Goal: Task Accomplishment & Management: Manage account settings

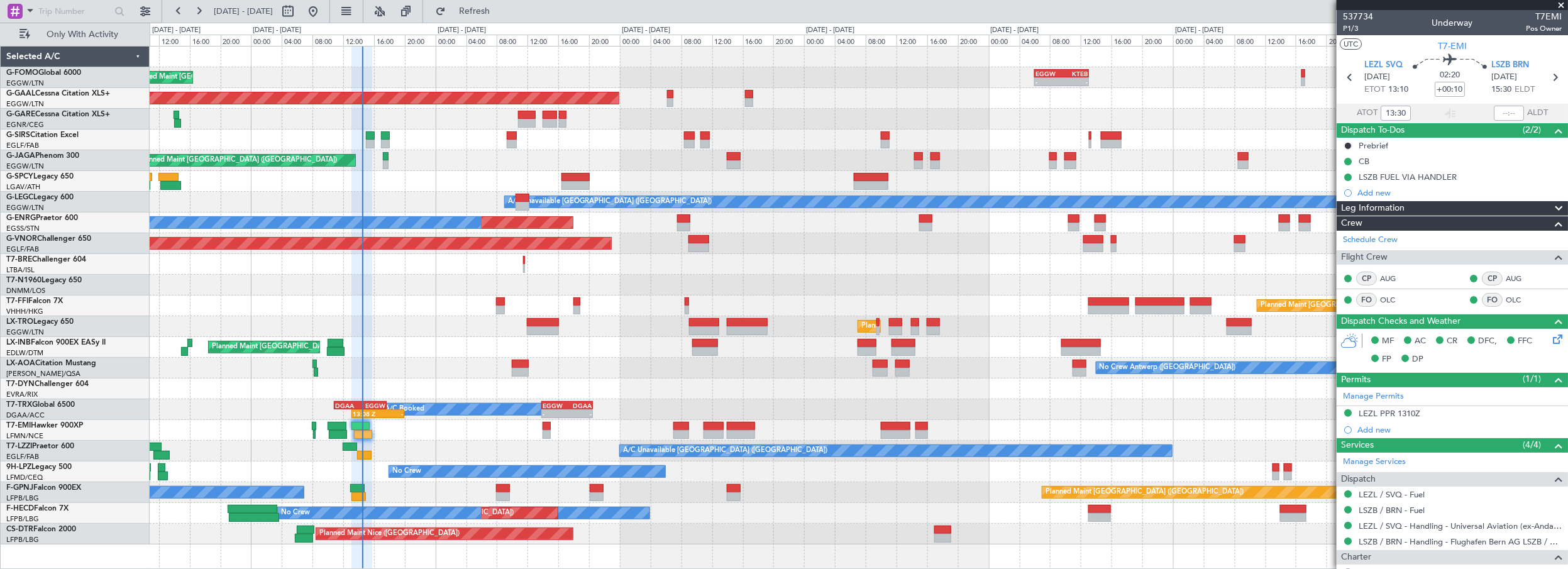
click at [505, 1] on button "Refresh" at bounding box center [468, 11] width 76 height 20
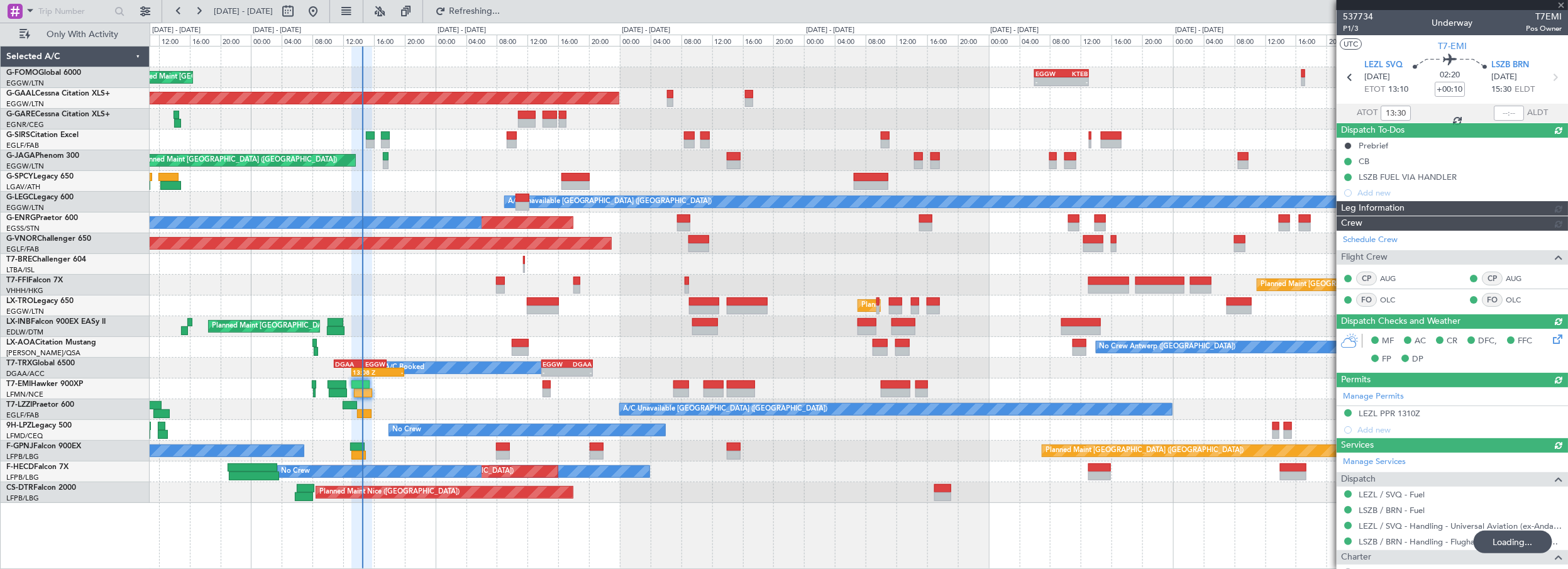
click at [444, 230] on div "Unplanned Maint [GEOGRAPHIC_DATA] ([GEOGRAPHIC_DATA]) A/C Unavailable" at bounding box center [859, 223] width 1418 height 21
click at [466, 162] on div "Planned Maint [GEOGRAPHIC_DATA] ([GEOGRAPHIC_DATA])" at bounding box center [859, 160] width 1418 height 21
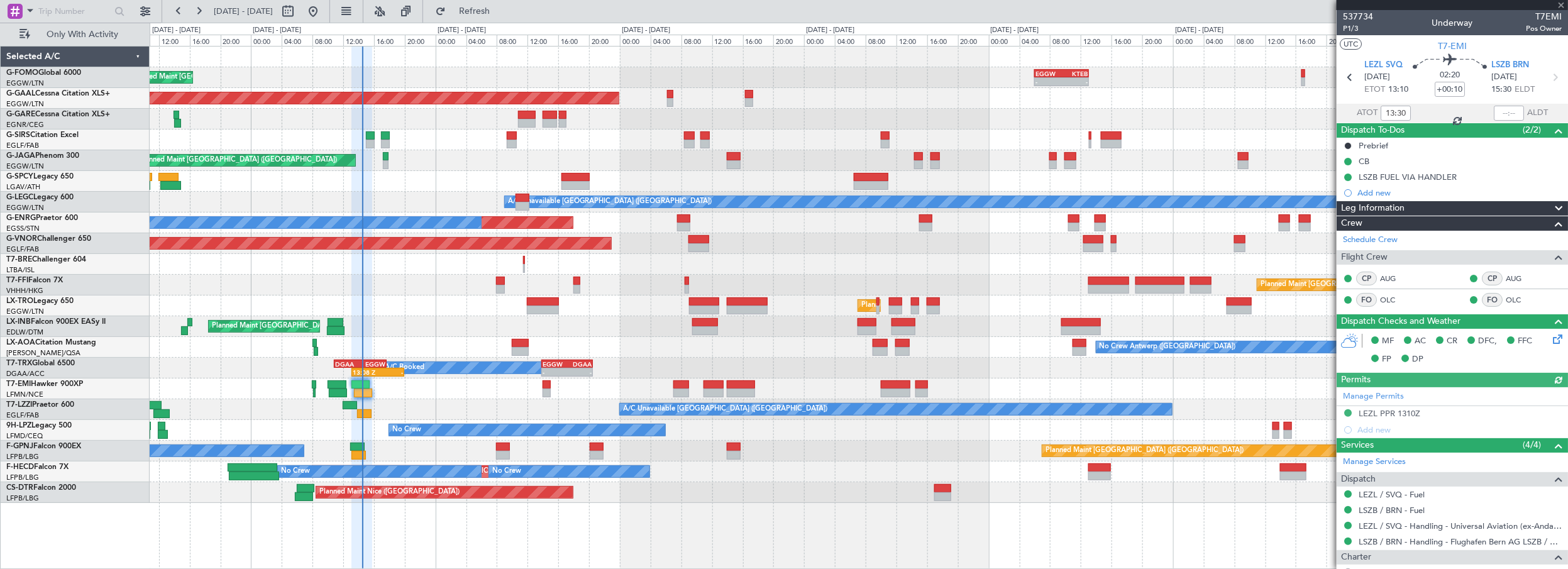
click at [414, 311] on div "Planned Maint [GEOGRAPHIC_DATA] ([GEOGRAPHIC_DATA])" at bounding box center [859, 305] width 1418 height 21
click at [1560, 1] on span at bounding box center [1562, 6] width 13 height 11
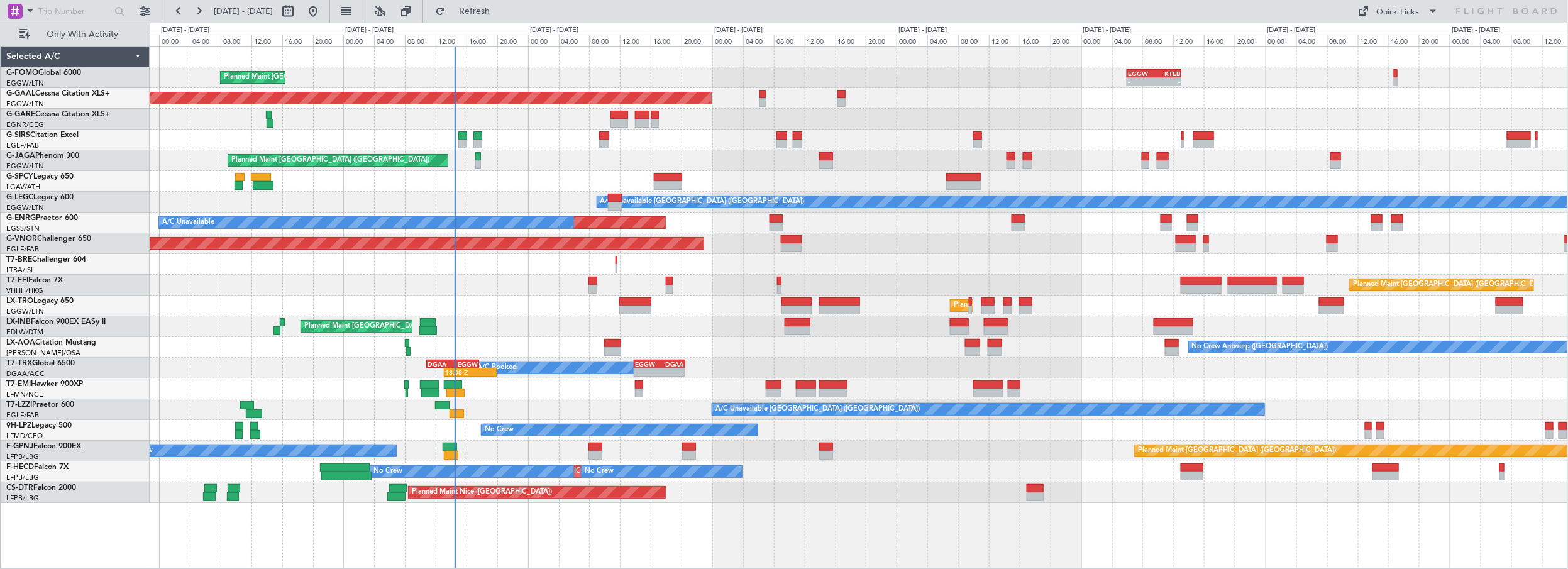
click at [536, 198] on div "Planned Maint [GEOGRAPHIC_DATA] ([GEOGRAPHIC_DATA]) - - EGGW 06:00 Z KTEB 13:05…" at bounding box center [859, 274] width 1418 height 456
click at [501, 15] on span "Refresh" at bounding box center [475, 11] width 53 height 9
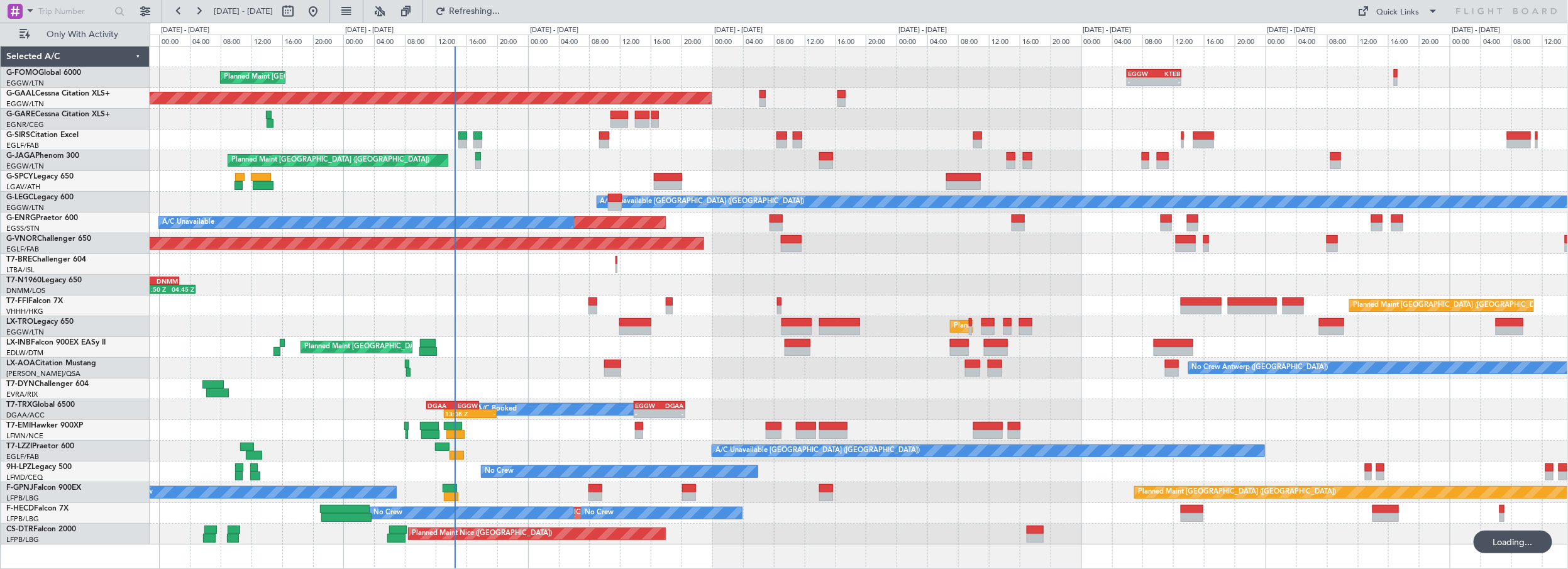
click at [574, 385] on div at bounding box center [859, 389] width 1418 height 21
click at [861, 249] on div "Planned Maint [GEOGRAPHIC_DATA] ([GEOGRAPHIC_DATA])" at bounding box center [859, 243] width 1418 height 21
click at [731, 358] on div "No Crew Antwerp ([GEOGRAPHIC_DATA])" at bounding box center [859, 368] width 1418 height 21
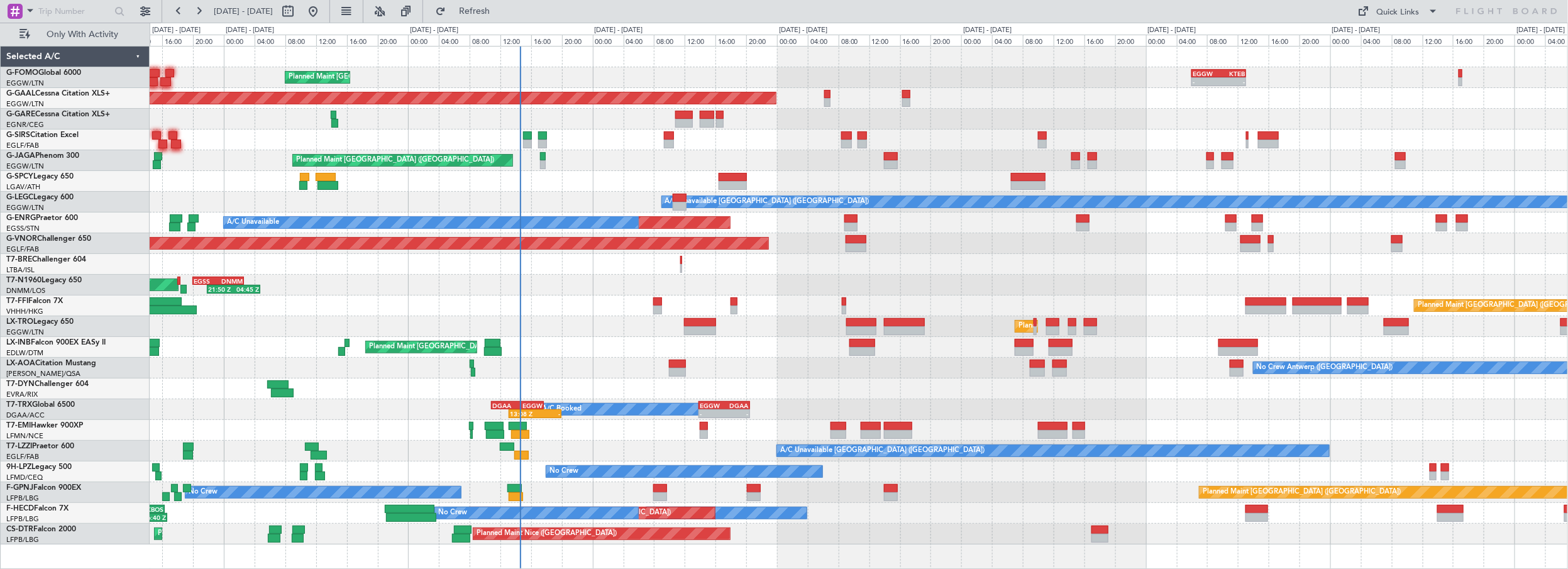
click at [555, 312] on div "Planned Maint [GEOGRAPHIC_DATA] ([GEOGRAPHIC_DATA]) VHHH 04:30 Z UTTT 11:50 Z 0…" at bounding box center [859, 305] width 1418 height 21
click at [488, 9] on span "Refresh" at bounding box center [475, 11] width 53 height 9
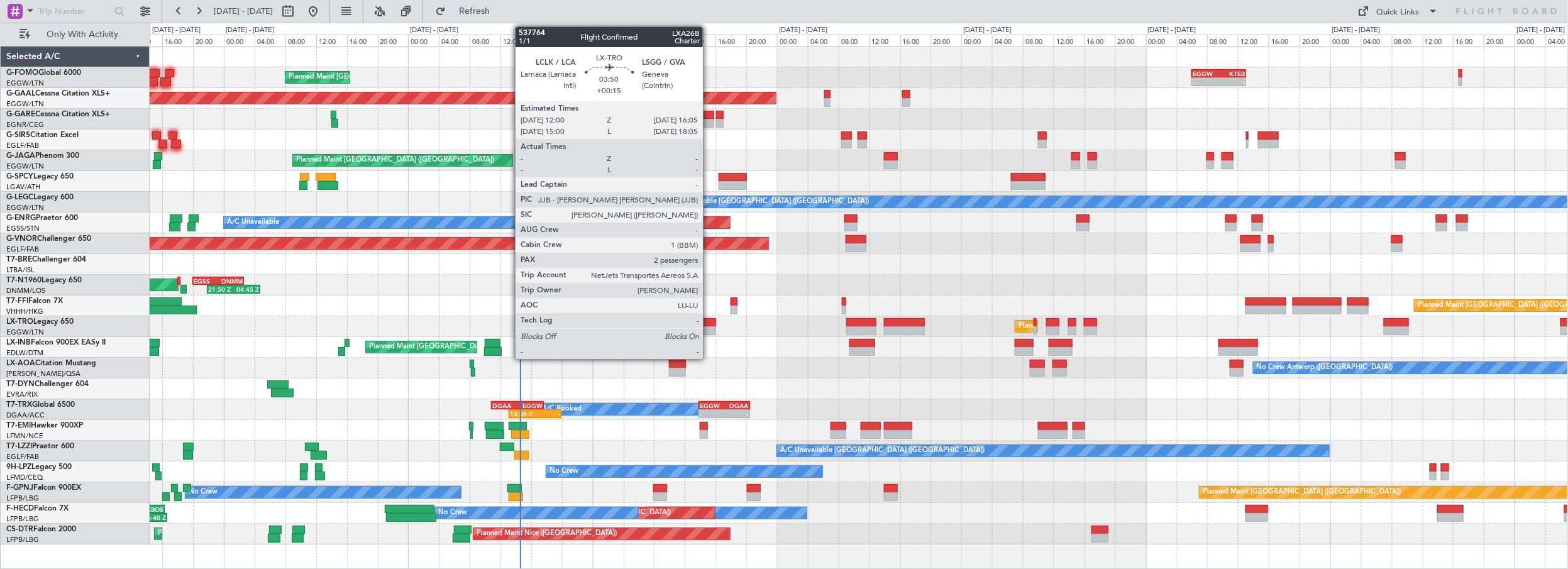
click at [709, 322] on div at bounding box center [700, 322] width 32 height 9
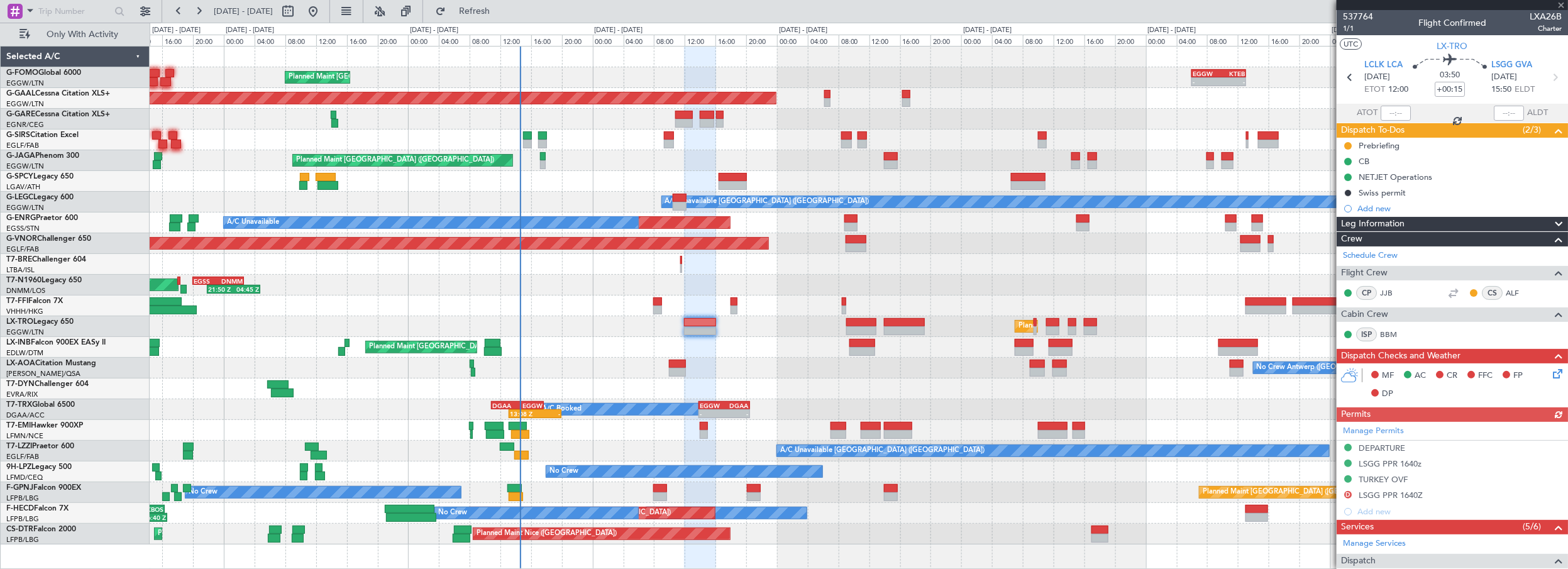
click at [1369, 225] on span "Leg Information" at bounding box center [1372, 224] width 64 height 15
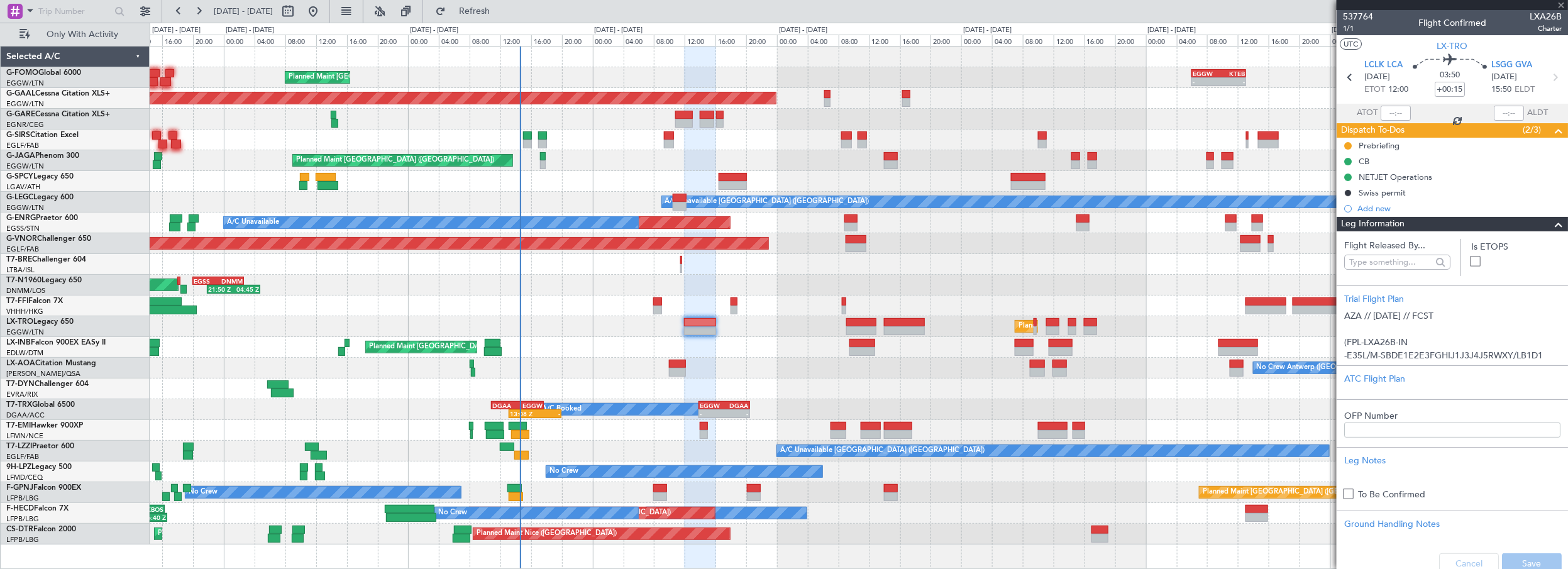
click at [1394, 223] on span "Leg Information" at bounding box center [1372, 224] width 64 height 15
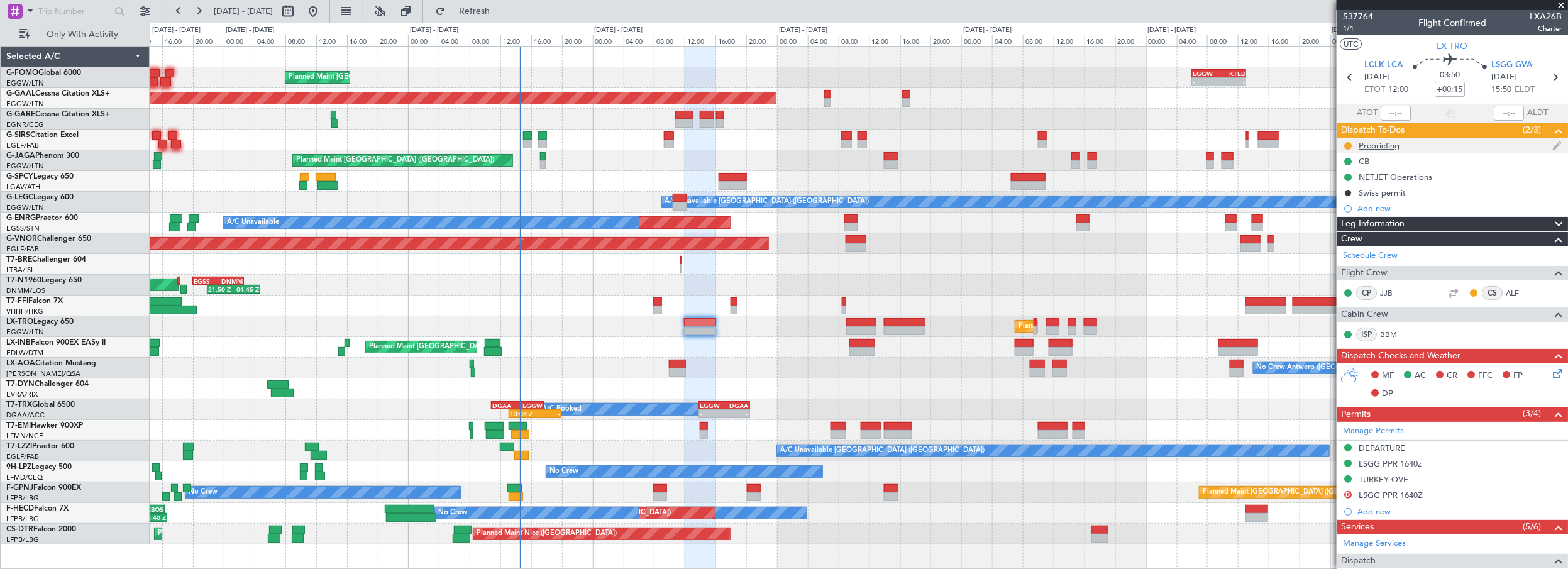
click at [1381, 141] on div "Prebriefing" at bounding box center [1379, 145] width 41 height 11
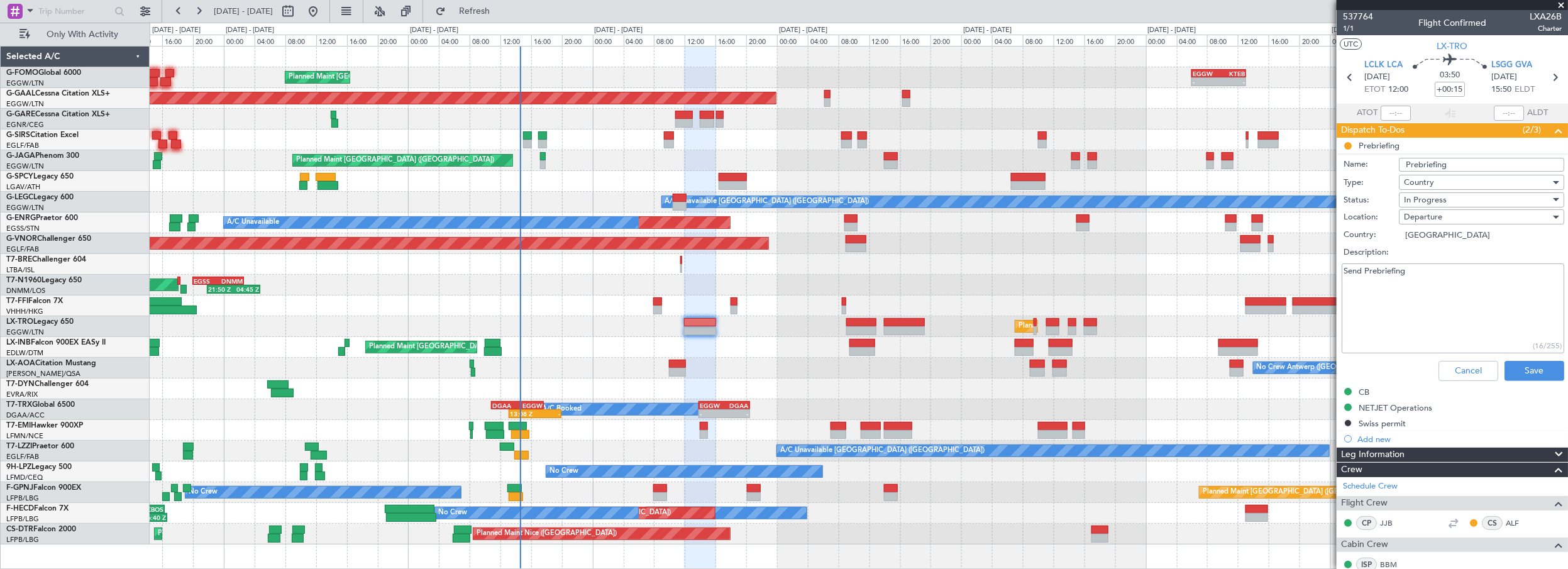
drag, startPoint x: 1406, startPoint y: 271, endPoint x: 1220, endPoint y: 279, distance: 186.2
click at [1230, 274] on fb-app "23 Sep 2025 - 01 Oct 2025 Refresh Quick Links Only With Activity Planned Maint …" at bounding box center [784, 289] width 1568 height 560
type textarea "6000FOB 200kg cargo"
click at [1522, 372] on button "Save" at bounding box center [1534, 371] width 60 height 20
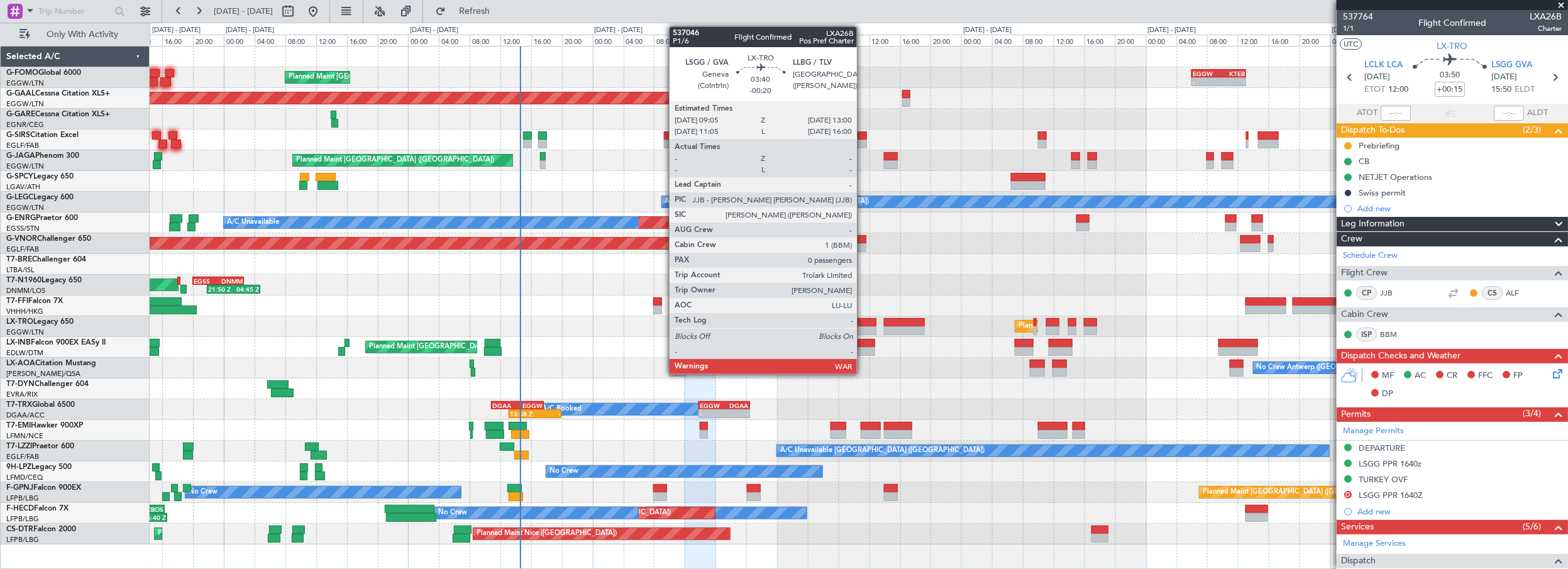
click at [863, 322] on div at bounding box center [861, 322] width 30 height 9
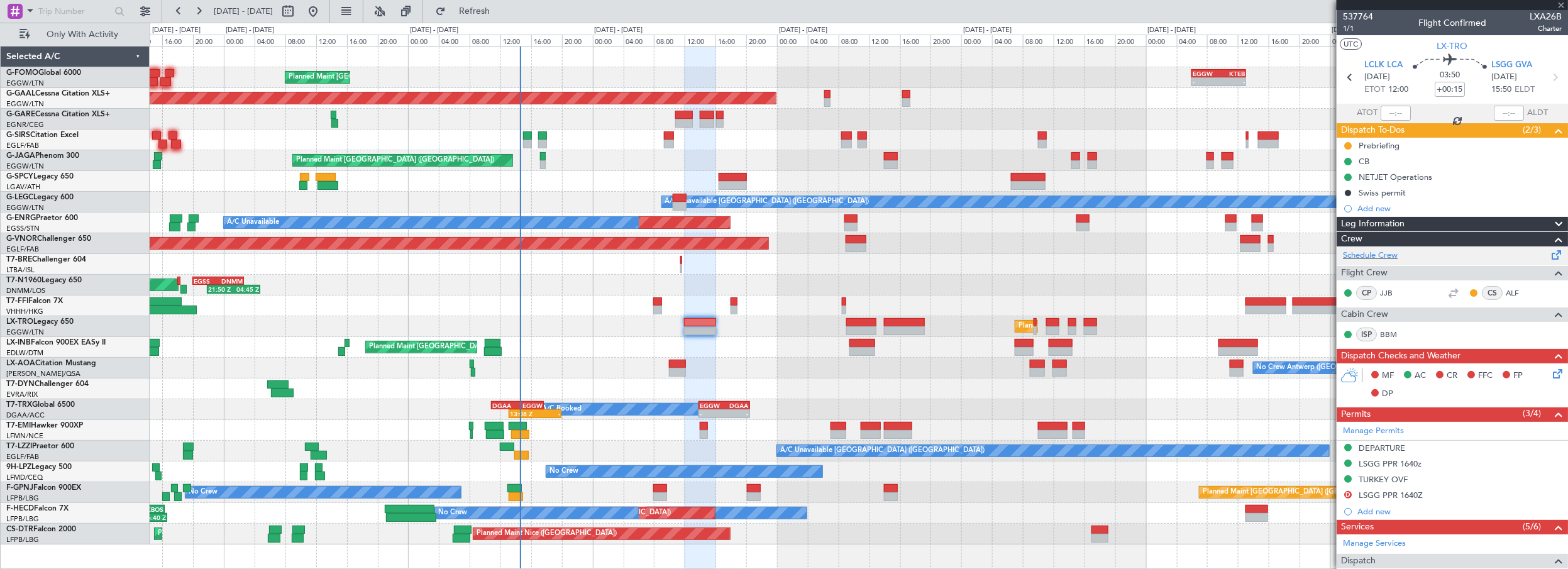
type input "-00:20"
type input "0"
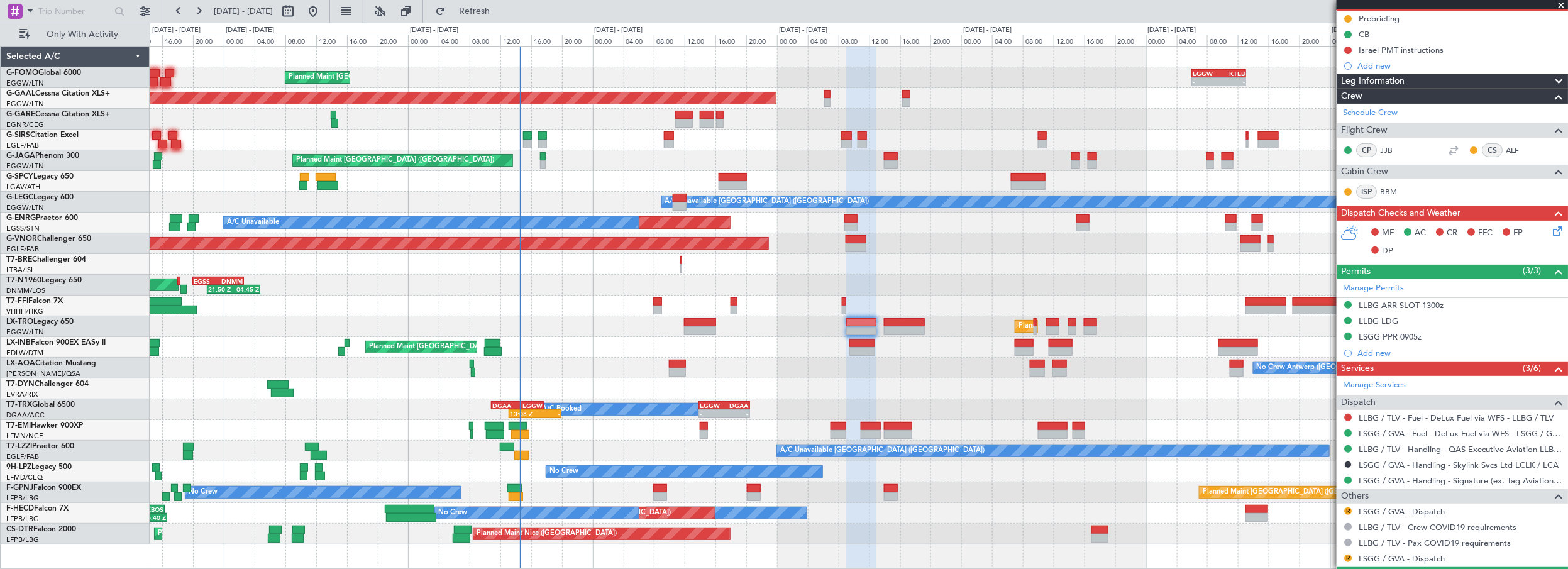
scroll to position [156, 0]
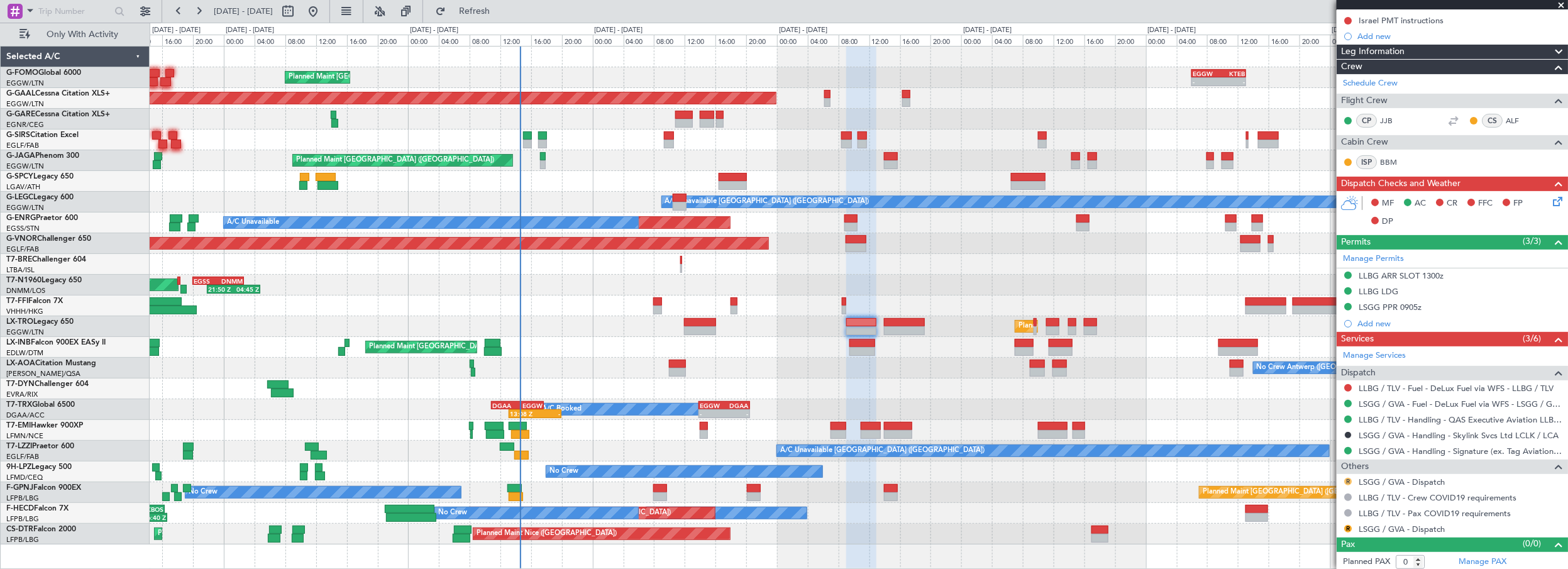
click at [1348, 478] on button "R" at bounding box center [1348, 481] width 8 height 8
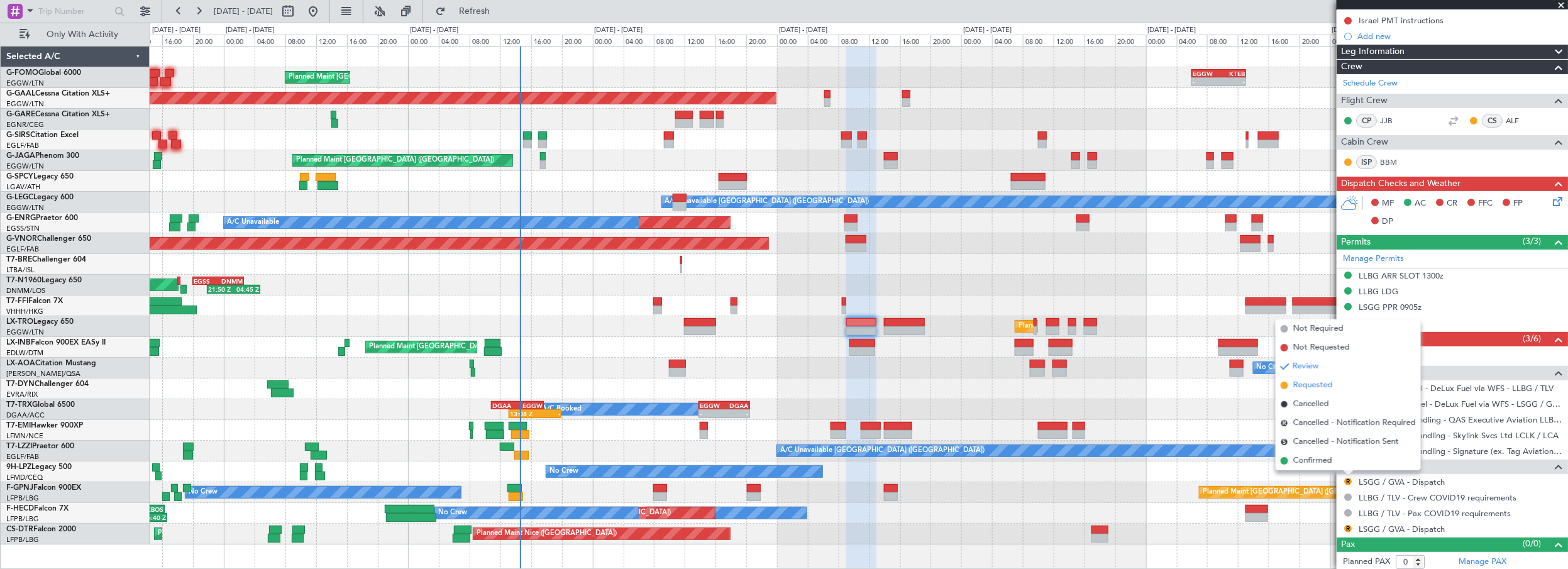
click at [1306, 388] on span "Requested" at bounding box center [1313, 385] width 40 height 13
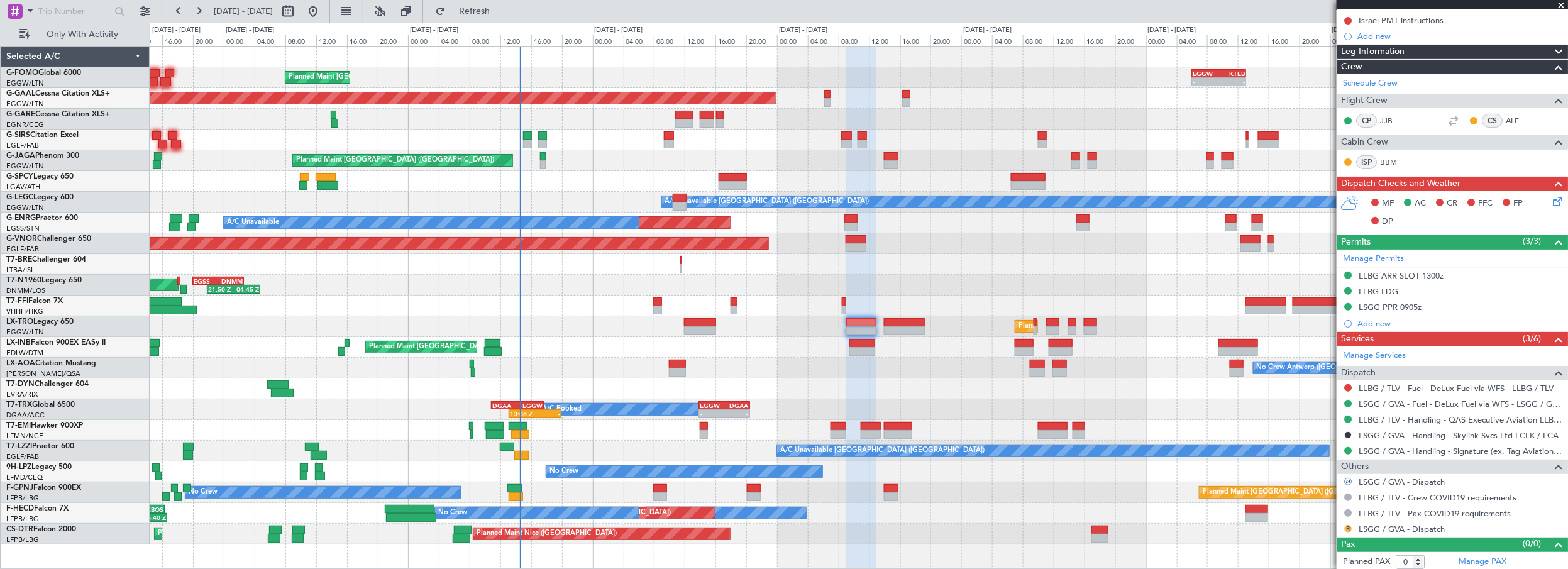
click at [1349, 525] on button "R" at bounding box center [1348, 529] width 8 height 8
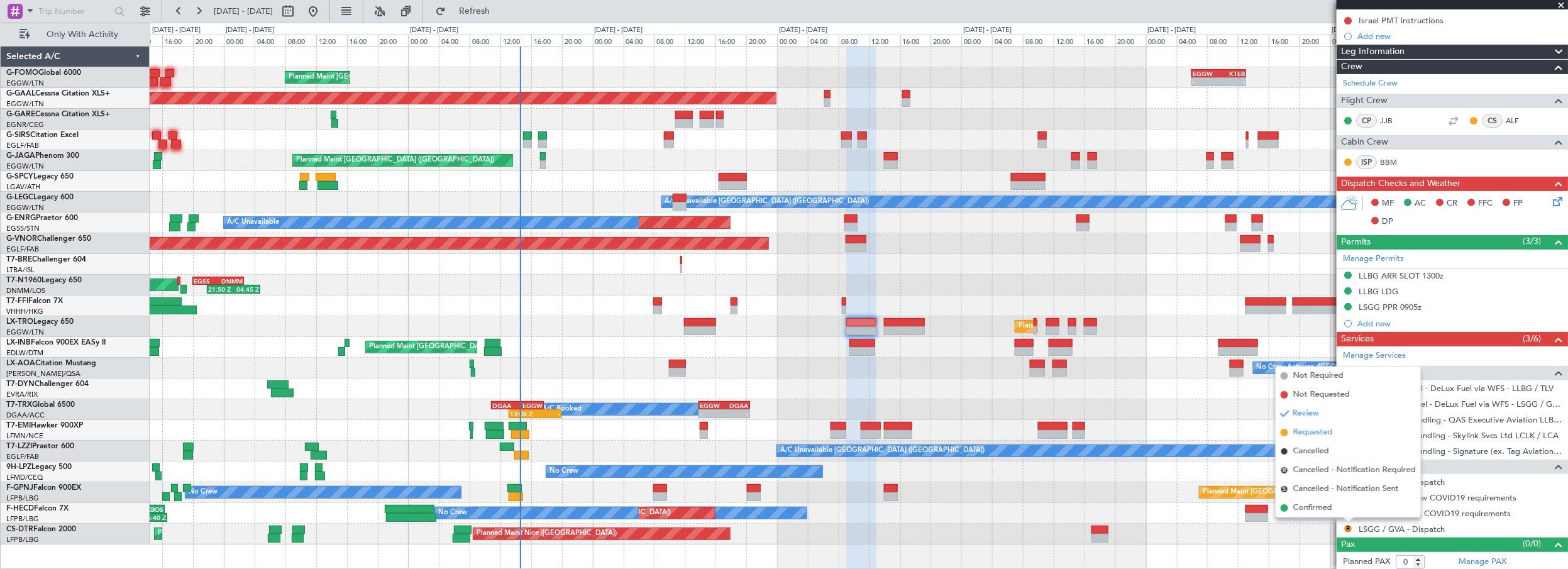
click at [1306, 428] on span "Requested" at bounding box center [1313, 433] width 40 height 13
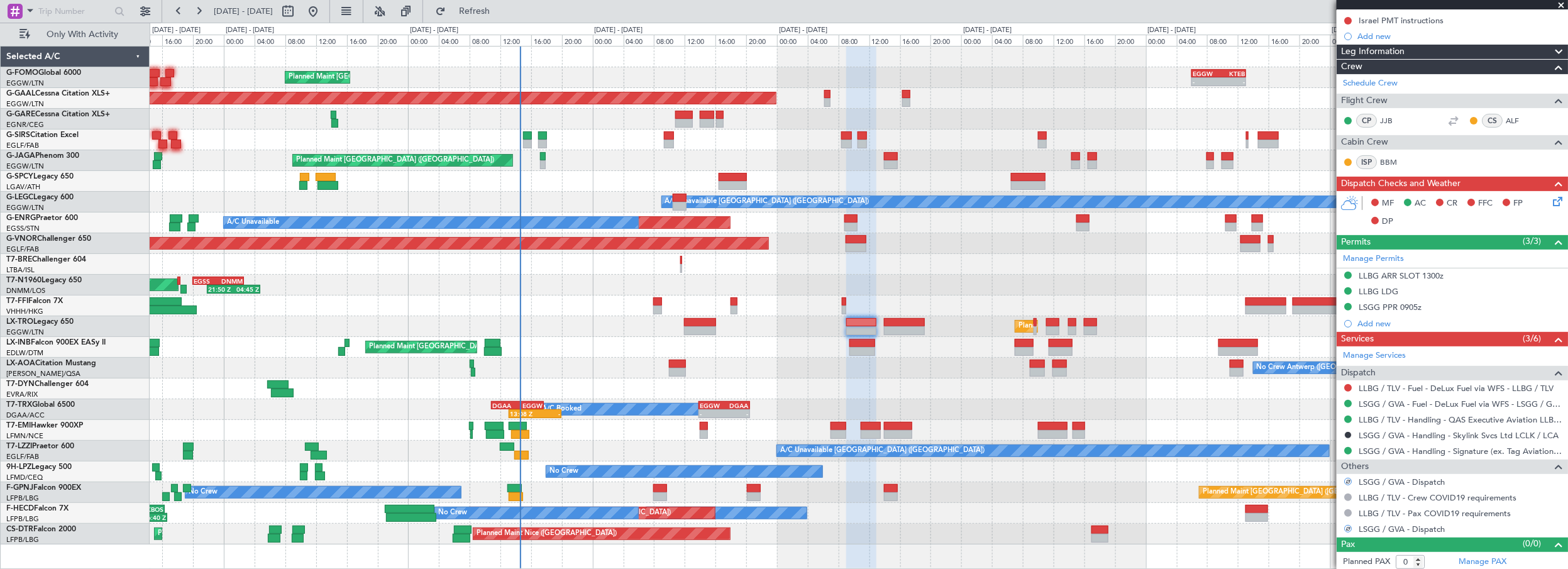
click at [1249, 417] on div "A/C Booked 13:08 Z - DGAA 10:50 Z EGGW 17:40 Z - - EGGW 13:50 Z DGAA 20:30 Z" at bounding box center [859, 409] width 1418 height 21
click at [1419, 50] on div "Leg Information" at bounding box center [1452, 52] width 232 height 15
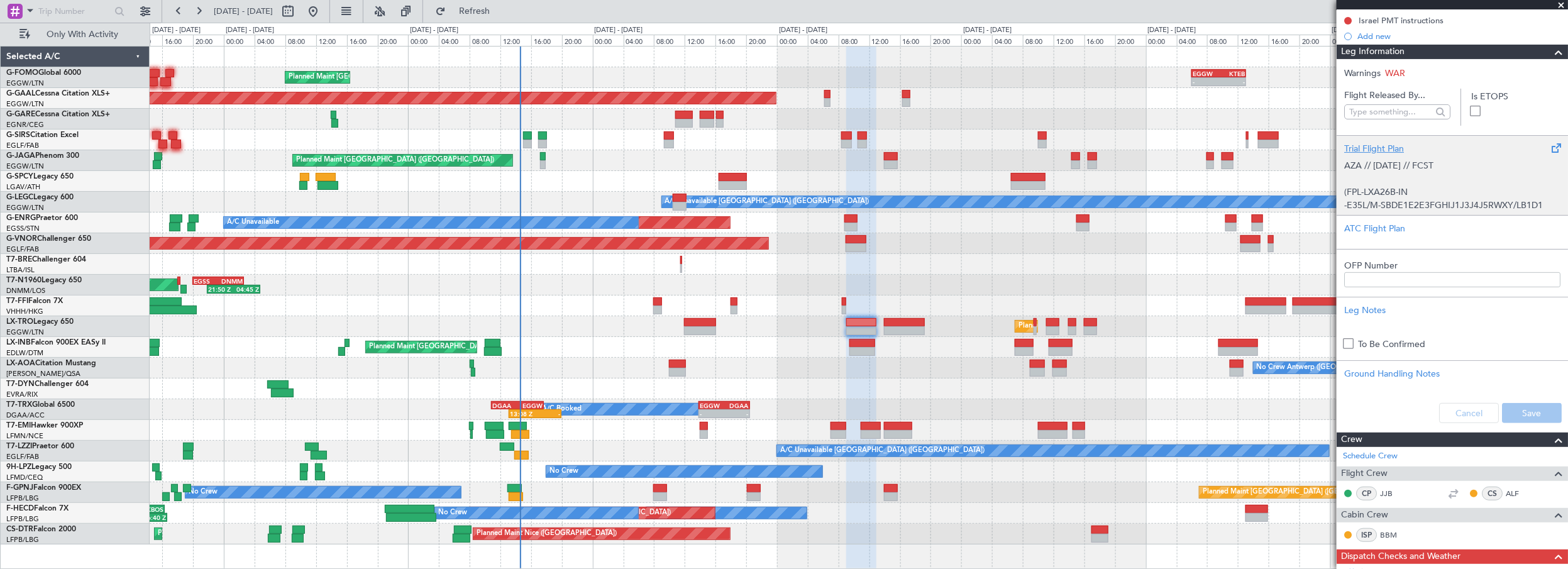
click at [1373, 142] on div "Trial Flight Plan" at bounding box center [1452, 148] width 216 height 13
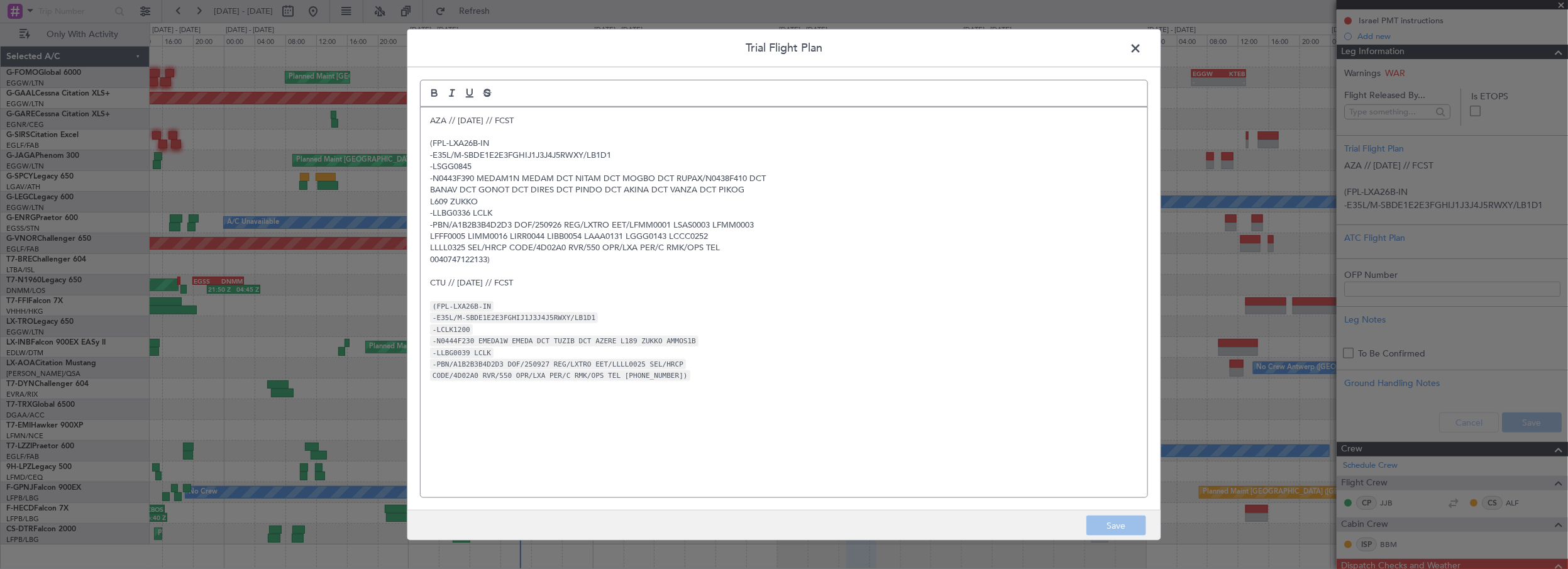
click at [425, 119] on div "AZA // 25SEP // FCST (FPL-LXA26B-IN -E35L/M-SBDE1E2E3FGHIJ1J3J4J5RWXY/LB1D1 -LS…" at bounding box center [784, 302] width 727 height 390
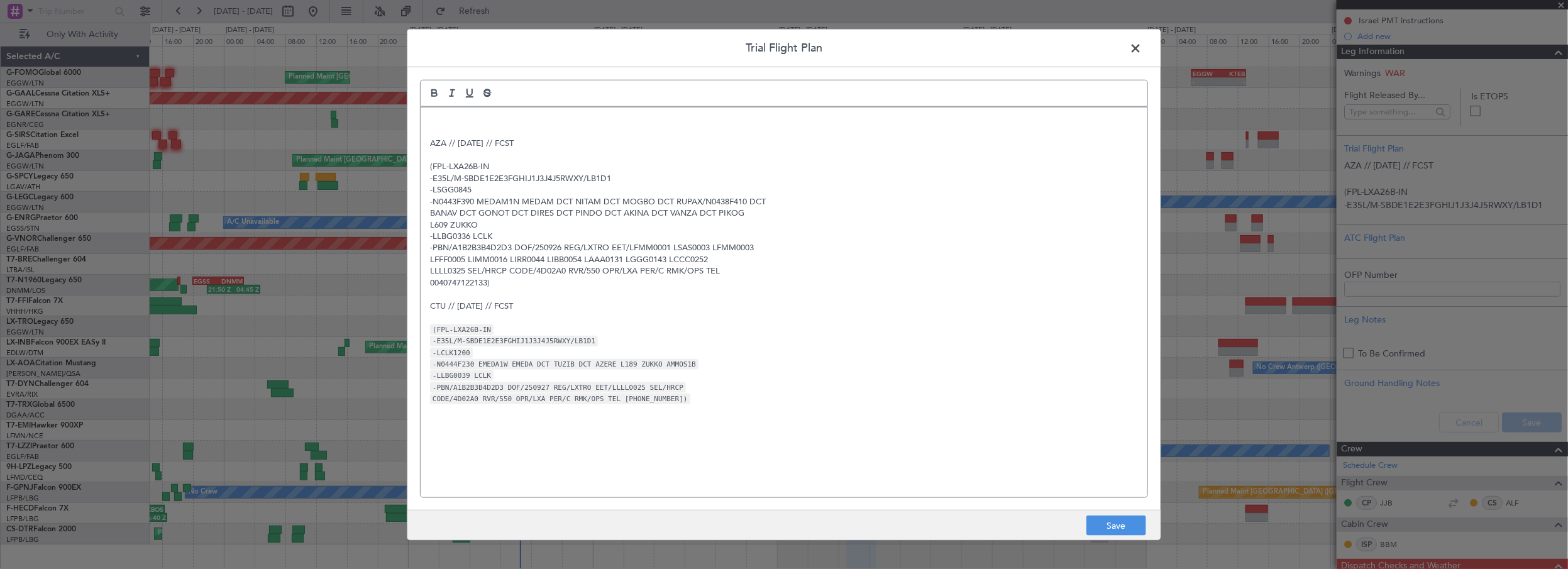
click at [444, 127] on p at bounding box center [784, 132] width 708 height 11
click at [444, 119] on p at bounding box center [784, 120] width 708 height 11
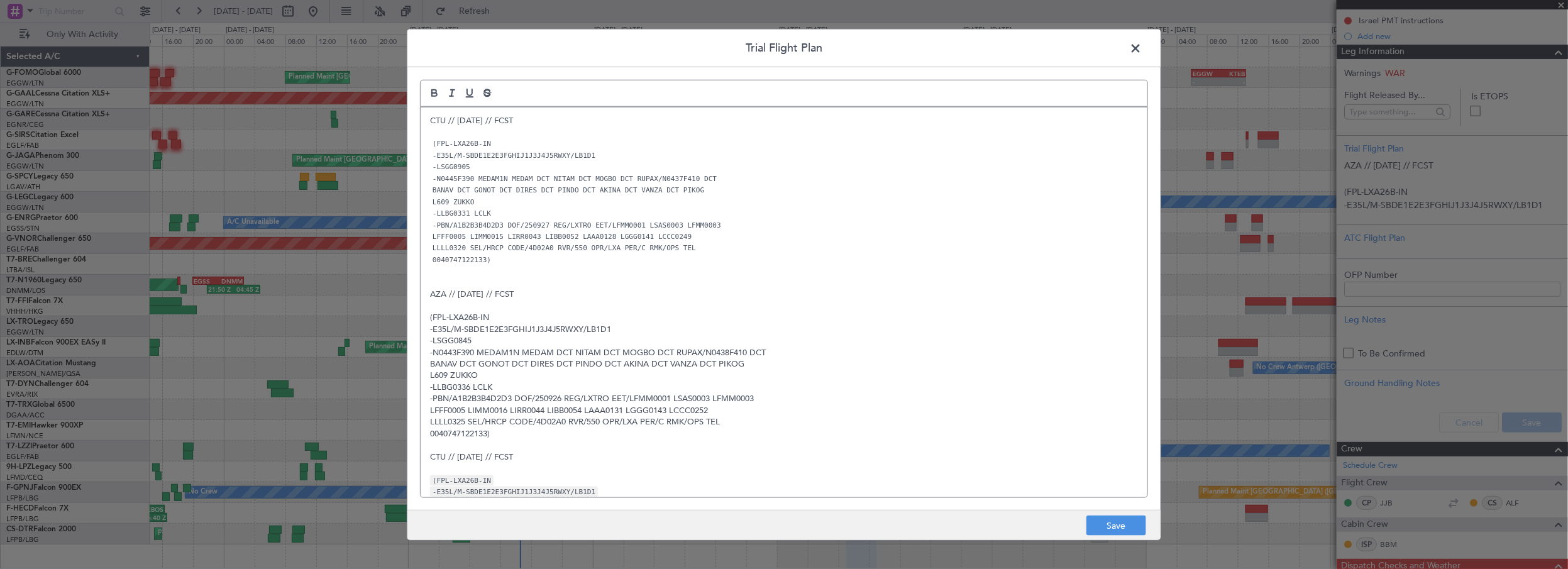
scroll to position [0, 0]
click at [948, 278] on p at bounding box center [784, 283] width 708 height 11
click at [1110, 524] on button "Save" at bounding box center [1116, 525] width 60 height 20
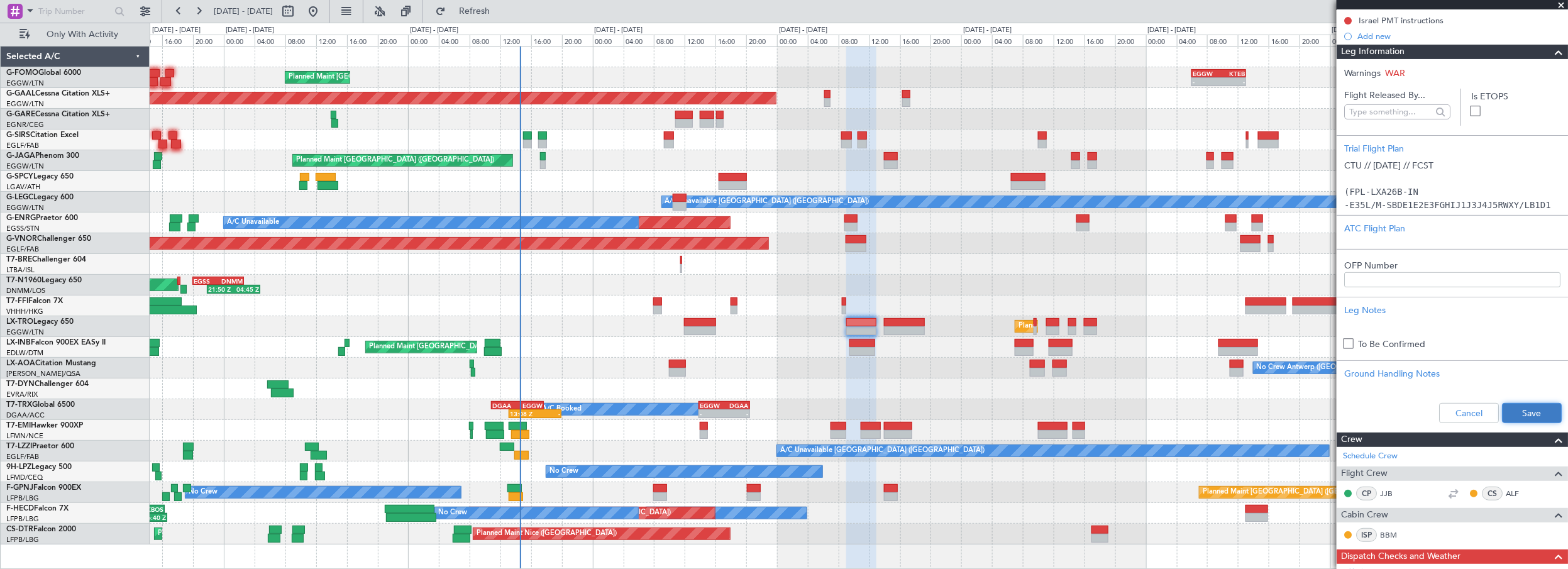
click at [1502, 404] on button "Save" at bounding box center [1531, 413] width 60 height 20
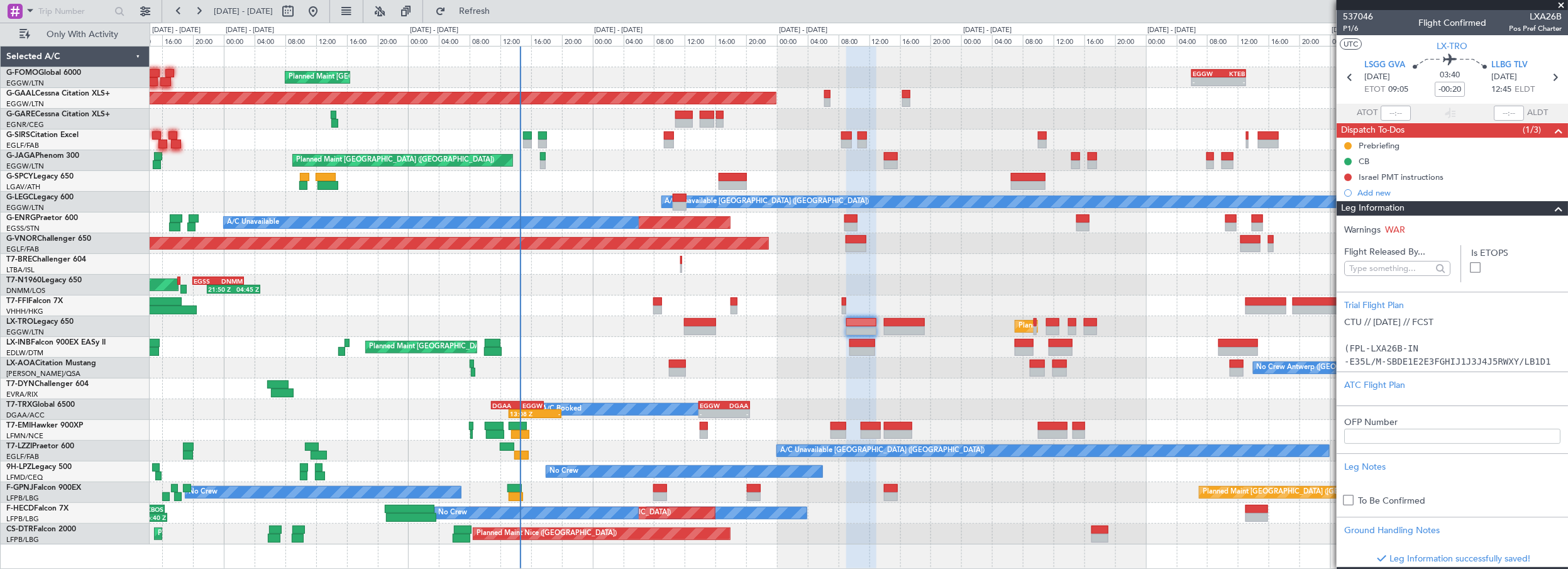
click at [1554, 206] on span at bounding box center [1559, 209] width 15 height 15
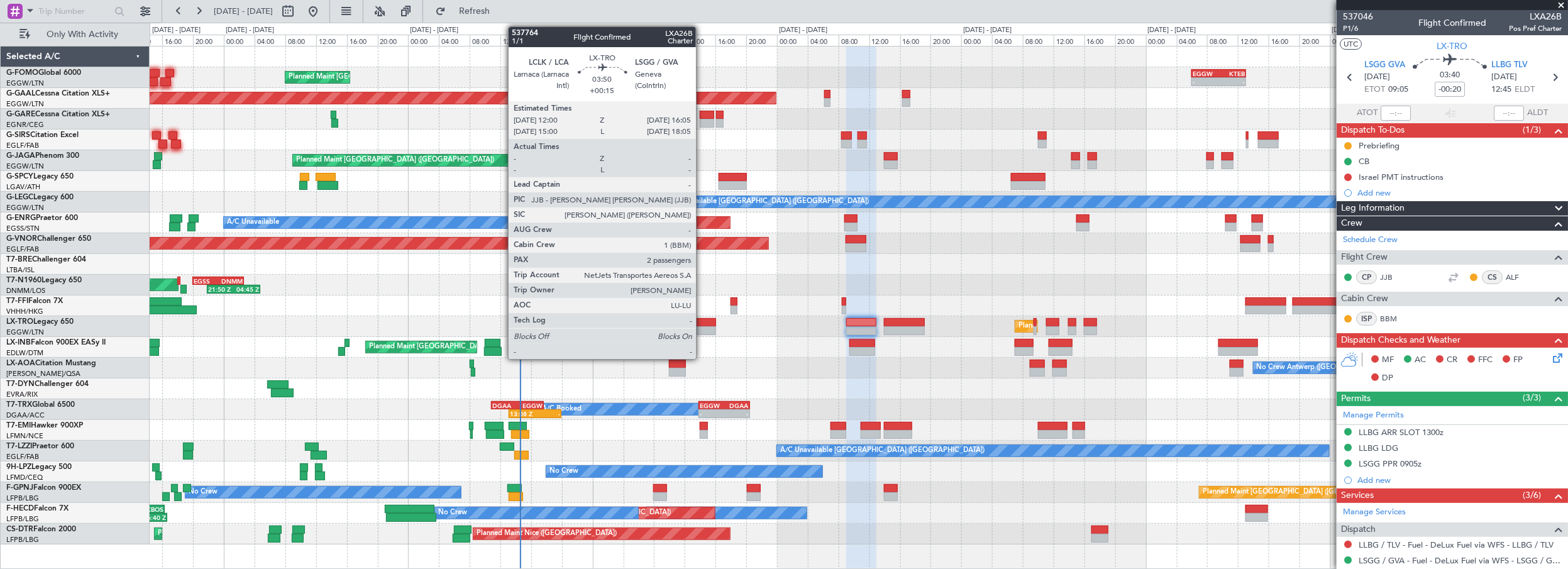
click at [702, 322] on div at bounding box center [700, 322] width 32 height 9
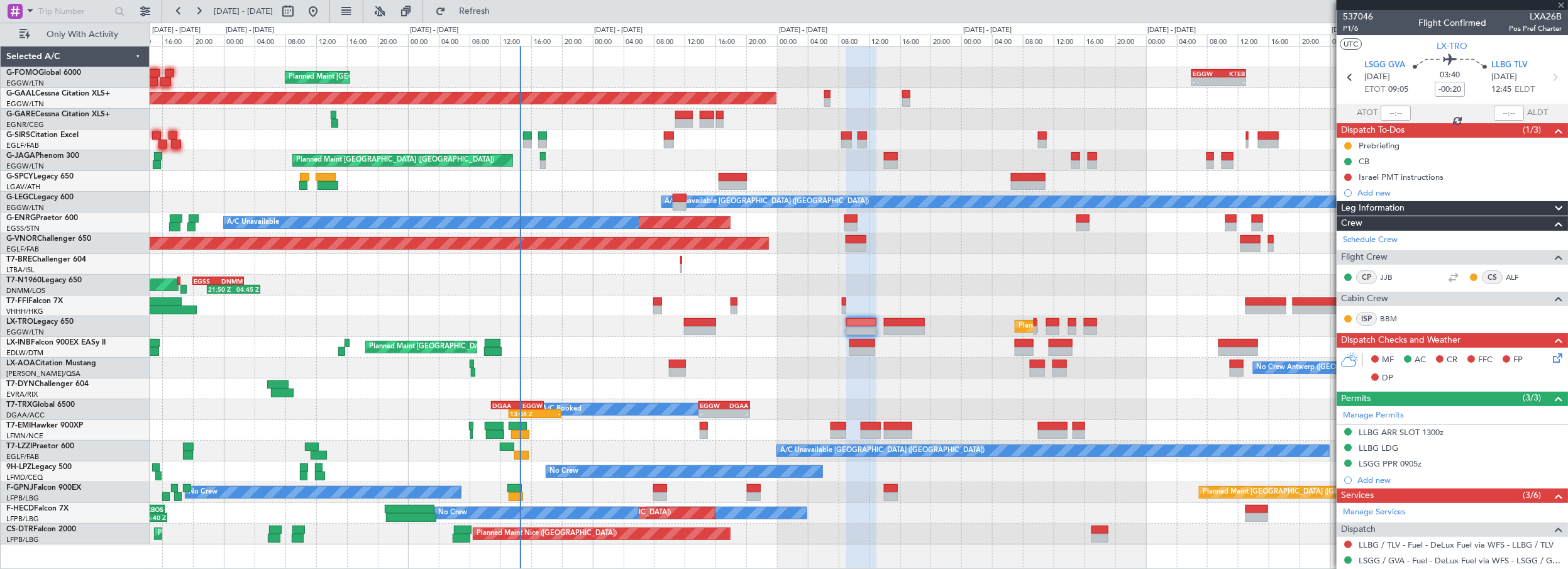
type input "+00:15"
type input "2"
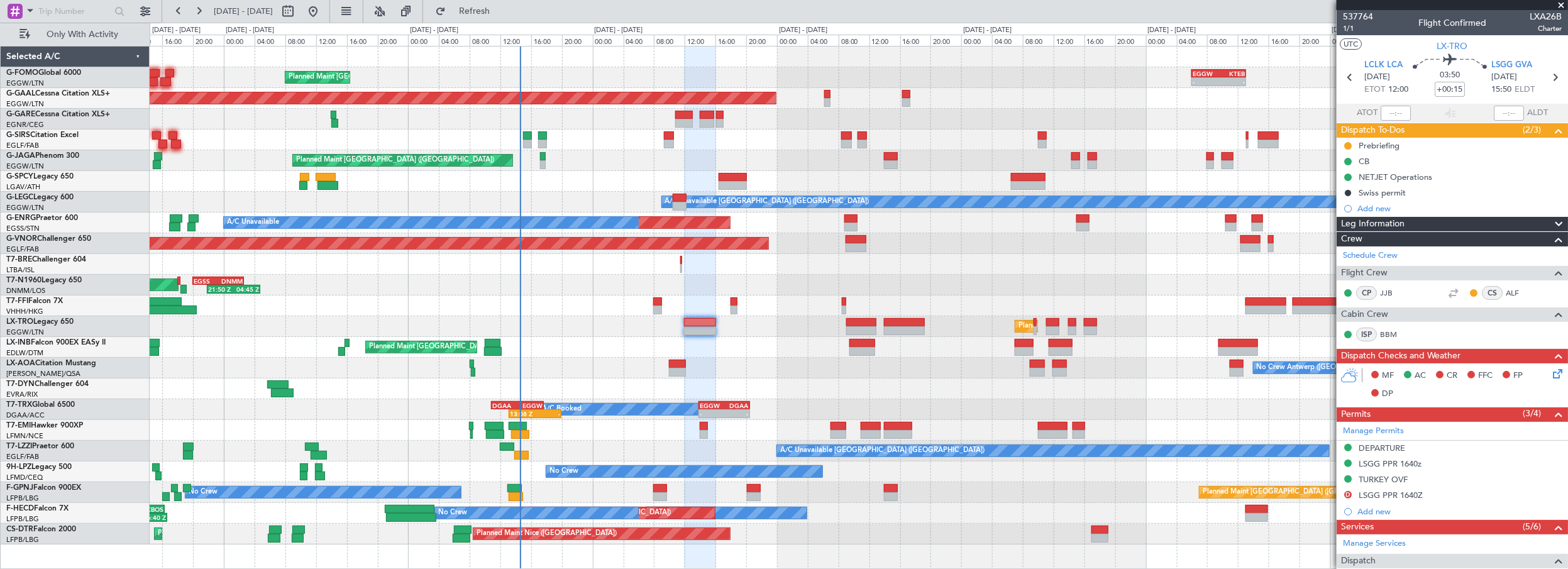
click at [1379, 227] on span "Leg Information" at bounding box center [1372, 224] width 64 height 15
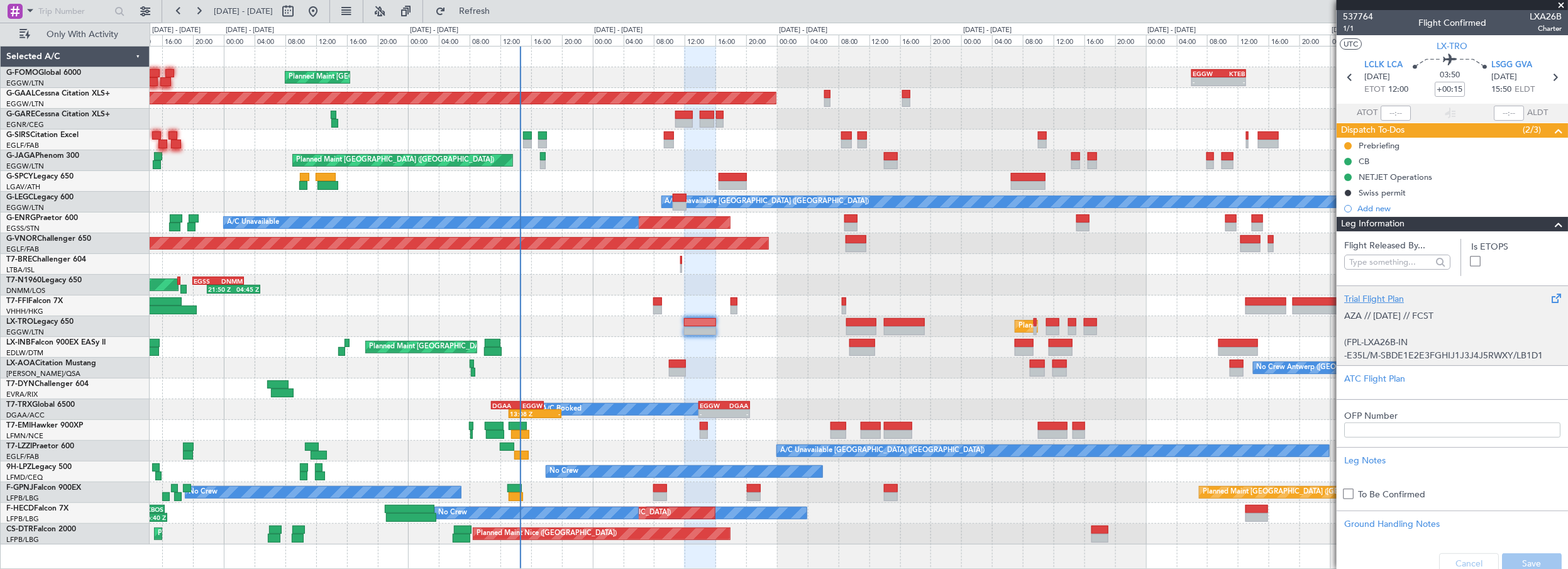
click at [1376, 292] on div "Trial Flight Plan" at bounding box center [1452, 298] width 216 height 13
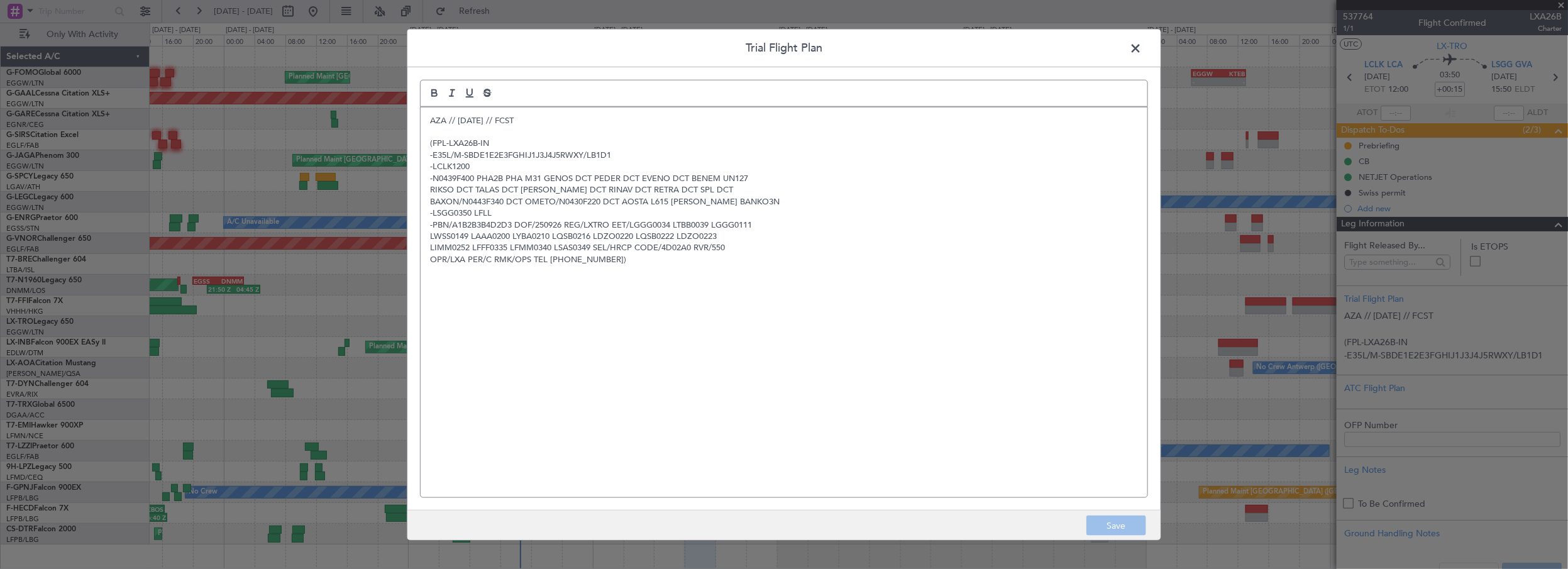
click at [652, 345] on div "AZA // 25SEP // FCST (FPL-LXA26B-IN -E35L/M-SBDE1E2E3FGHIJ1J3J4J5RWXY/LB1D1 -LC…" at bounding box center [784, 302] width 727 height 390
click at [1141, 48] on span at bounding box center [1141, 51] width 0 height 25
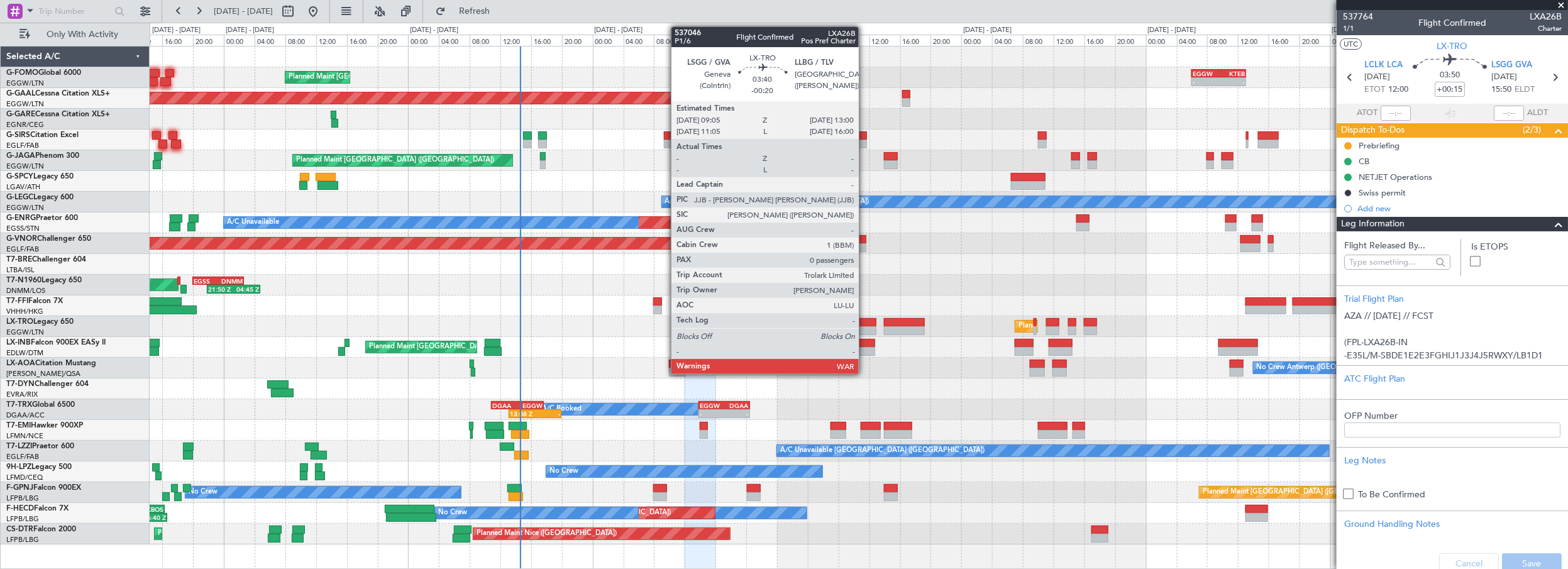
click at [865, 323] on div at bounding box center [861, 322] width 30 height 9
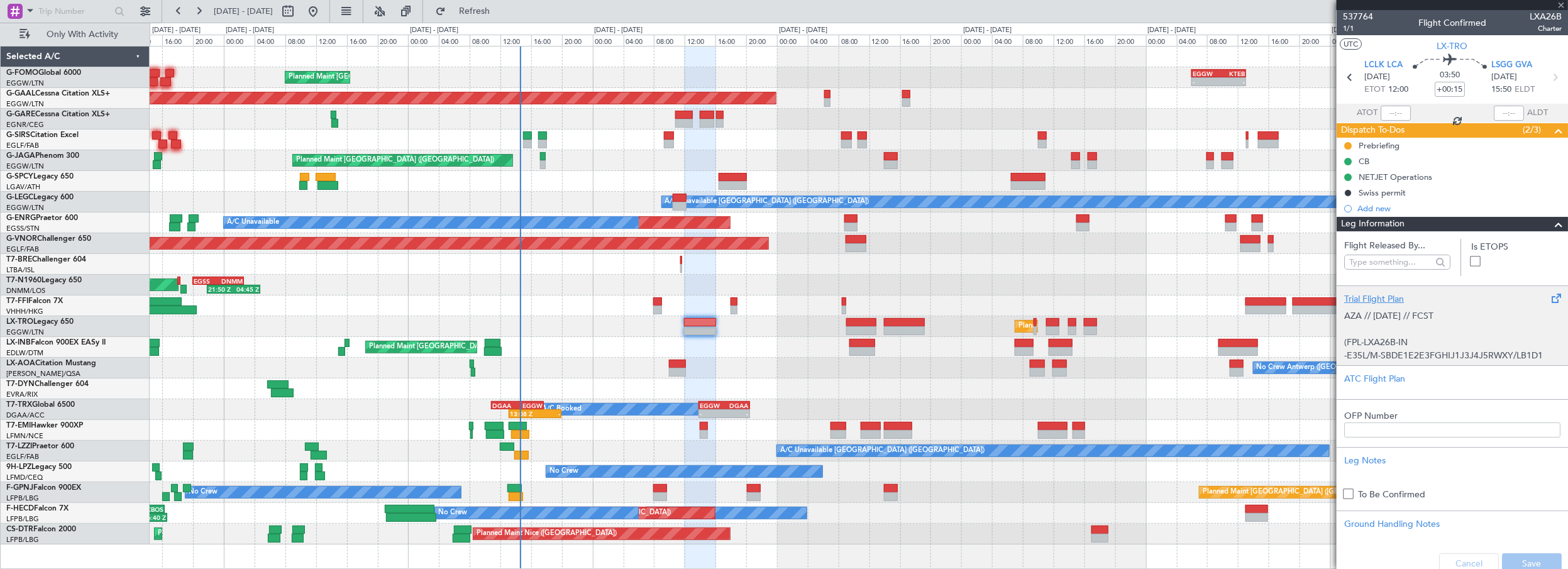
type input "-00:20"
type input "0"
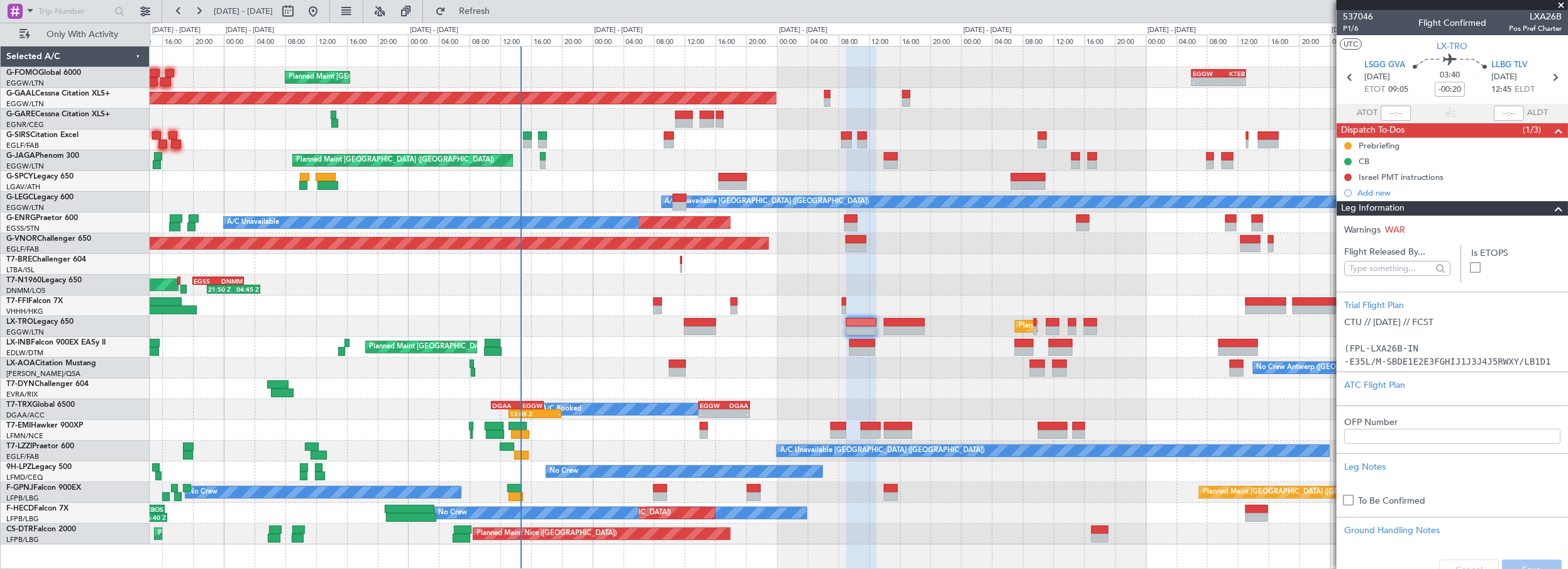
click at [701, 316] on div "Planned Maint [GEOGRAPHIC_DATA] ([GEOGRAPHIC_DATA])" at bounding box center [859, 326] width 1418 height 21
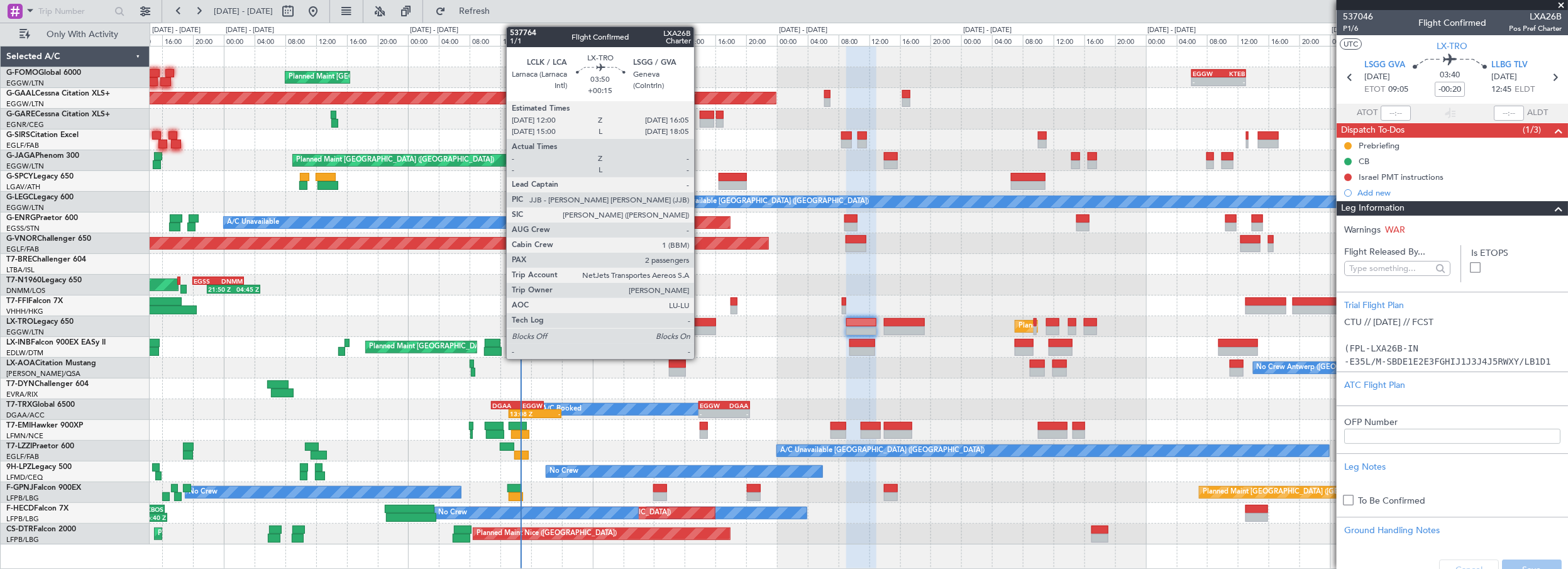
click at [700, 322] on div at bounding box center [700, 322] width 32 height 9
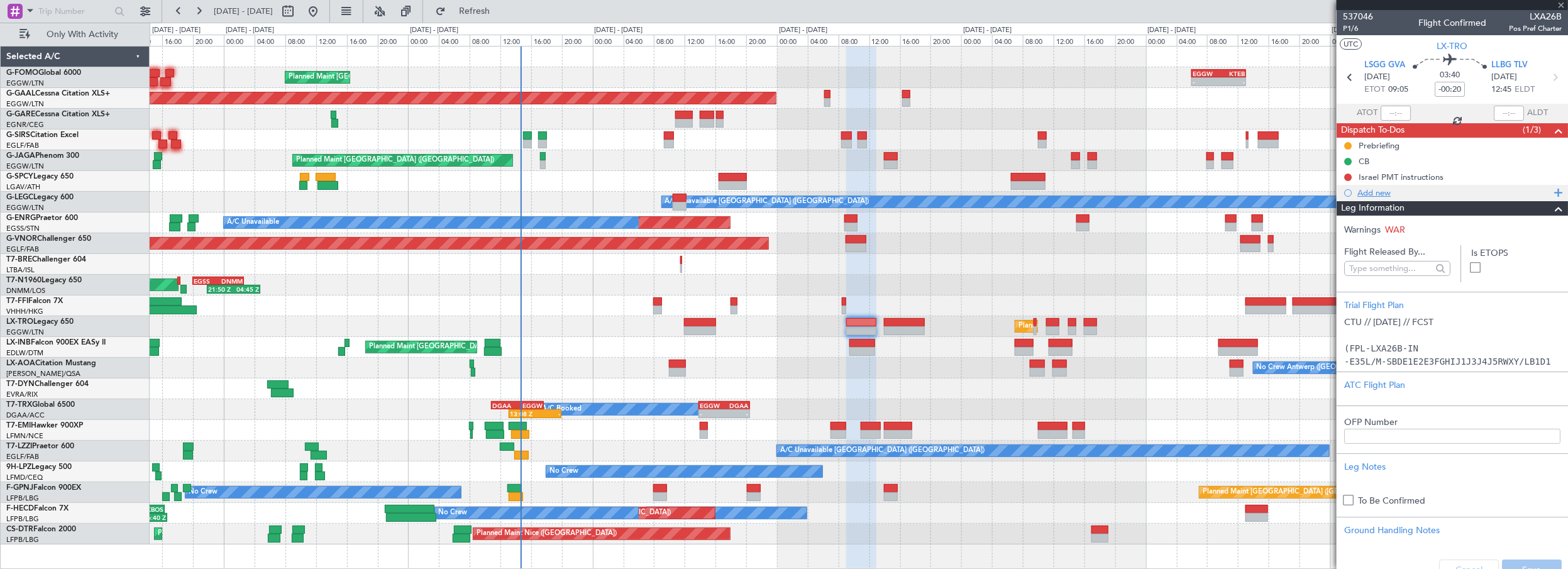
type input "+00:15"
type input "2"
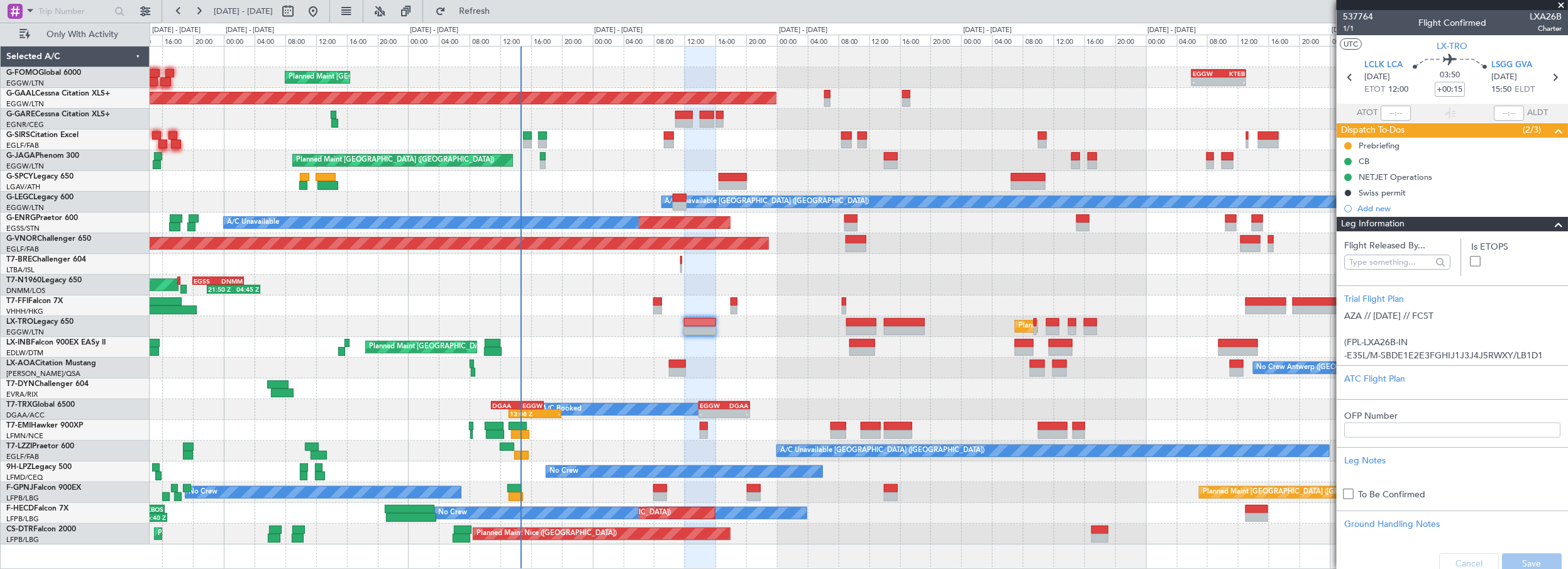
click at [1551, 224] on span at bounding box center [1559, 225] width 15 height 15
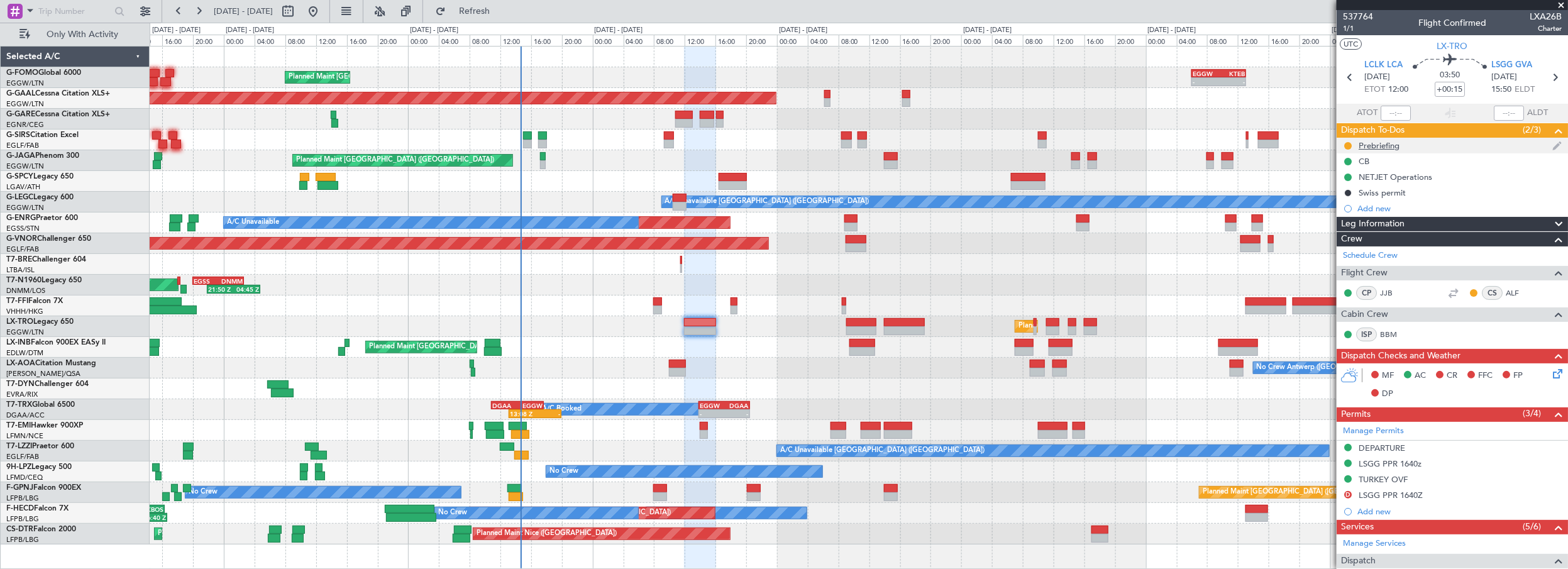
click at [1382, 142] on div "Prebriefing" at bounding box center [1379, 145] width 41 height 11
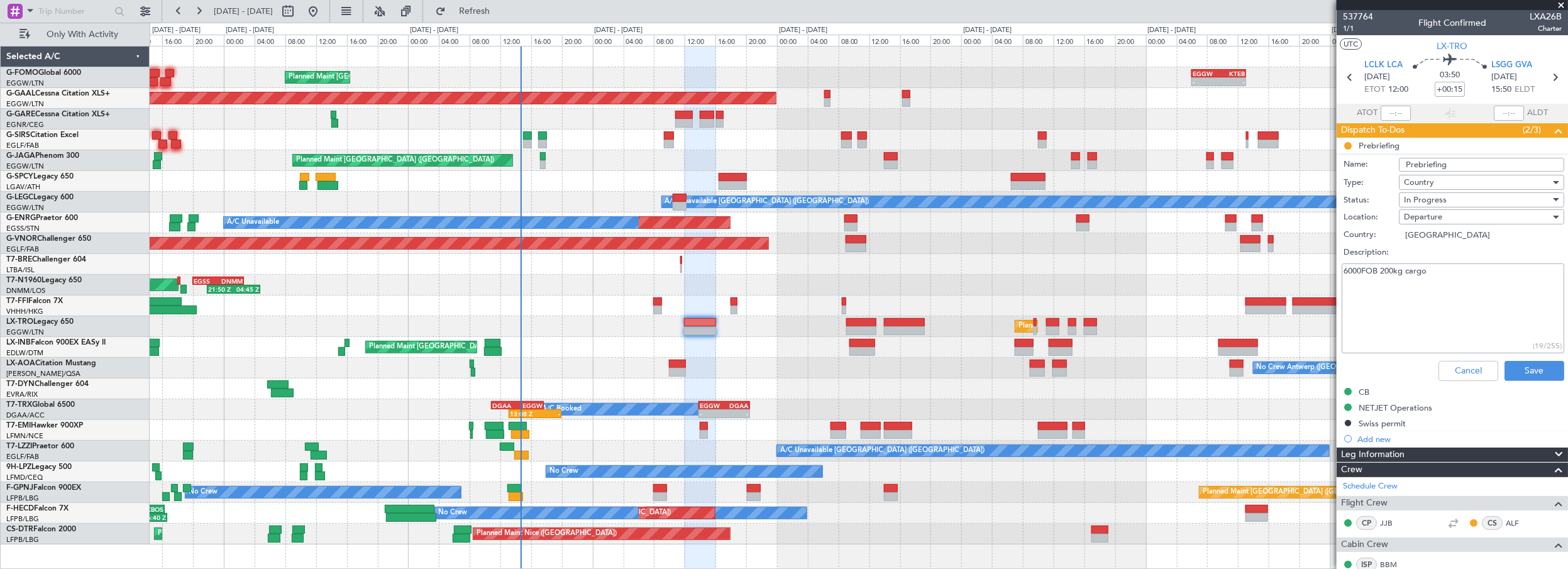
drag, startPoint x: 1417, startPoint y: 335, endPoint x: 1403, endPoint y: 262, distance: 74.3
click at [1417, 334] on textarea "6000FOB 200kg cargo" at bounding box center [1453, 308] width 223 height 90
click at [1442, 197] on span "In Progress" at bounding box center [1425, 200] width 43 height 11
click at [1436, 259] on span "Completed" at bounding box center [1477, 263] width 148 height 19
click at [1525, 368] on button "Save" at bounding box center [1534, 371] width 60 height 20
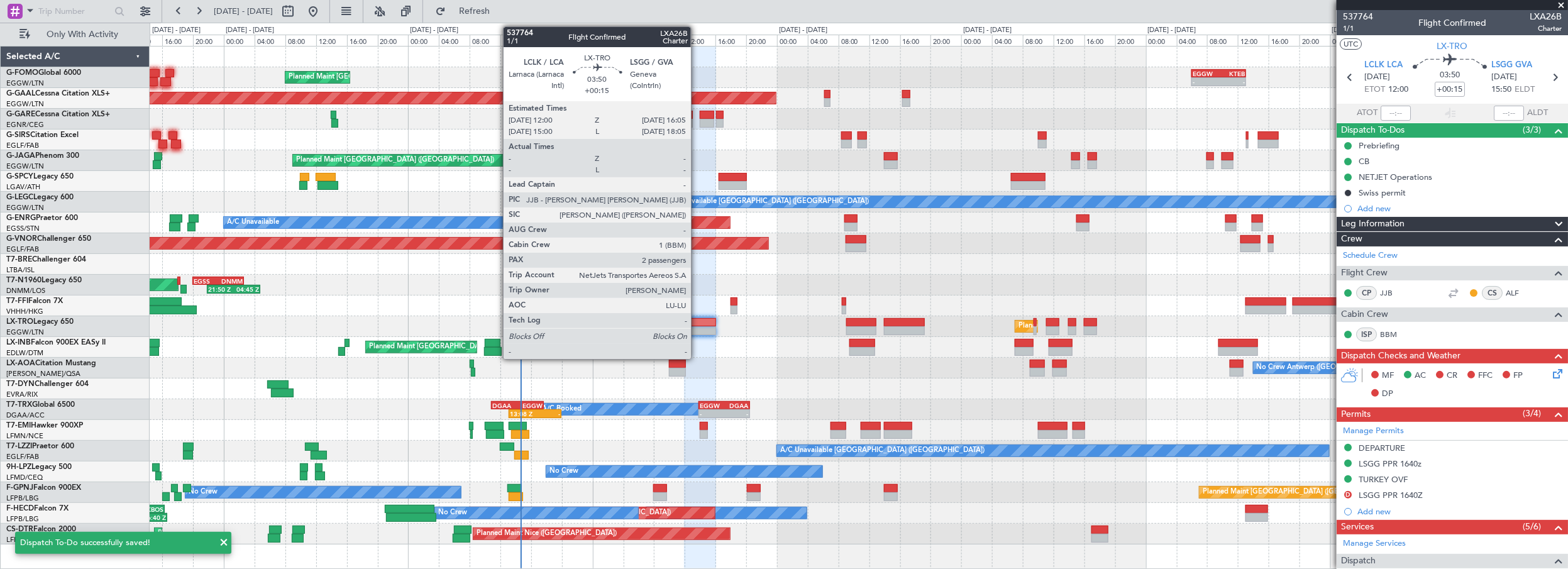
click at [697, 319] on div at bounding box center [700, 322] width 32 height 9
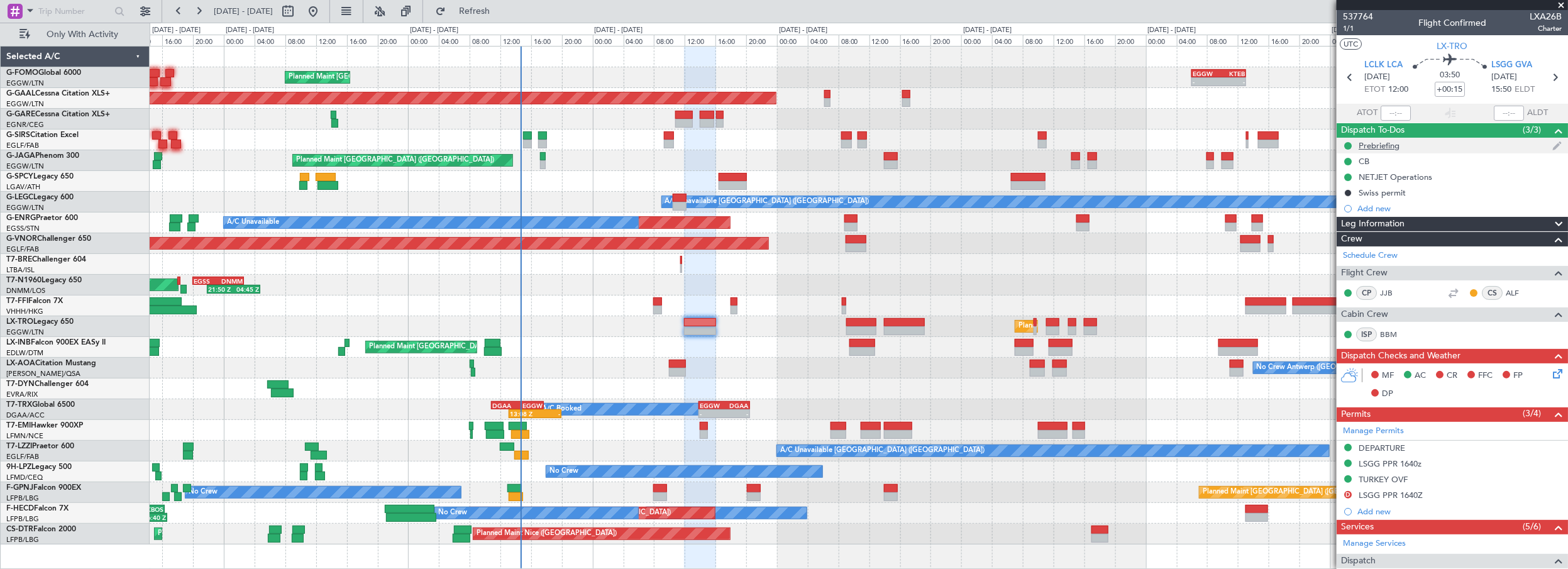
click at [1386, 146] on div "Prebriefing" at bounding box center [1379, 145] width 41 height 11
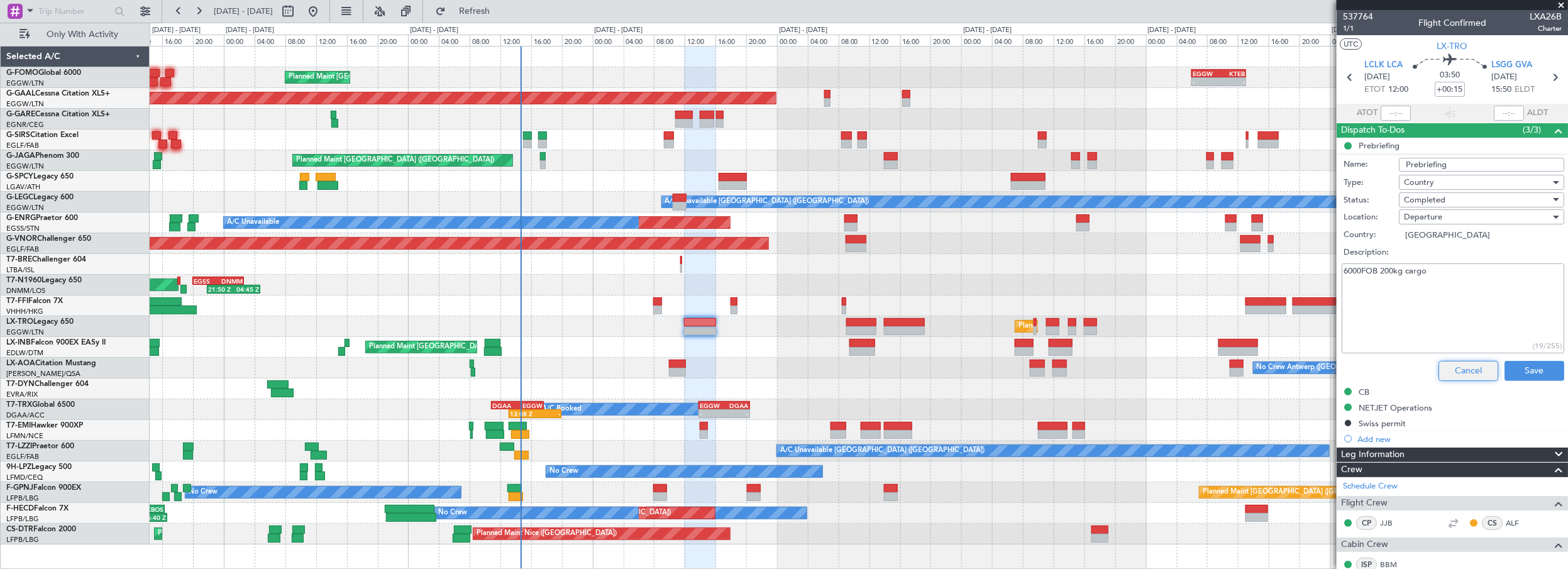
click at [1463, 370] on button "Cancel" at bounding box center [1468, 371] width 60 height 20
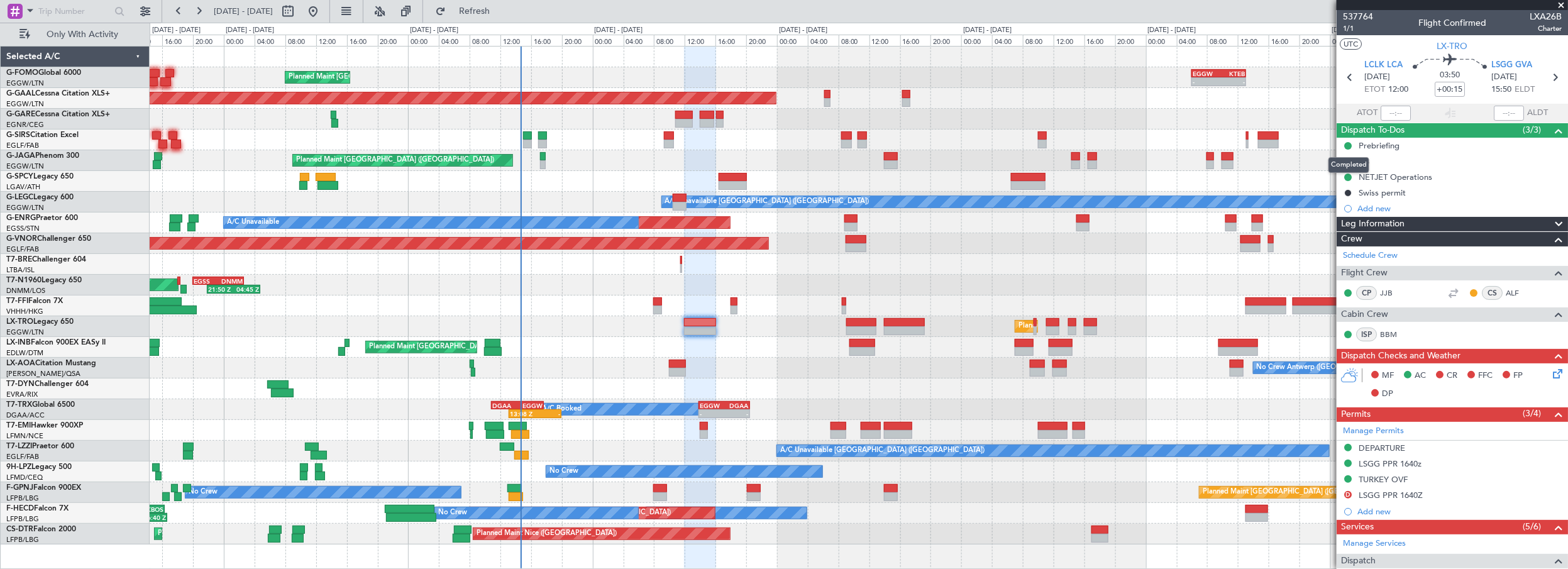
click at [1369, 148] on mat-tooltip-component "Completed" at bounding box center [1348, 165] width 59 height 33
click at [1373, 146] on div "Prebriefing" at bounding box center [1379, 145] width 41 height 11
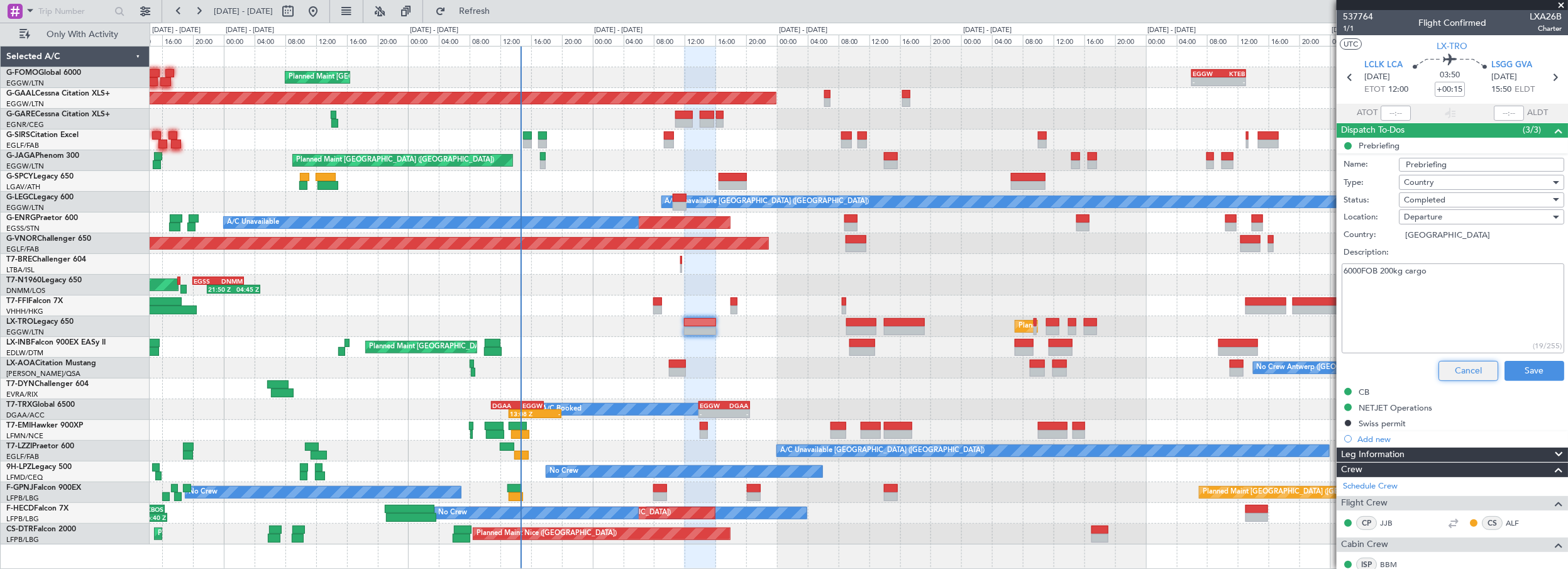
click at [1465, 370] on button "Cancel" at bounding box center [1468, 371] width 60 height 20
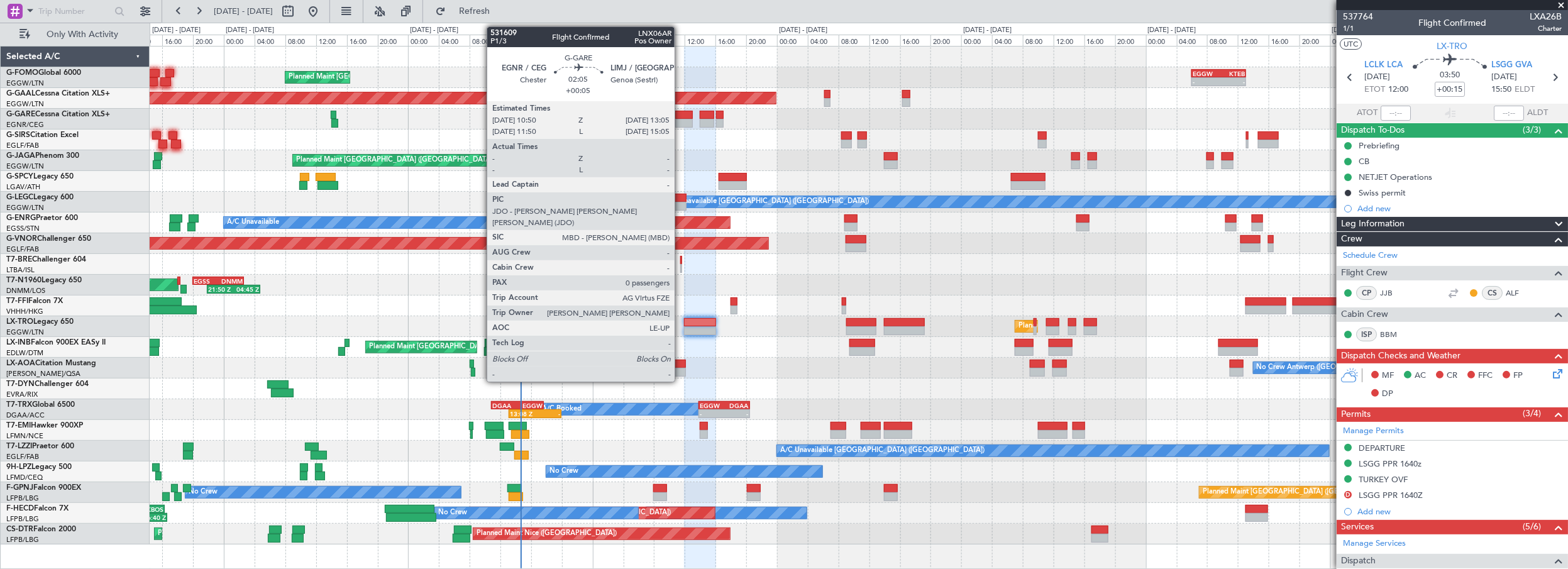
click at [681, 115] on div at bounding box center [684, 115] width 18 height 9
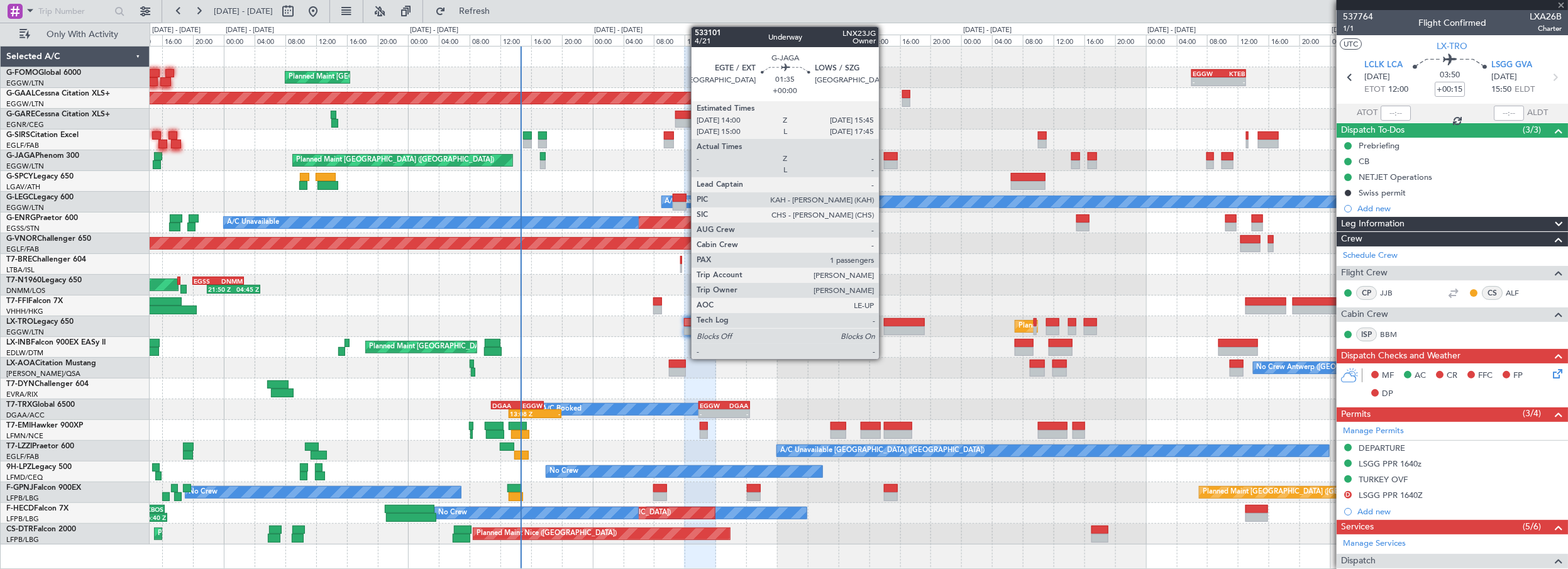
type input "+00:05"
type input "0"
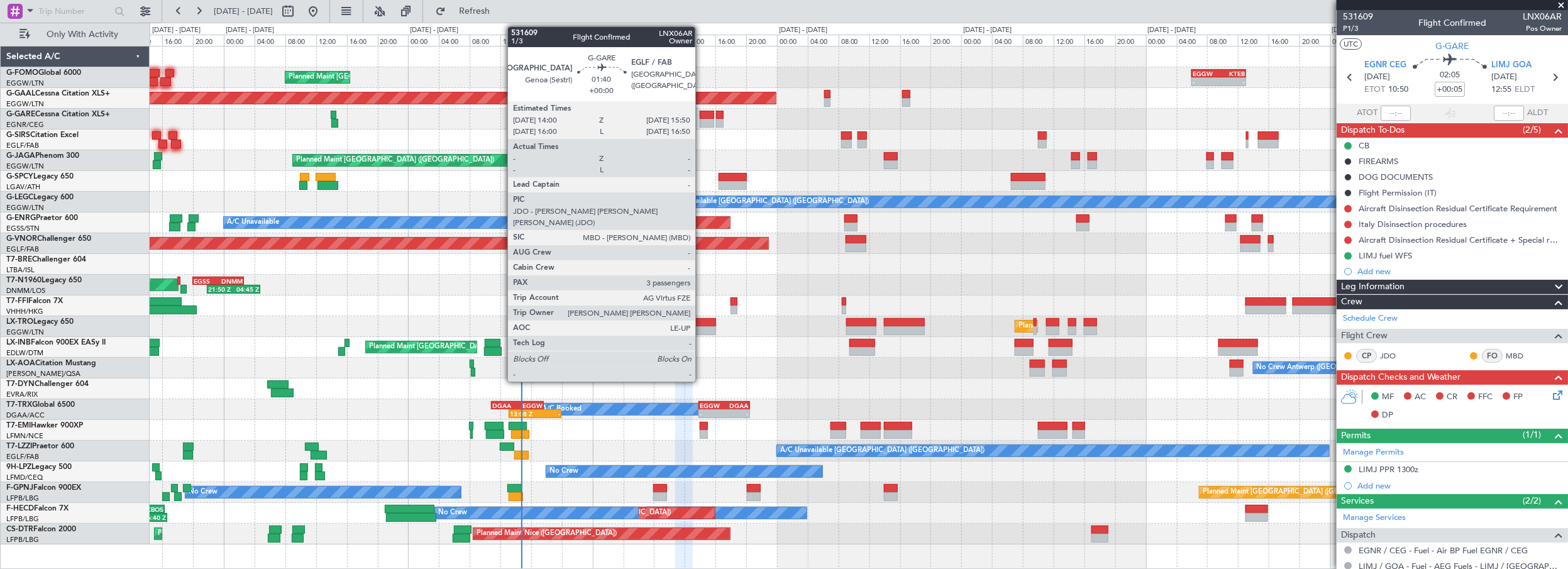
click at [702, 112] on div at bounding box center [707, 115] width 15 height 9
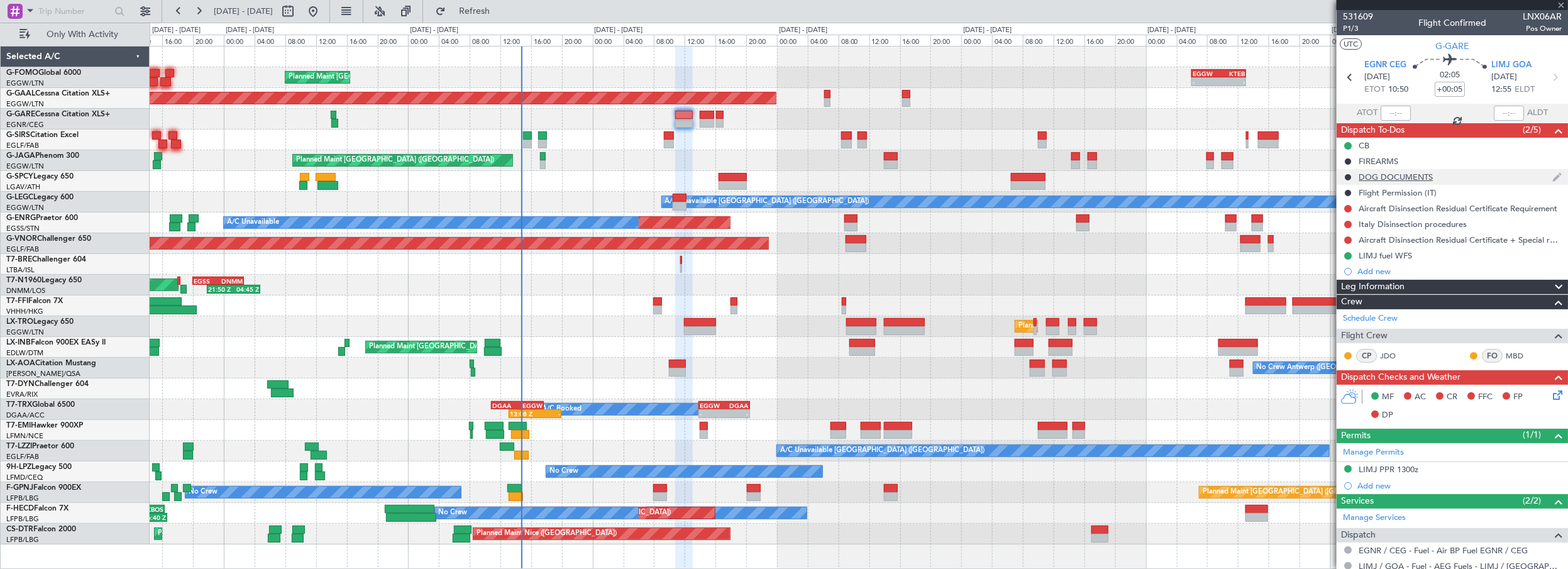
type input "3"
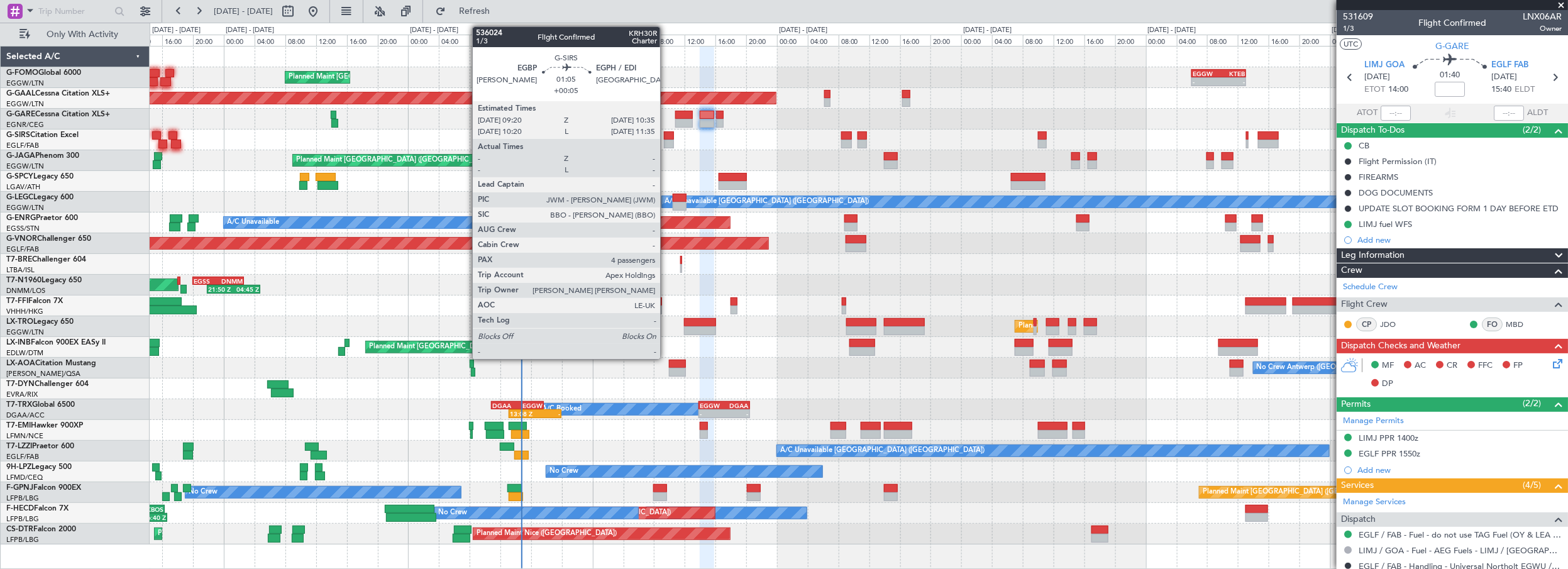
click at [666, 136] on div at bounding box center [669, 136] width 10 height 9
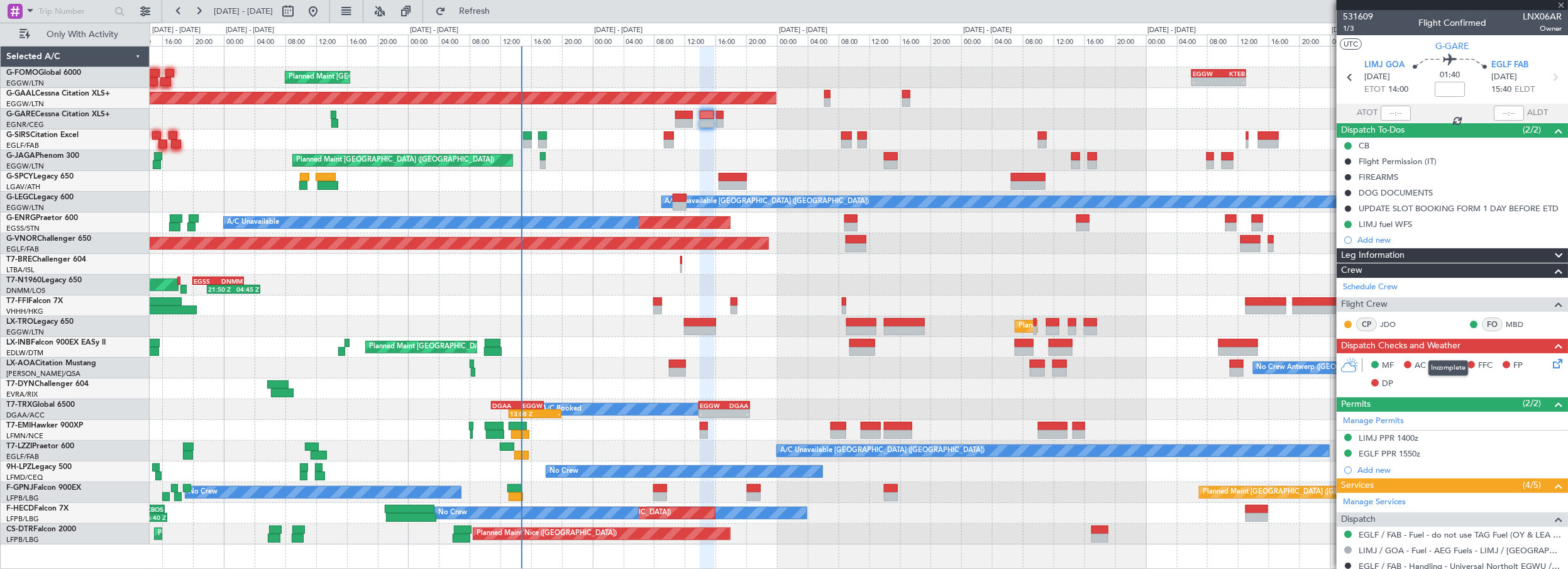
type input "+00:05"
type input "4"
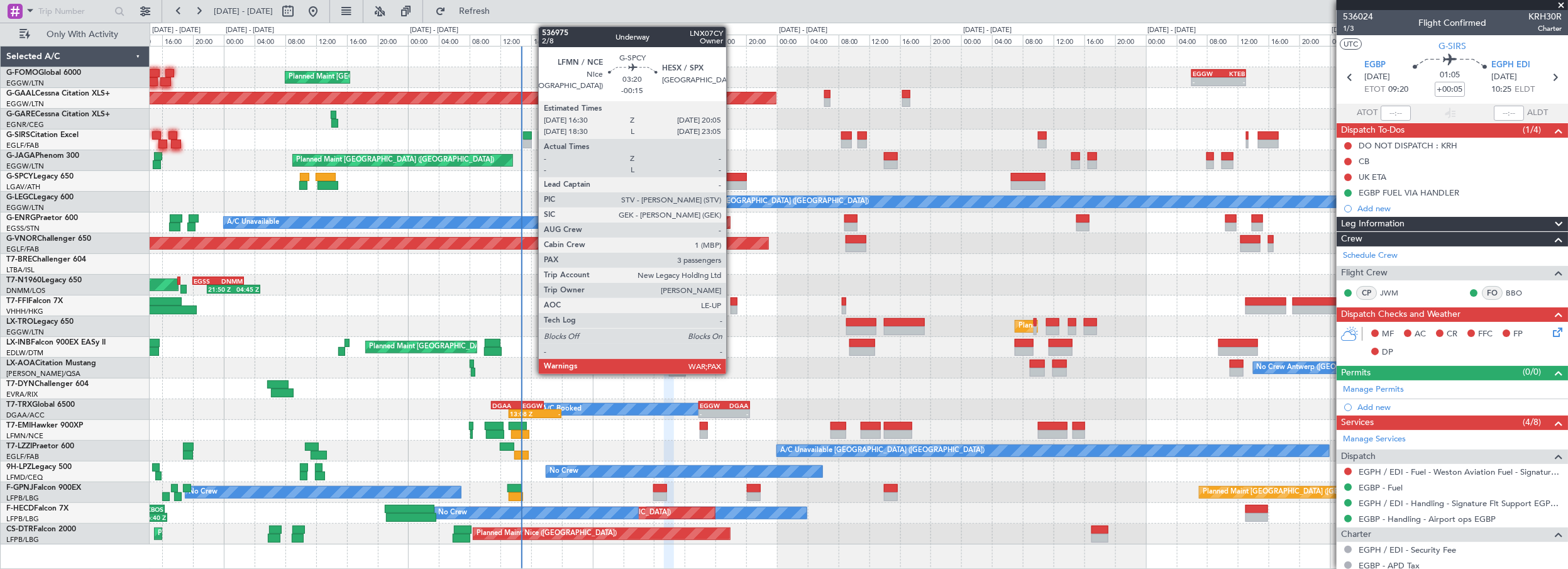
click at [733, 174] on div at bounding box center [733, 177] width 28 height 9
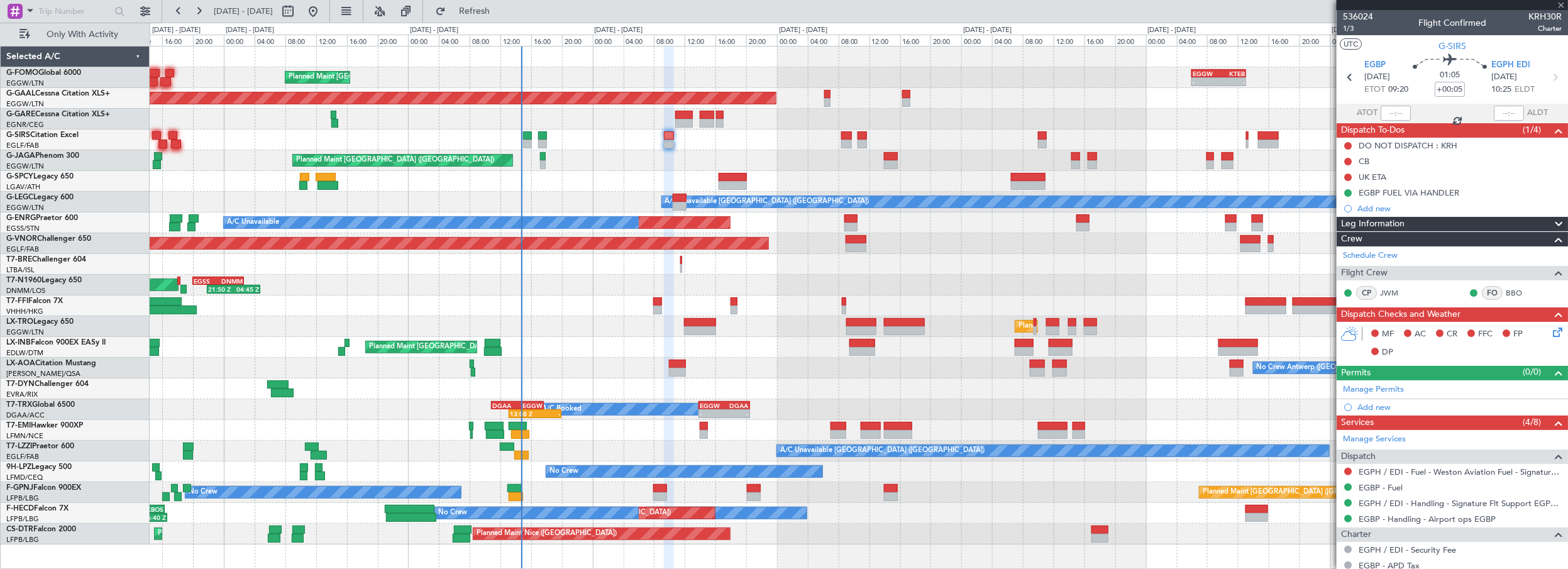
type input "-00:15"
type input "3"
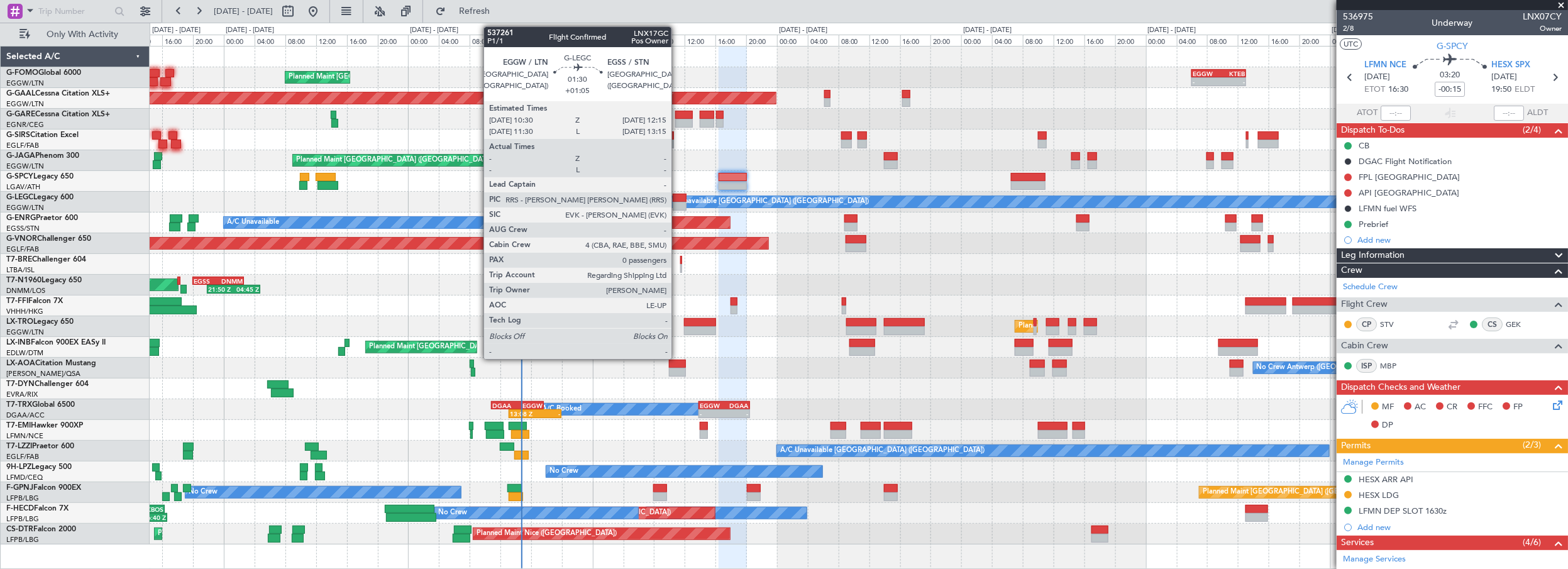
click at [678, 197] on div at bounding box center [680, 198] width 14 height 9
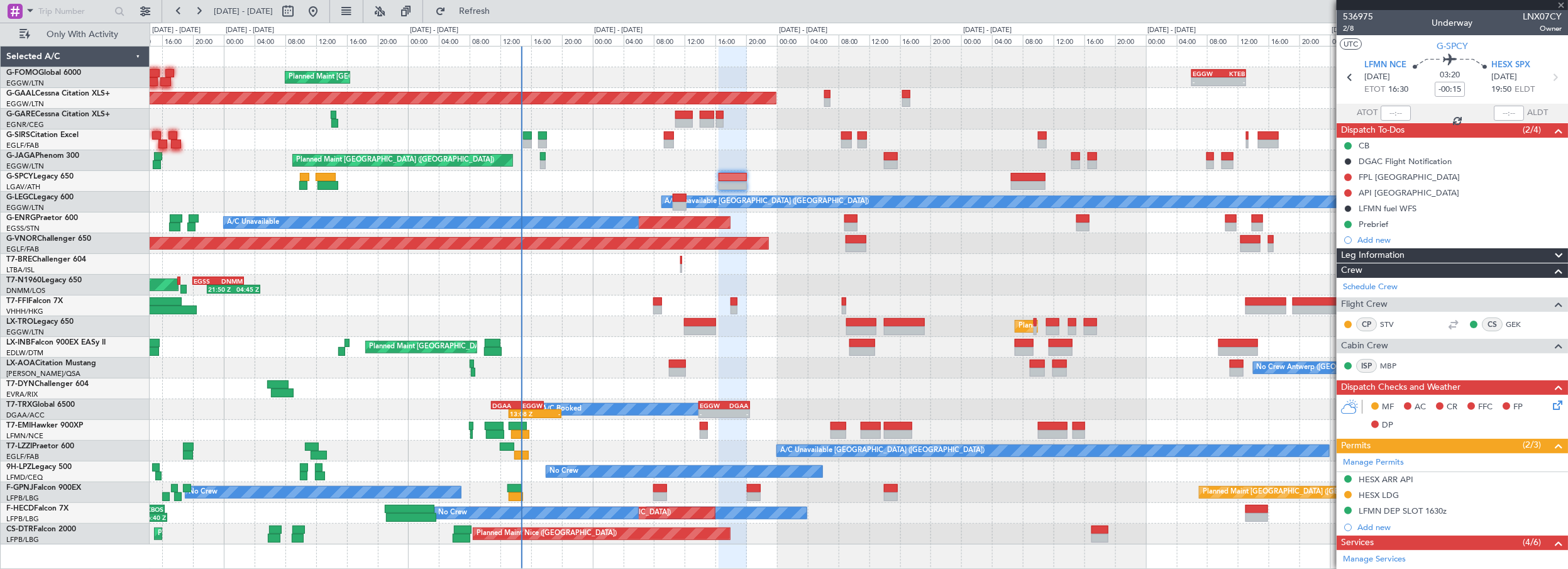
type input "+01:05"
type input "0"
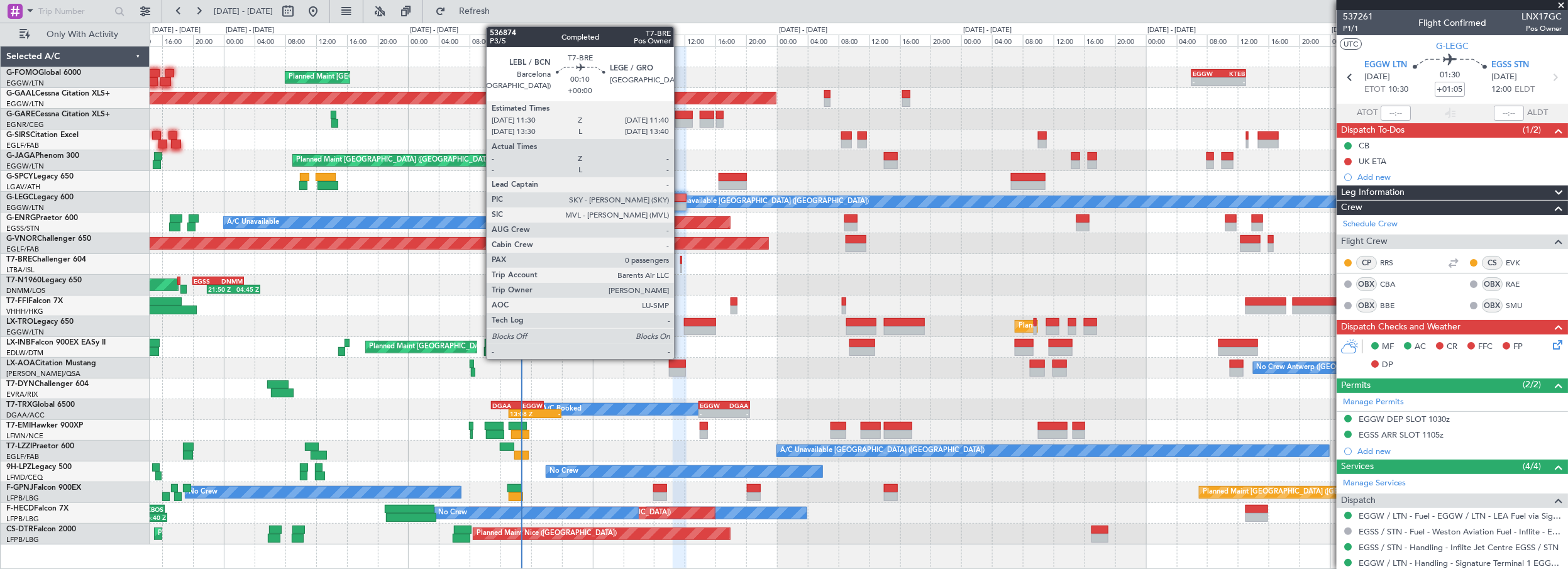
click at [680, 260] on div at bounding box center [681, 261] width 2 height 9
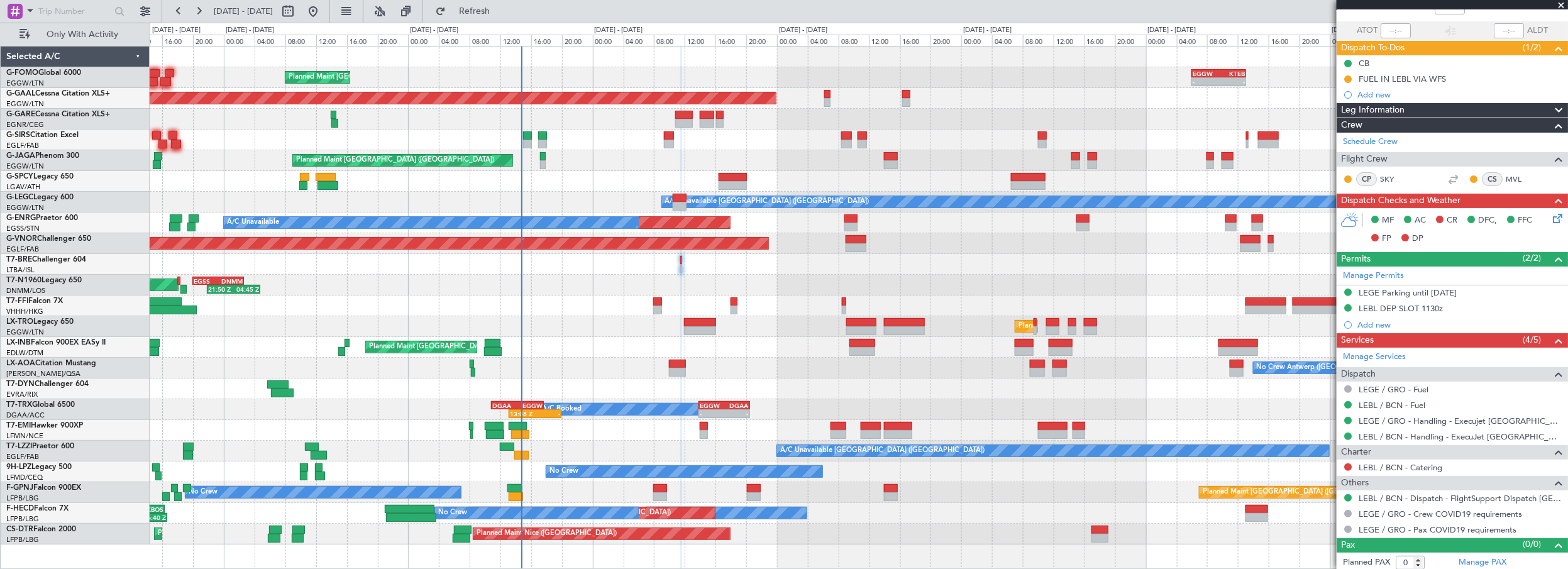
scroll to position [83, 0]
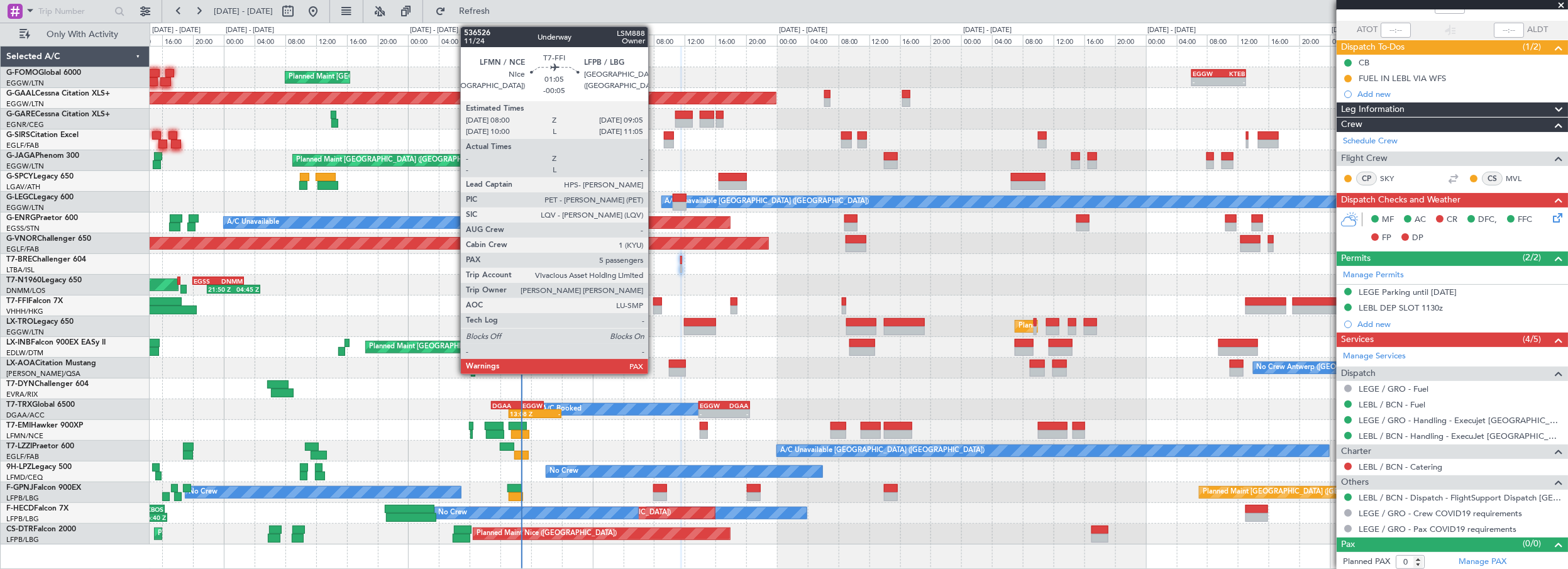
click at [654, 302] on div at bounding box center [657, 302] width 9 height 9
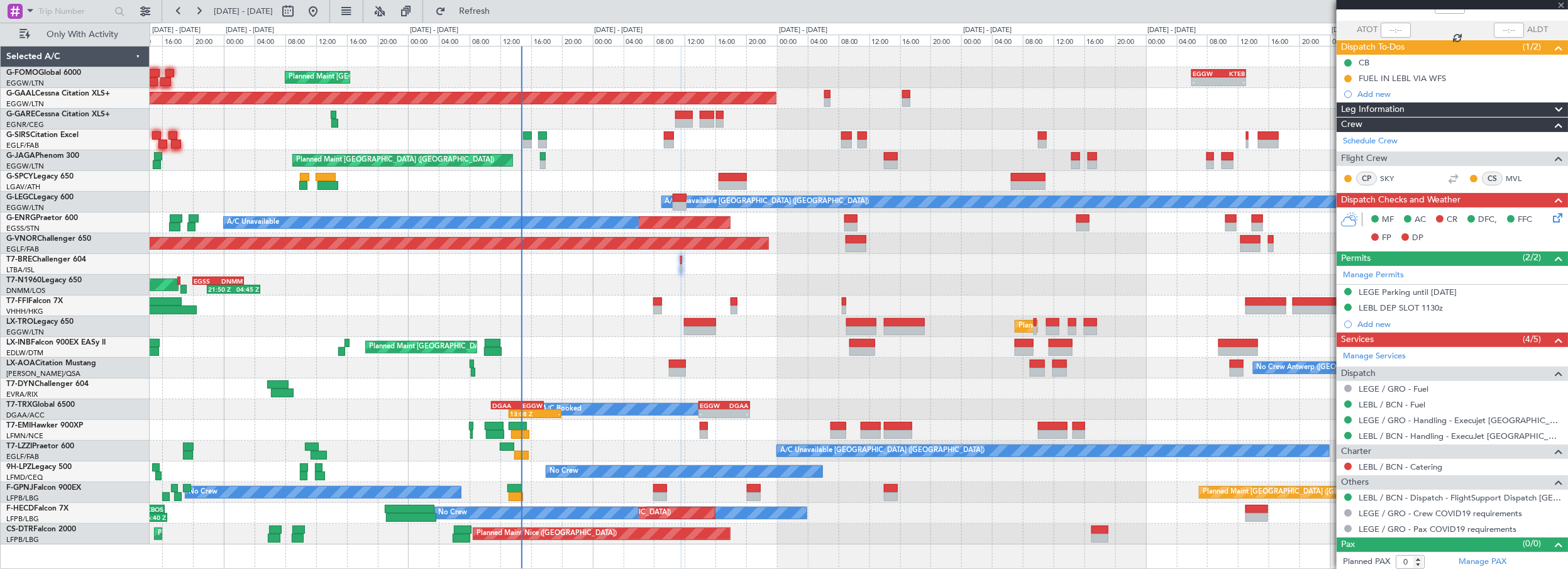
type input "-00:05"
type input "5"
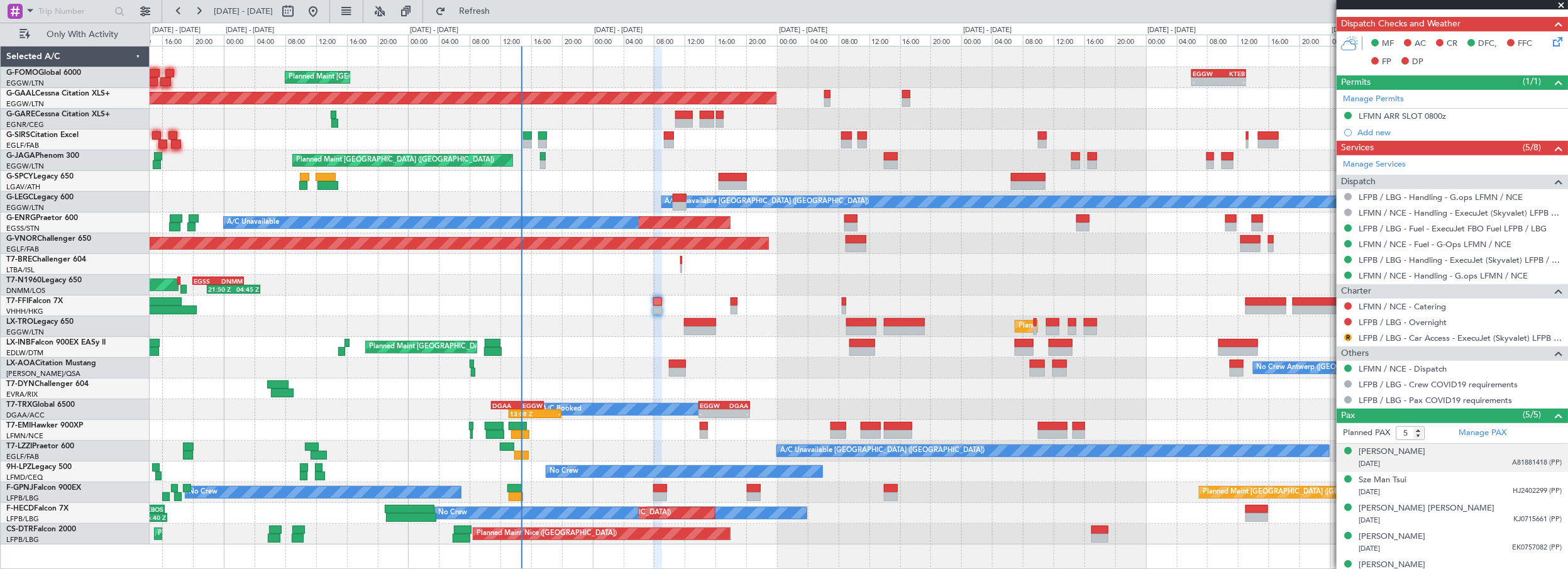
scroll to position [329, 0]
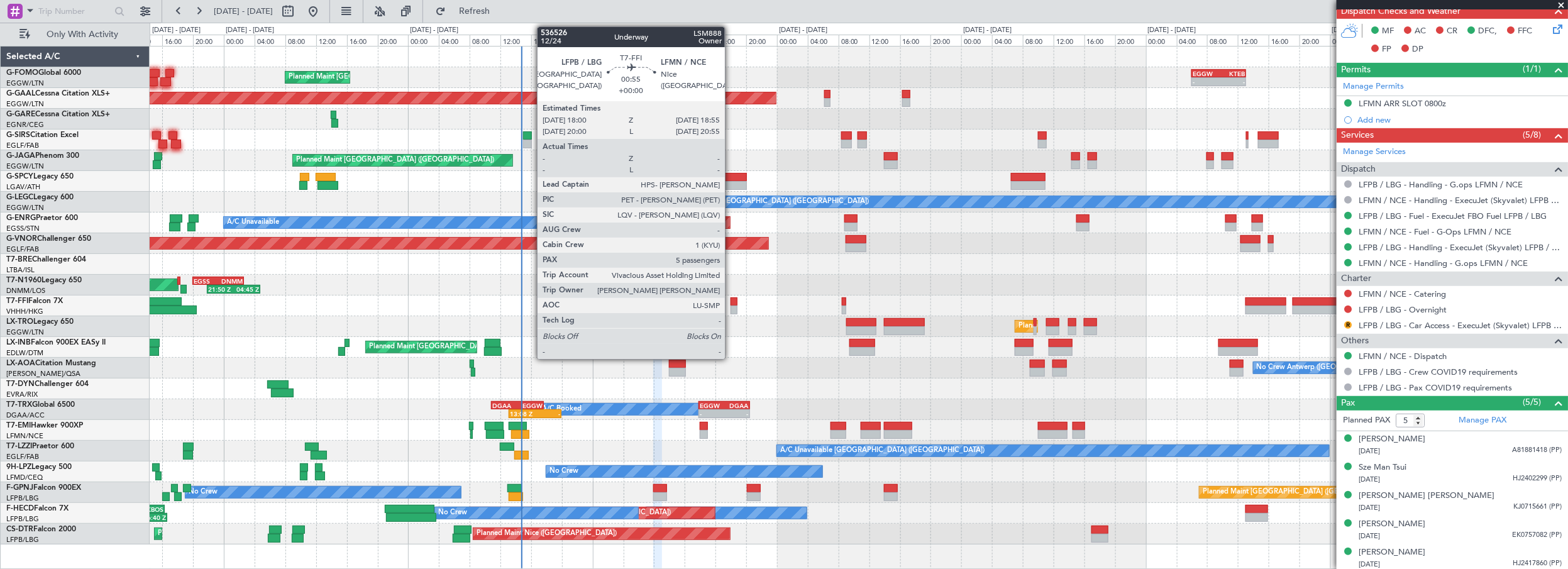
click at [732, 300] on div at bounding box center [734, 302] width 8 height 9
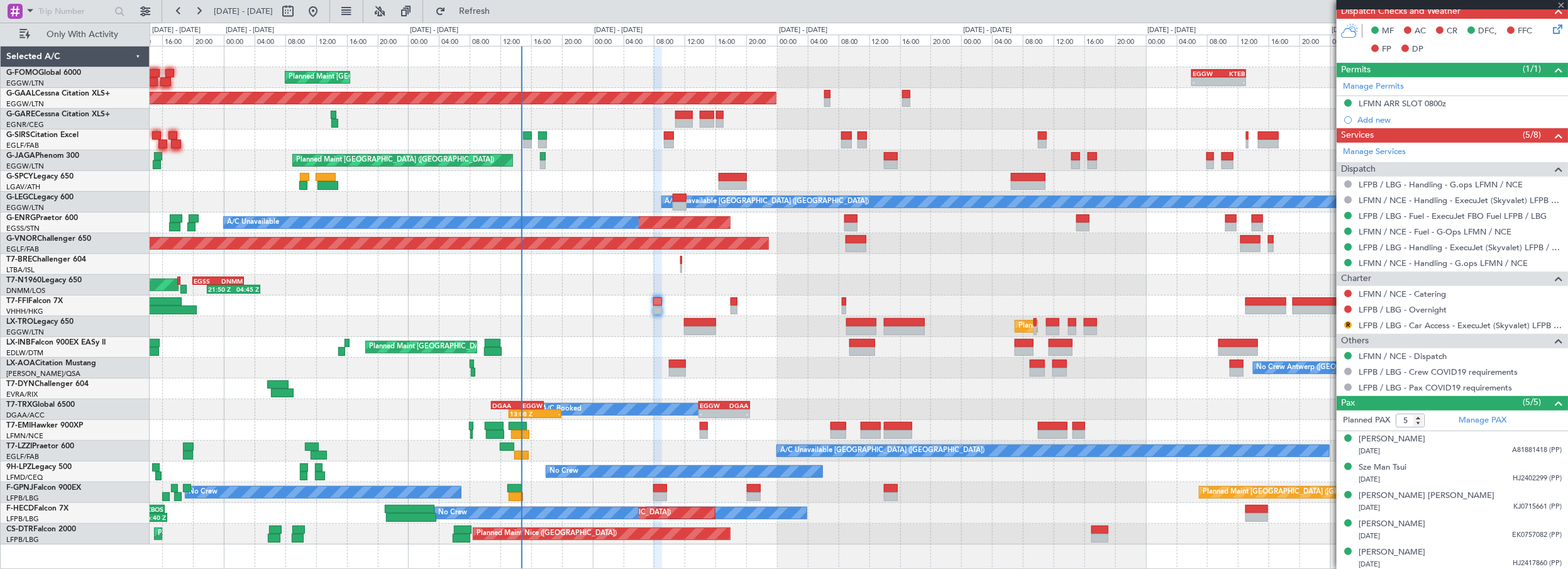
scroll to position [0, 0]
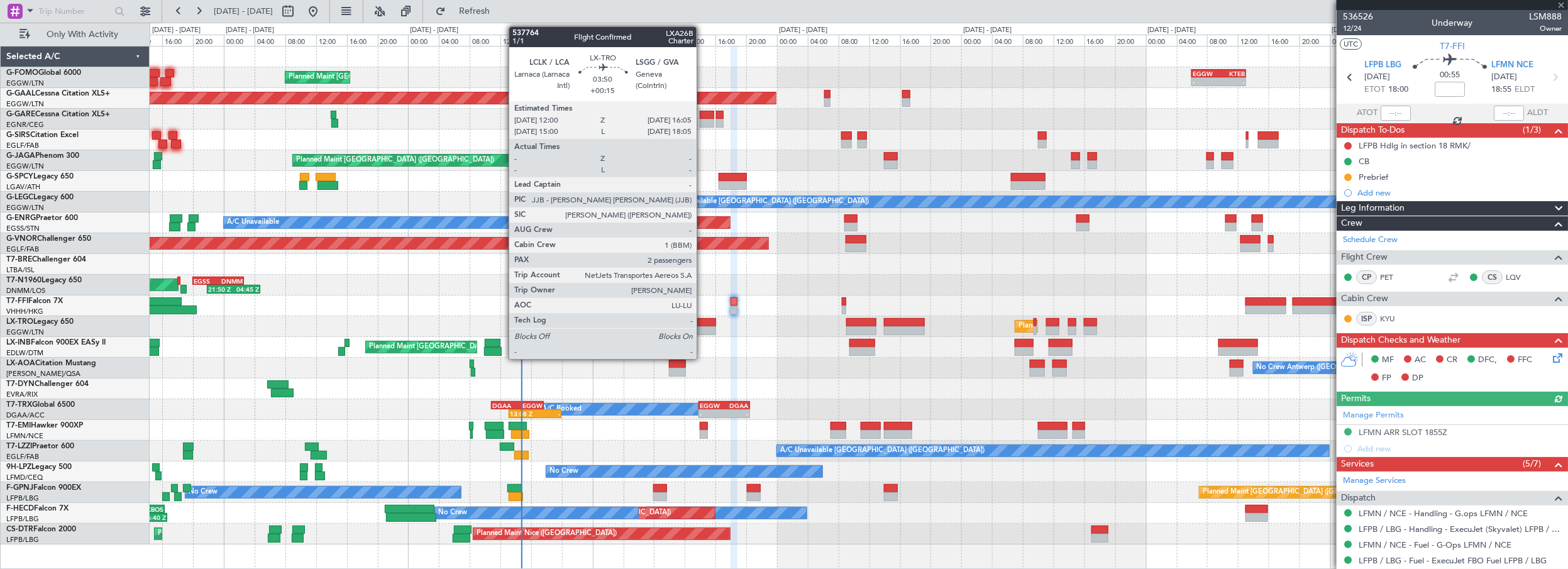
click at [703, 323] on div at bounding box center [700, 322] width 32 height 9
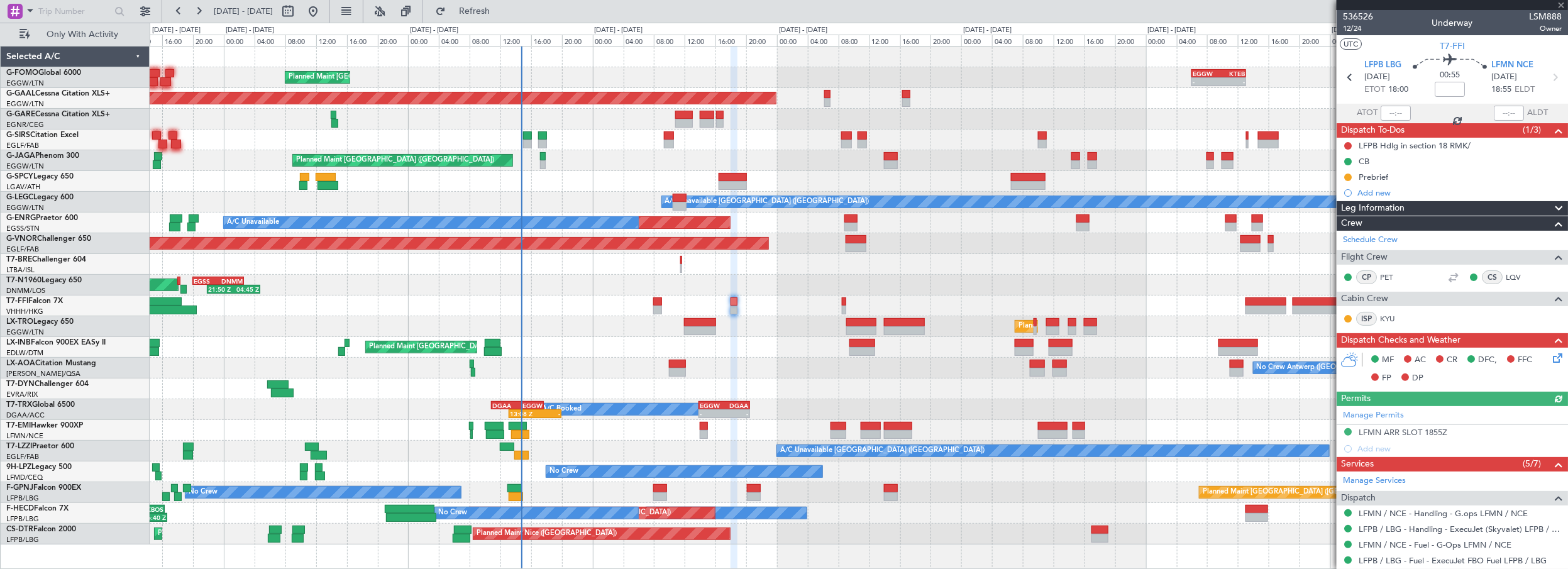
type input "+00:15"
type input "2"
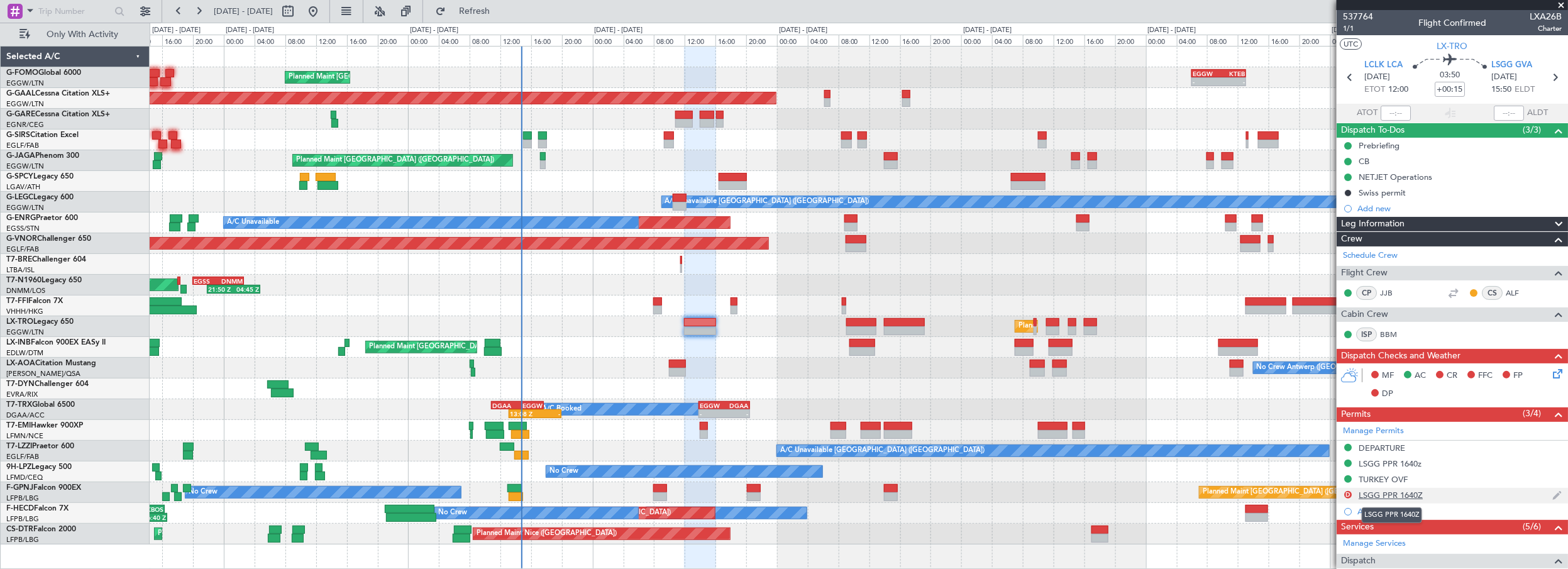
click at [1418, 496] on div "LSGG PPR 1640Z" at bounding box center [1391, 495] width 64 height 11
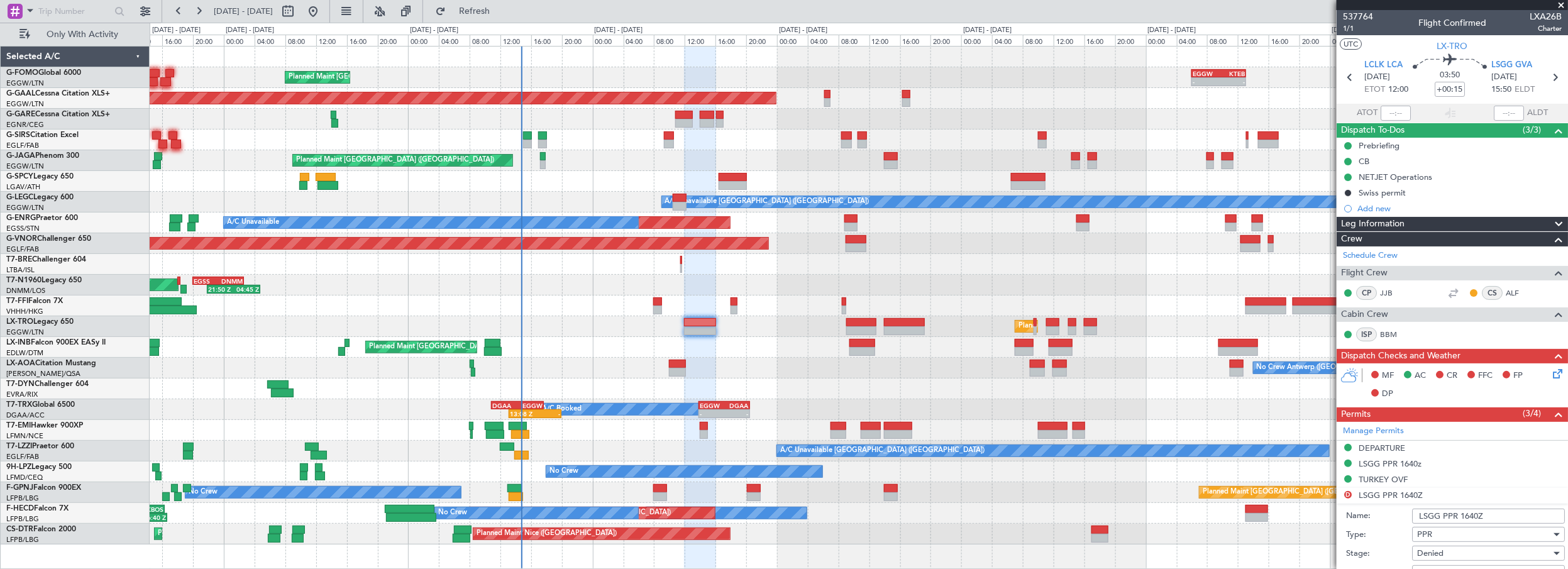
drag, startPoint x: 1475, startPoint y: 512, endPoint x: 1463, endPoint y: 512, distance: 12.0
click at [1463, 512] on input "LSGG PPR 1640Z" at bounding box center [1488, 516] width 153 height 15
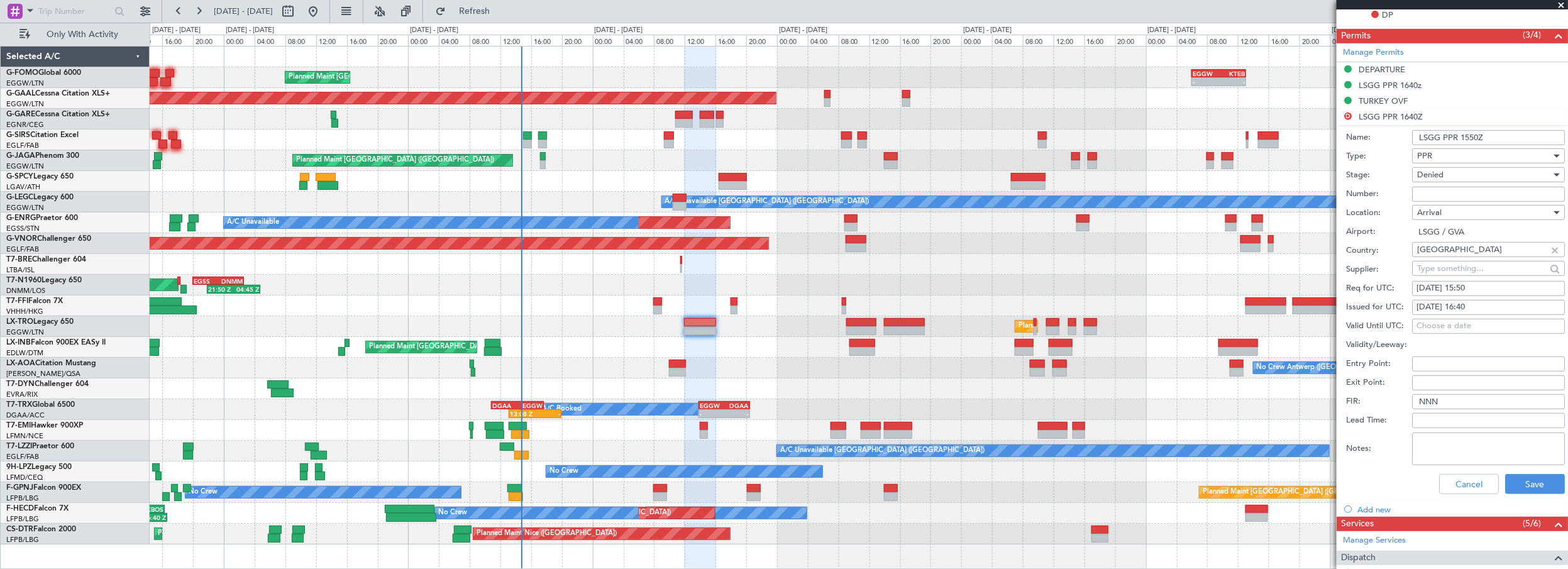
scroll to position [400, 0]
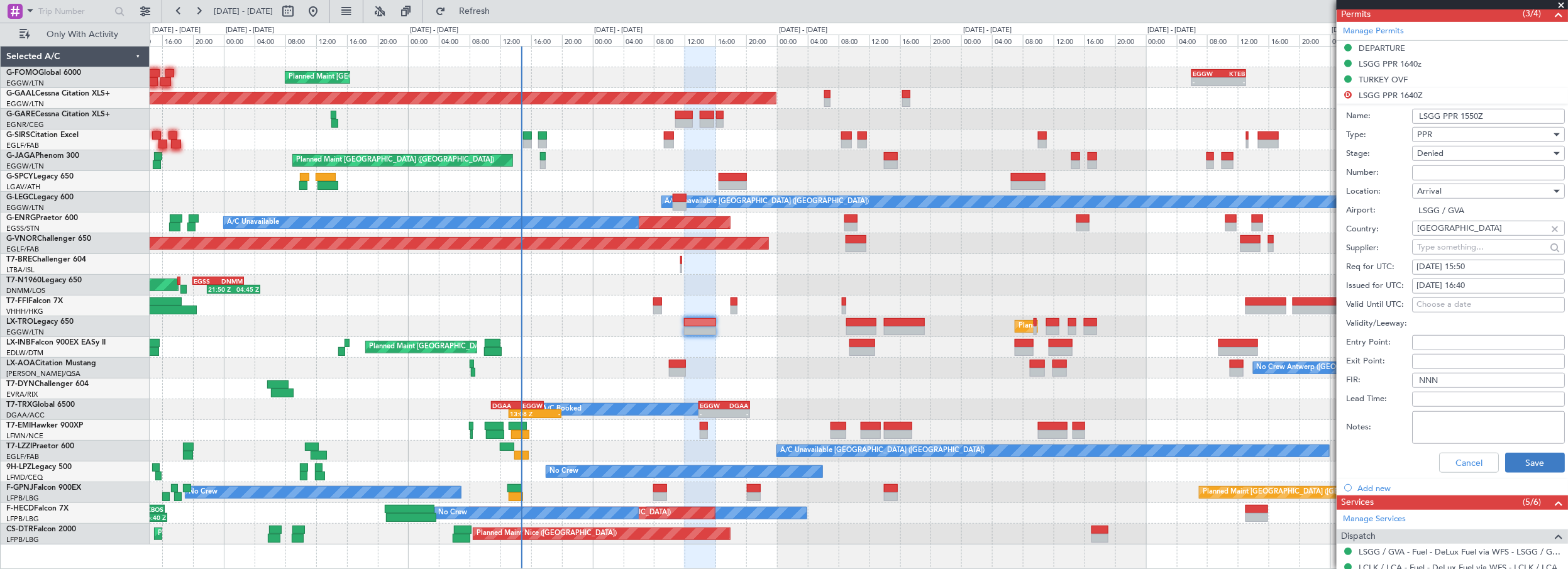
type input "LSGG PPR 1550Z"
click at [1521, 466] on button "Save" at bounding box center [1535, 462] width 60 height 20
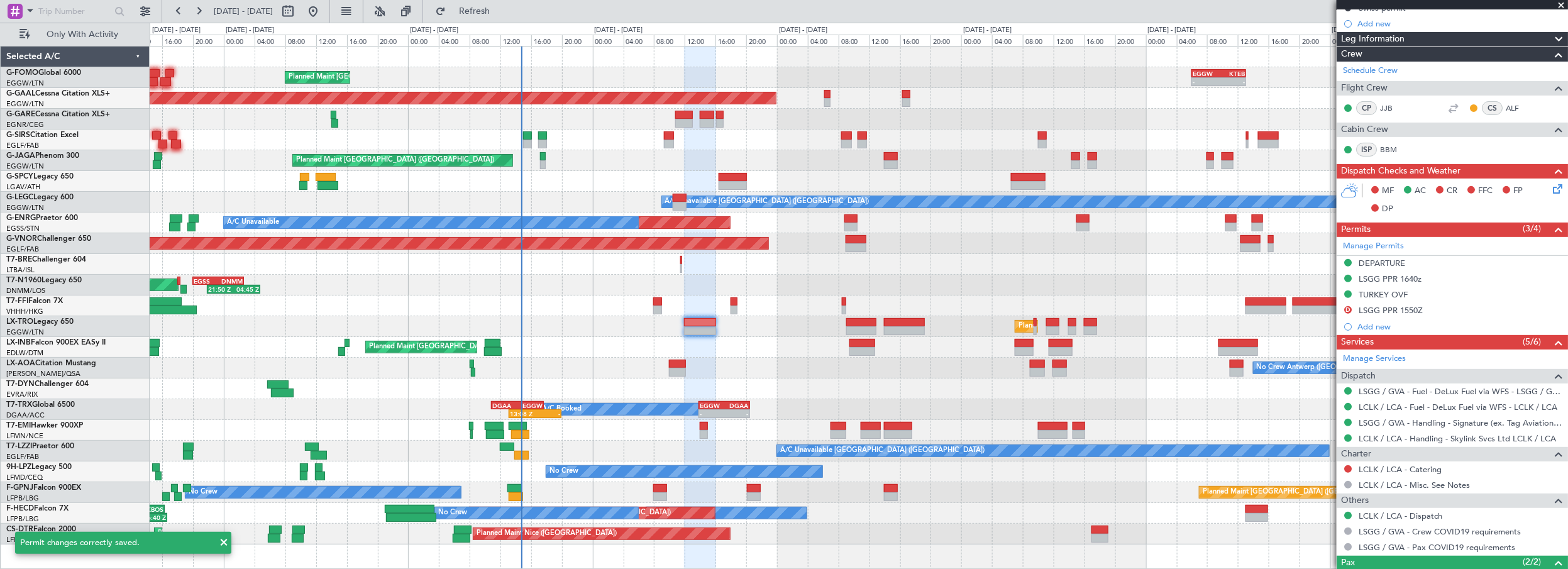
scroll to position [145, 0]
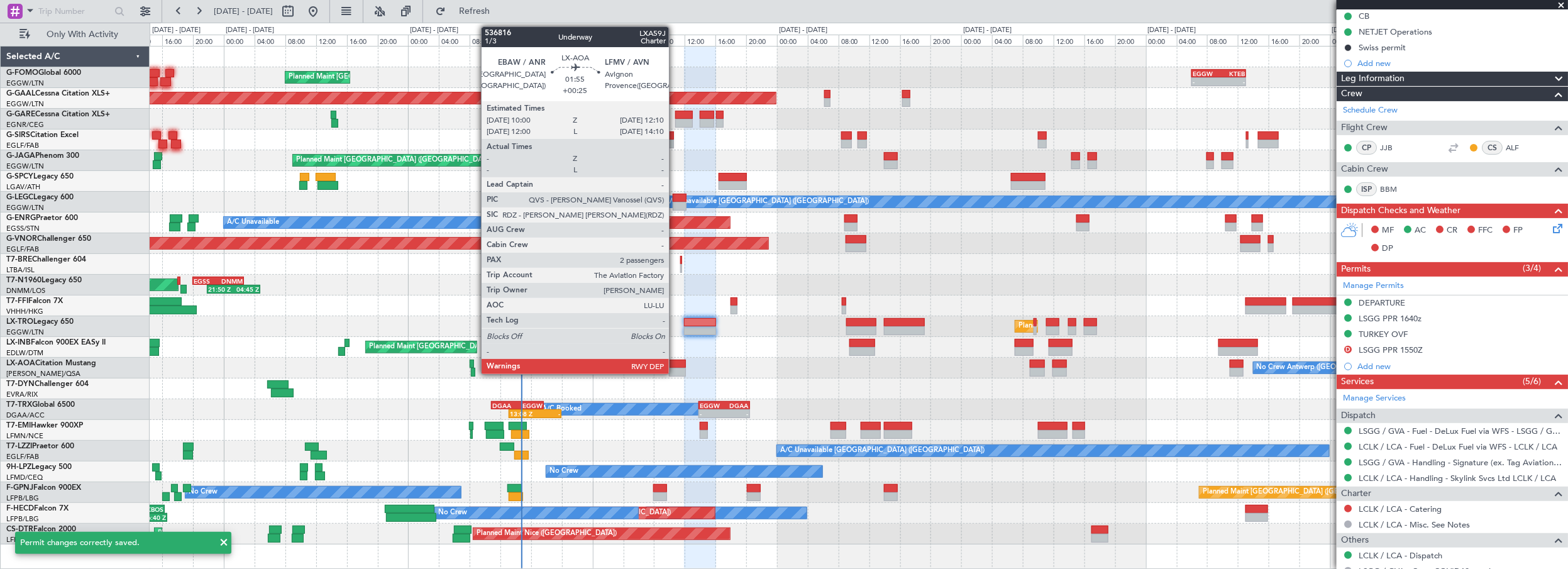
click at [677, 362] on div at bounding box center [677, 364] width 17 height 9
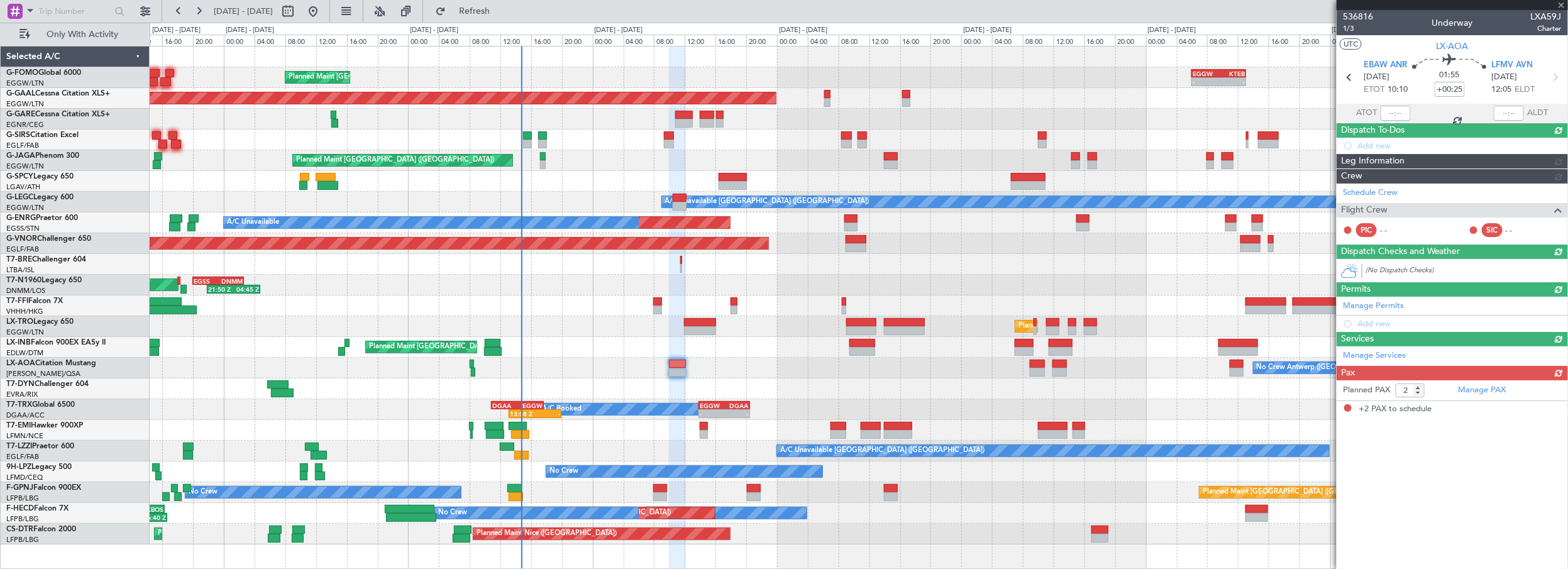
scroll to position [0, 0]
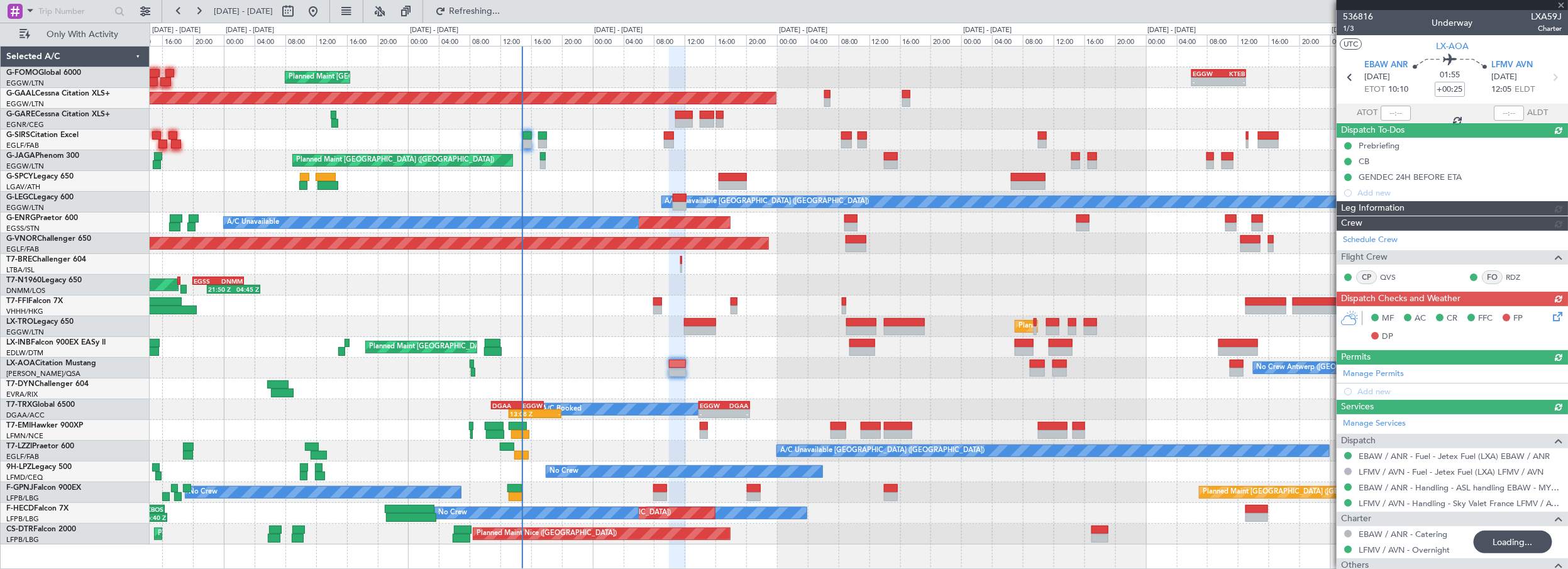
click at [699, 167] on div "Planned Maint London (Luton) - - EGGW 06:00 Z KTEB 13:05 Z Planned Maint Dussel…" at bounding box center [859, 295] width 1418 height 498
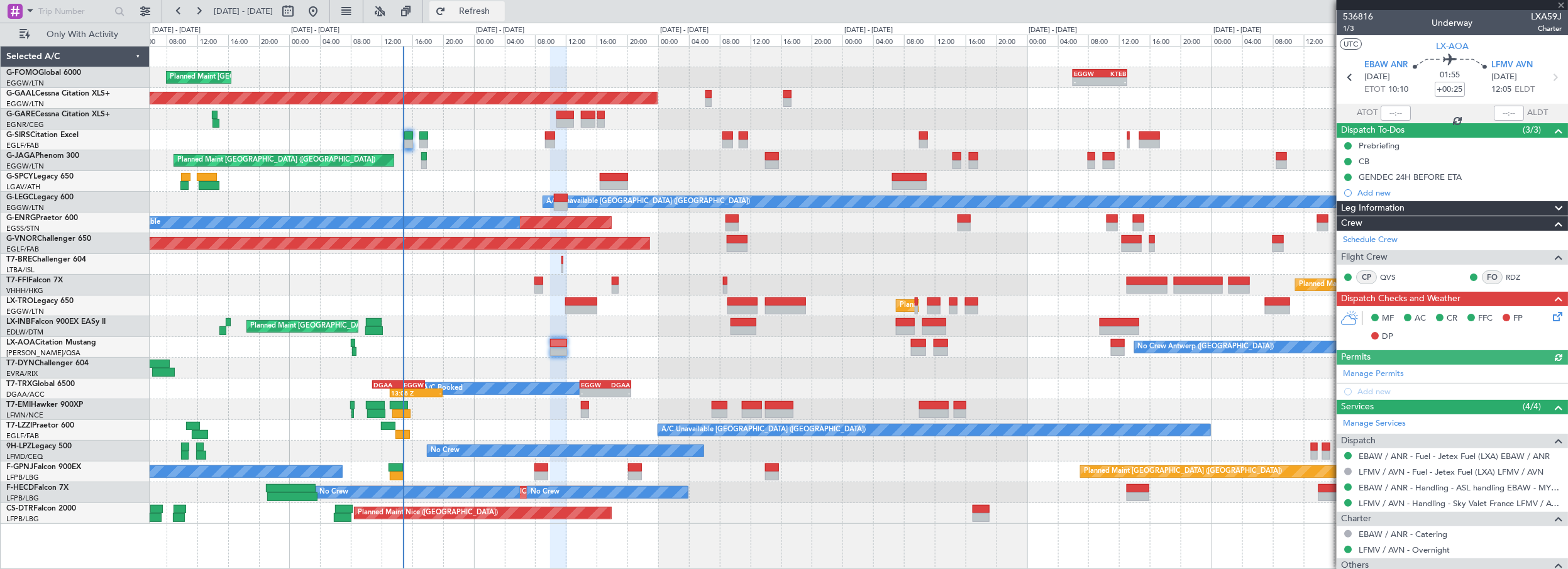
click at [488, 11] on span "Refresh" at bounding box center [475, 11] width 53 height 9
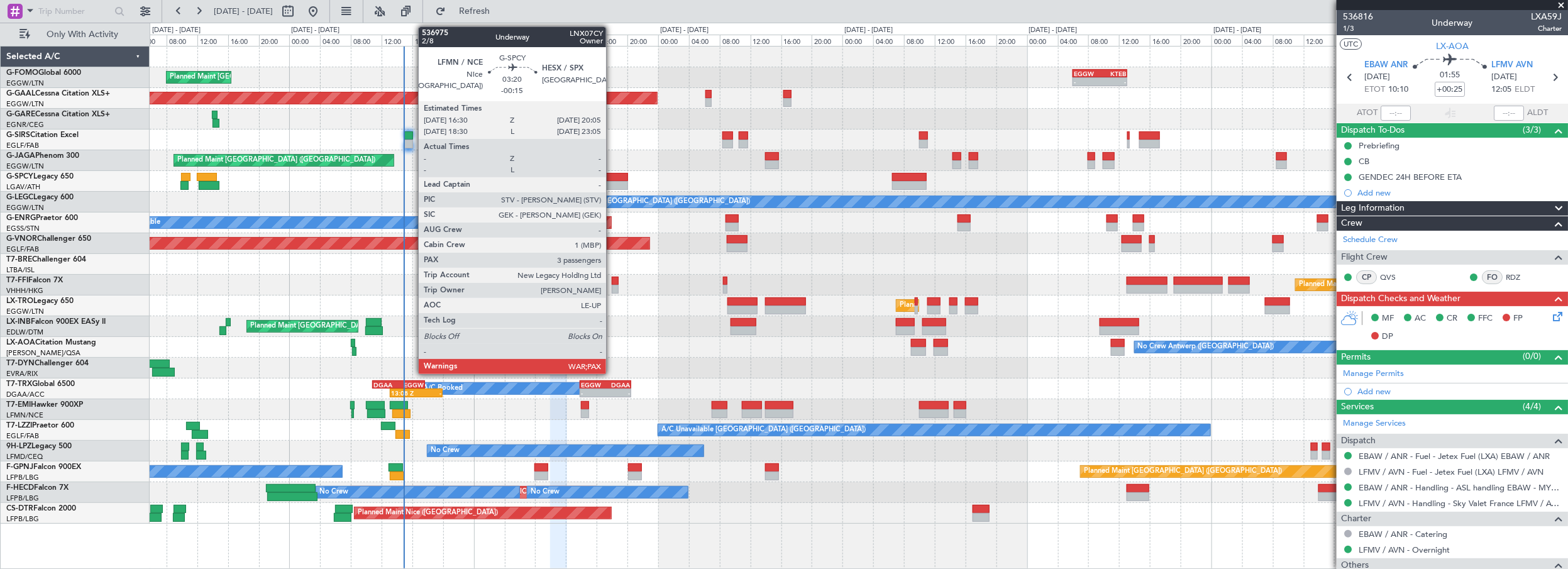
click at [612, 176] on div at bounding box center [614, 177] width 28 height 9
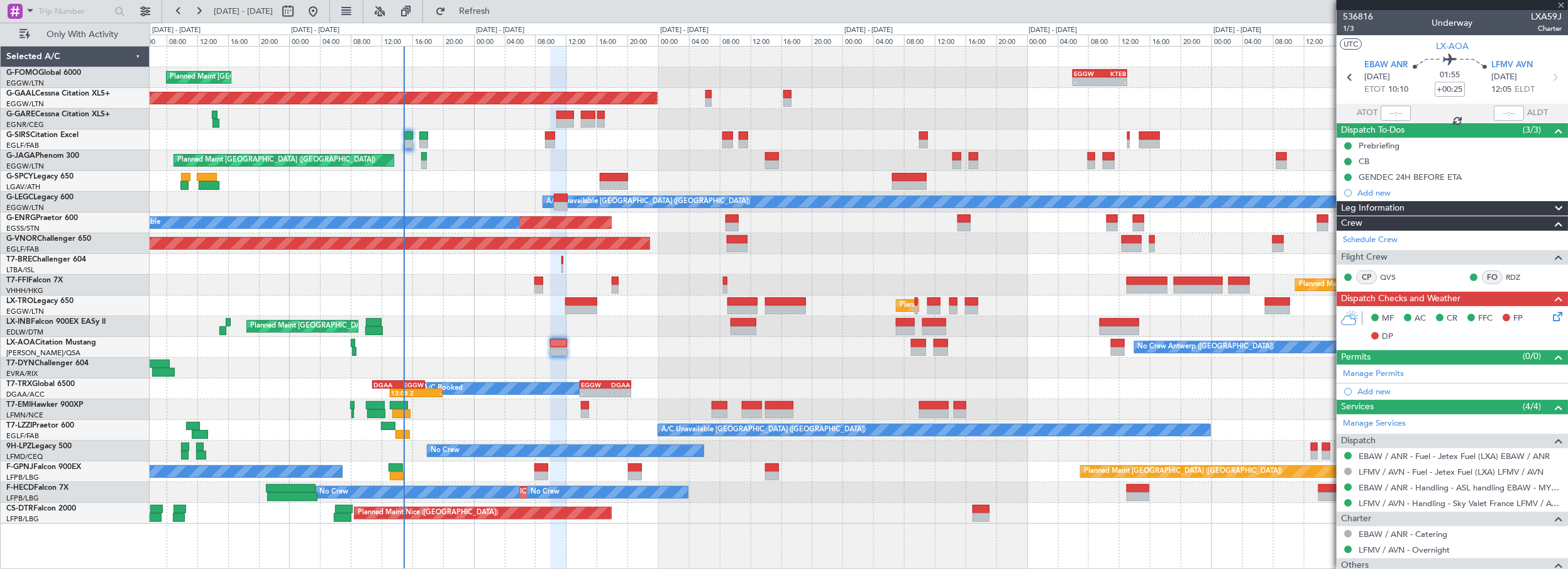
type input "-00:15"
type input "3"
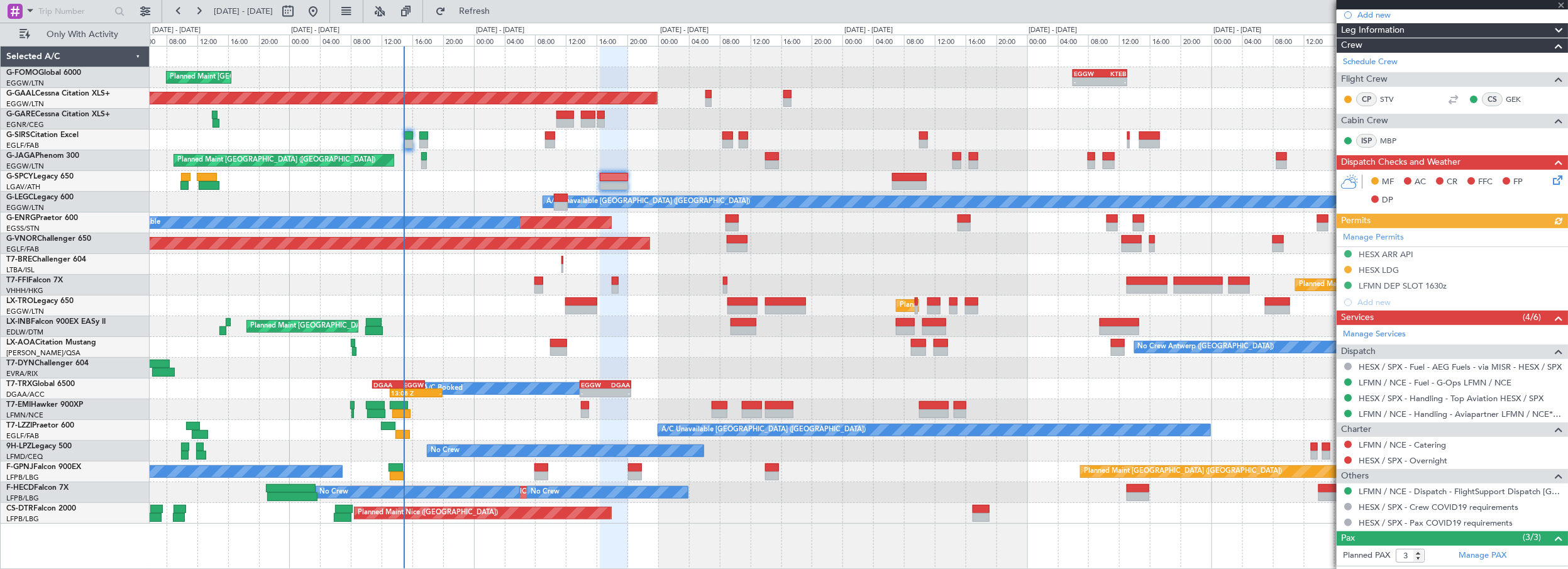
scroll to position [228, 0]
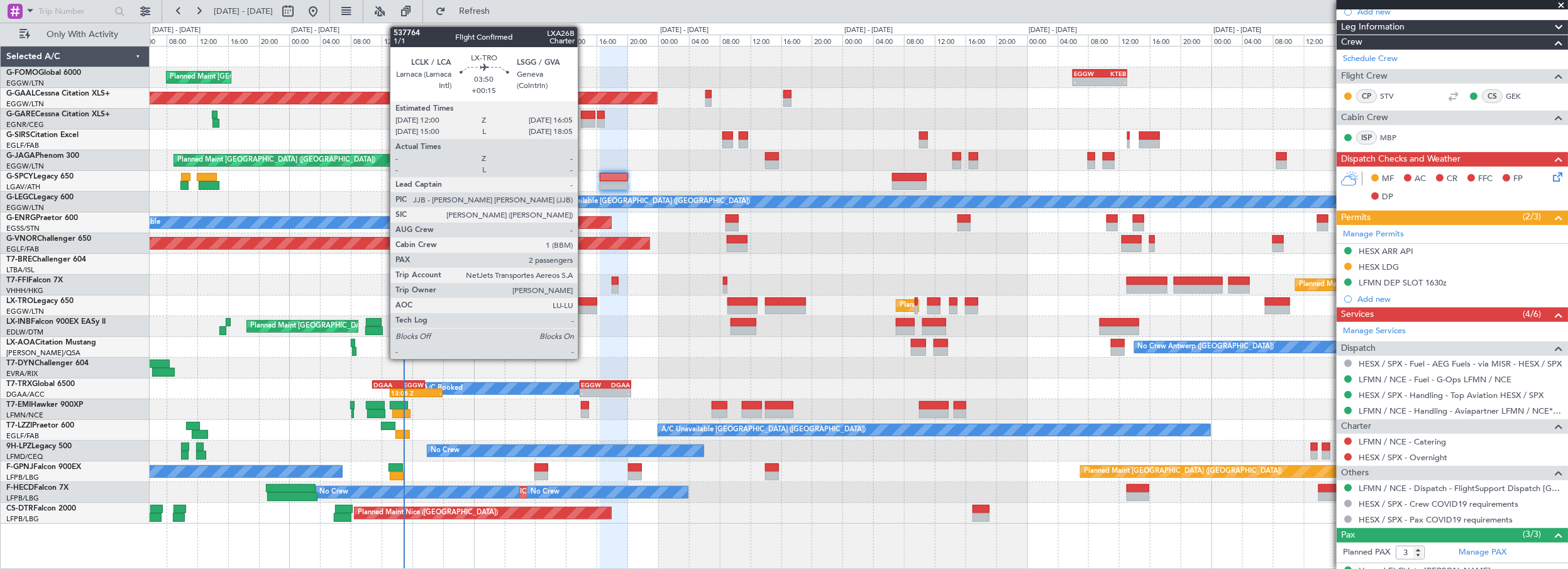
click at [584, 300] on div at bounding box center [581, 302] width 32 height 9
type input "+00:15"
type input "2"
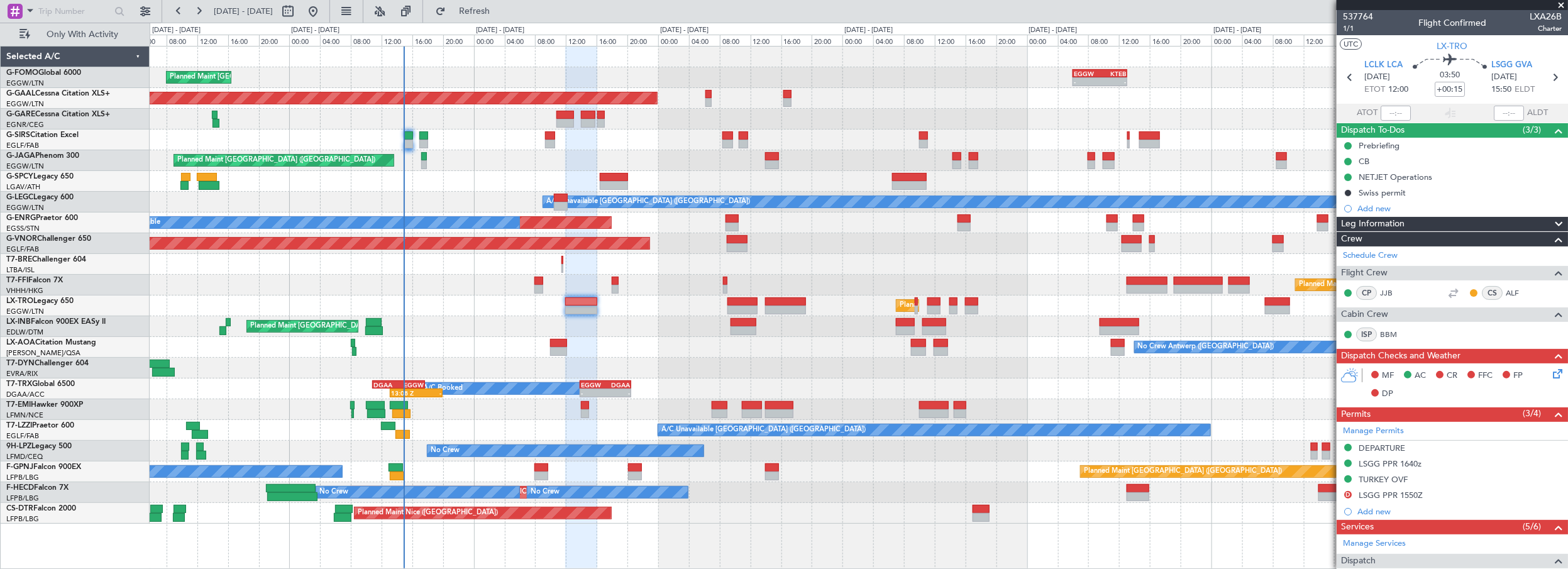
click at [624, 332] on div "Planned Maint [GEOGRAPHIC_DATA] ([GEOGRAPHIC_DATA])" at bounding box center [859, 326] width 1418 height 21
click at [1349, 29] on span "1/1" at bounding box center [1358, 28] width 30 height 11
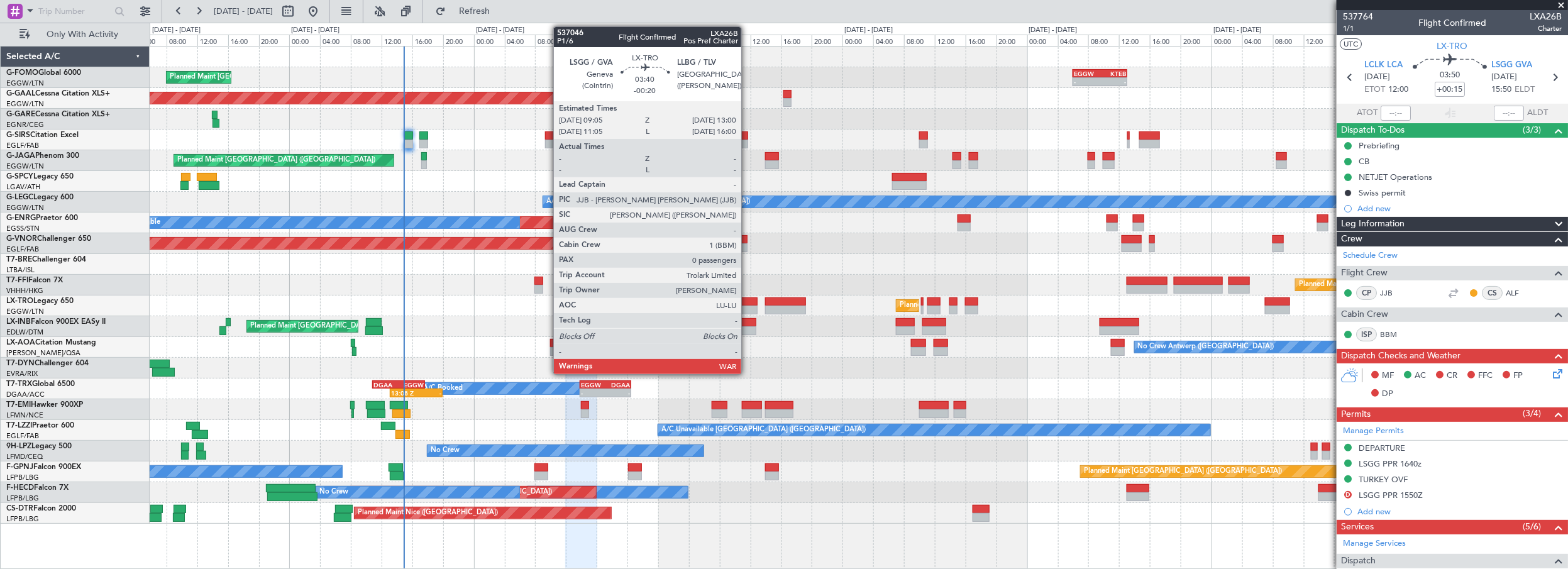
click at [748, 302] on div at bounding box center [743, 302] width 30 height 9
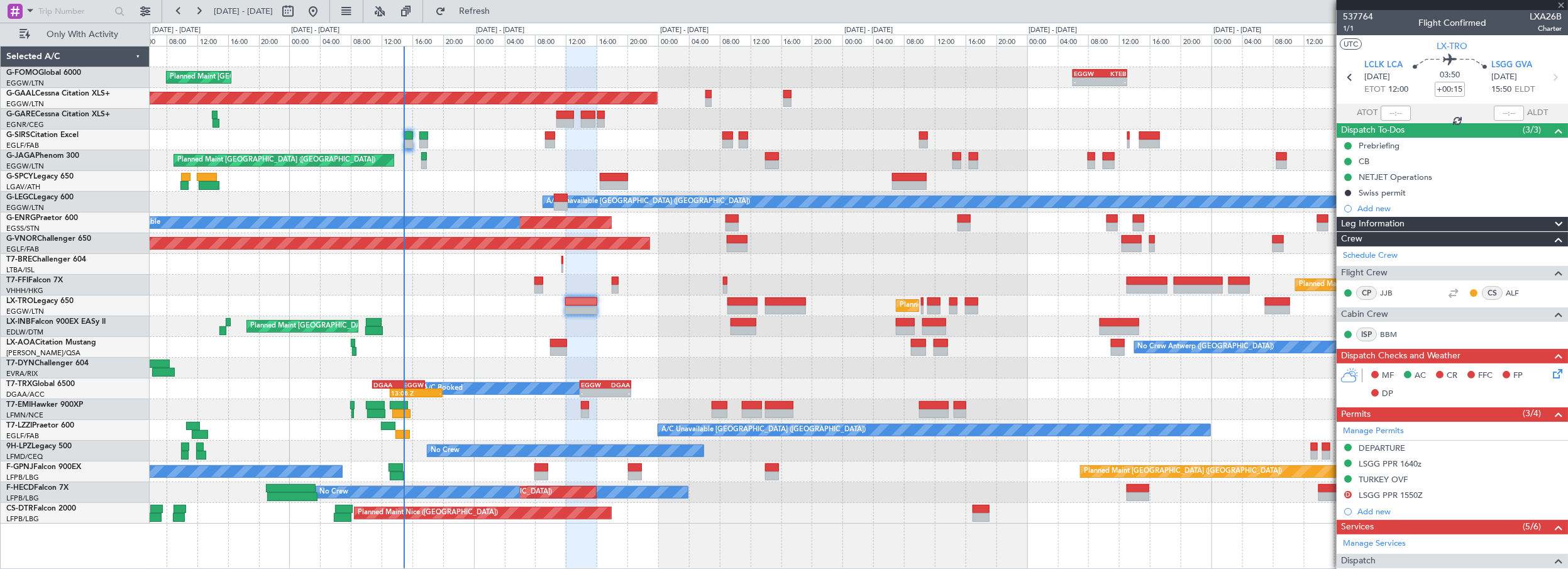
type input "-00:20"
type input "0"
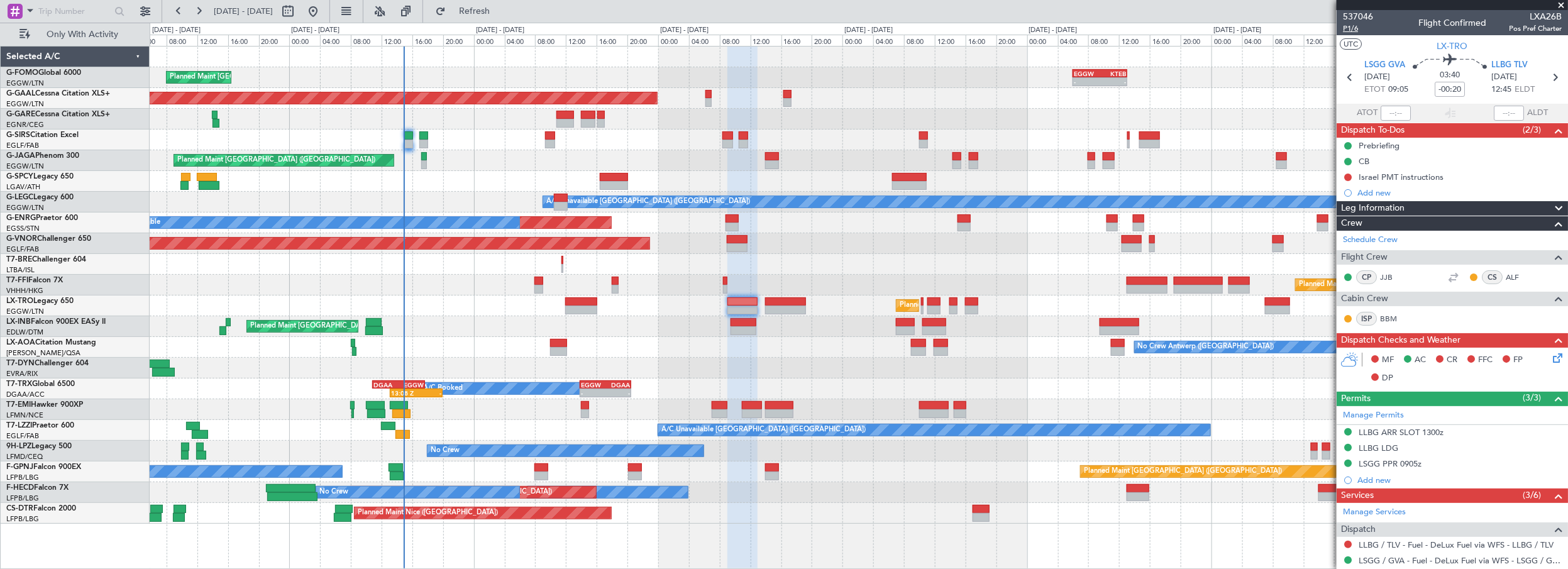
click at [1353, 28] on span "P1/6" at bounding box center [1358, 28] width 30 height 11
click at [650, 348] on div "No Crew Antwerp ([GEOGRAPHIC_DATA])" at bounding box center [859, 347] width 1418 height 21
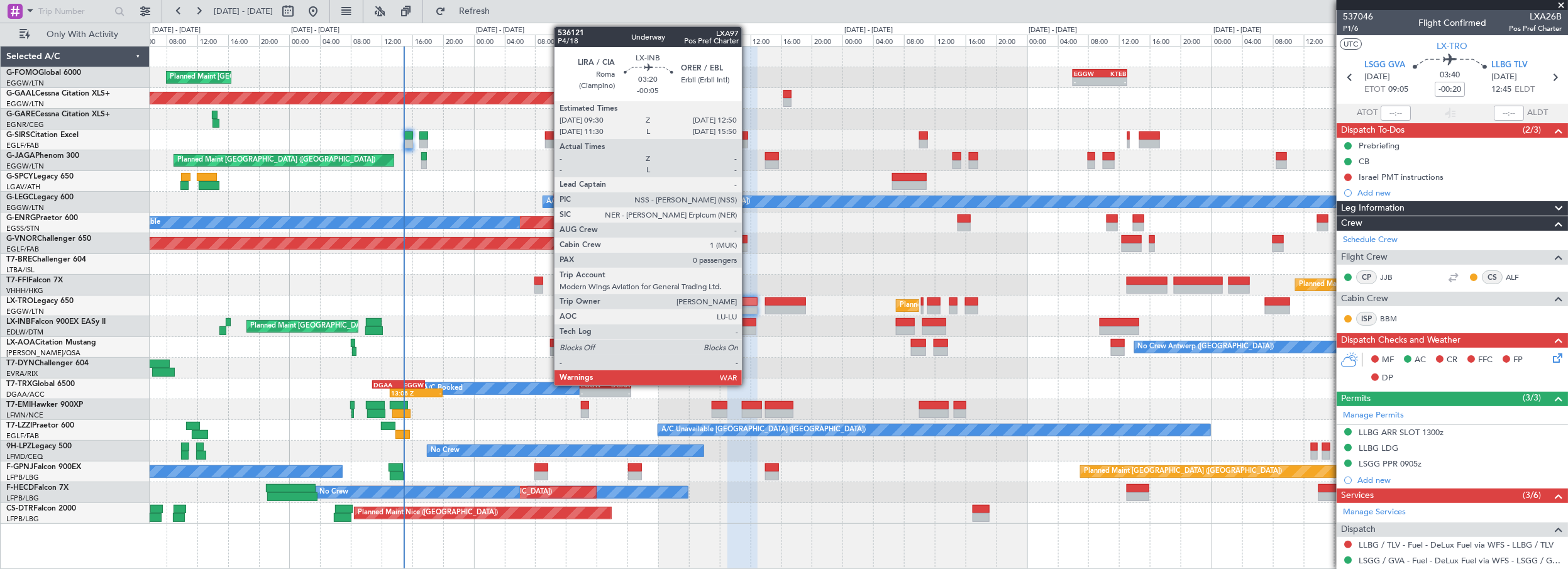
click at [748, 322] on div at bounding box center [743, 322] width 26 height 9
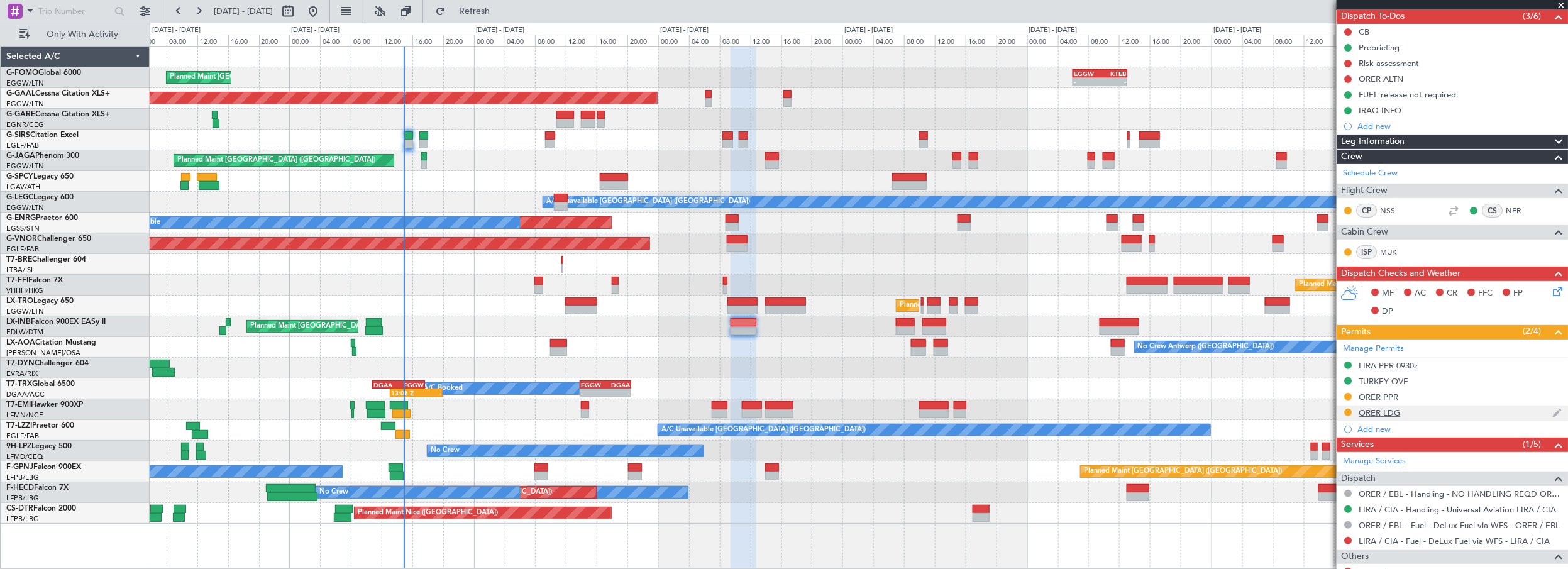
scroll to position [188, 0]
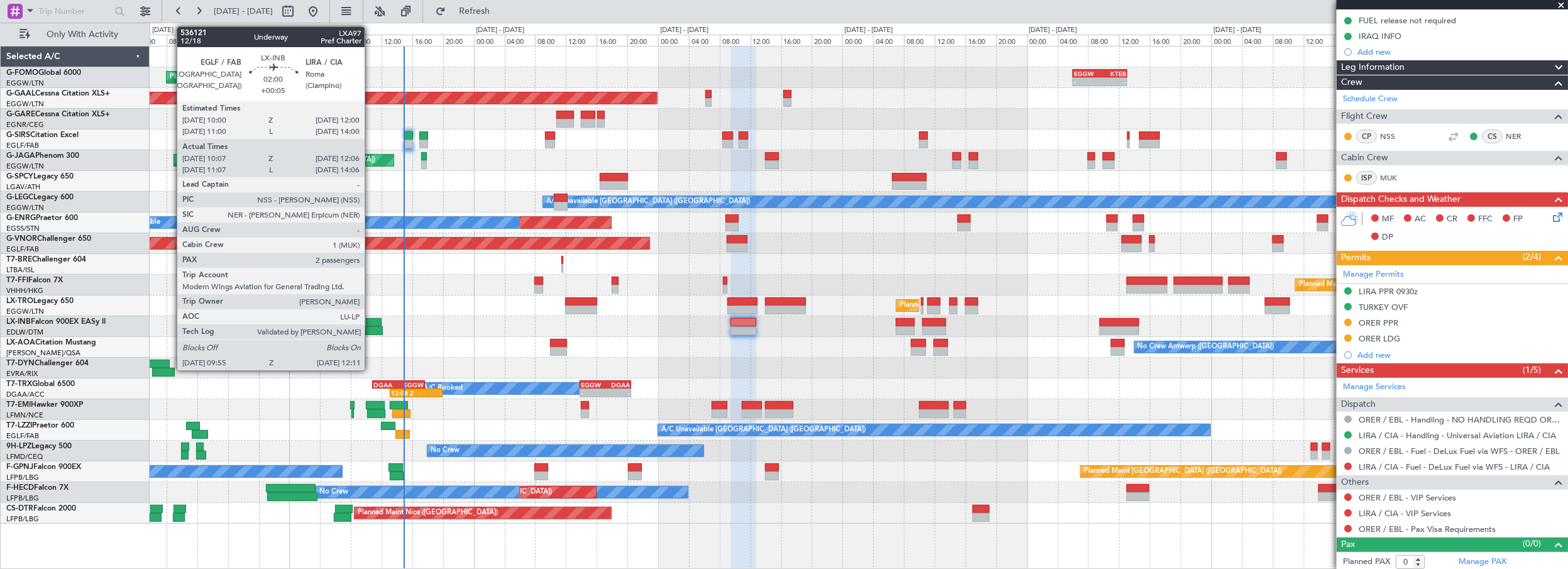
click at [371, 328] on div at bounding box center [374, 331] width 18 height 9
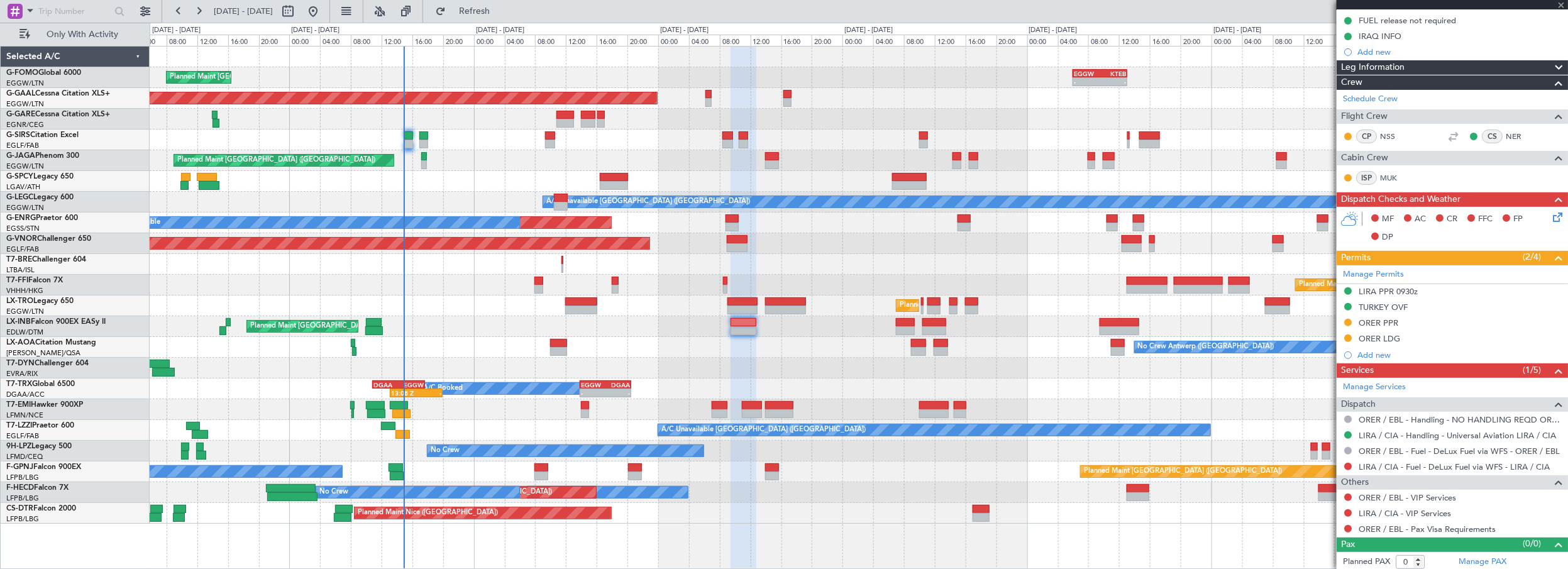
type input "+00:05"
type input "10:07"
type input "12:06"
type input "2"
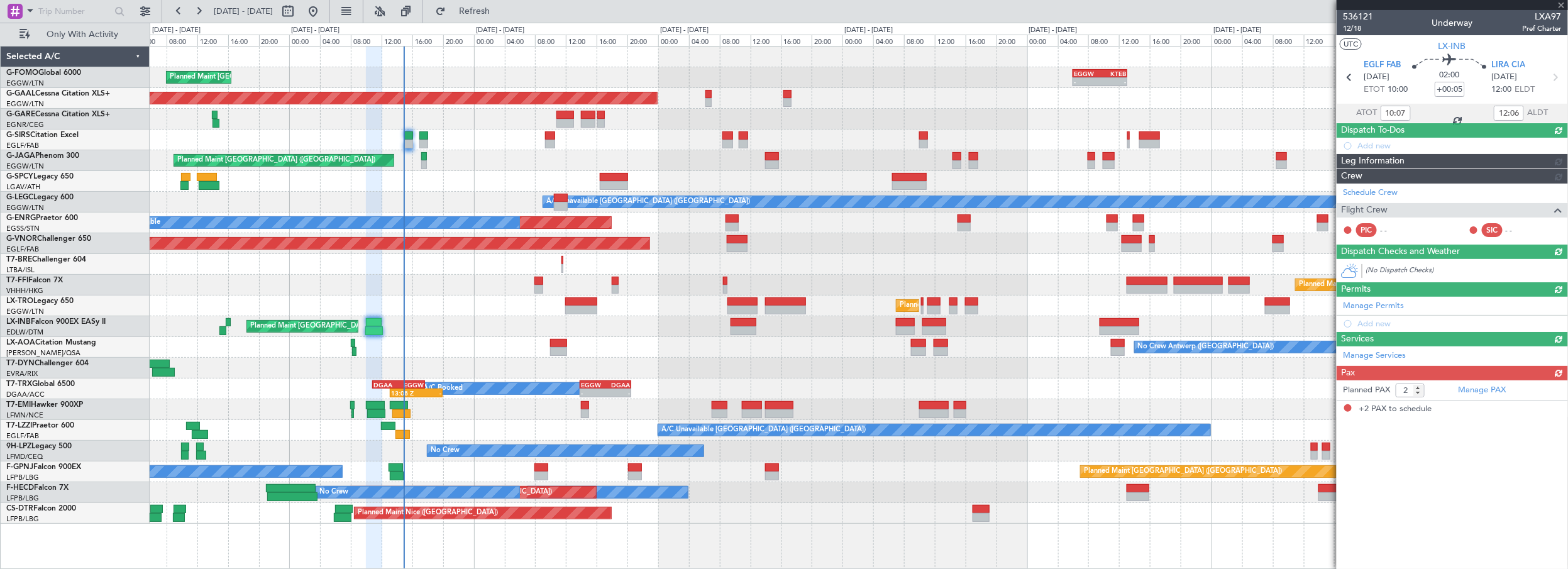
scroll to position [0, 0]
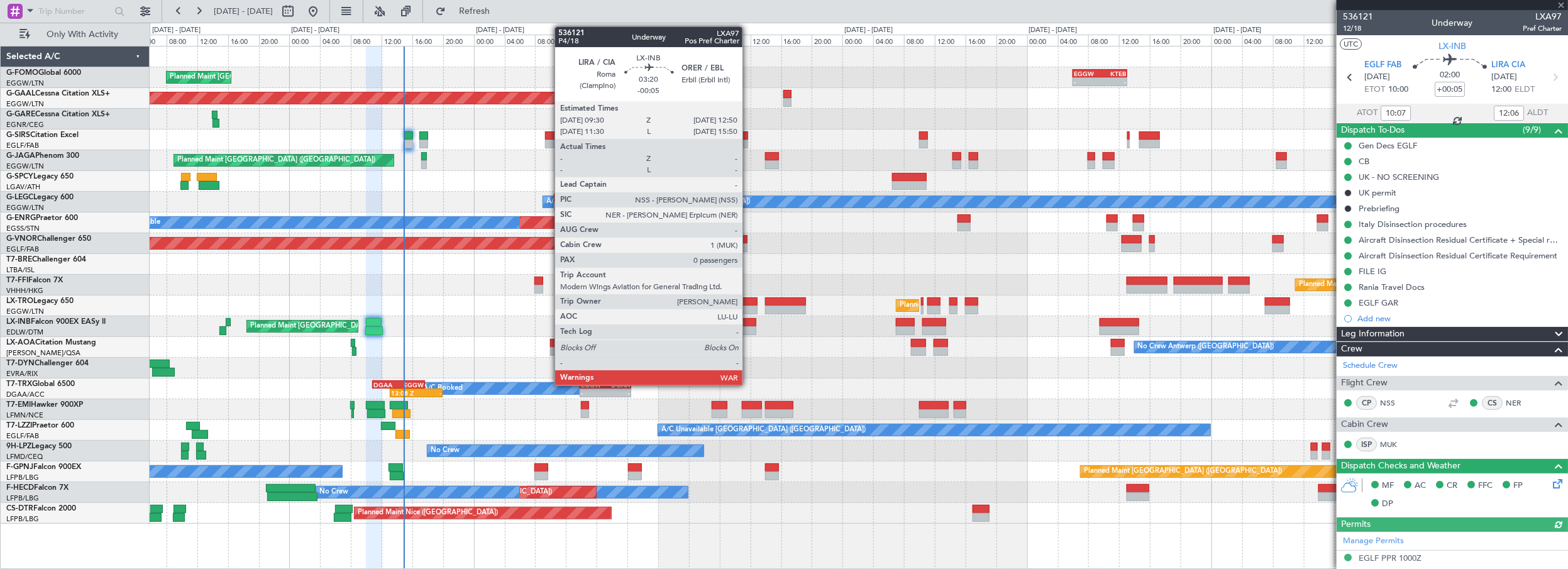
click at [749, 322] on div at bounding box center [743, 322] width 26 height 9
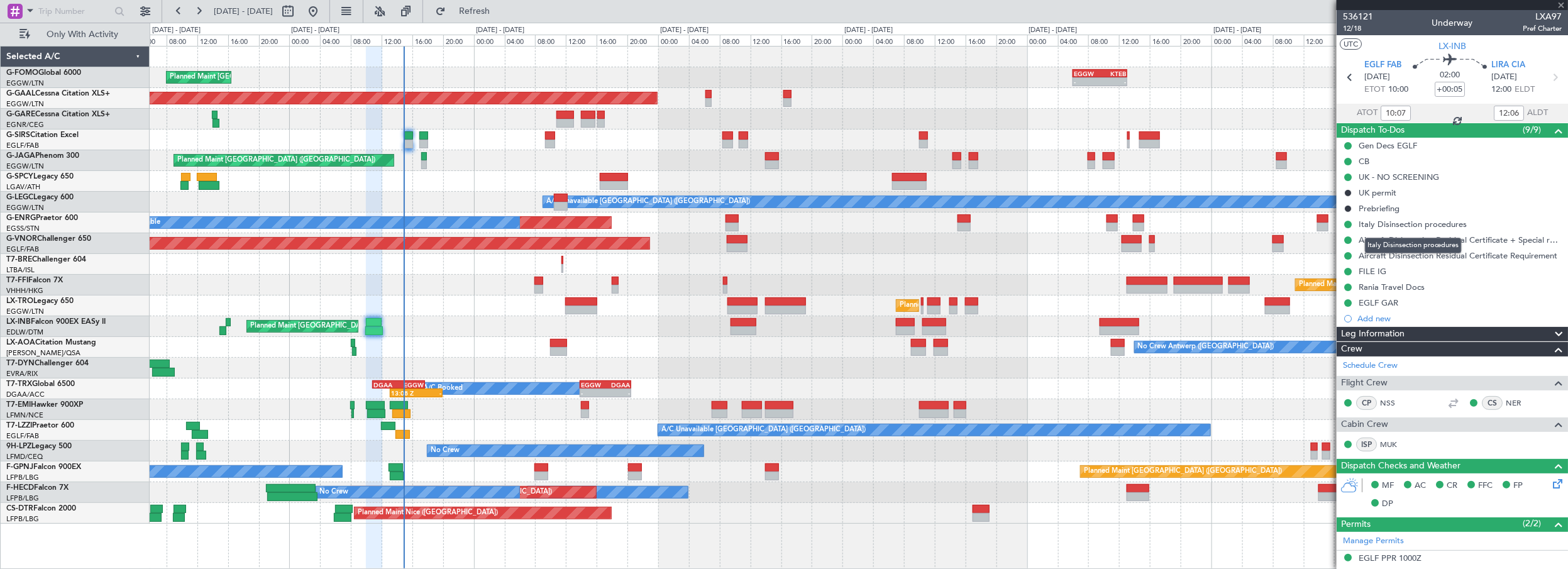
type input "-00:05"
type input "0"
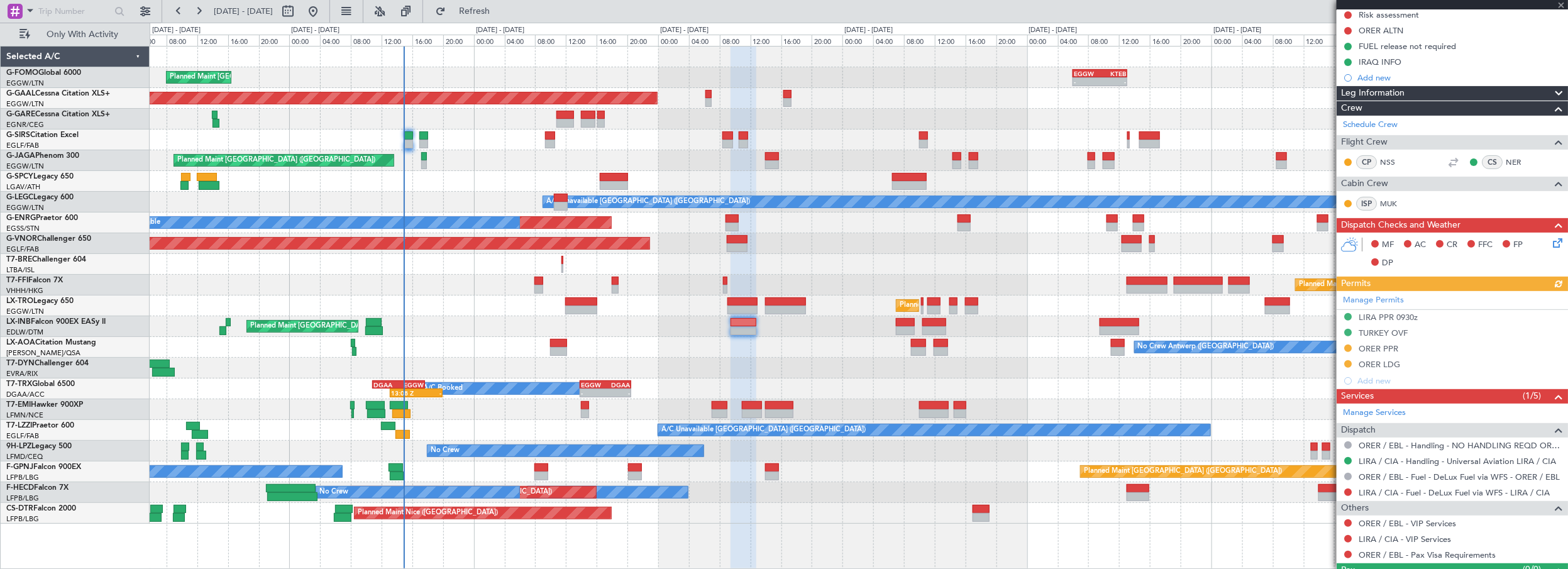
scroll to position [188, 0]
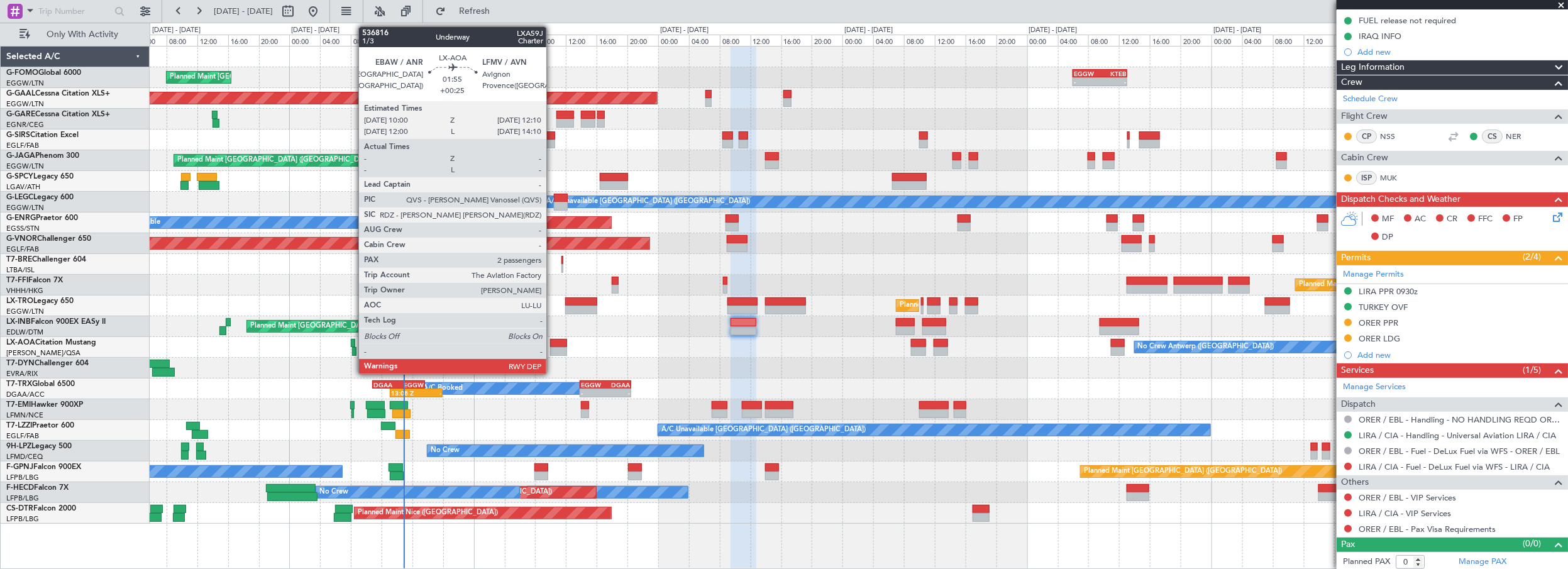
click at [553, 343] on div at bounding box center [558, 343] width 17 height 9
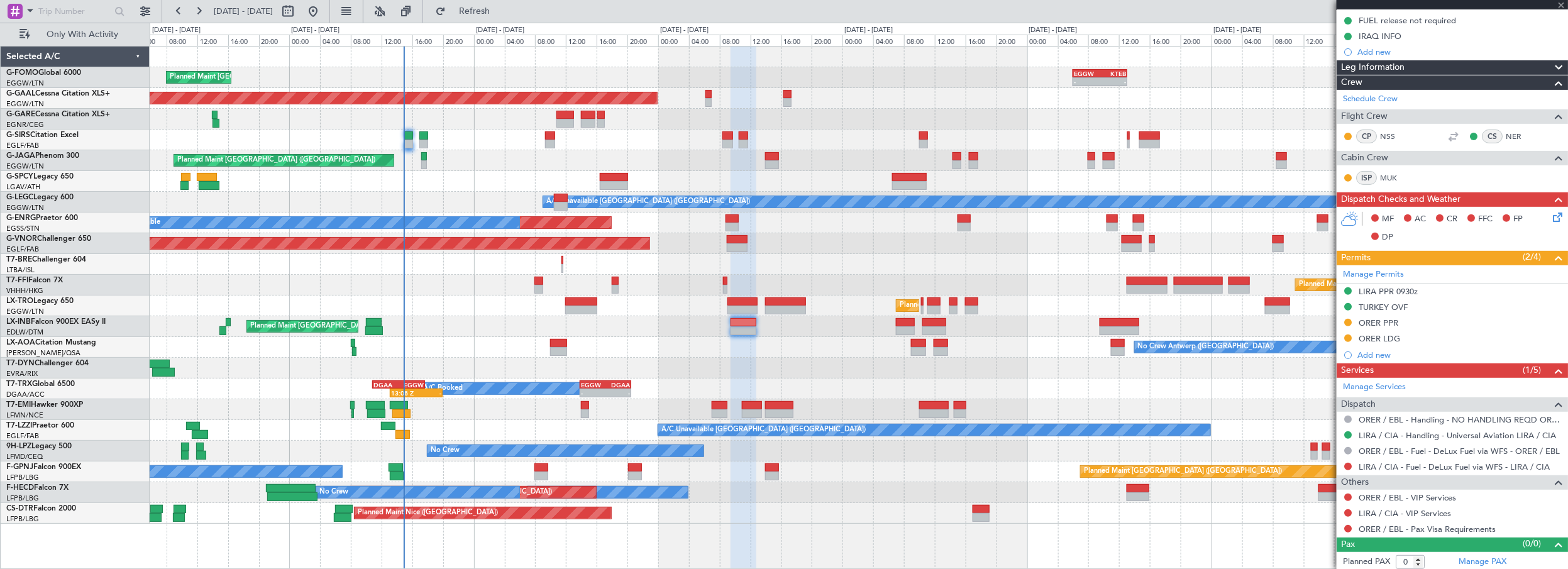
type input "+00:25"
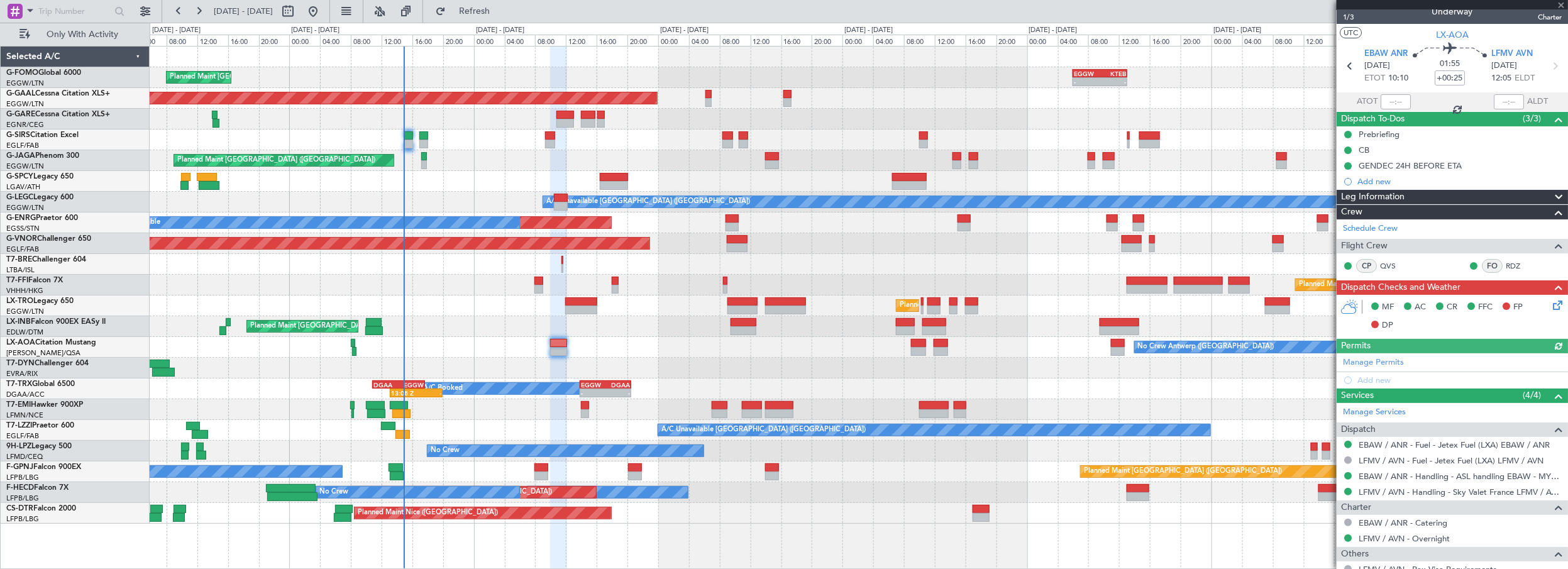
scroll to position [0, 0]
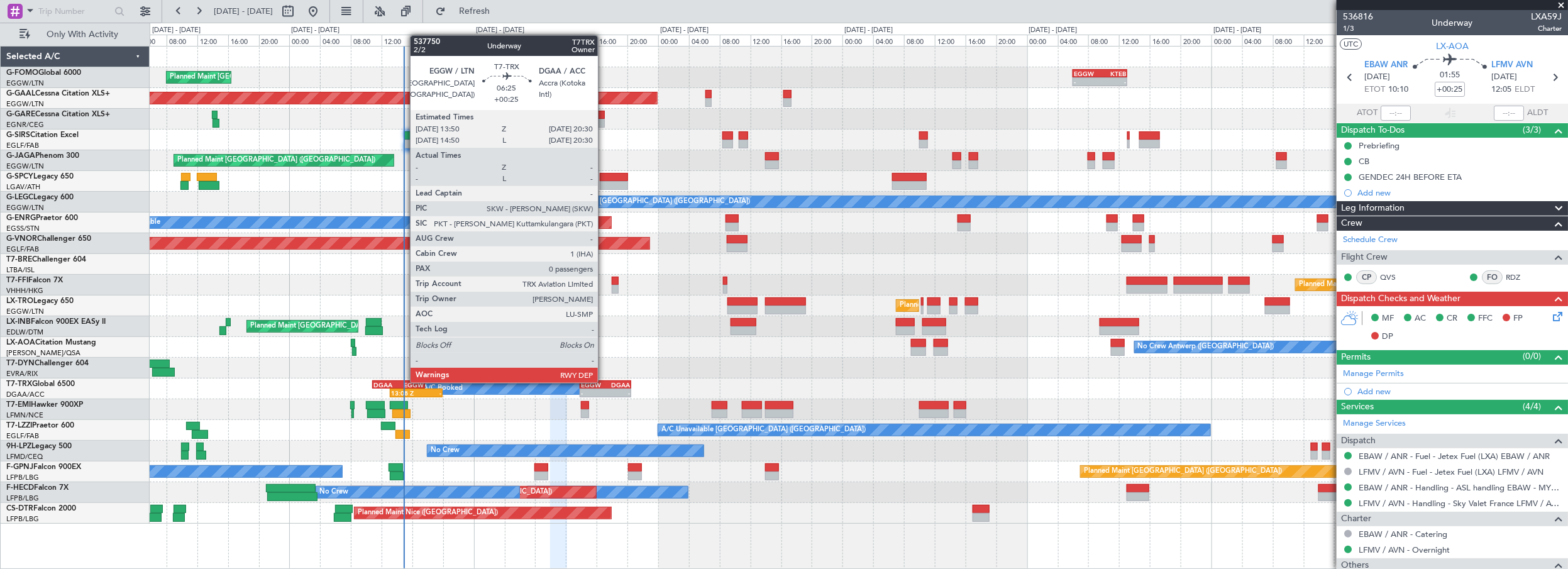
click at [604, 382] on div "EGGW" at bounding box center [593, 385] width 25 height 8
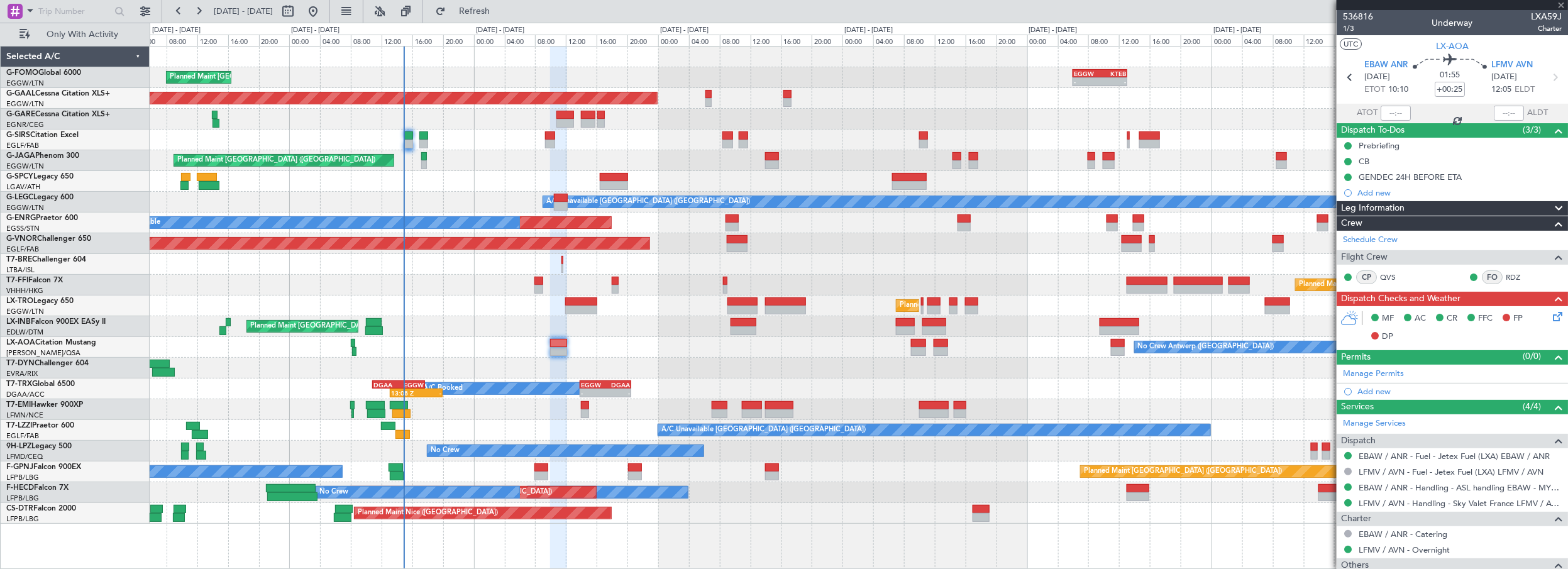
type input "0"
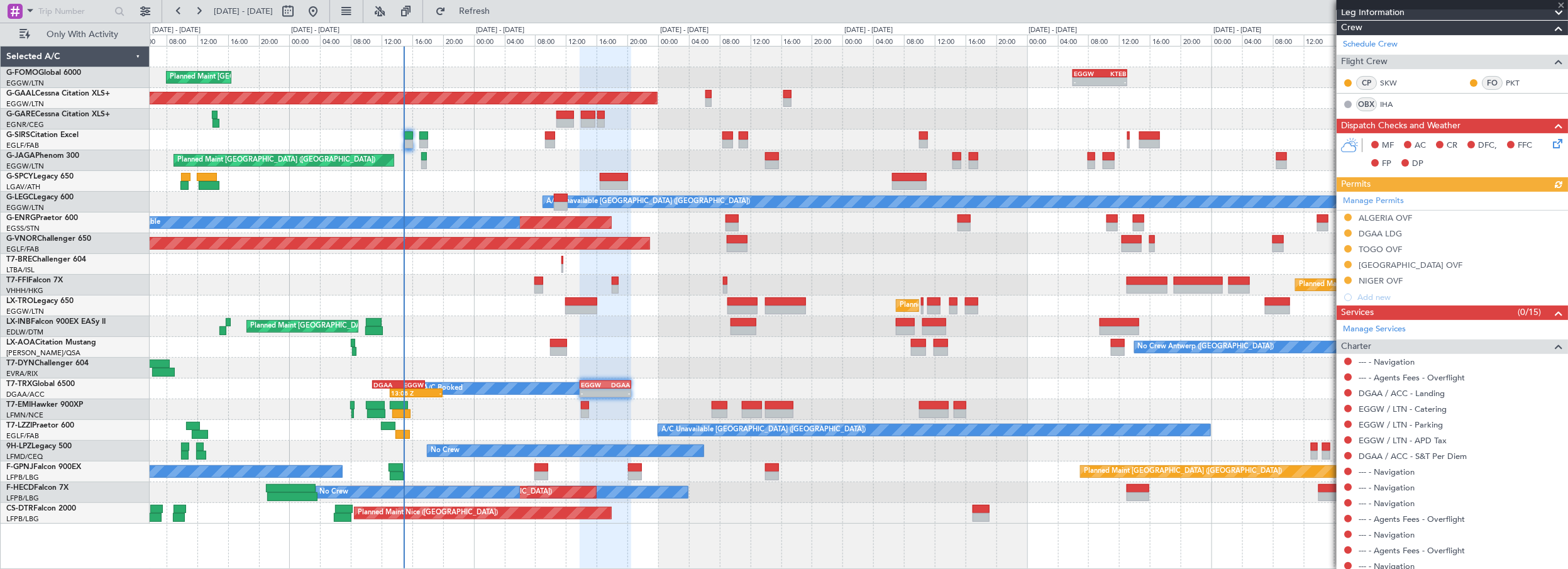
scroll to position [233, 0]
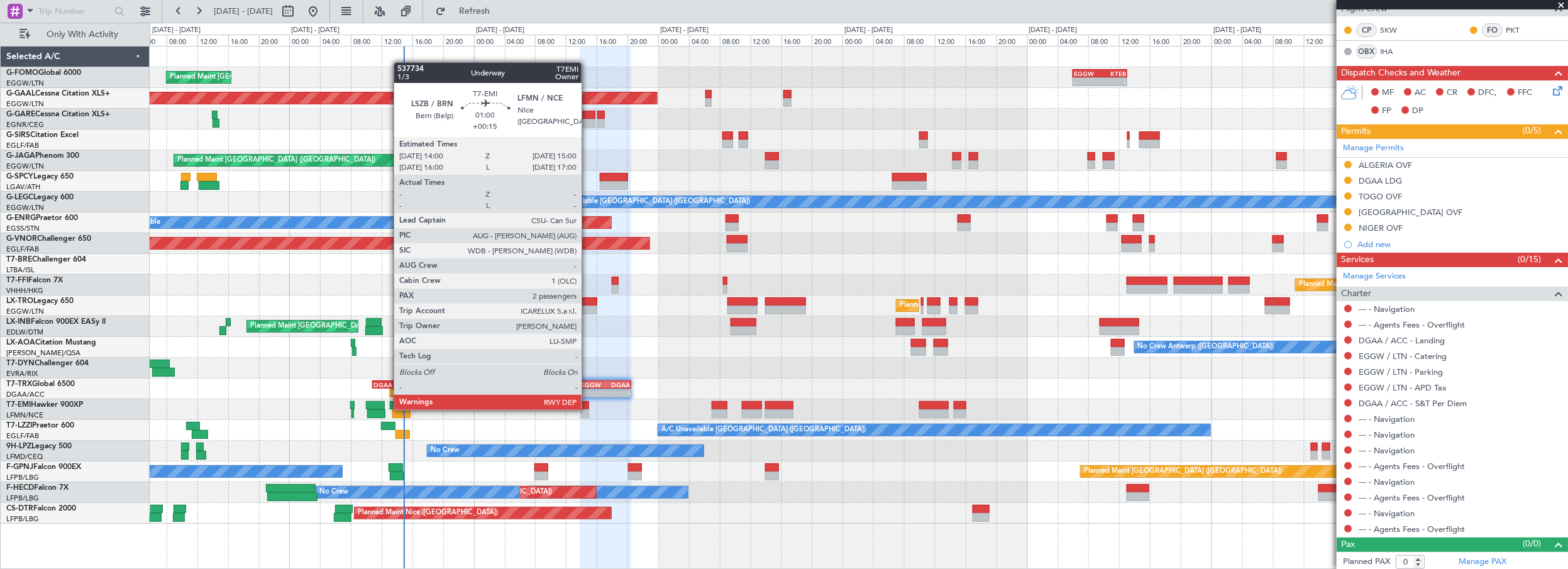
click at [588, 409] on div at bounding box center [585, 414] width 8 height 9
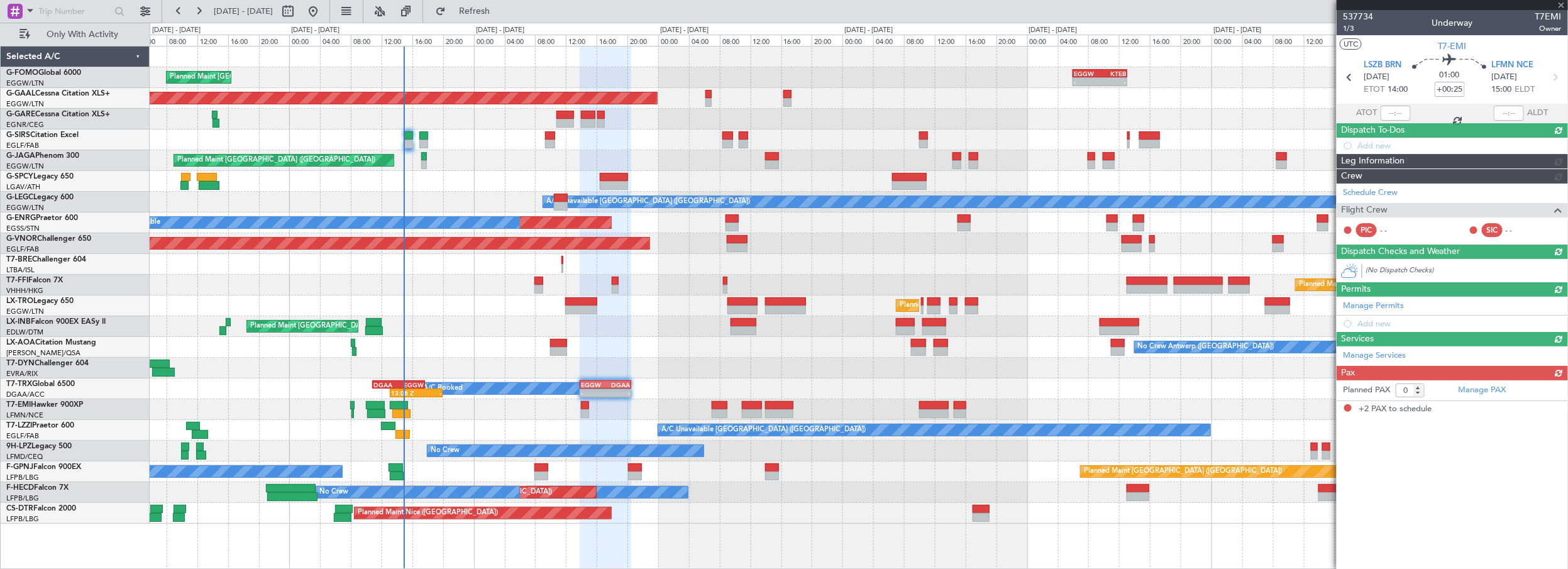
type input "+00:15"
type input "2"
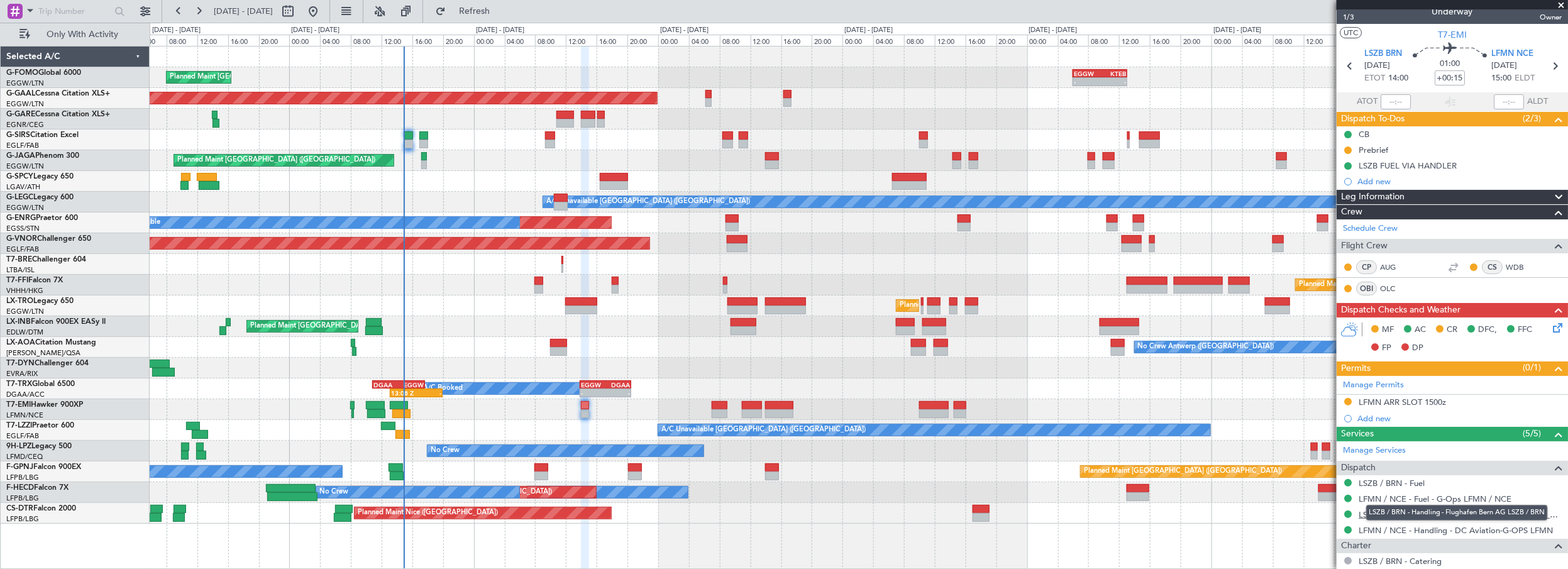
scroll to position [0, 0]
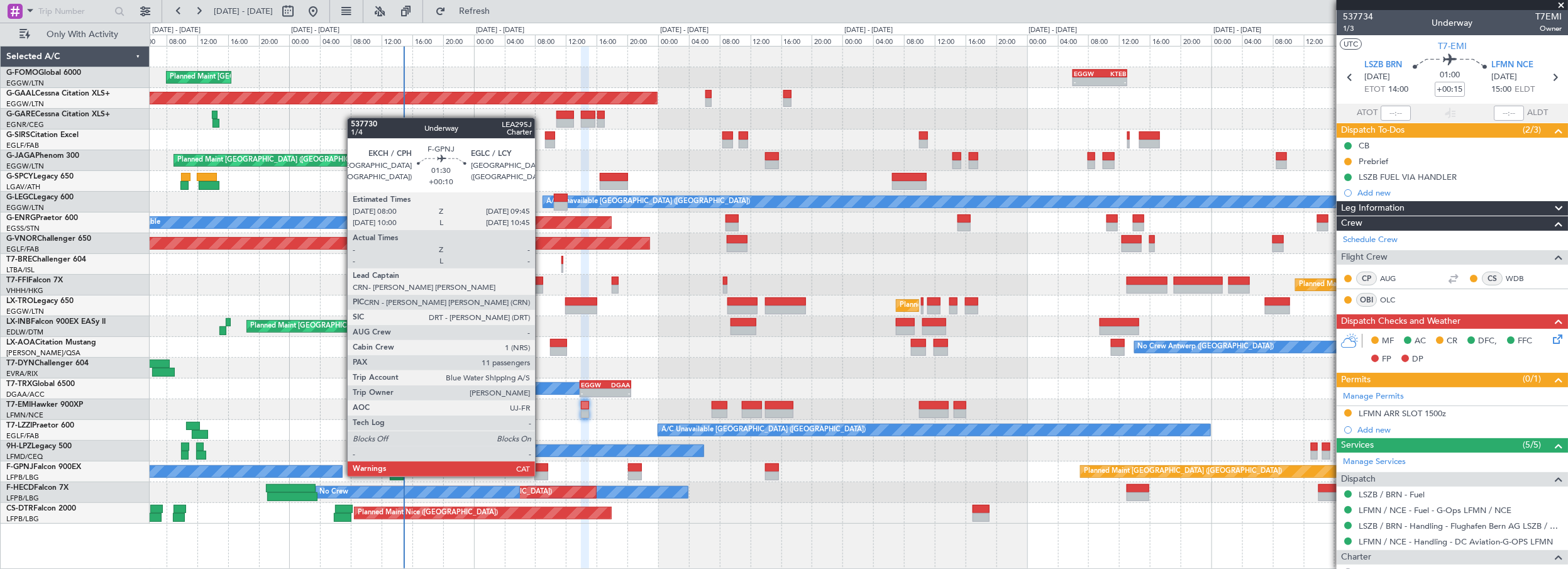
click at [541, 464] on div at bounding box center [541, 467] width 14 height 9
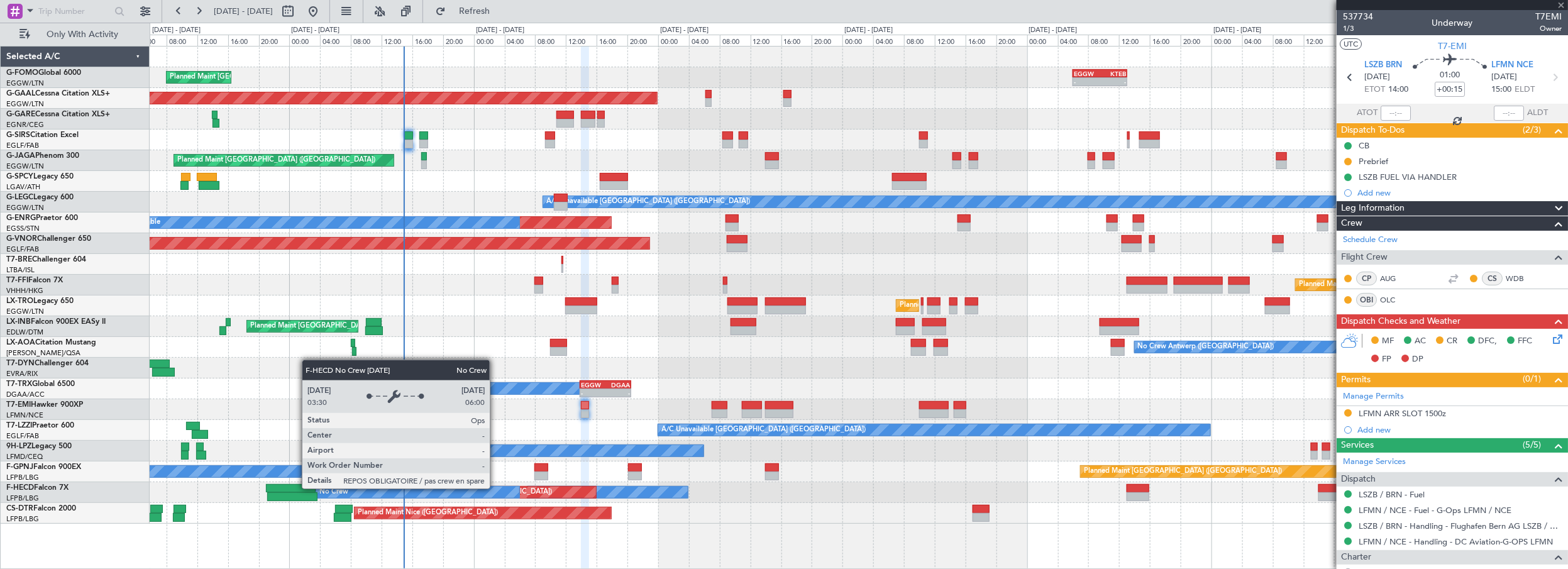
type input "+00:10"
type input "11"
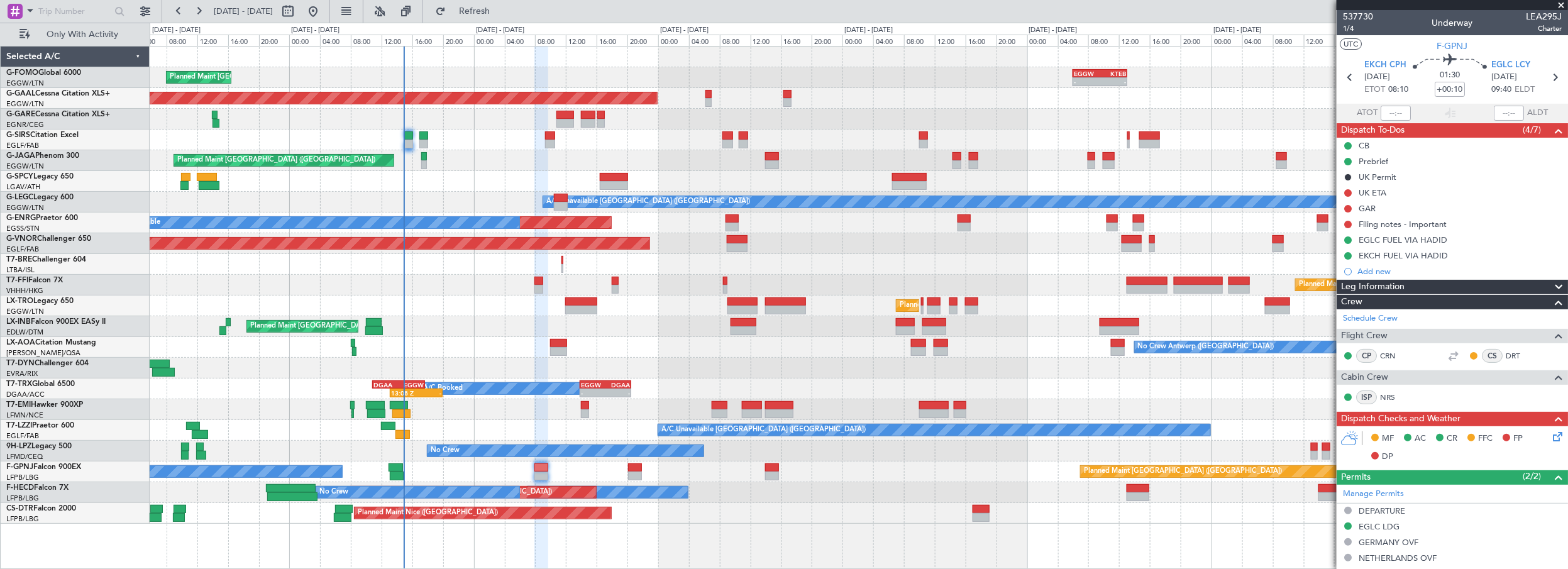
click at [1380, 280] on span "Leg Information" at bounding box center [1372, 286] width 64 height 15
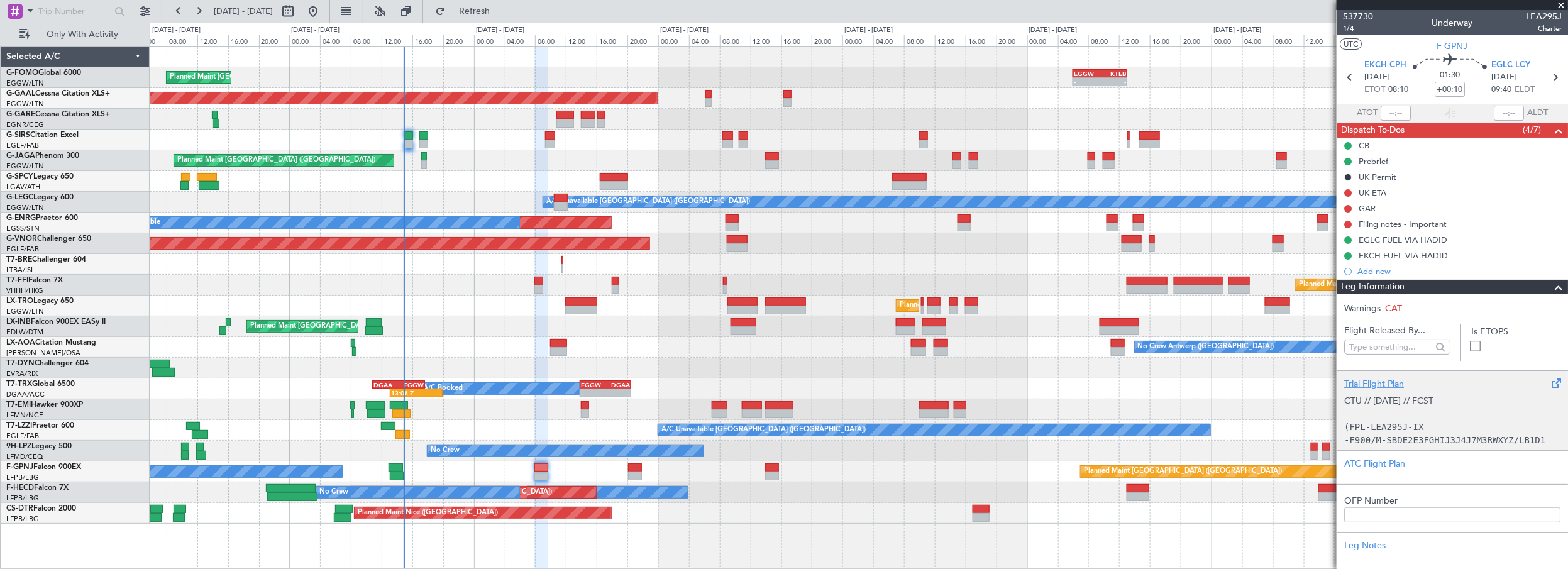
click at [1379, 378] on div "Trial Flight Plan" at bounding box center [1452, 384] width 216 height 13
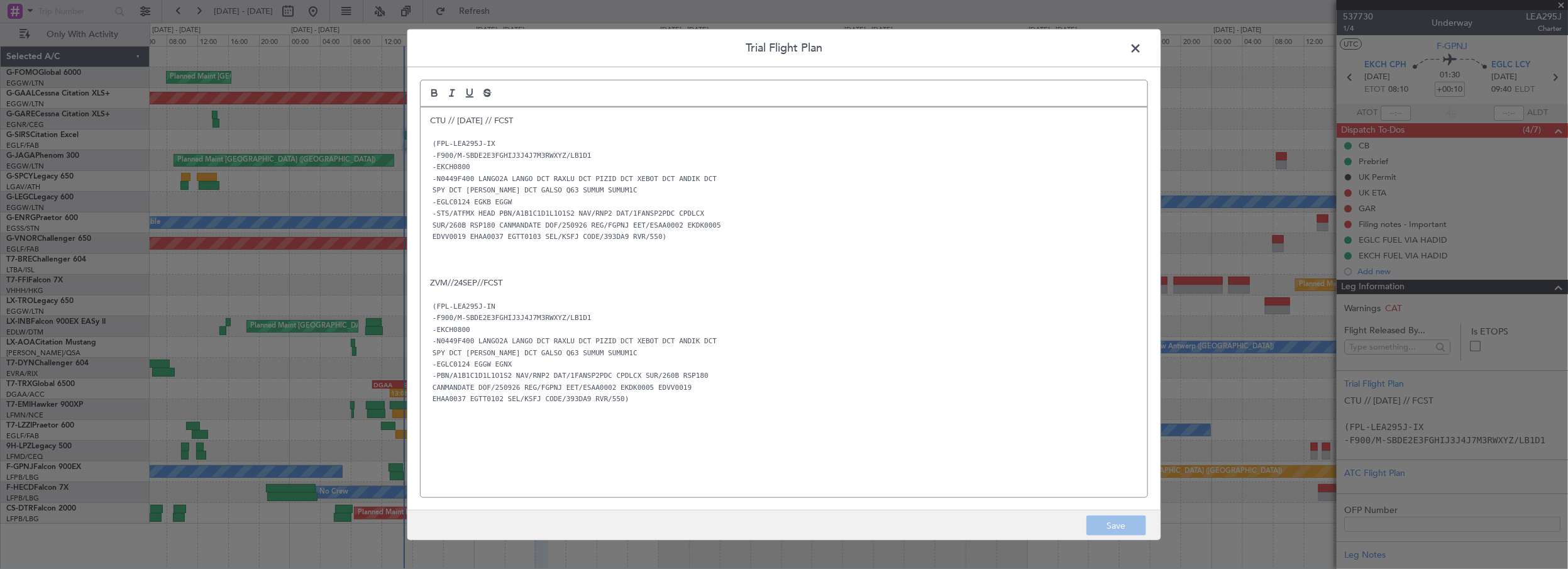
click at [815, 228] on p "SUR/260B RSP180 CANMANDATE DOF/250926 REG/FGPNJ EET/ESAA0002 EKDK0005" at bounding box center [784, 225] width 708 height 11
click at [1141, 50] on span at bounding box center [1141, 51] width 0 height 25
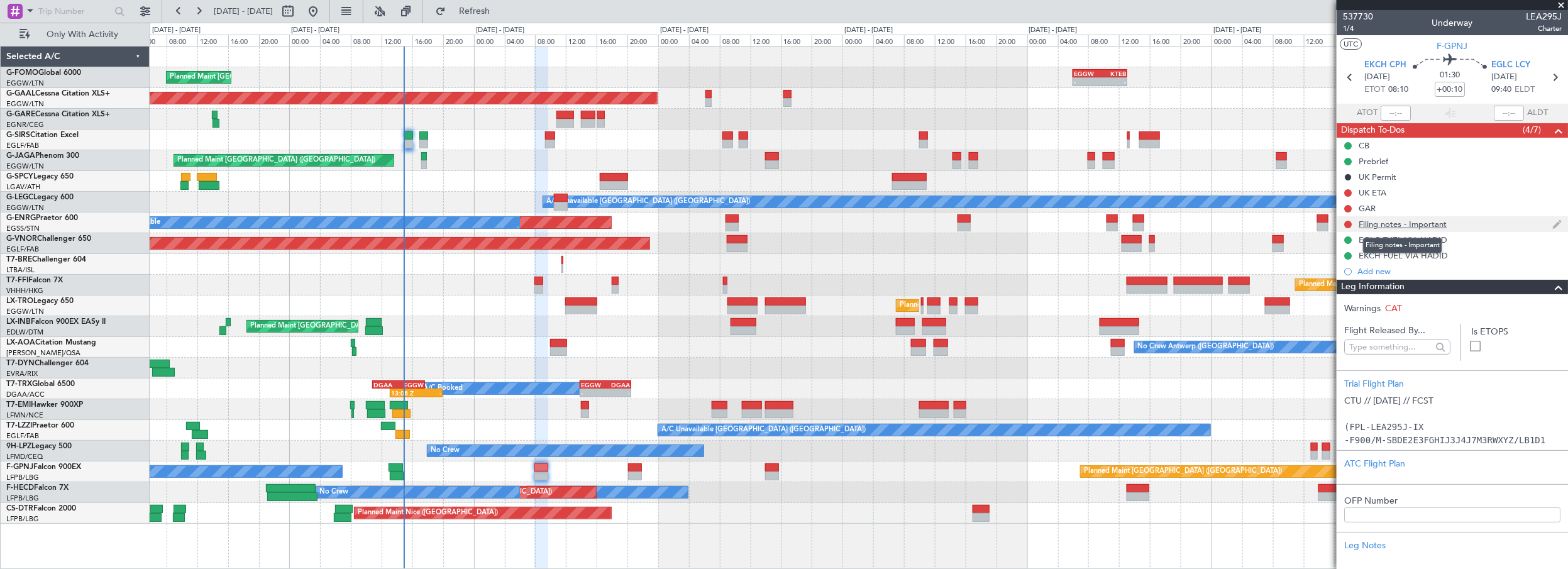
click at [1386, 225] on div "Filing notes - Important" at bounding box center [1402, 224] width 88 height 11
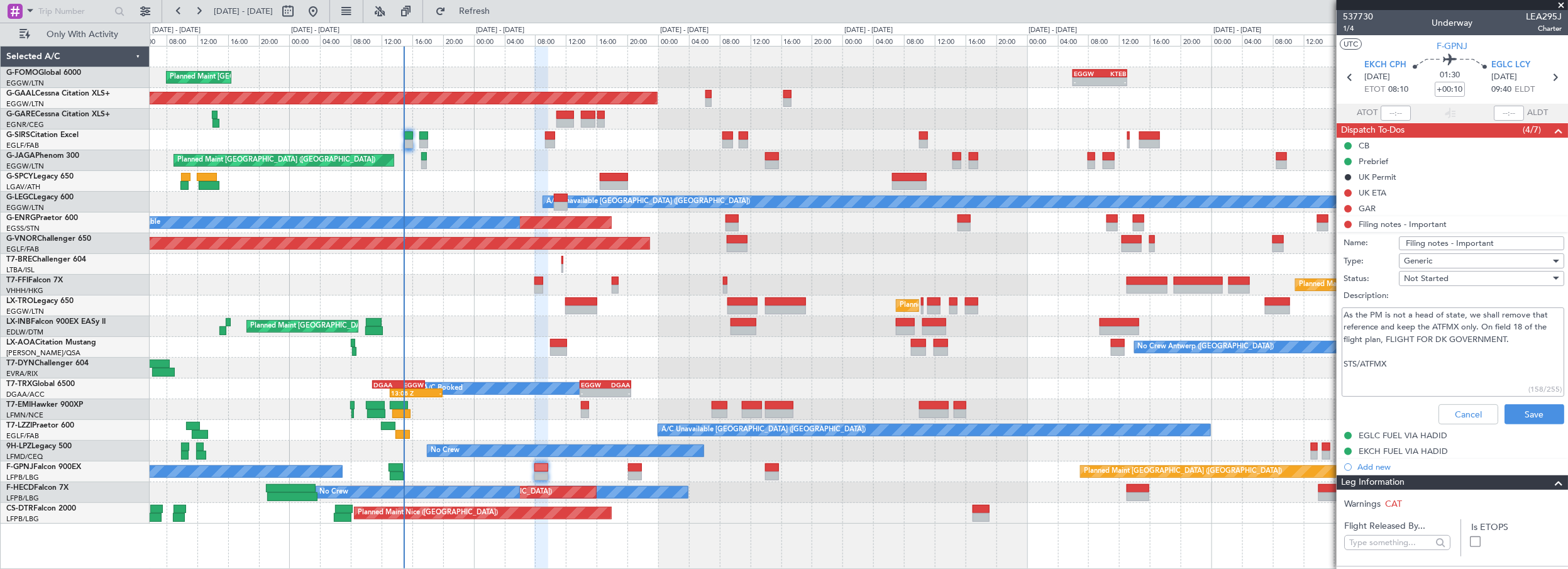
drag, startPoint x: 1419, startPoint y: 362, endPoint x: 1363, endPoint y: 328, distance: 65.5
click at [1418, 362] on textarea "As the PM is not a head of state, we shall remove that reference and keep the A…" at bounding box center [1453, 352] width 223 height 90
click at [1420, 362] on textarea "As the PM is not a head of state, we shall remove that reference and keep the A…" at bounding box center [1453, 352] width 223 height 90
drag, startPoint x: 1412, startPoint y: 355, endPoint x: 1405, endPoint y: 373, distance: 19.3
click at [1412, 355] on textarea "As the PM is not a head of state, we shall remove that reference and keep the A…" at bounding box center [1453, 352] width 223 height 90
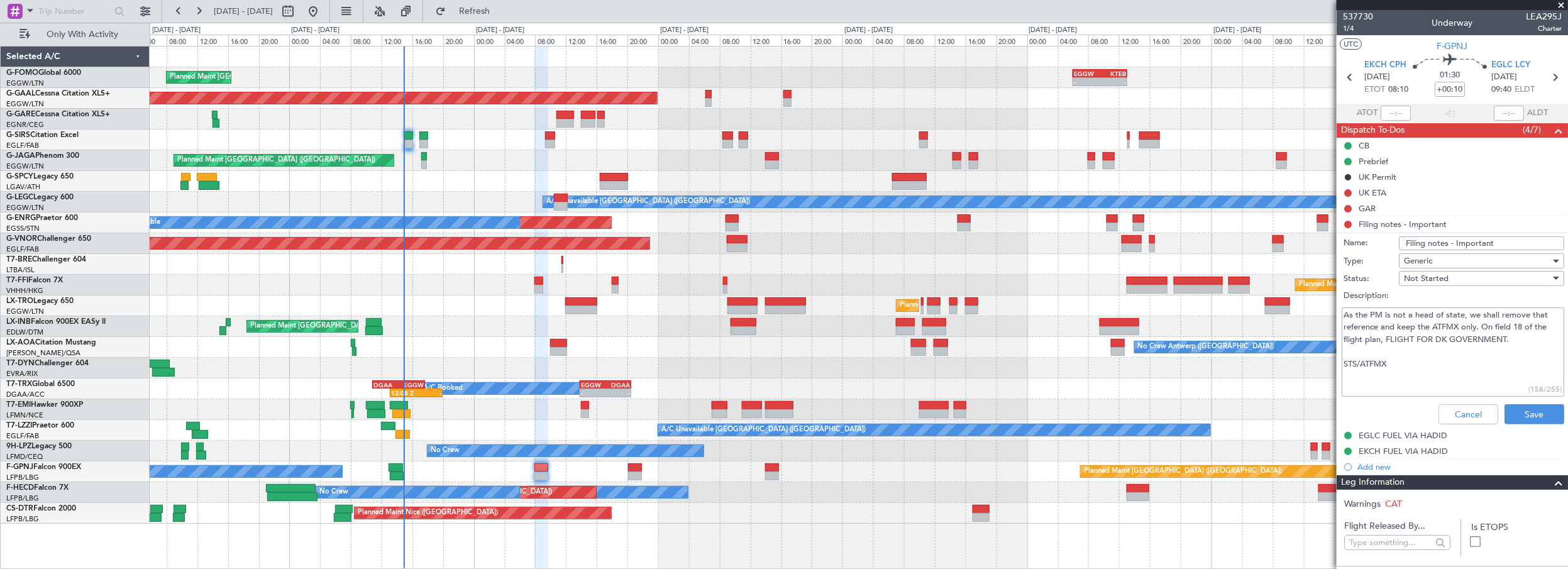
click at [1383, 386] on textarea "As the PM is not a head of state, we shall remove that reference and keep the A…" at bounding box center [1453, 352] width 223 height 90
click at [1429, 362] on textarea "As the PM is not a head of state, we shall remove that reference and keep the A…" at bounding box center [1453, 352] width 223 height 90
click at [1503, 387] on textarea "As the PM is not a head of state, we shall remove that reference and keep the A…" at bounding box center [1453, 352] width 223 height 90
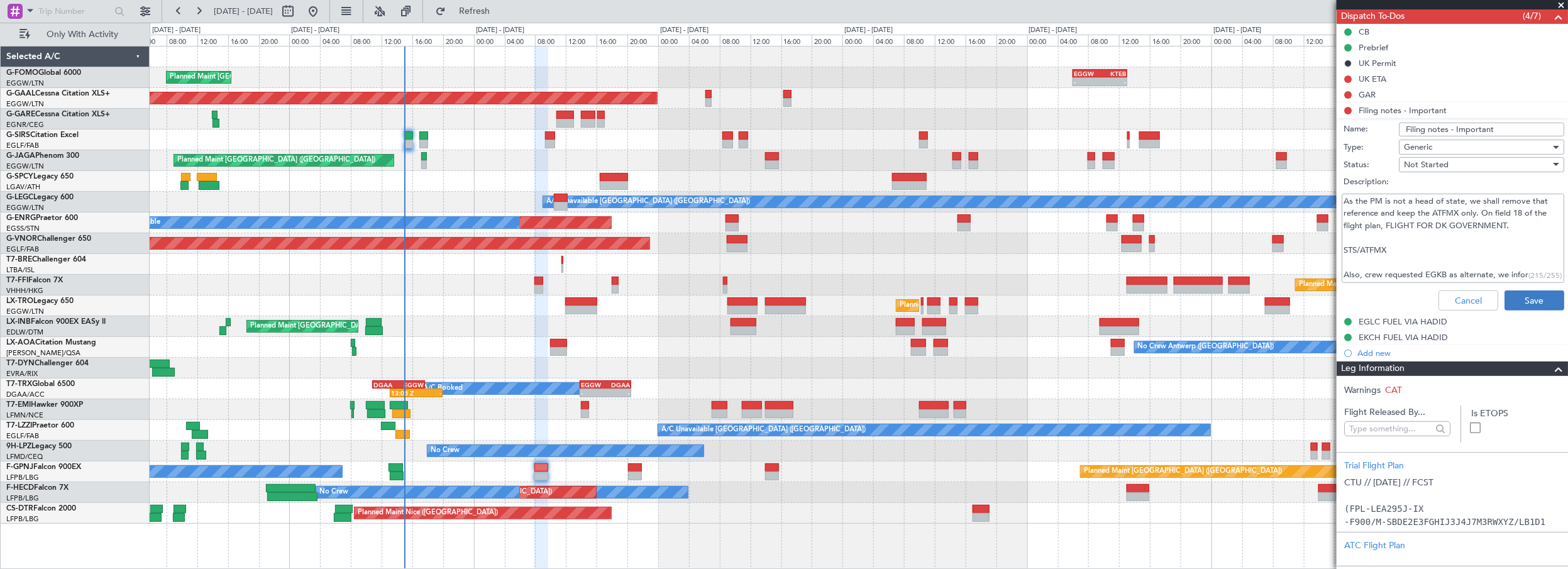
scroll to position [10, 0]
click at [1440, 232] on textarea "As the PM is not a head of state, we shall remove that reference and keep the A…" at bounding box center [1453, 238] width 223 height 90
click at [1401, 239] on textarea "As the PM is not a head of state, we shall remove that reference and keep the A…" at bounding box center [1453, 238] width 223 height 90
type textarea "As the PM is not a head of state, we shall remove that reference and keep the A…"
click at [1519, 294] on button "Save" at bounding box center [1534, 300] width 60 height 20
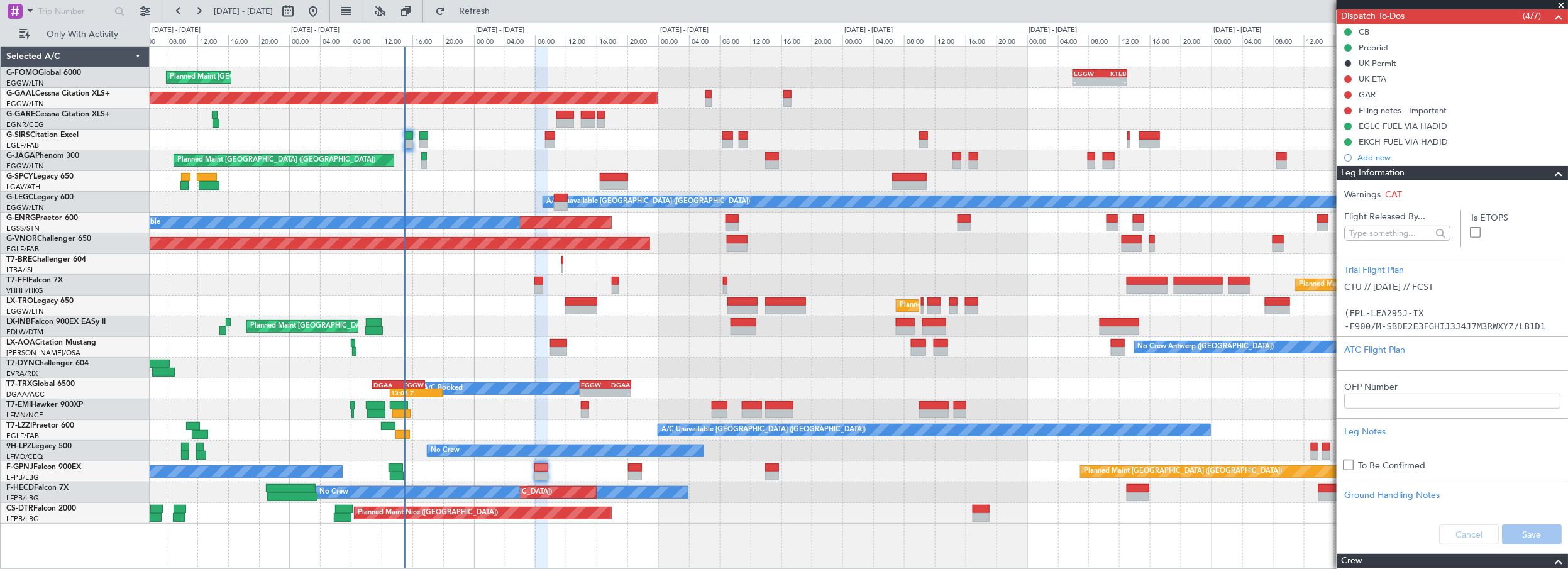
click at [1551, 171] on span at bounding box center [1559, 173] width 15 height 15
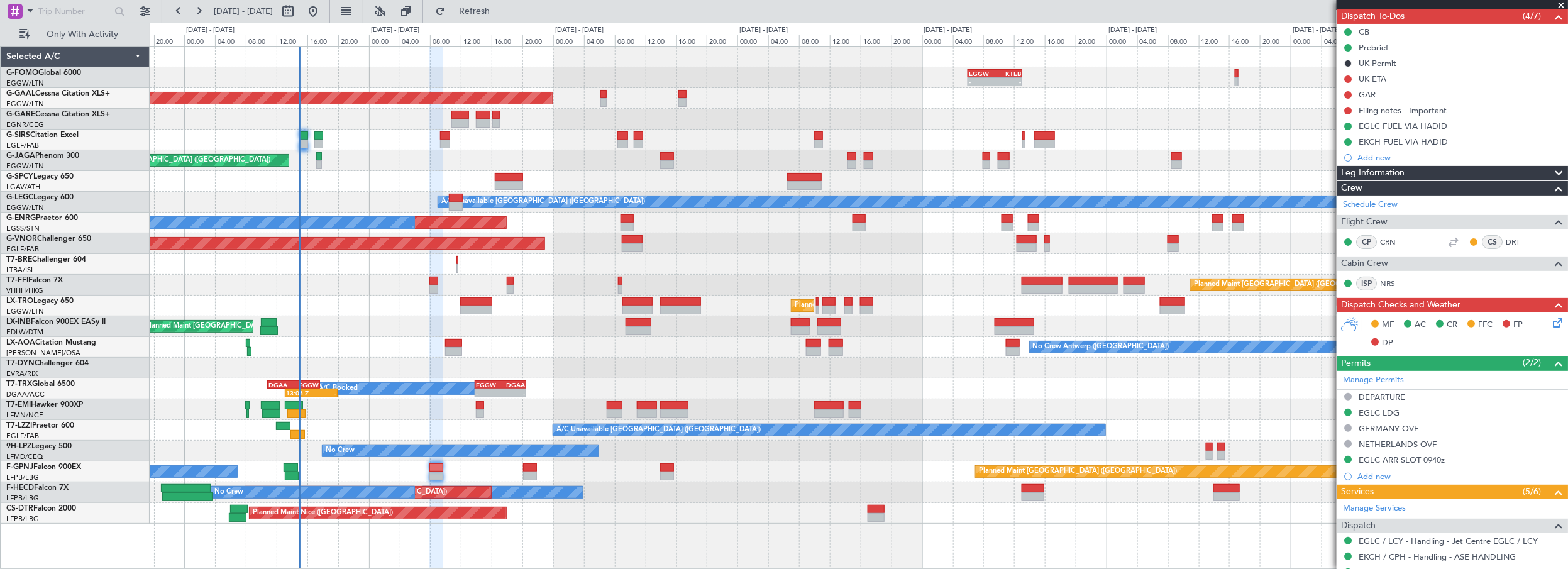
click at [537, 188] on div "- - EGGW 06:00 Z KTEB 13:05 Z Planned Maint [GEOGRAPHIC_DATA] ([GEOGRAPHIC_DATA…" at bounding box center [859, 285] width 1418 height 477
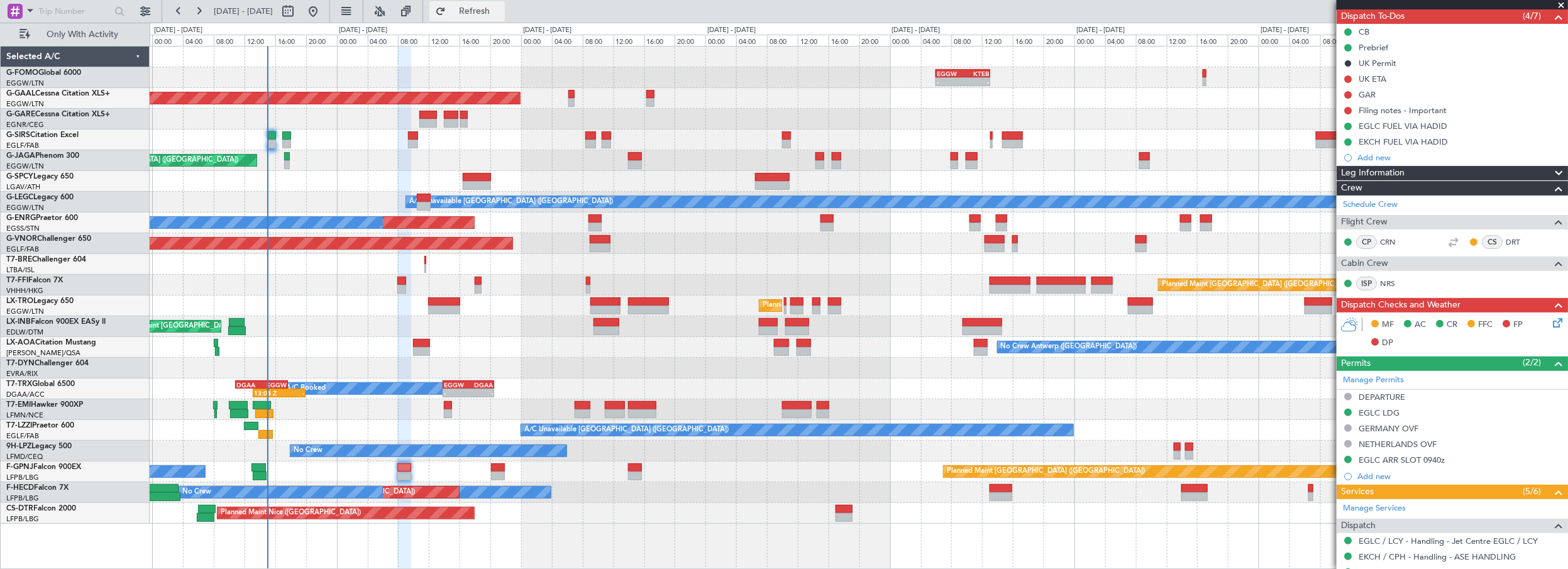
click at [499, 9] on span "Refresh" at bounding box center [475, 11] width 53 height 9
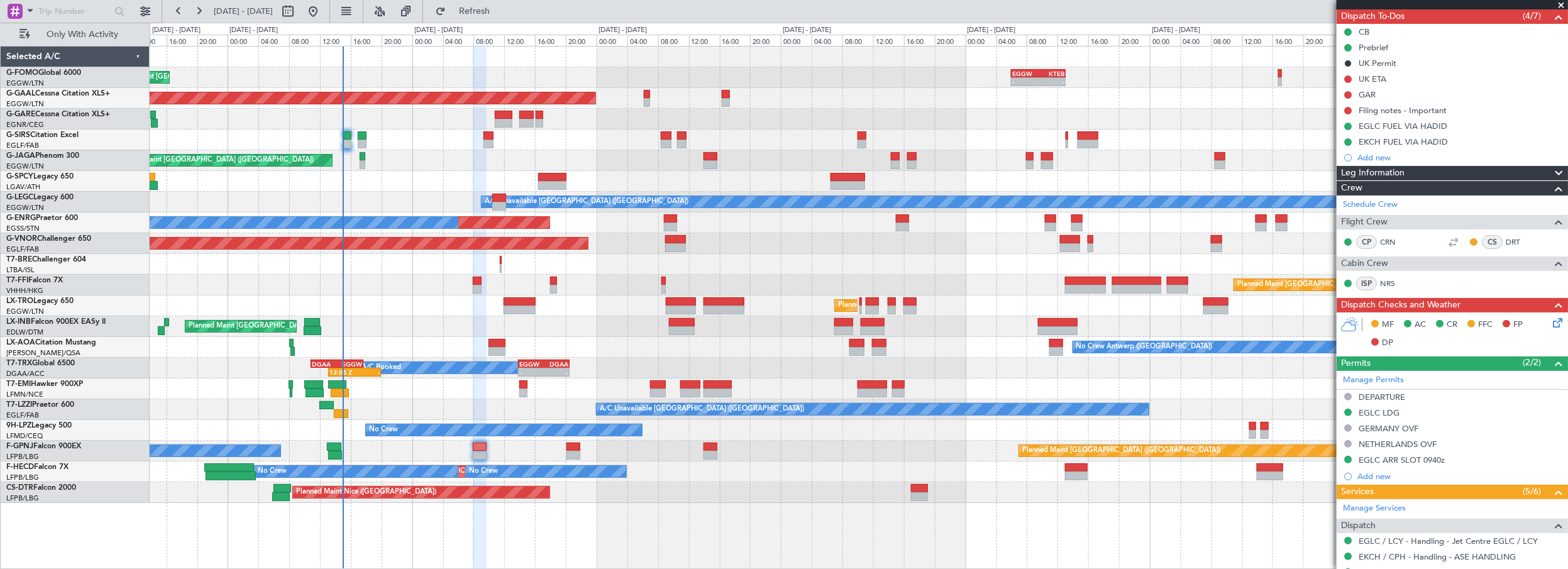
click at [374, 178] on div "- - EGGW 06:00 Z KTEB 13:05 Z Planned Maint [GEOGRAPHIC_DATA] ([GEOGRAPHIC_DATA…" at bounding box center [859, 274] width 1418 height 456
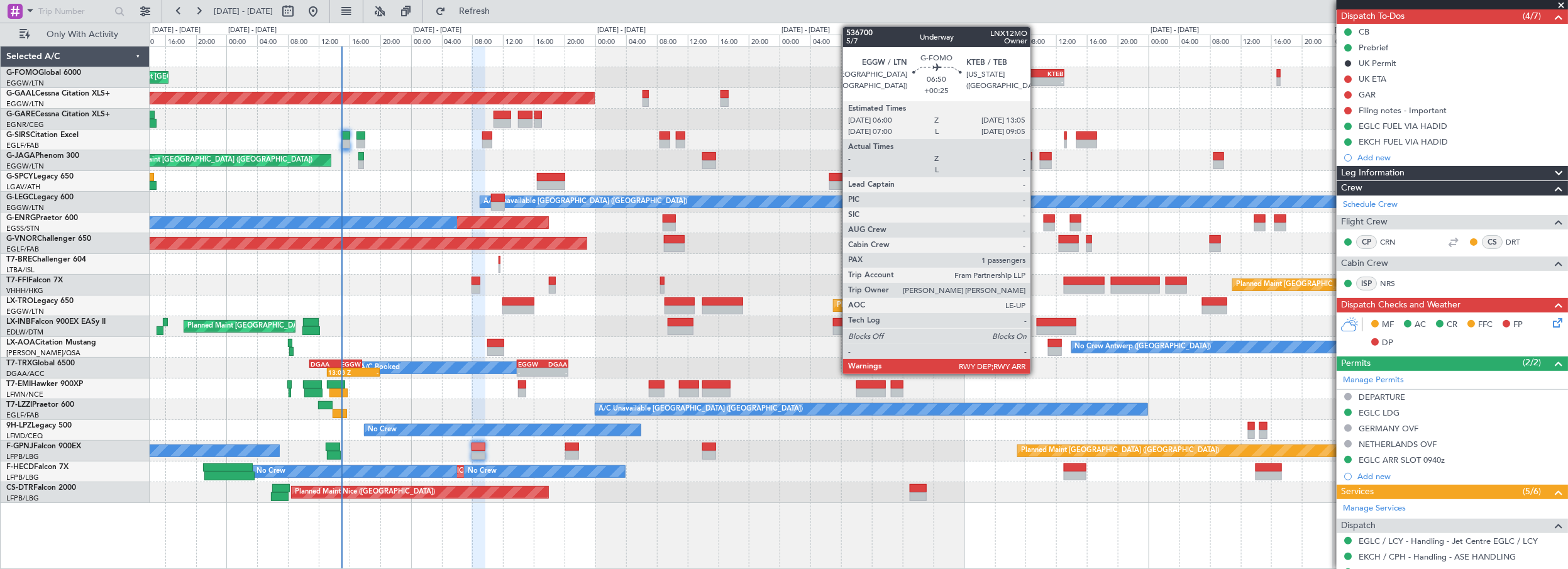
click at [1037, 72] on div "KTEB" at bounding box center [1051, 74] width 27 height 8
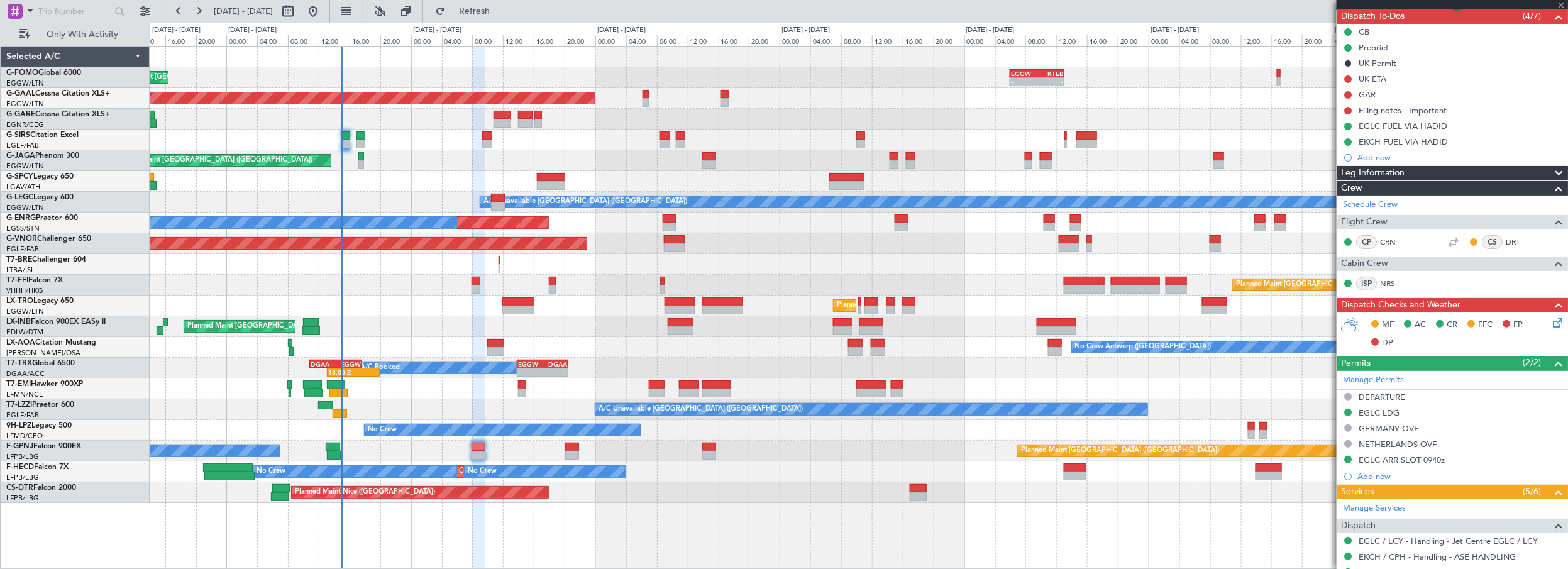
type input "+00:25"
type input "1"
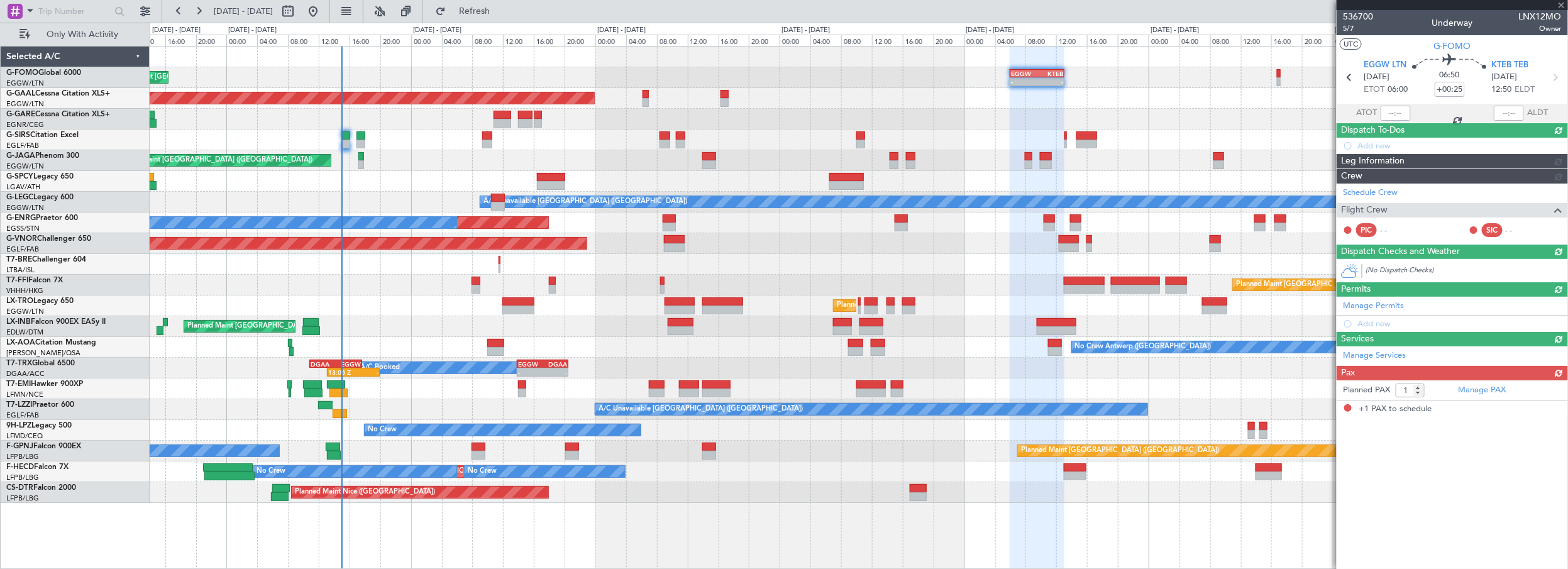
scroll to position [0, 0]
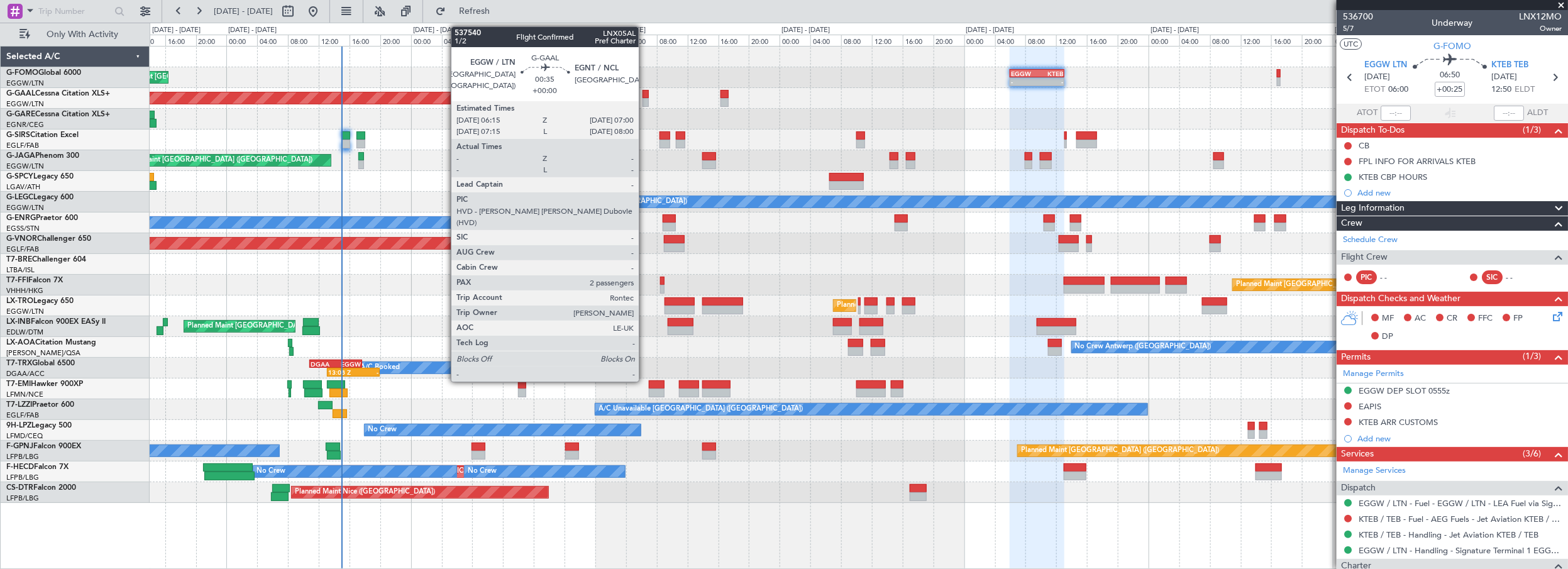
click at [645, 93] on div at bounding box center [645, 94] width 6 height 9
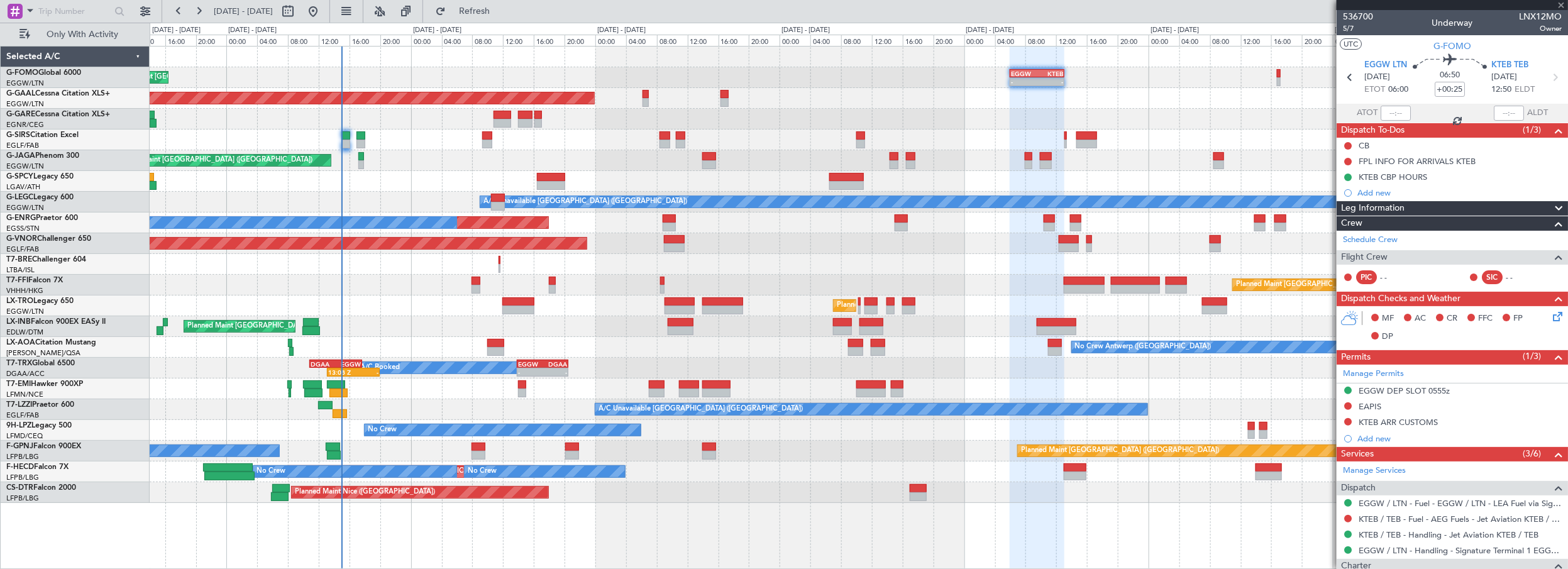
type input "2"
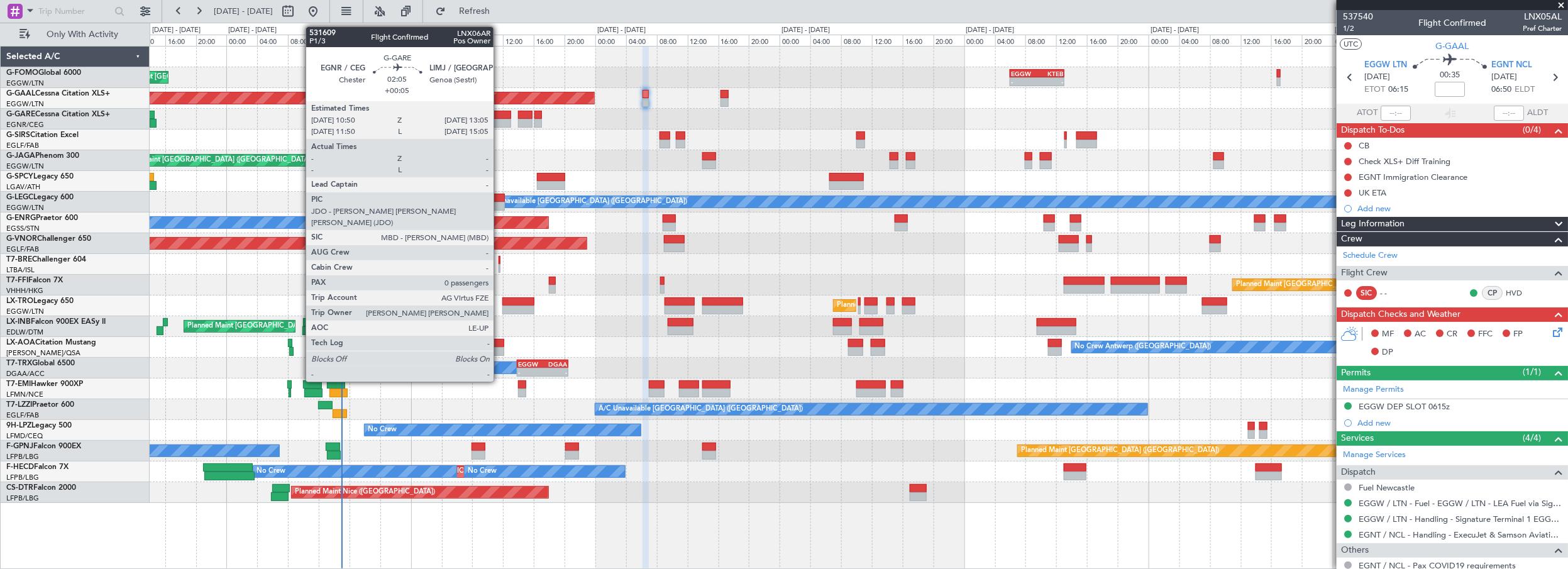
click at [500, 115] on div at bounding box center [502, 115] width 18 height 9
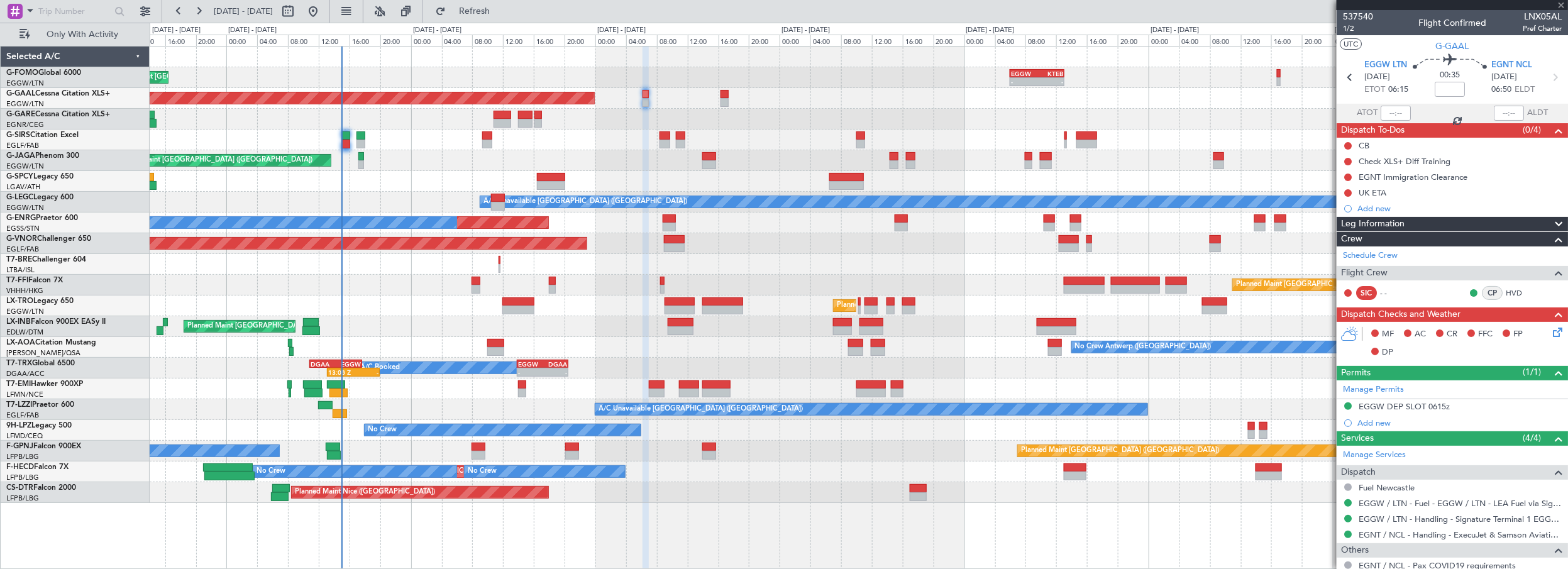
type input "+00:05"
type input "0"
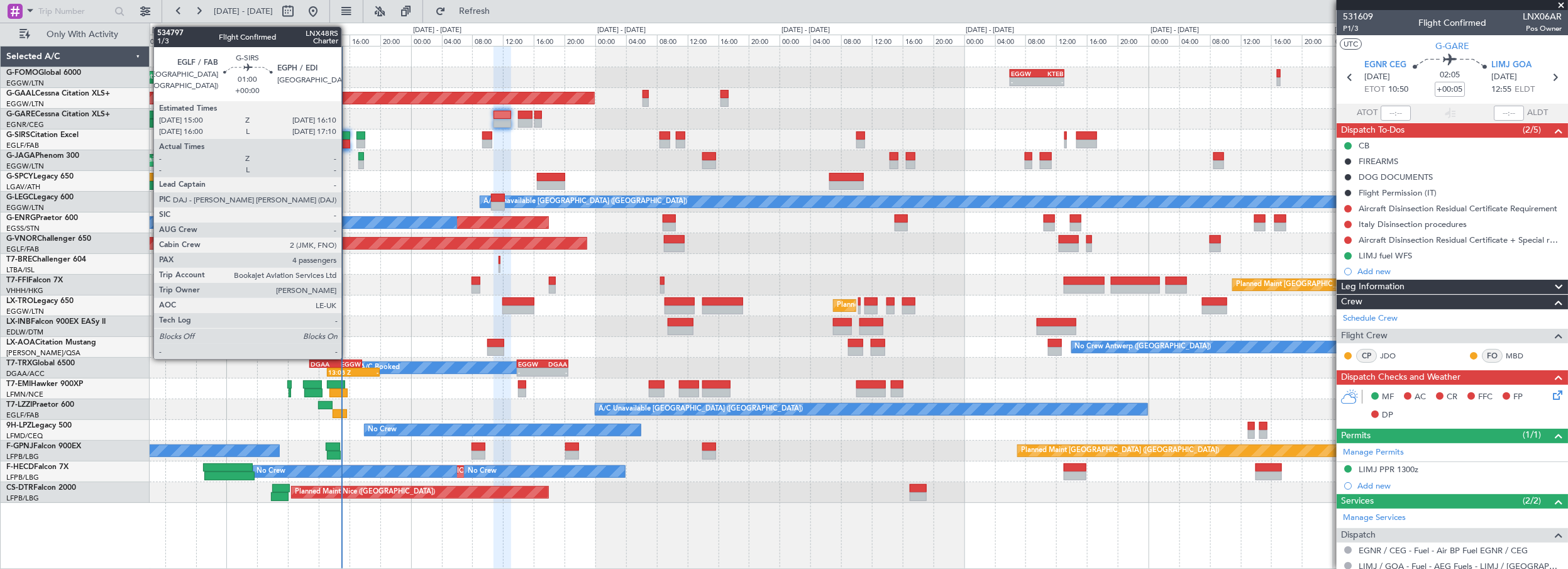
click at [347, 134] on div at bounding box center [346, 136] width 9 height 9
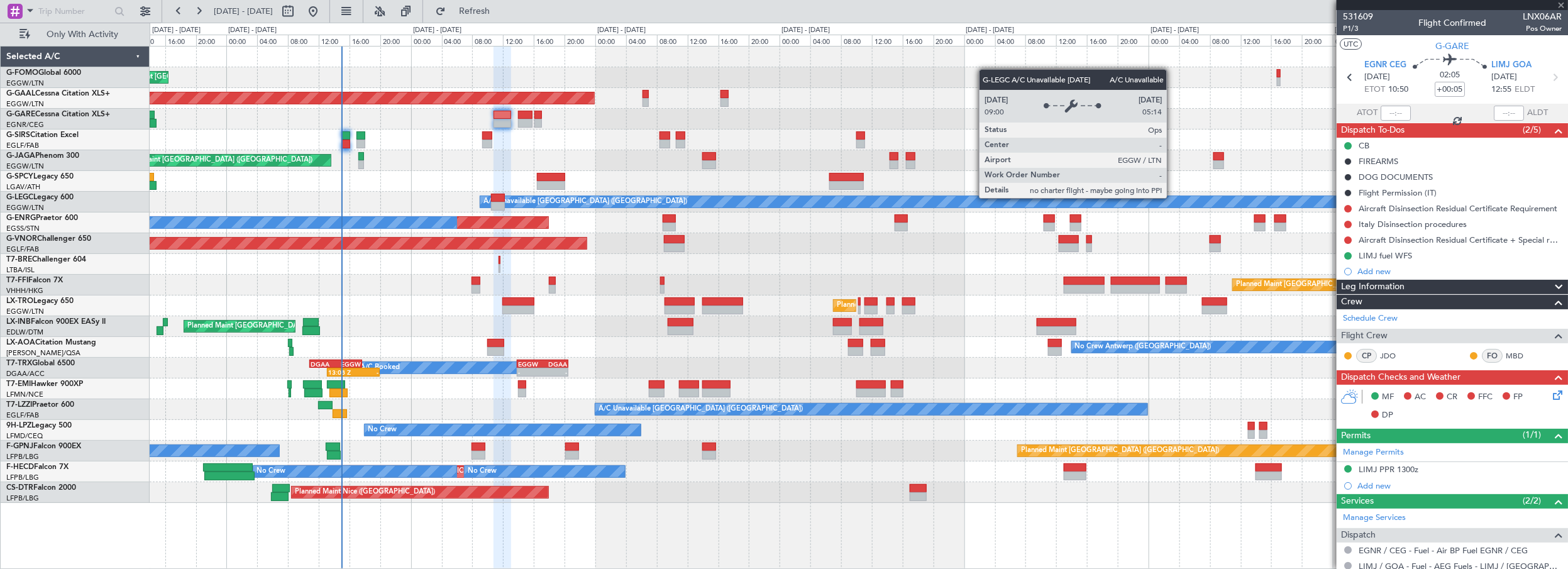
type input "4"
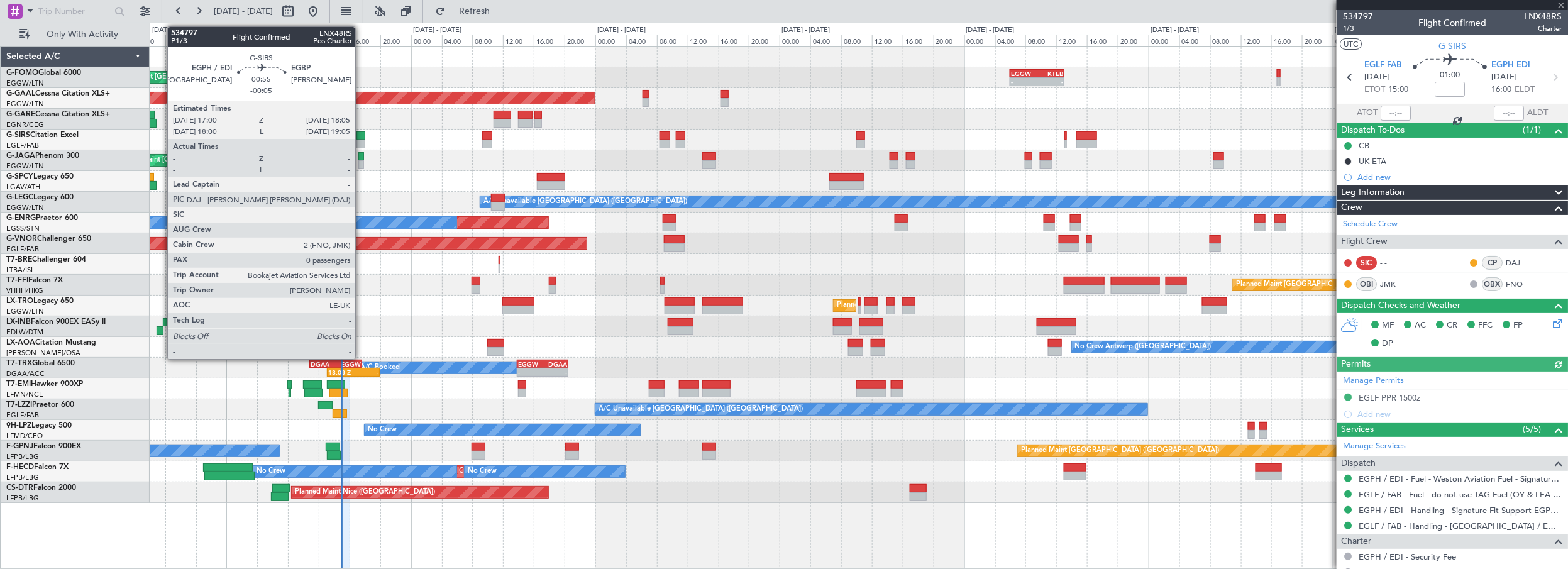
click at [362, 138] on div at bounding box center [361, 136] width 9 height 9
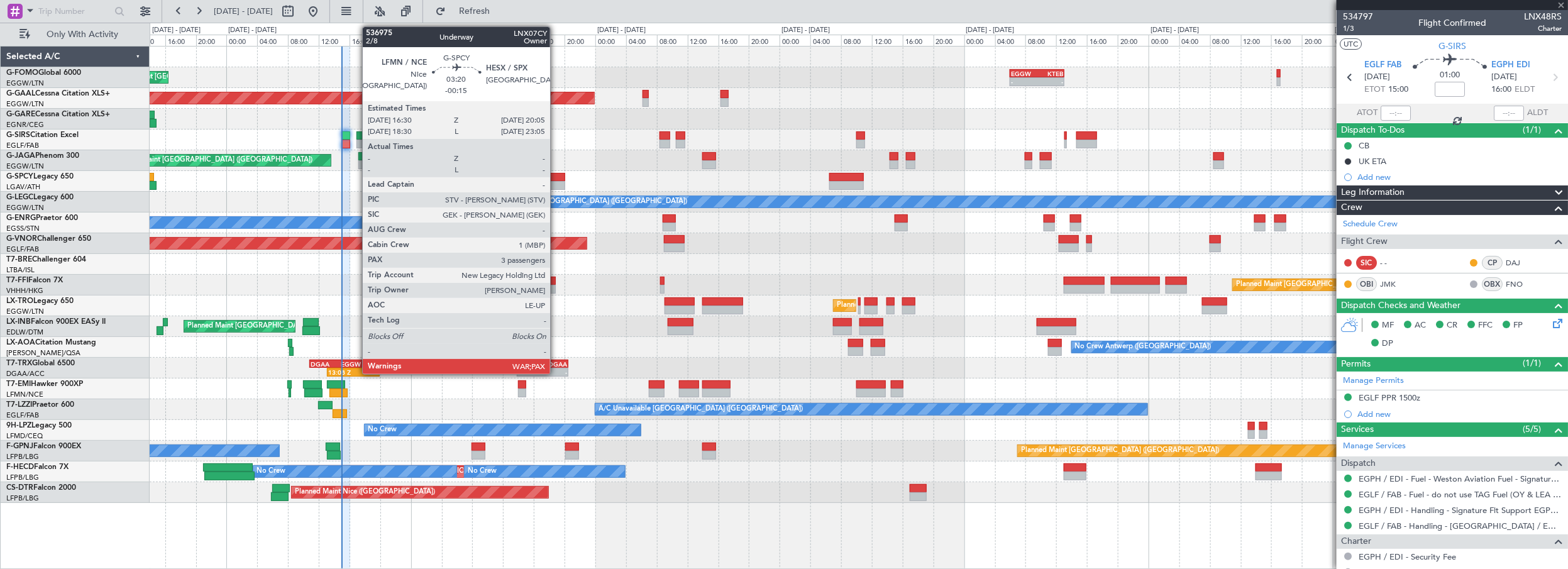
type input "-00:05"
type input "0"
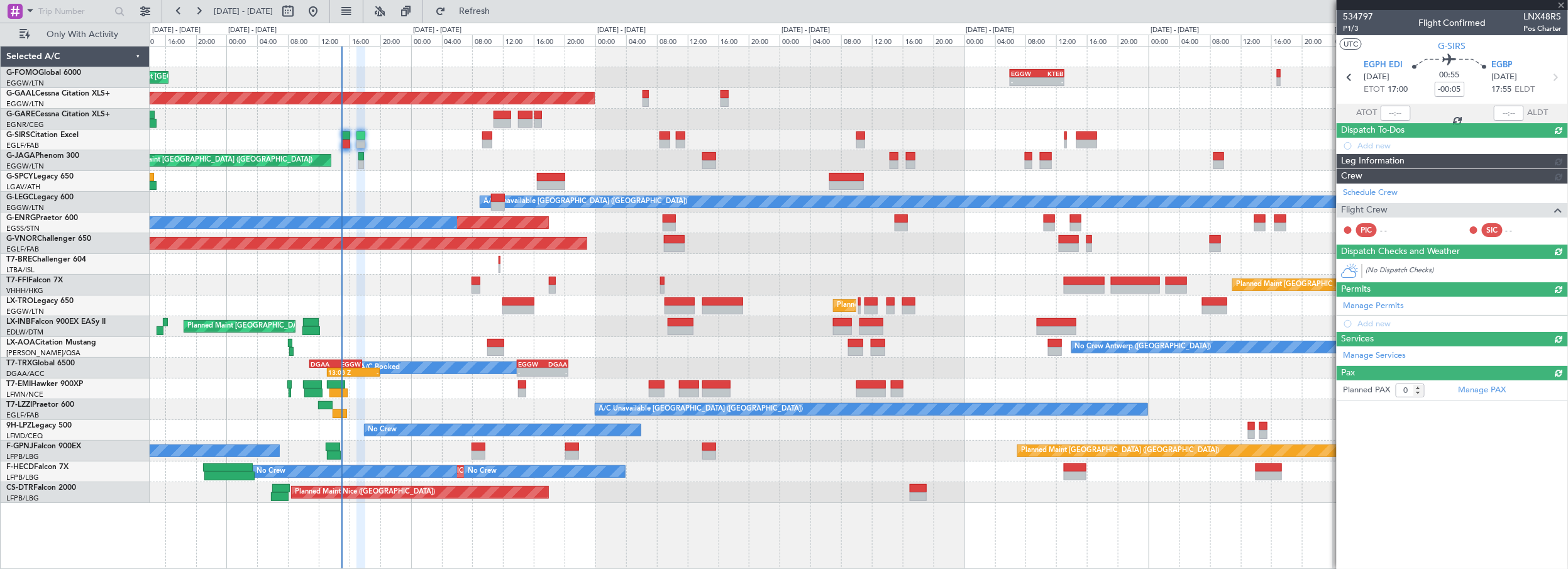
click at [428, 168] on div "Planned Maint [GEOGRAPHIC_DATA] ([GEOGRAPHIC_DATA])" at bounding box center [859, 160] width 1418 height 21
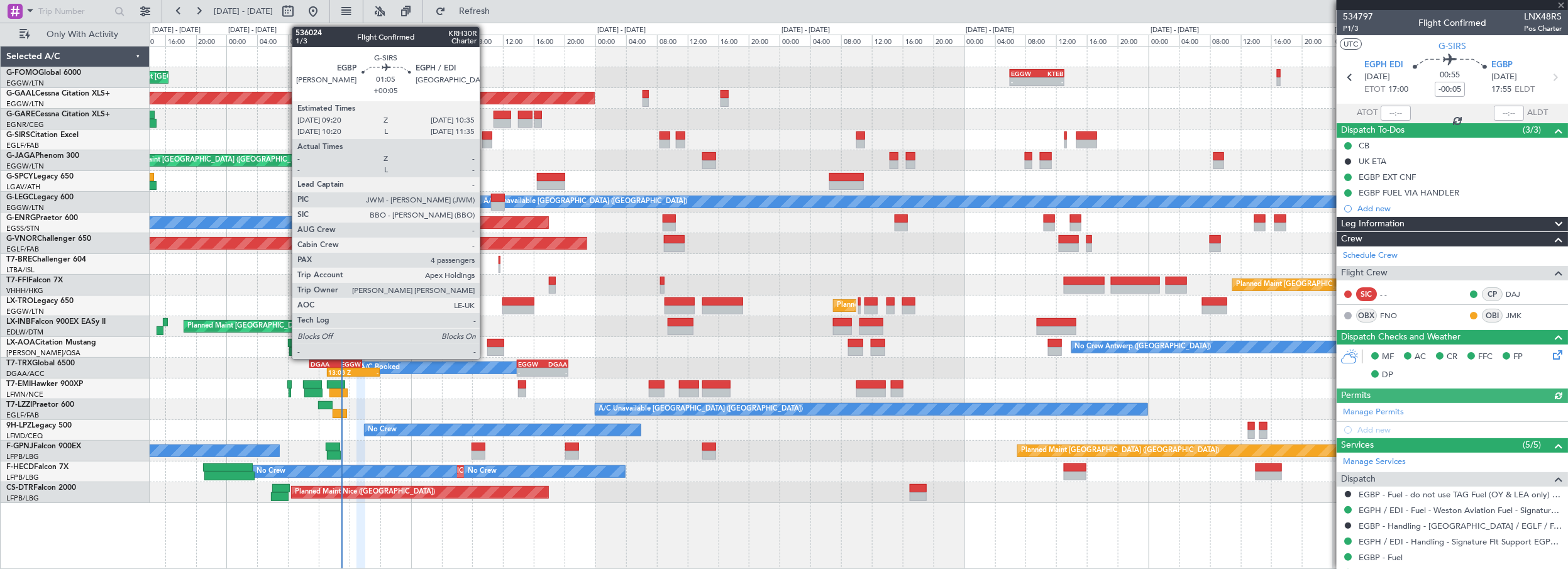
click at [483, 136] on div at bounding box center [487, 136] width 10 height 9
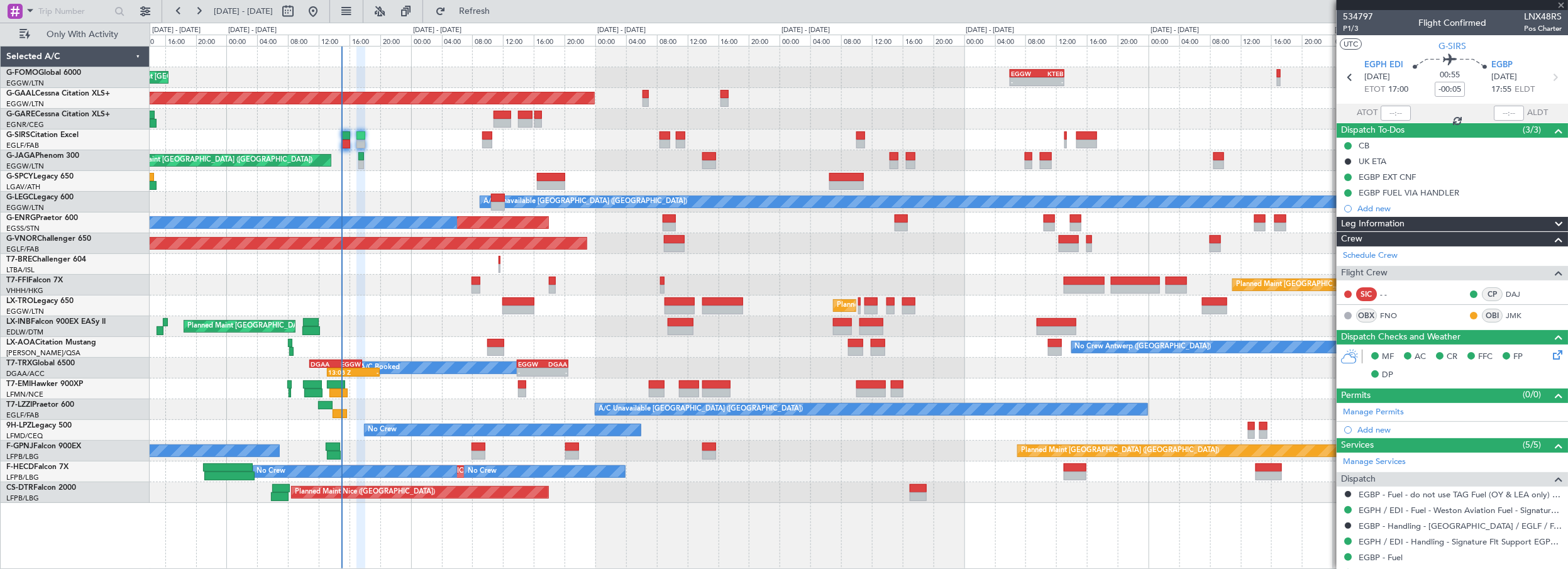
type input "+00:05"
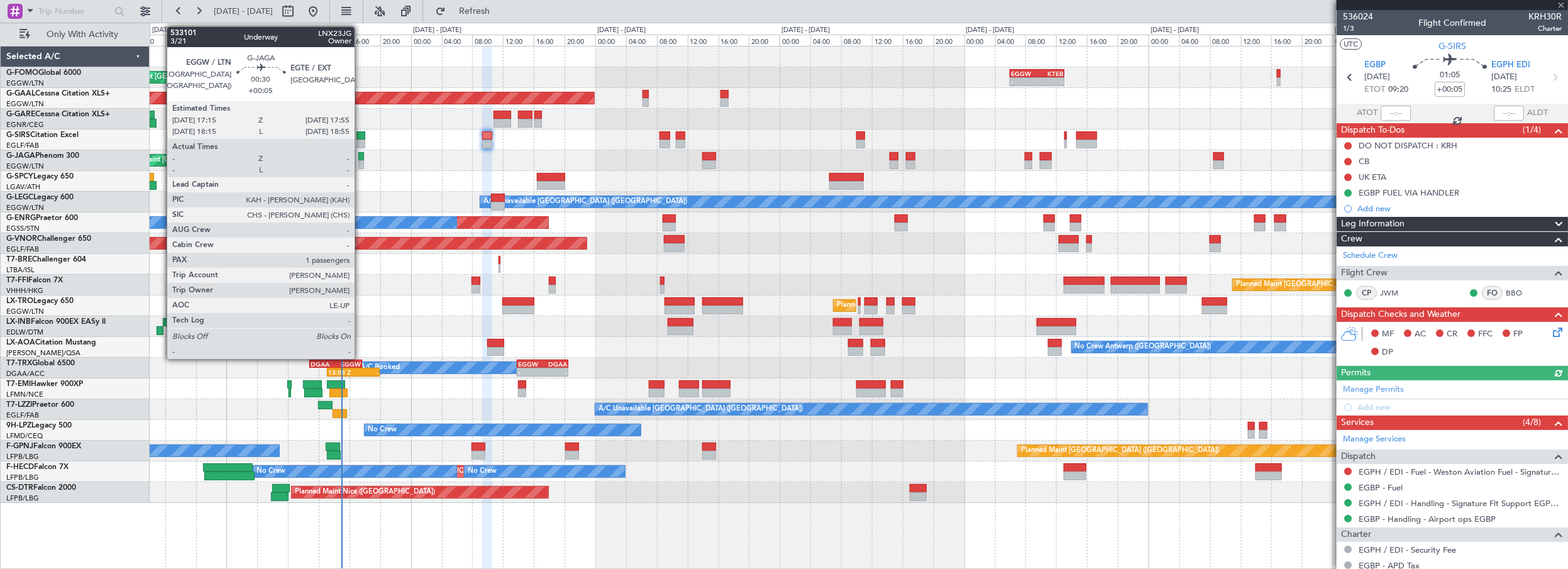
click at [361, 155] on div at bounding box center [361, 156] width 6 height 9
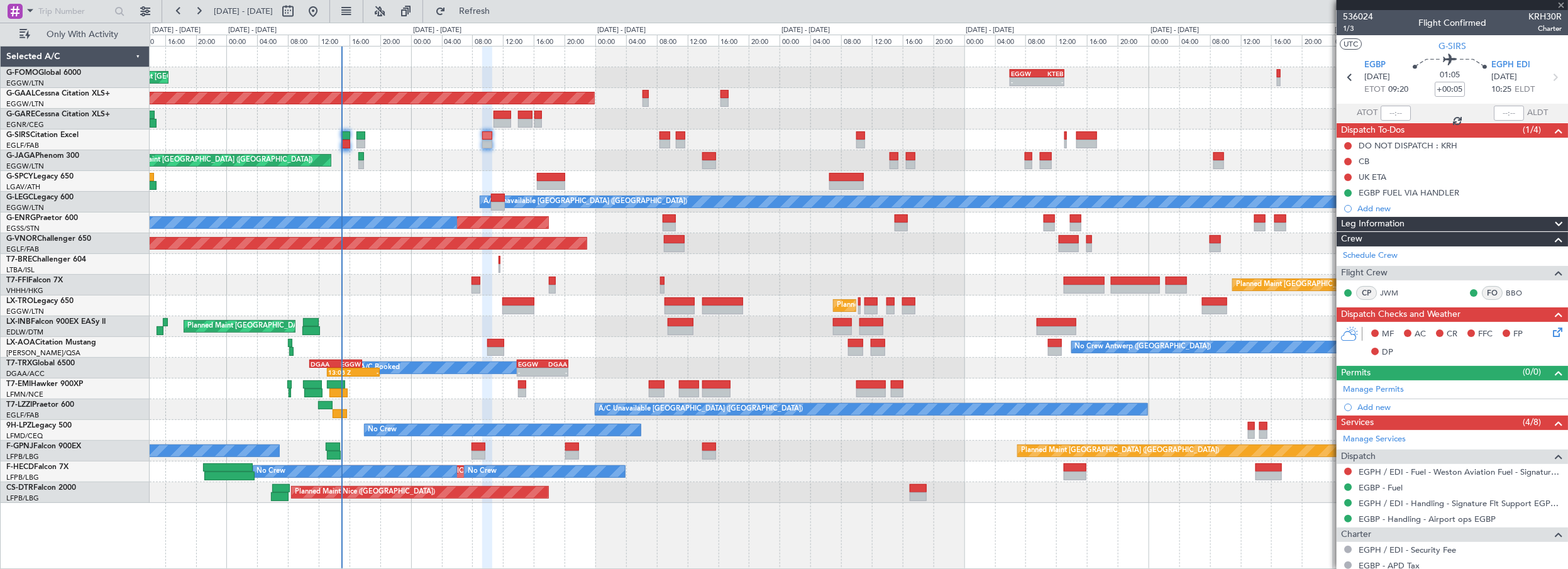
type input "1"
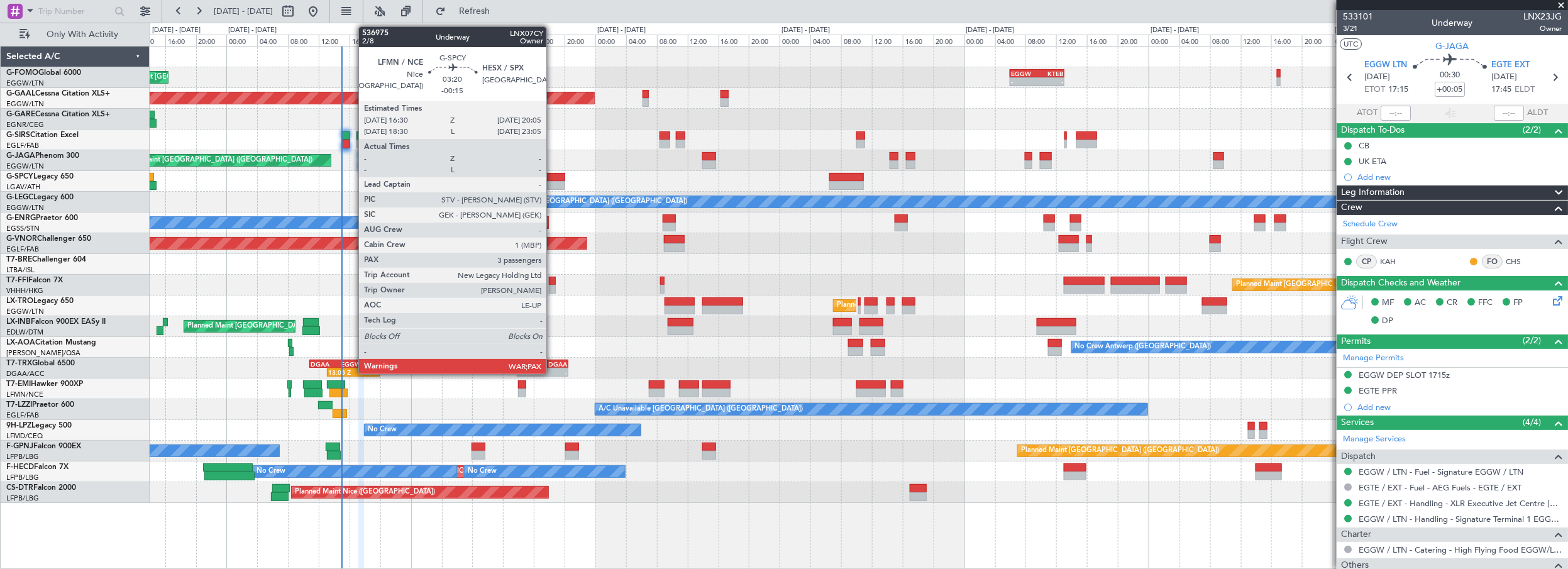
click at [553, 177] on div at bounding box center [551, 177] width 28 height 9
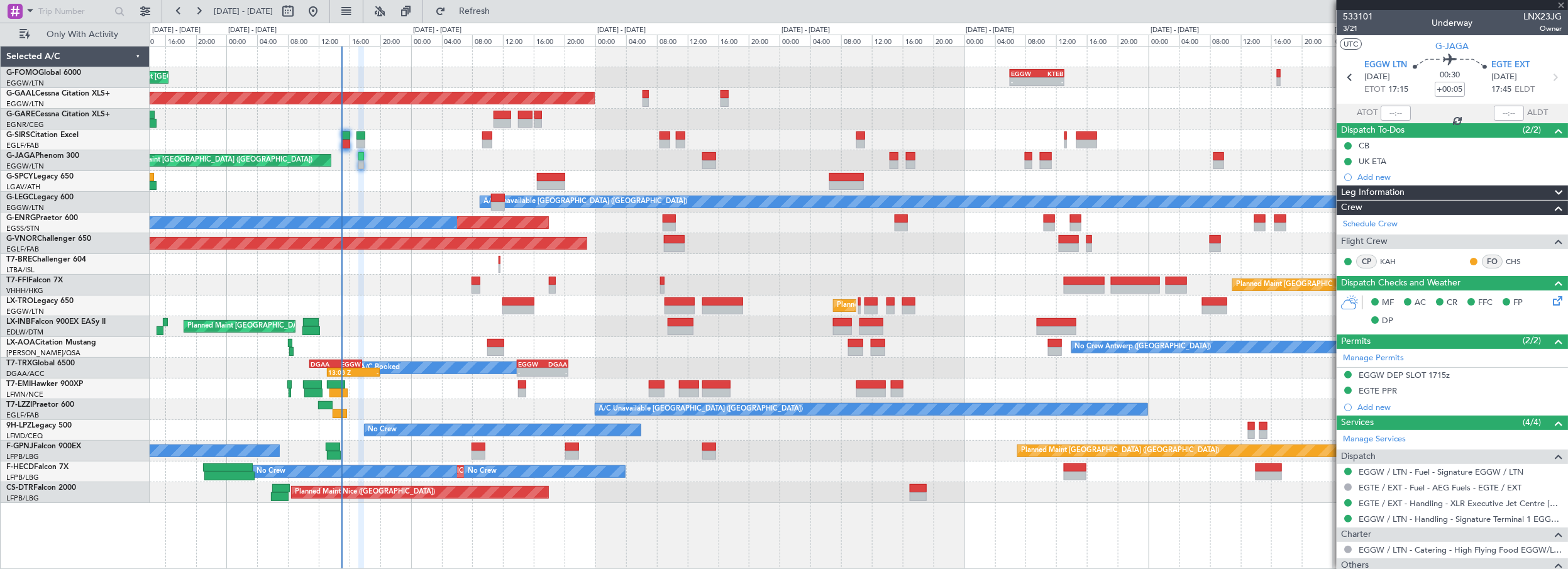
type input "-00:15"
type input "3"
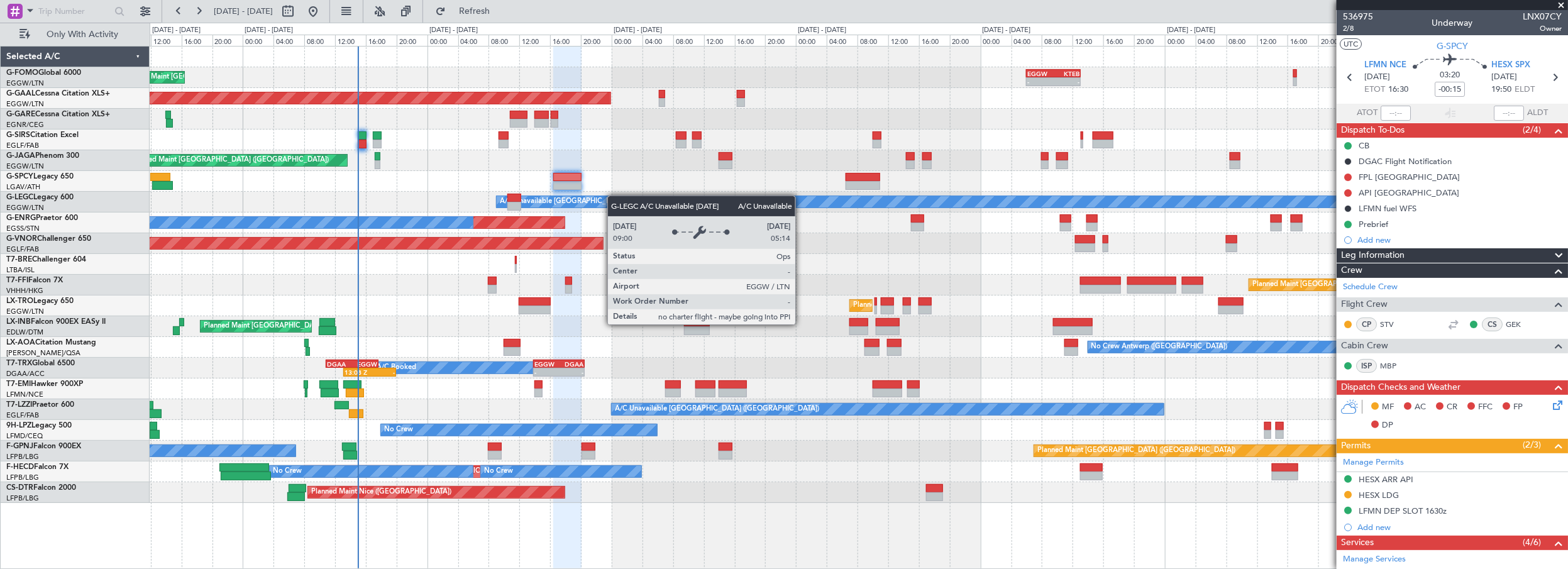
click at [611, 196] on div "Planned Maint [GEOGRAPHIC_DATA] ([GEOGRAPHIC_DATA]) - - EGGW 06:00 Z KTEB 13:05…" at bounding box center [859, 274] width 1418 height 456
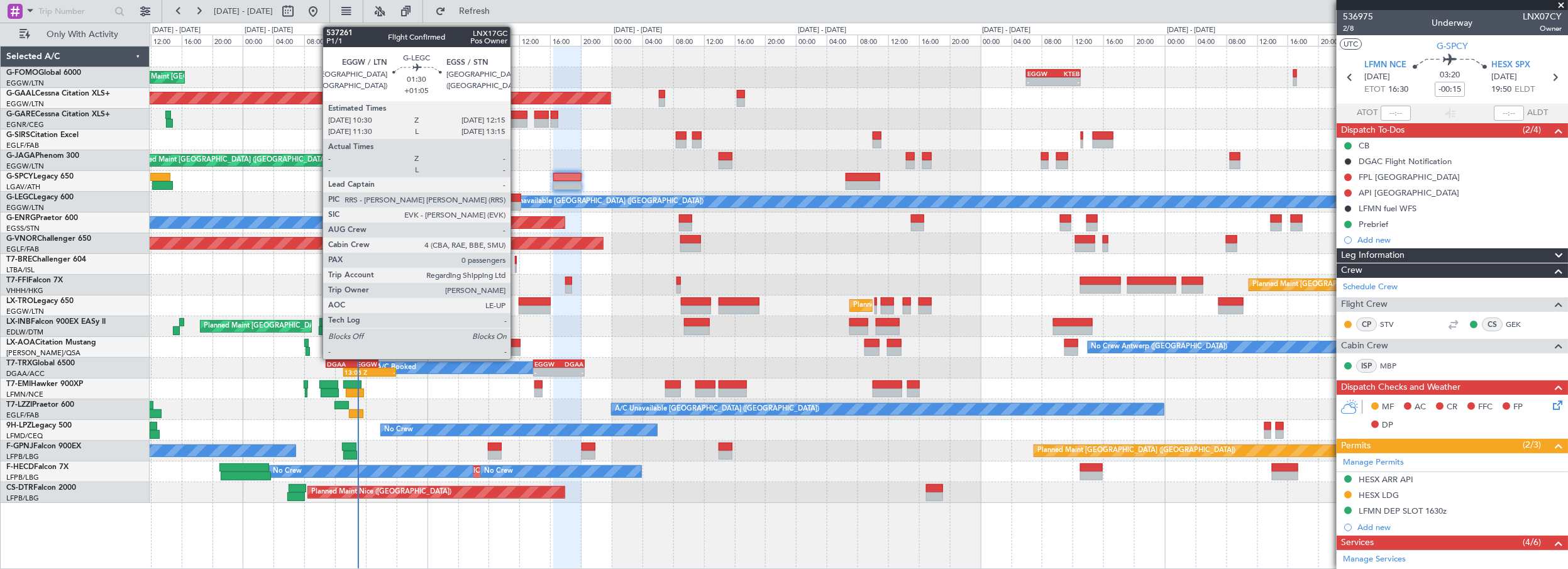
click at [516, 197] on div at bounding box center [514, 198] width 14 height 9
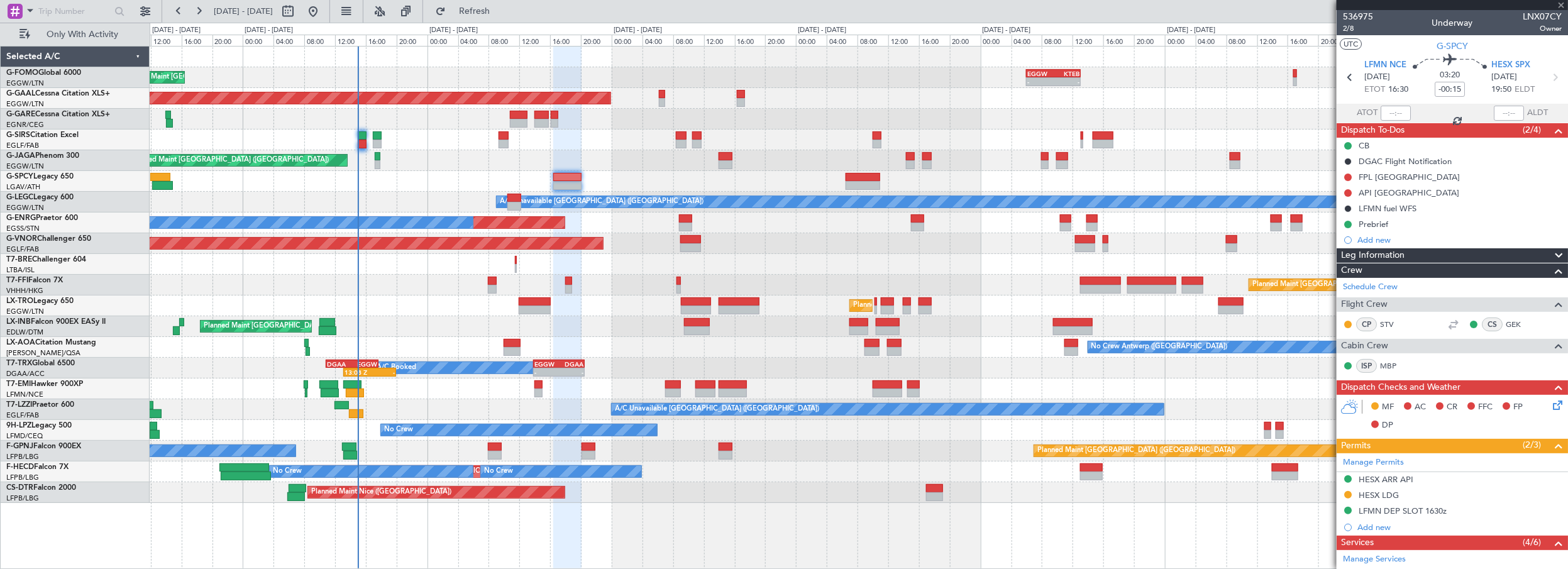
type input "+01:05"
type input "0"
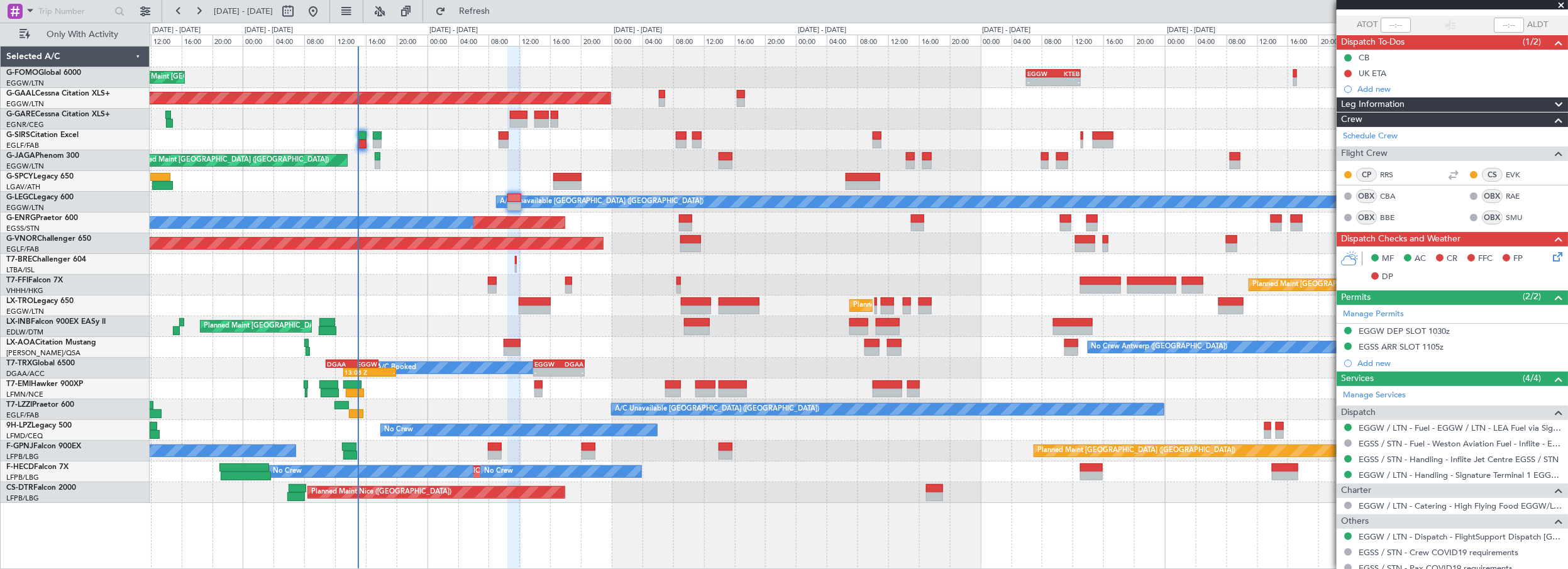
scroll to position [70, 0]
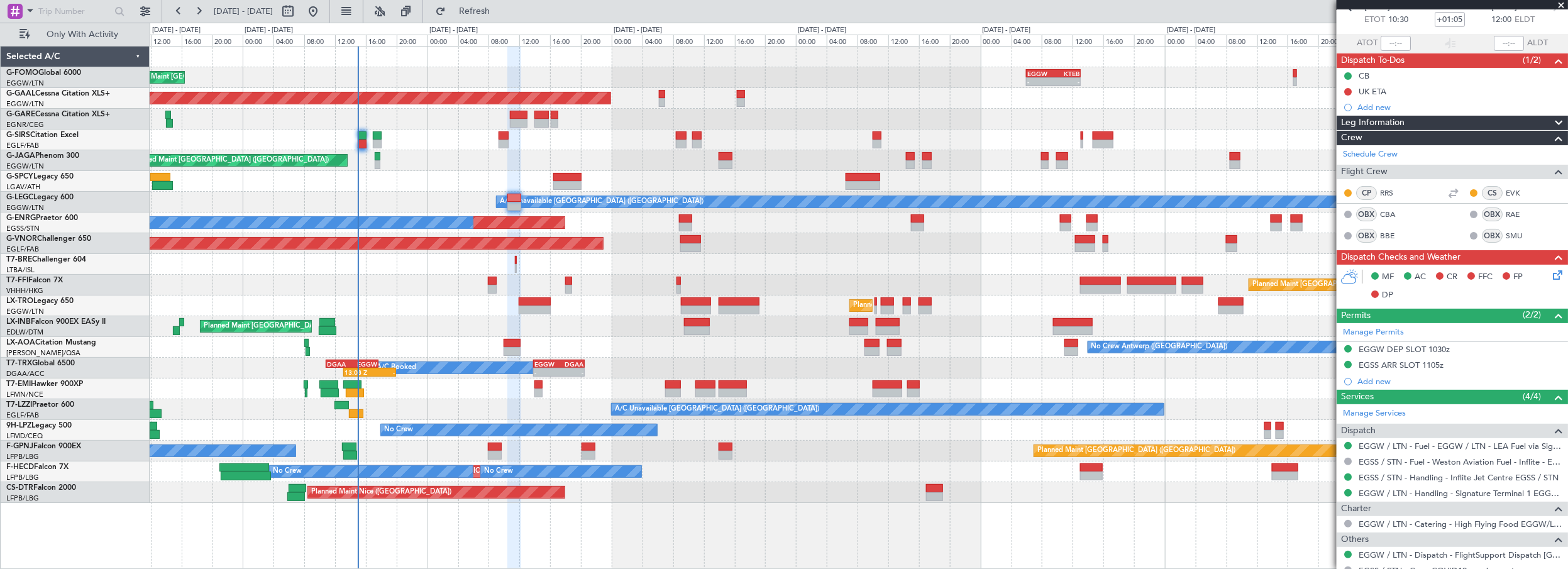
click at [1403, 123] on span "Leg Information" at bounding box center [1372, 122] width 64 height 15
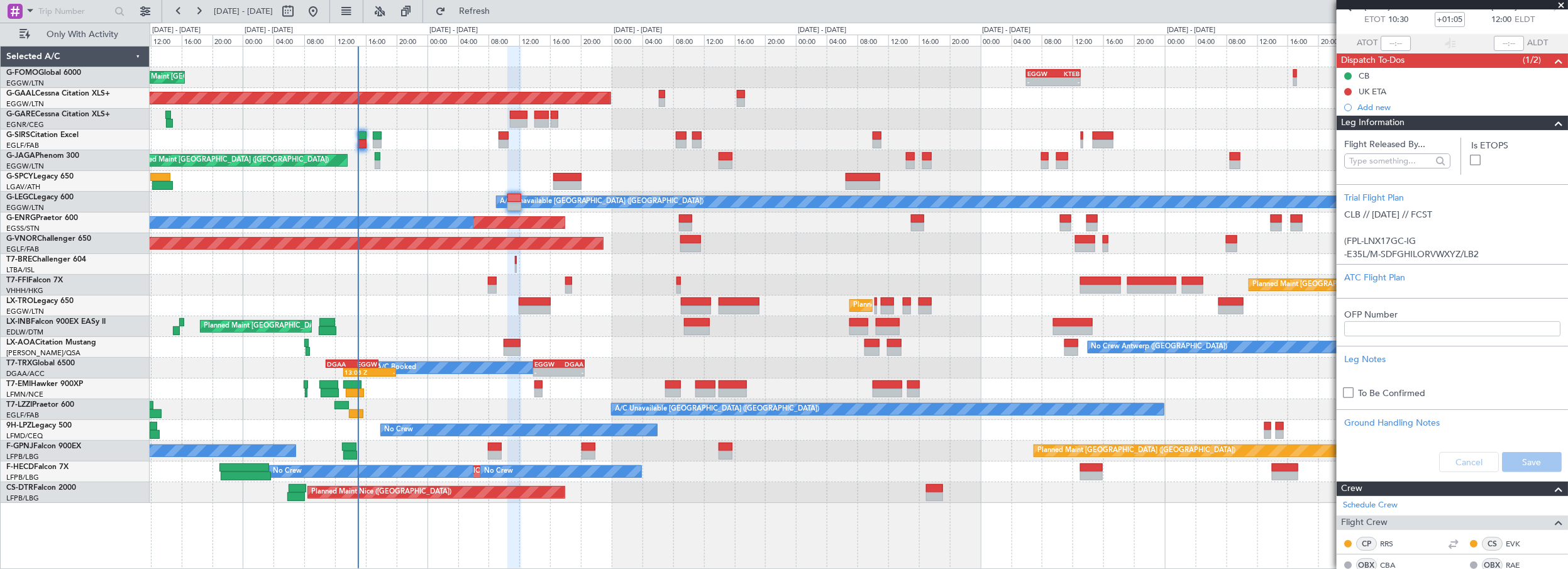
click at [1432, 127] on div "Leg Information" at bounding box center [1452, 122] width 232 height 15
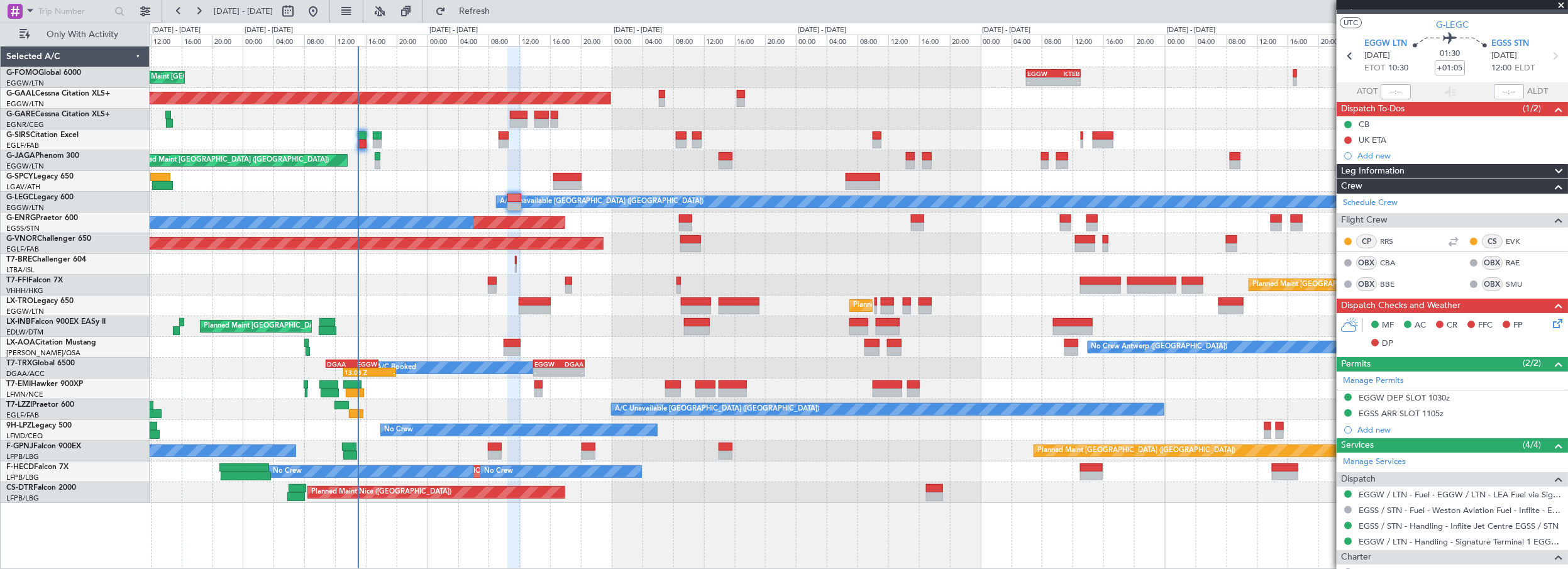
scroll to position [0, 0]
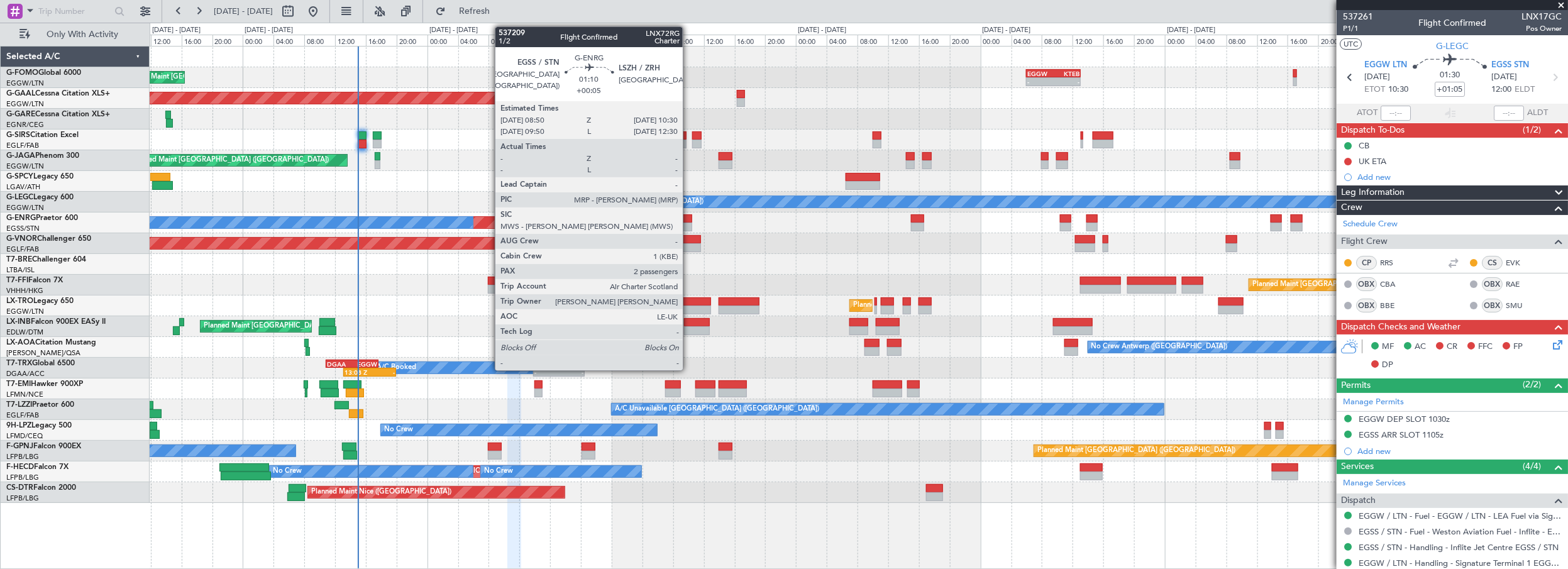
click at [687, 216] on div at bounding box center [685, 219] width 13 height 9
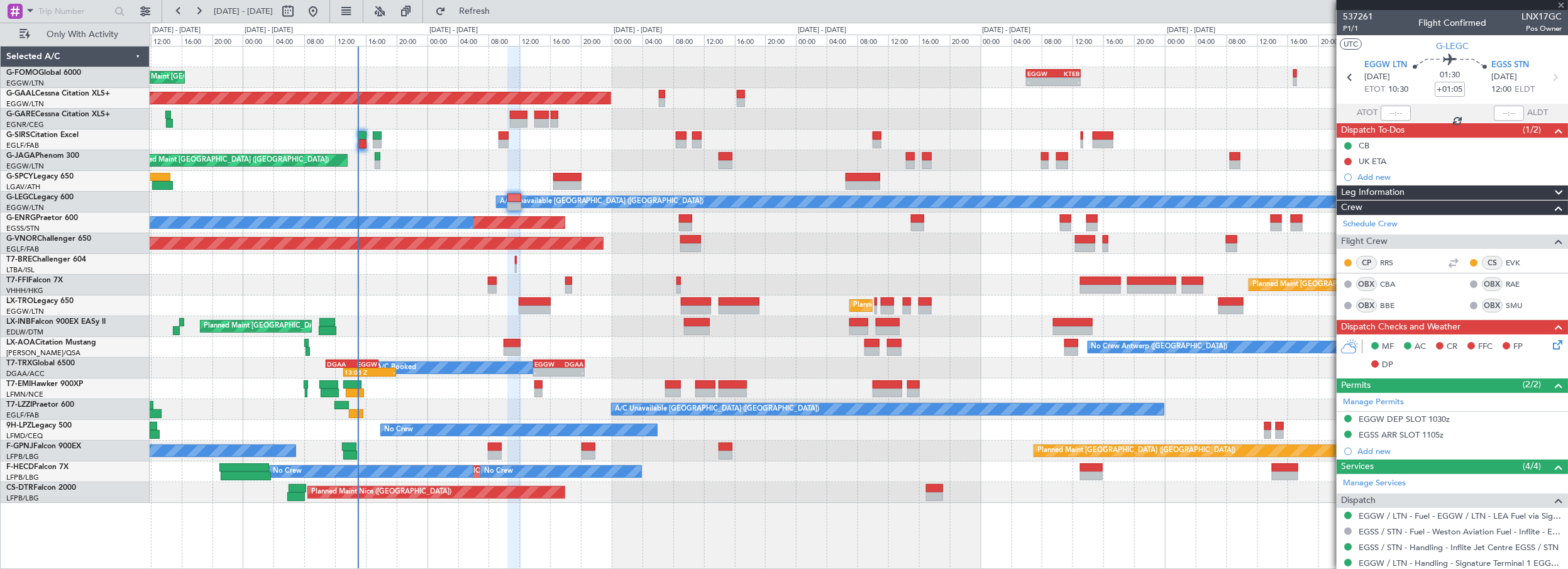
type input "+00:05"
type input "2"
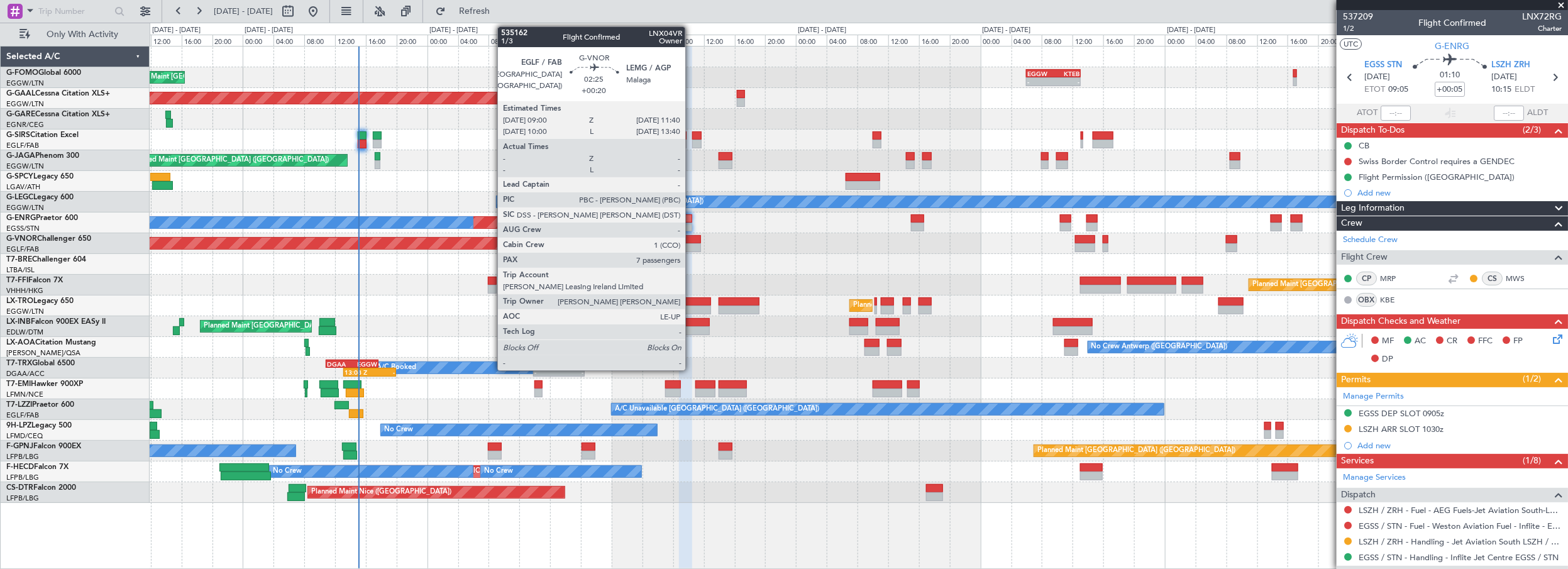
click at [692, 238] on div at bounding box center [690, 240] width 21 height 9
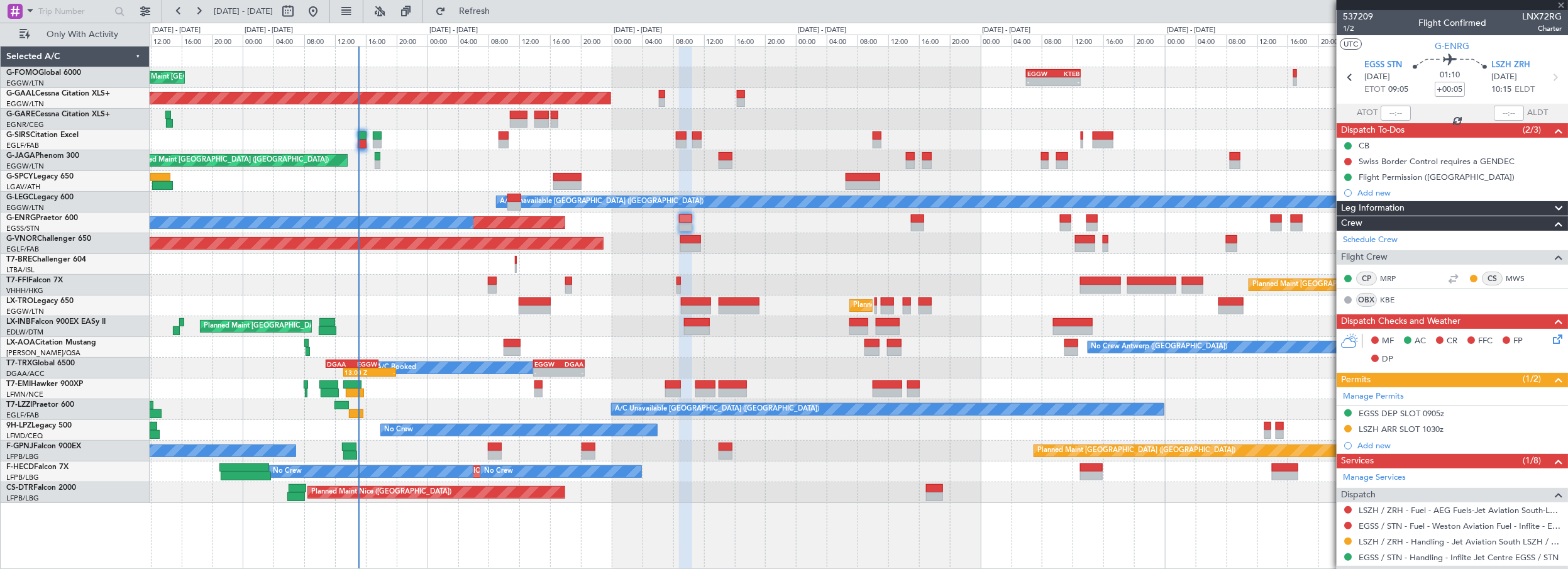
type input "+00:20"
type input "7"
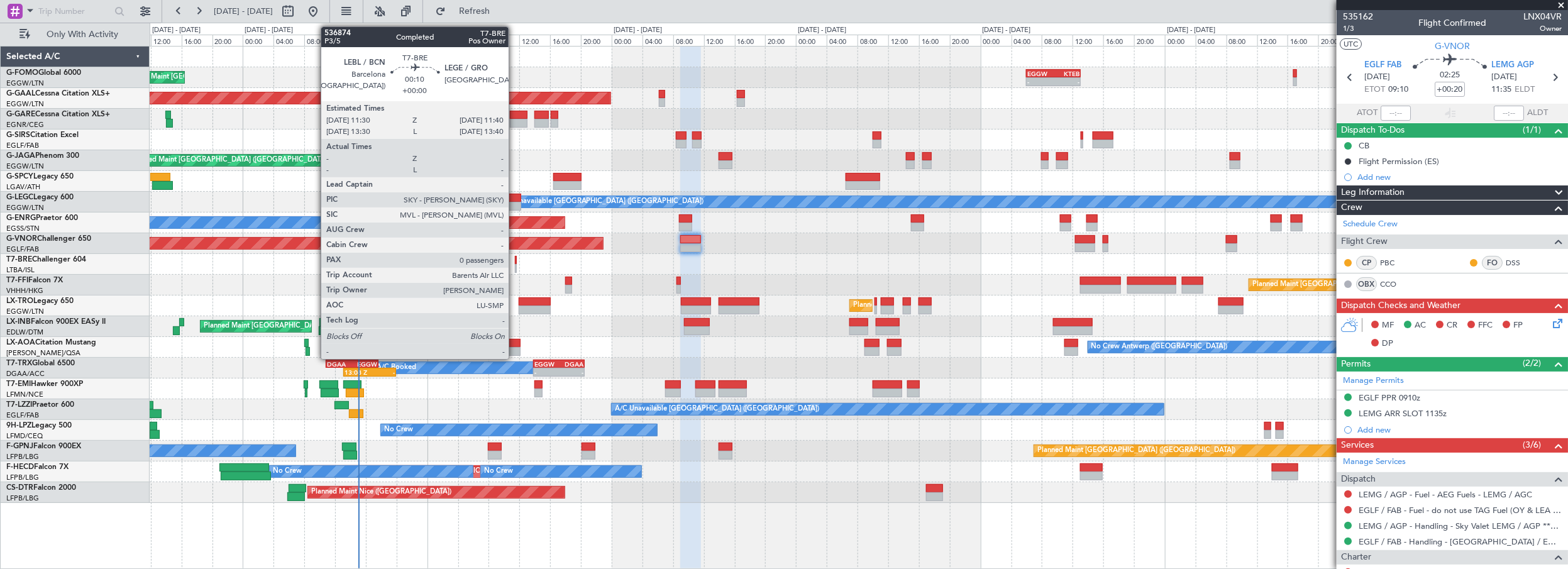
click at [515, 260] on div at bounding box center [516, 261] width 2 height 9
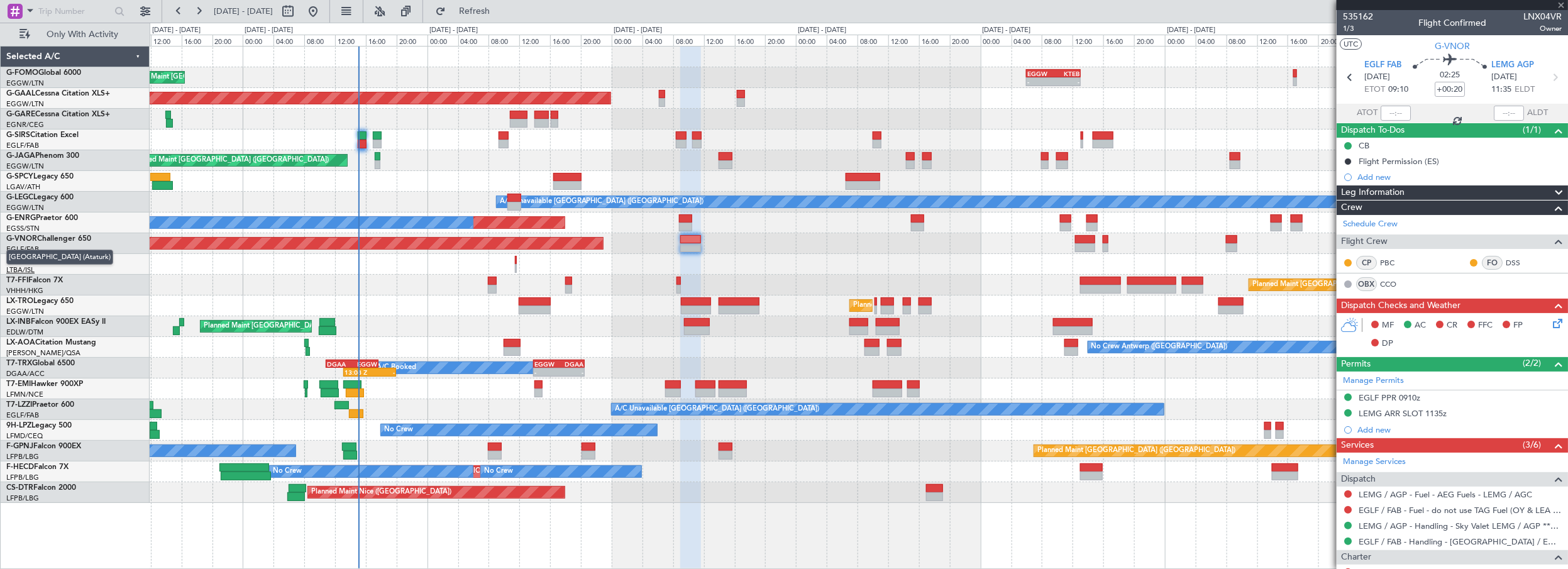
type input "0"
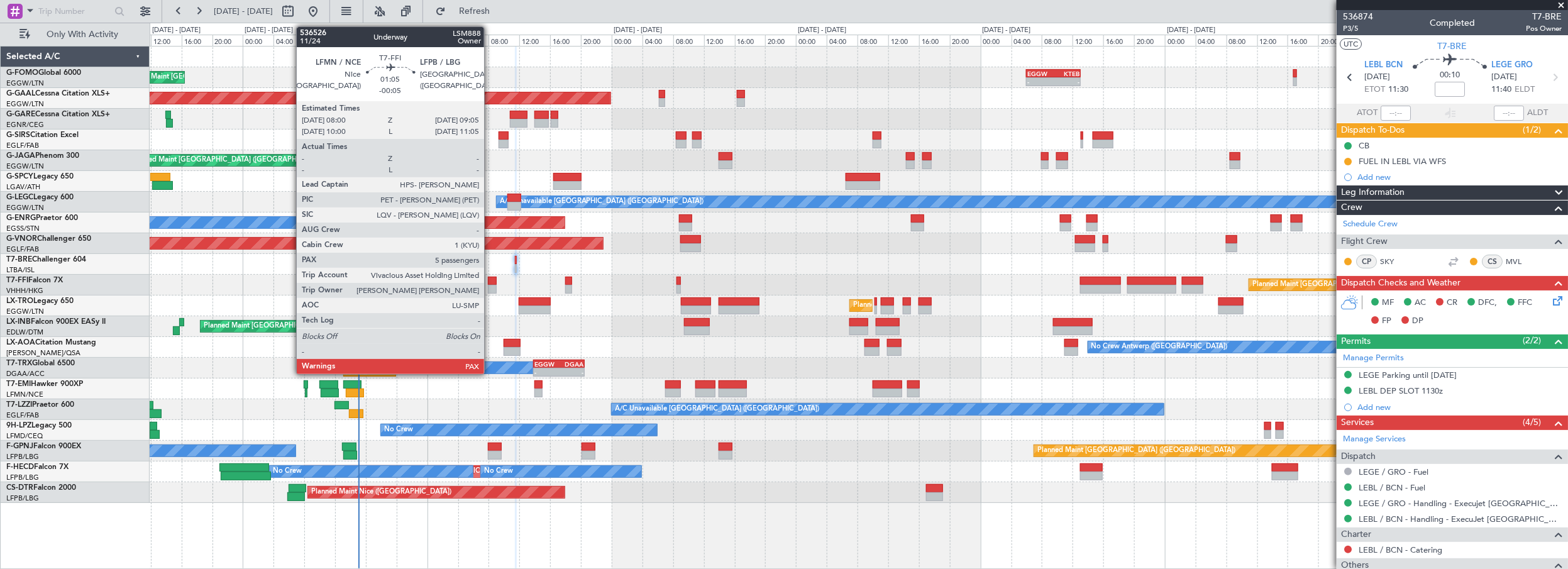
click at [490, 283] on div at bounding box center [492, 281] width 9 height 9
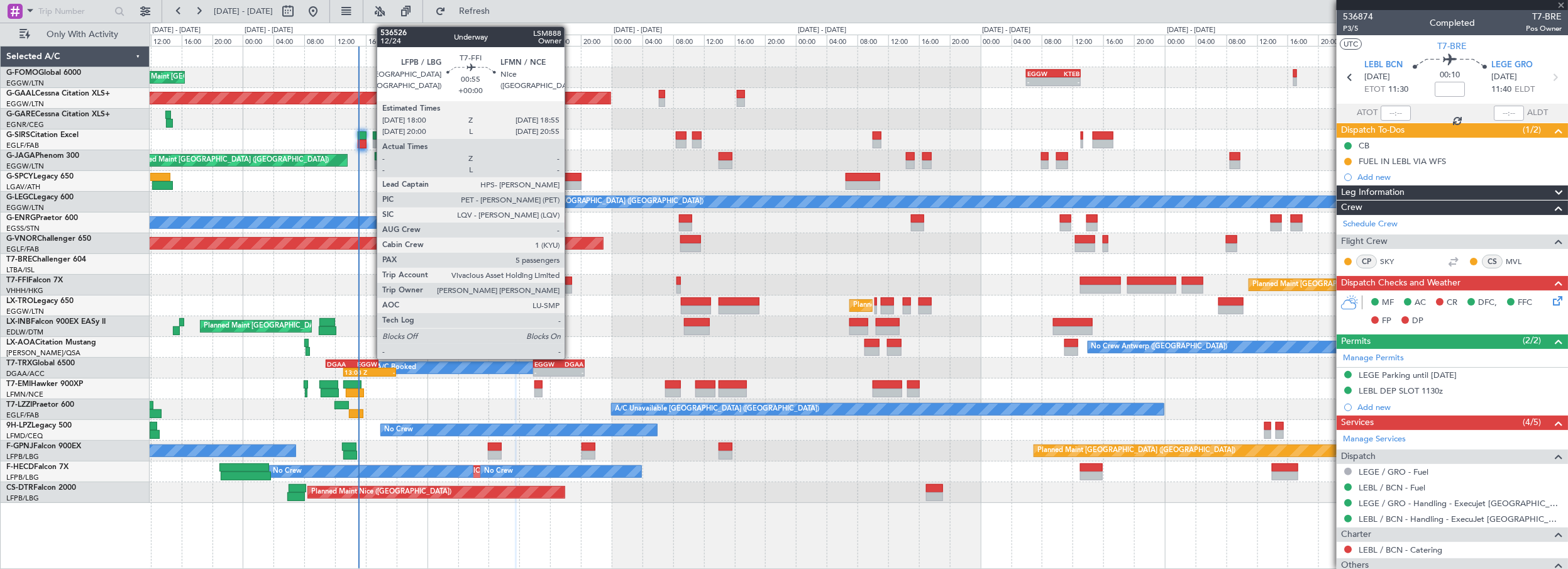
type input "-00:05"
type input "5"
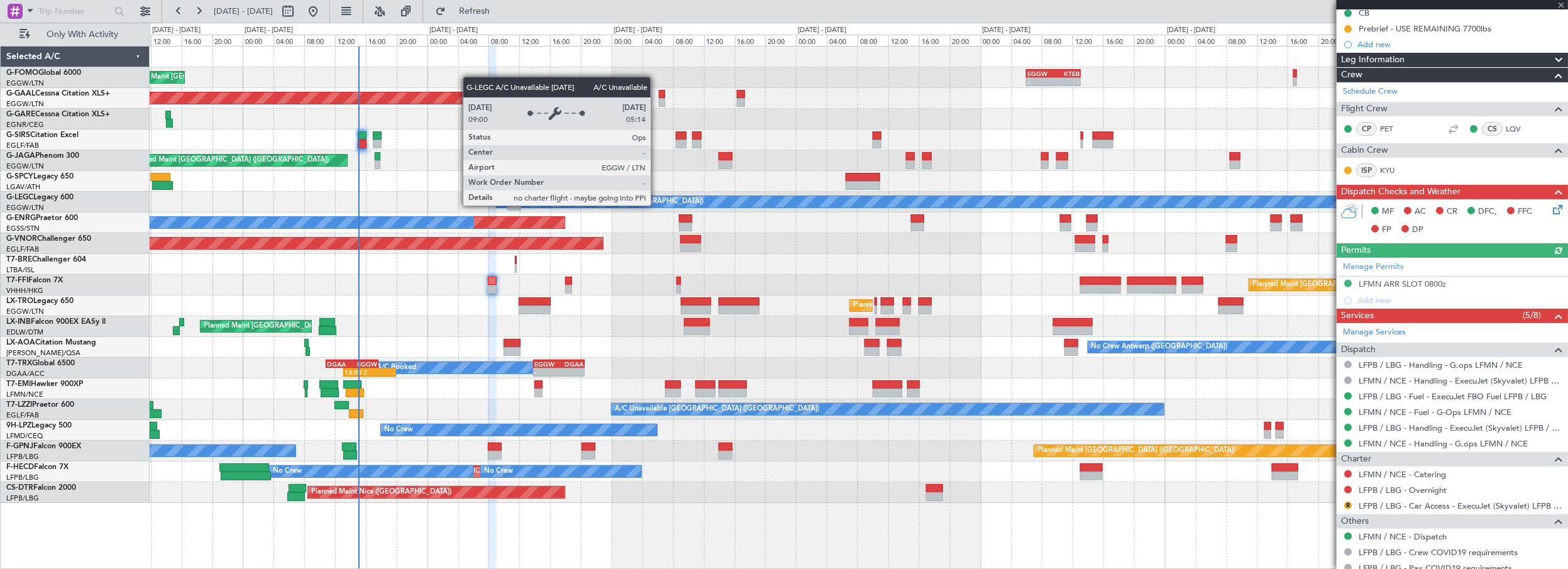
scroll to position [114, 0]
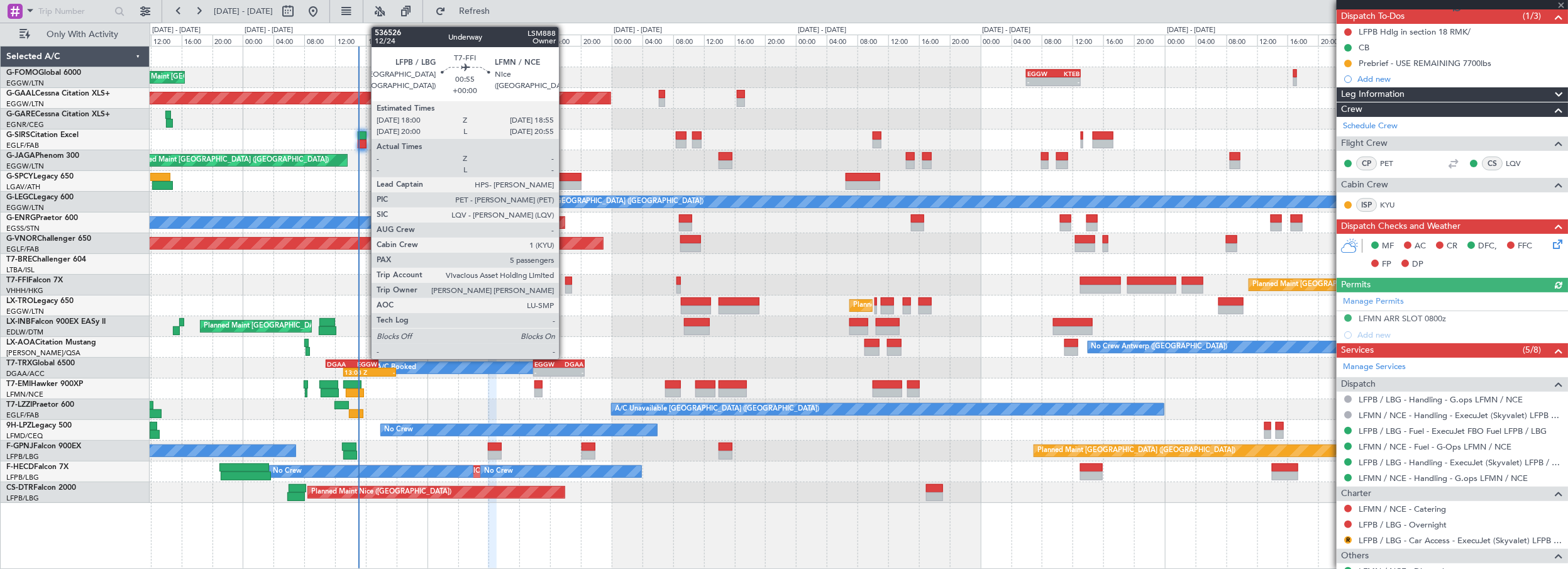
click at [565, 279] on div at bounding box center [569, 281] width 8 height 9
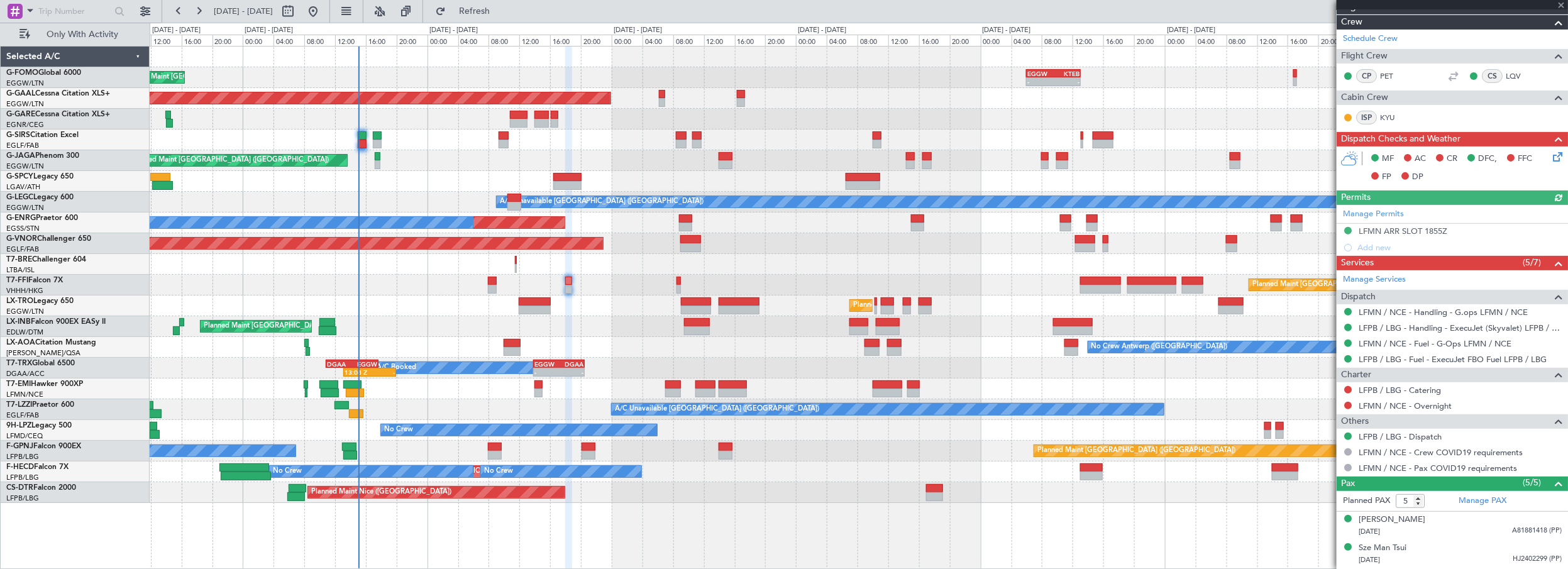
scroll to position [281, 0]
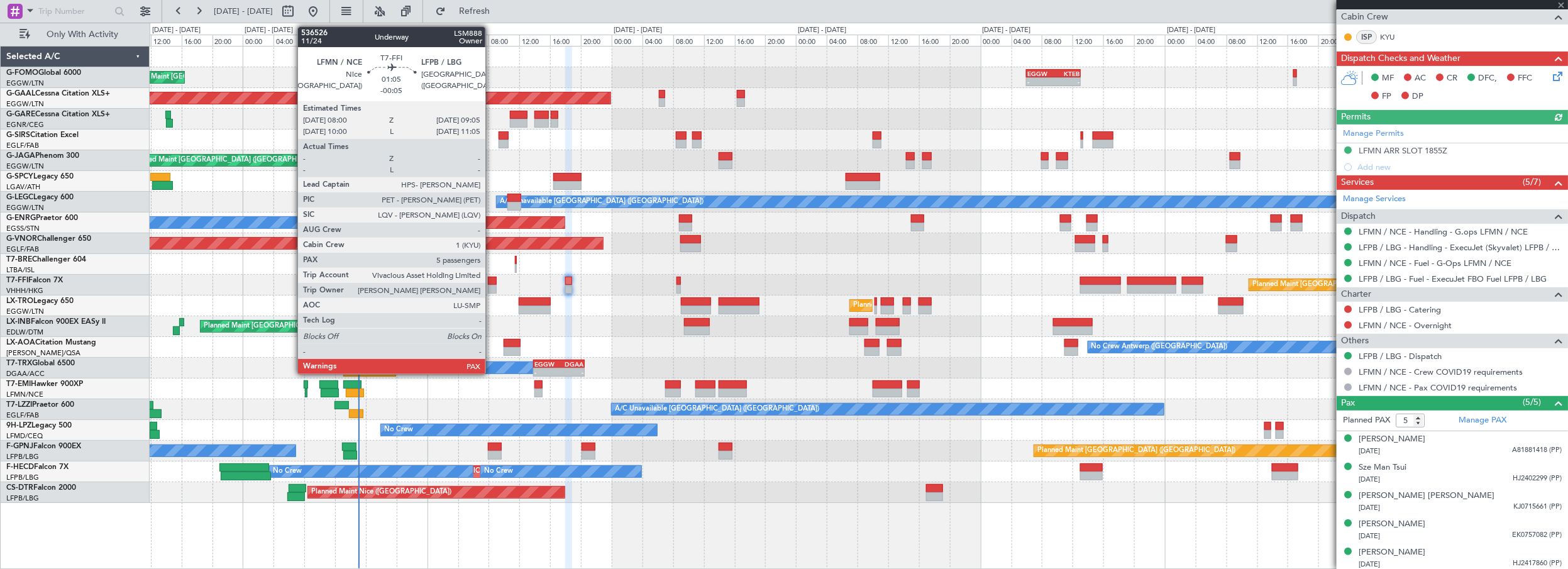
click at [492, 279] on div at bounding box center [492, 281] width 9 height 9
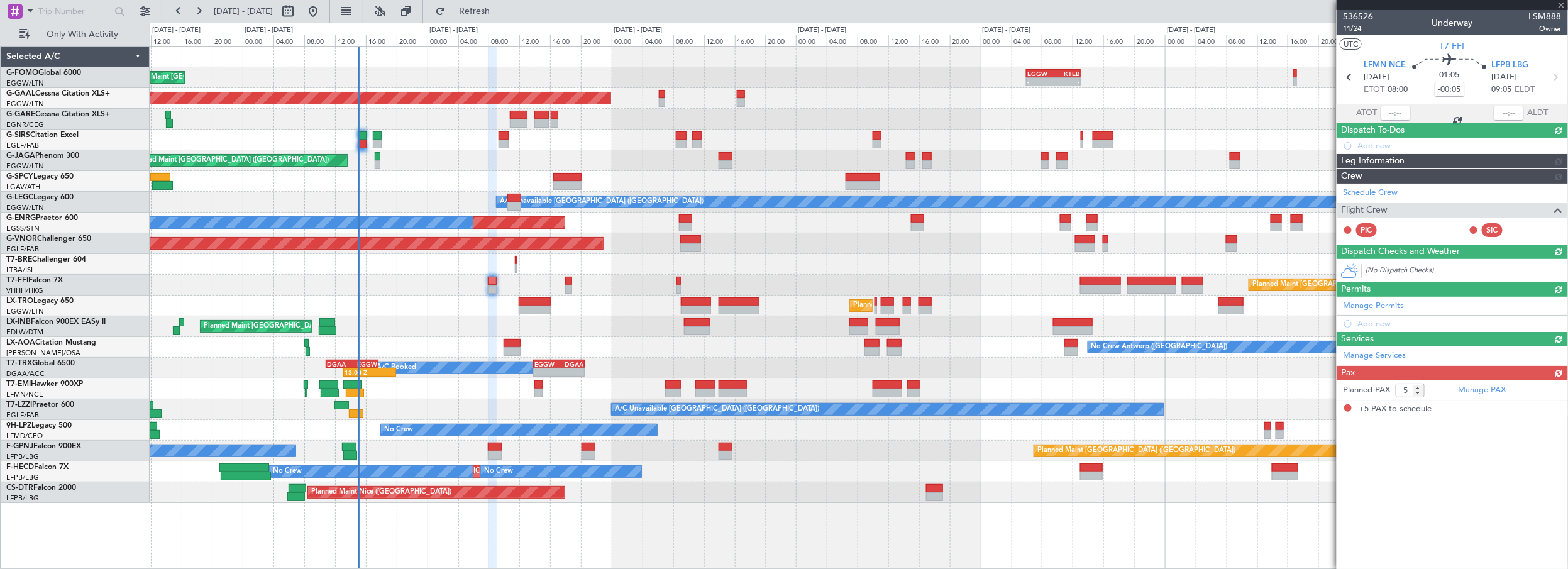
scroll to position [0, 0]
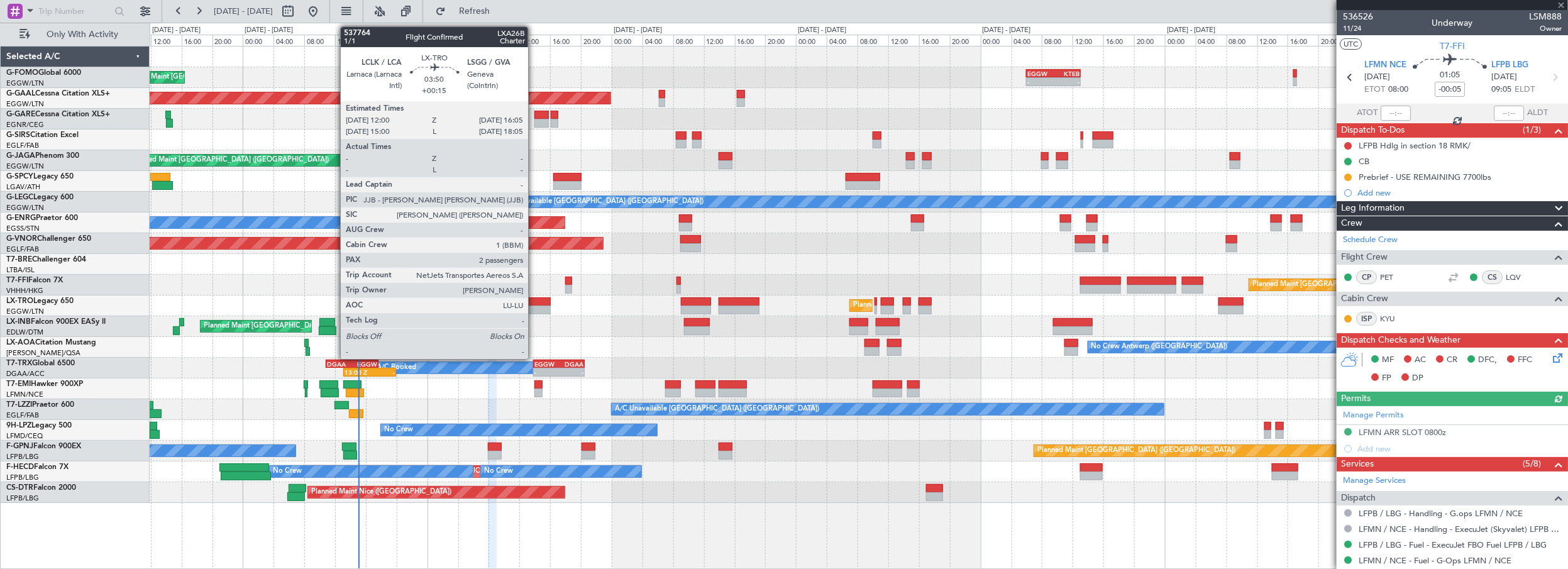
click at [534, 299] on div at bounding box center [534, 302] width 32 height 9
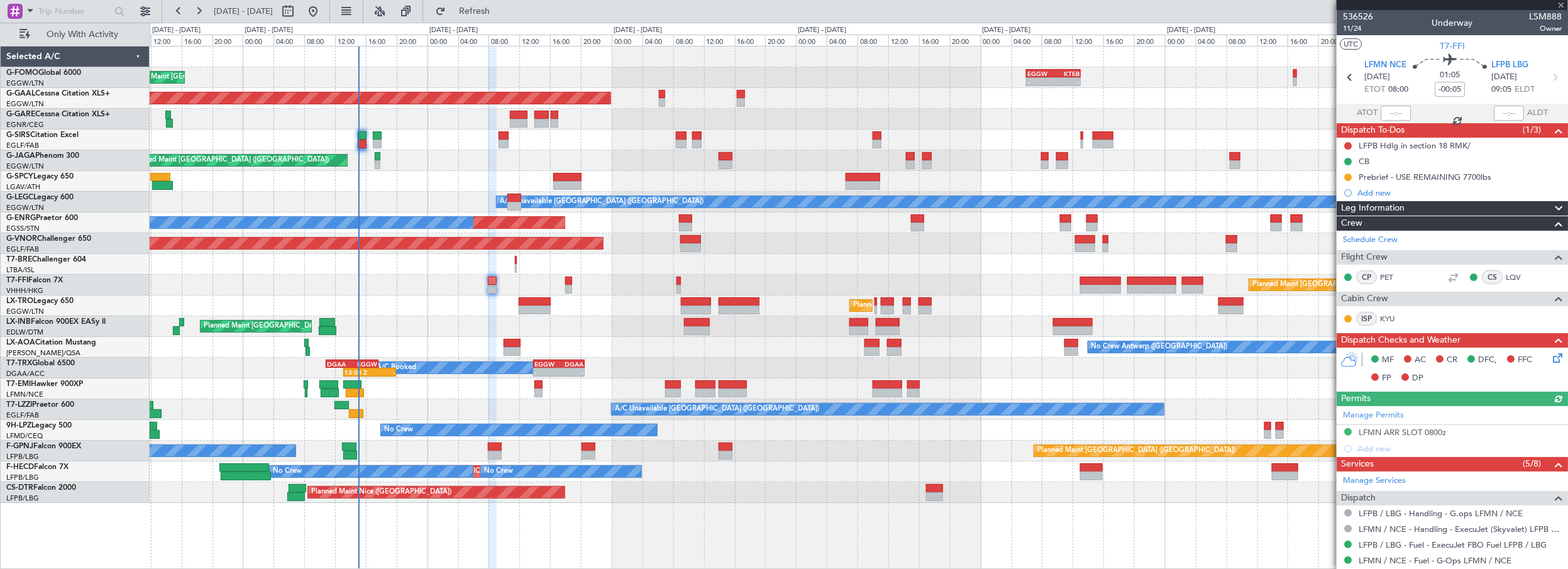
type input "+00:15"
type input "2"
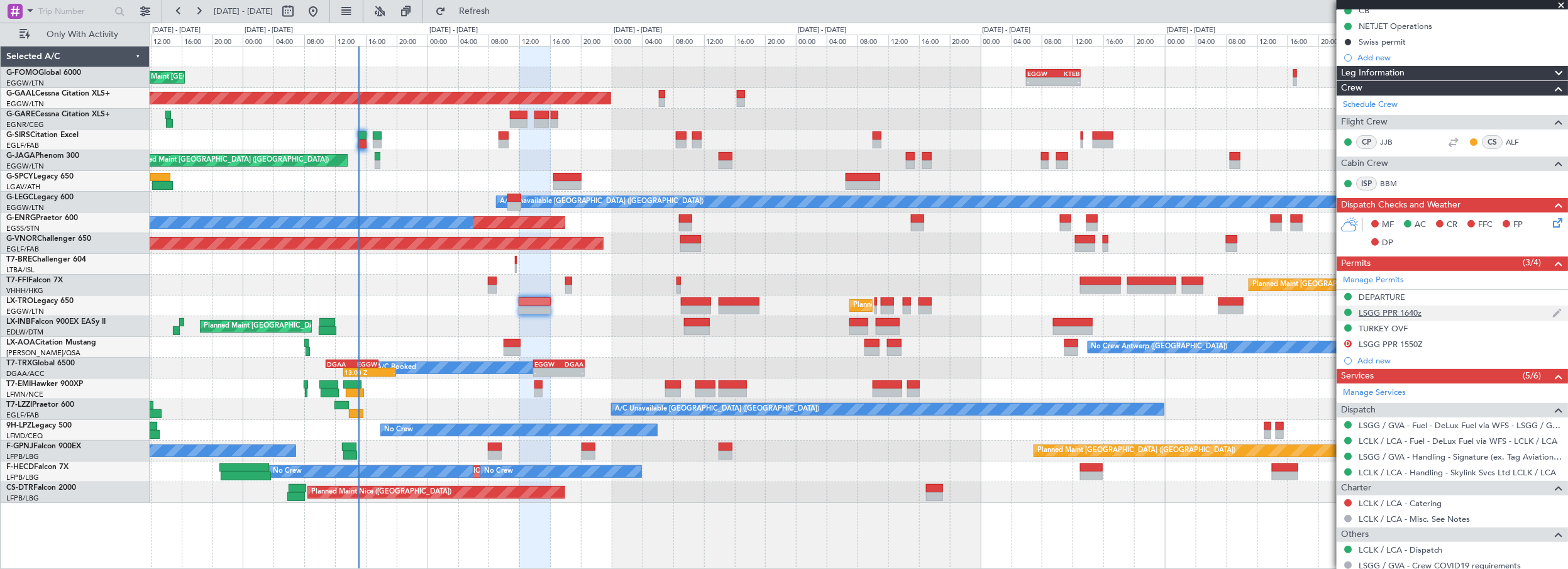
scroll to position [260, 0]
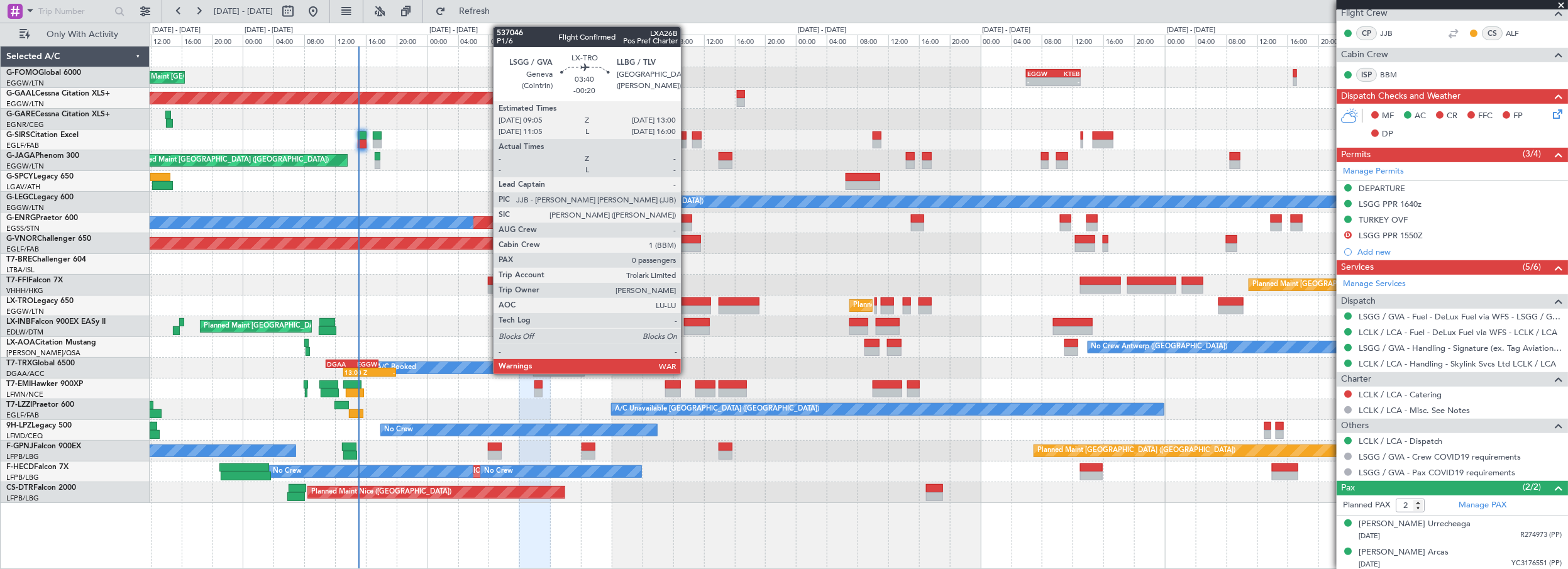
click at [687, 302] on div at bounding box center [696, 302] width 30 height 9
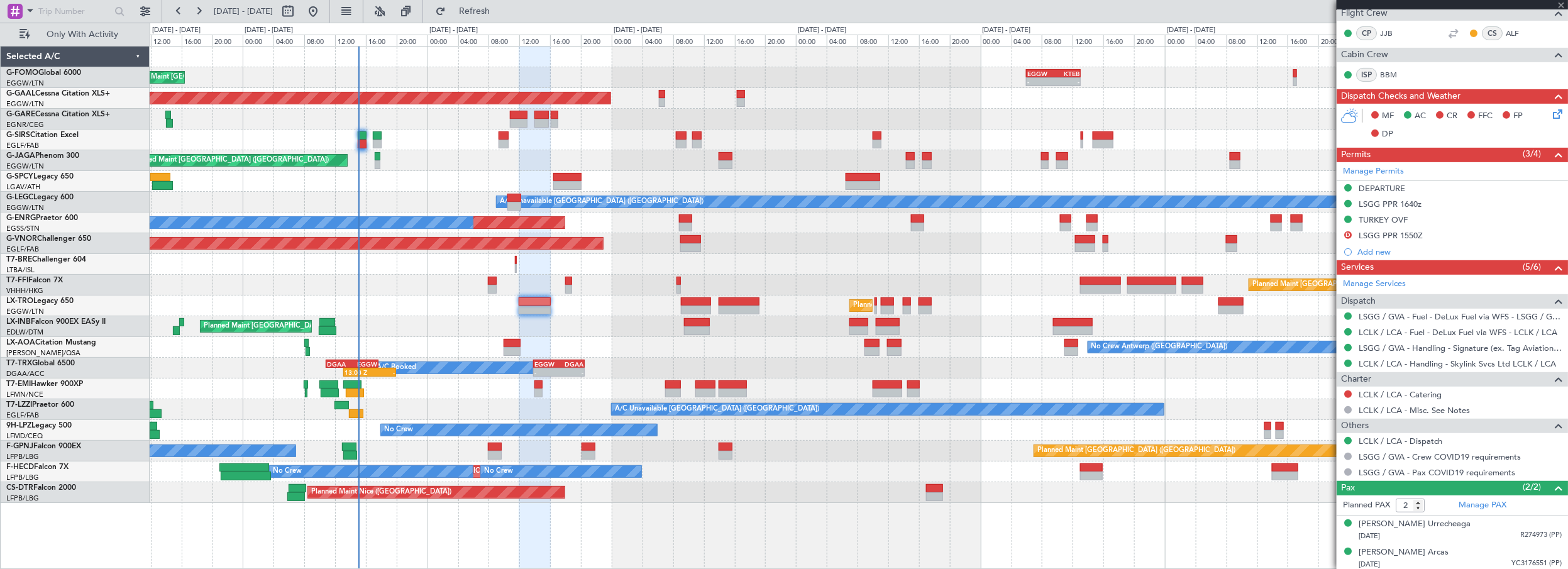
type input "-00:20"
type input "0"
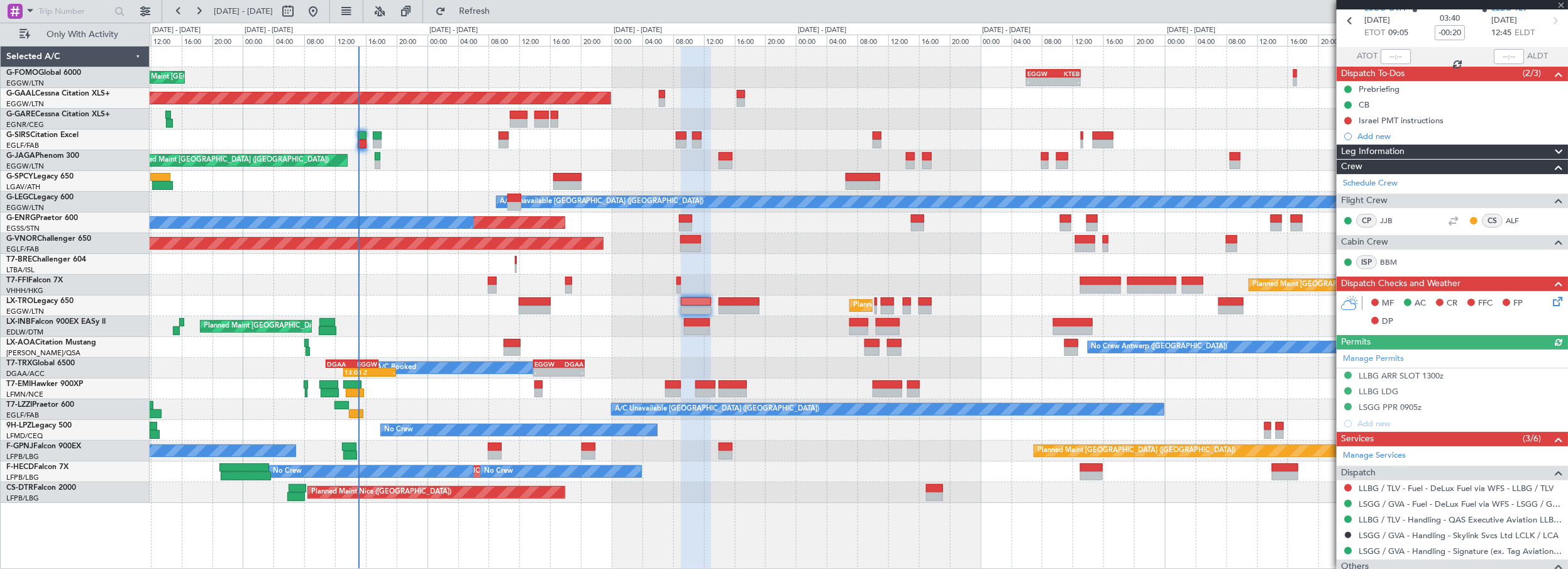
scroll to position [0, 0]
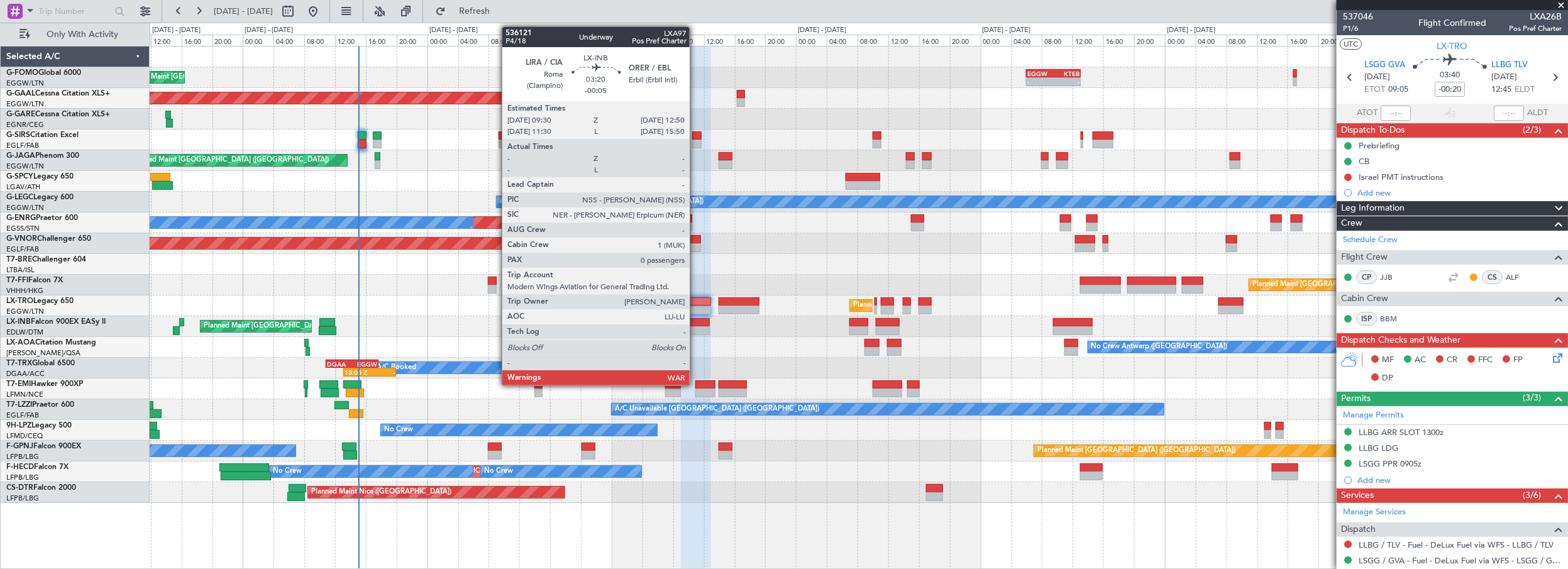
click at [696, 322] on div at bounding box center [697, 322] width 26 height 9
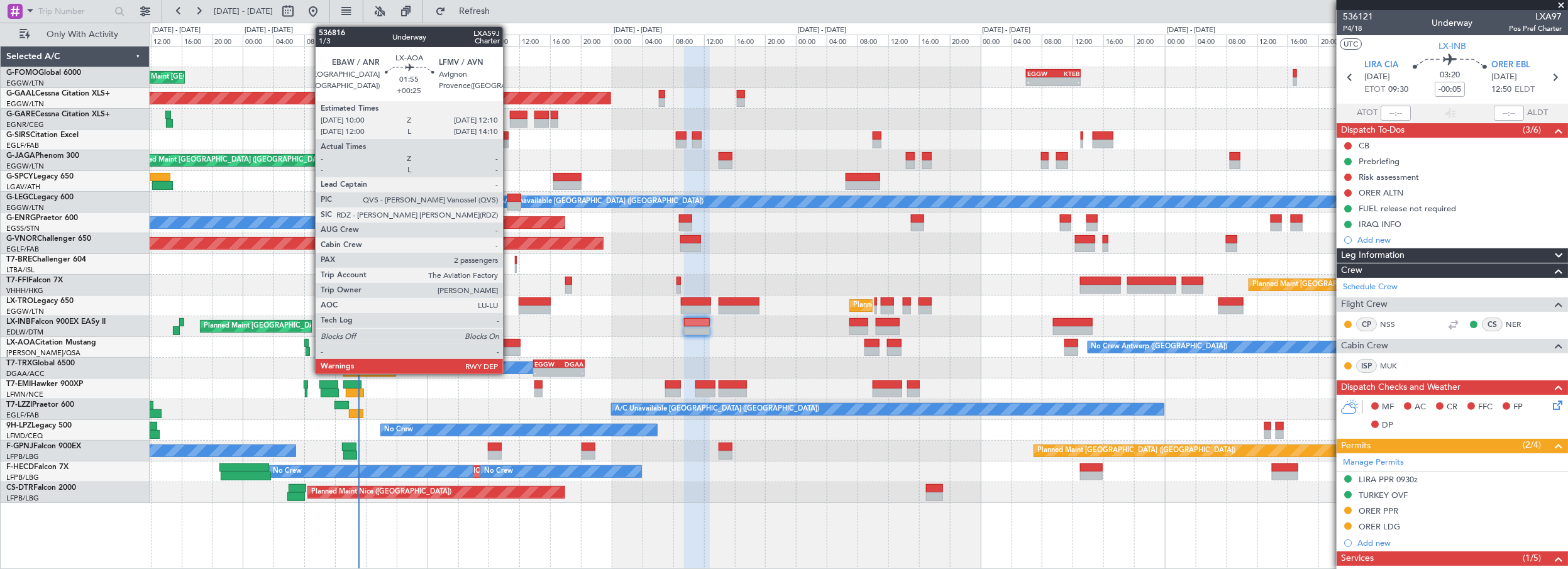
click at [509, 345] on div at bounding box center [512, 343] width 17 height 9
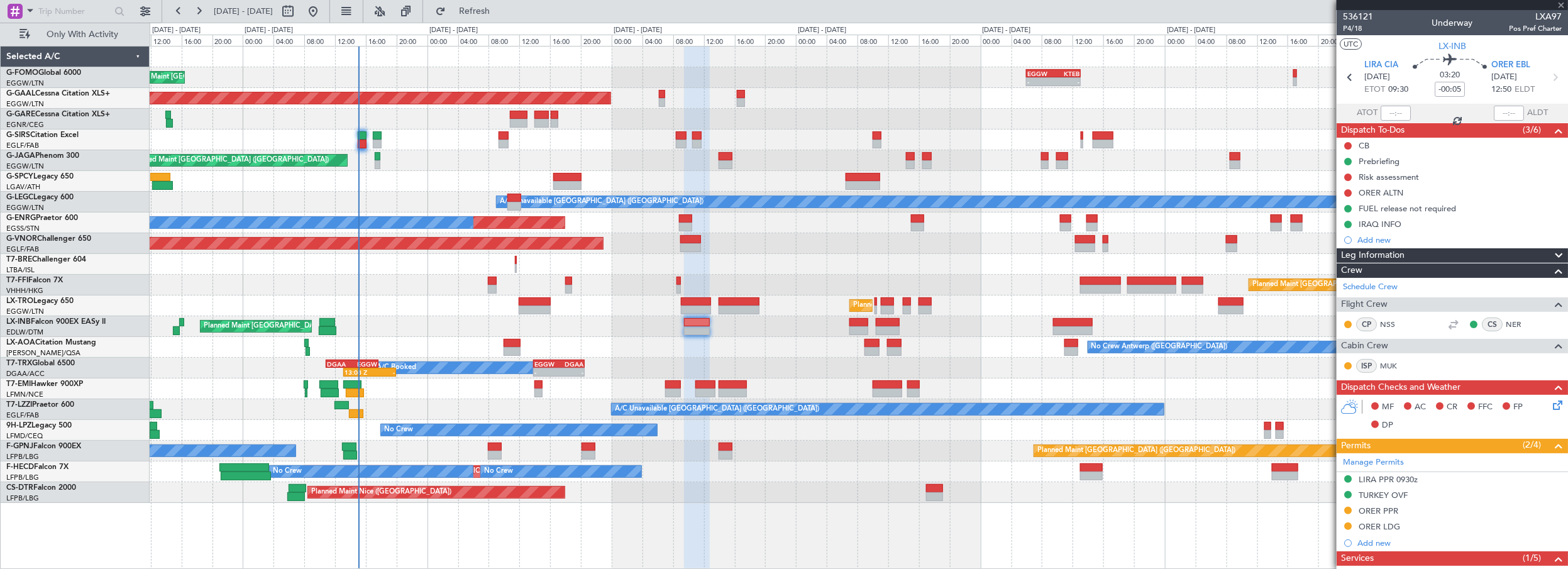
type input "+00:25"
type input "2"
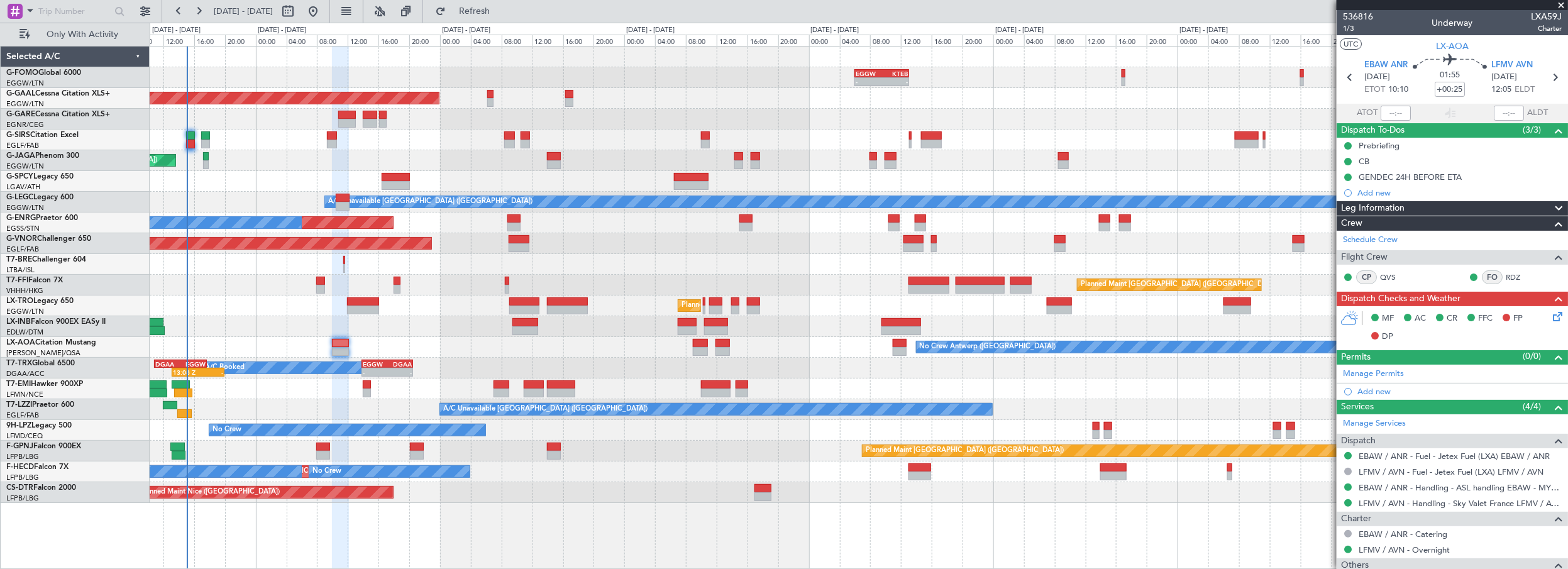
click at [953, 327] on div "Planned Maint [GEOGRAPHIC_DATA] ([GEOGRAPHIC_DATA])" at bounding box center [859, 326] width 1418 height 21
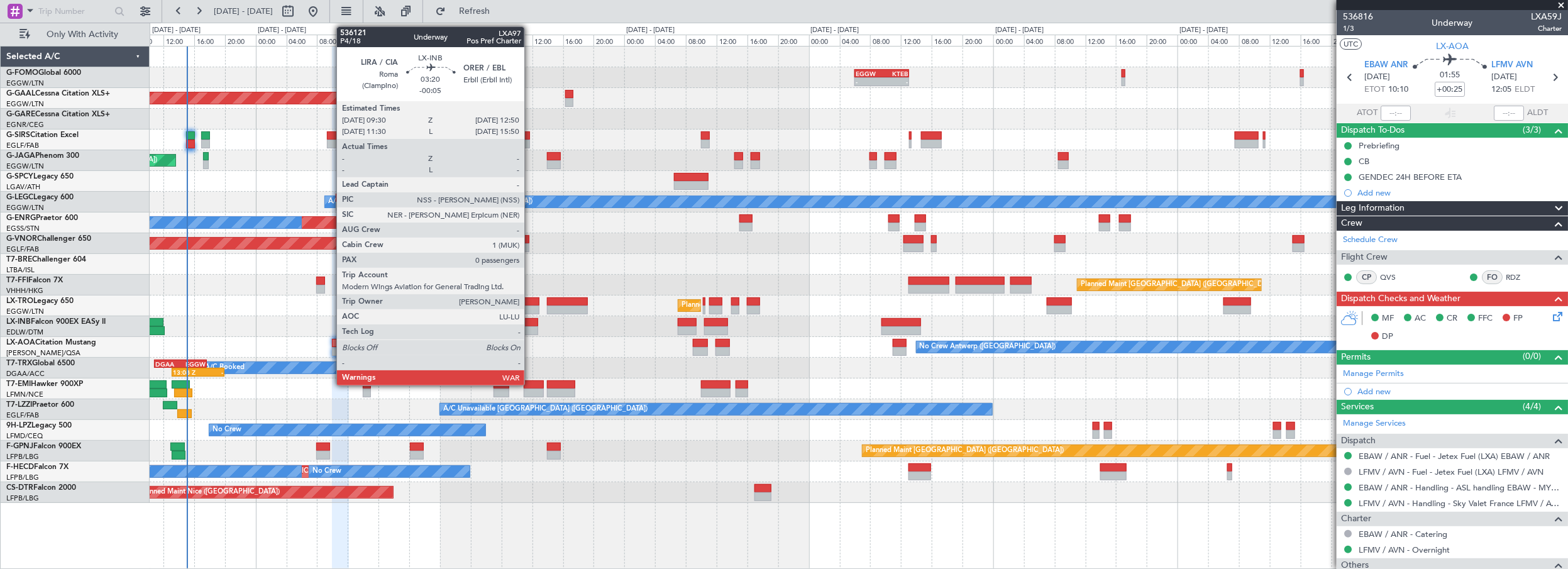
click at [531, 324] on div at bounding box center [525, 322] width 26 height 9
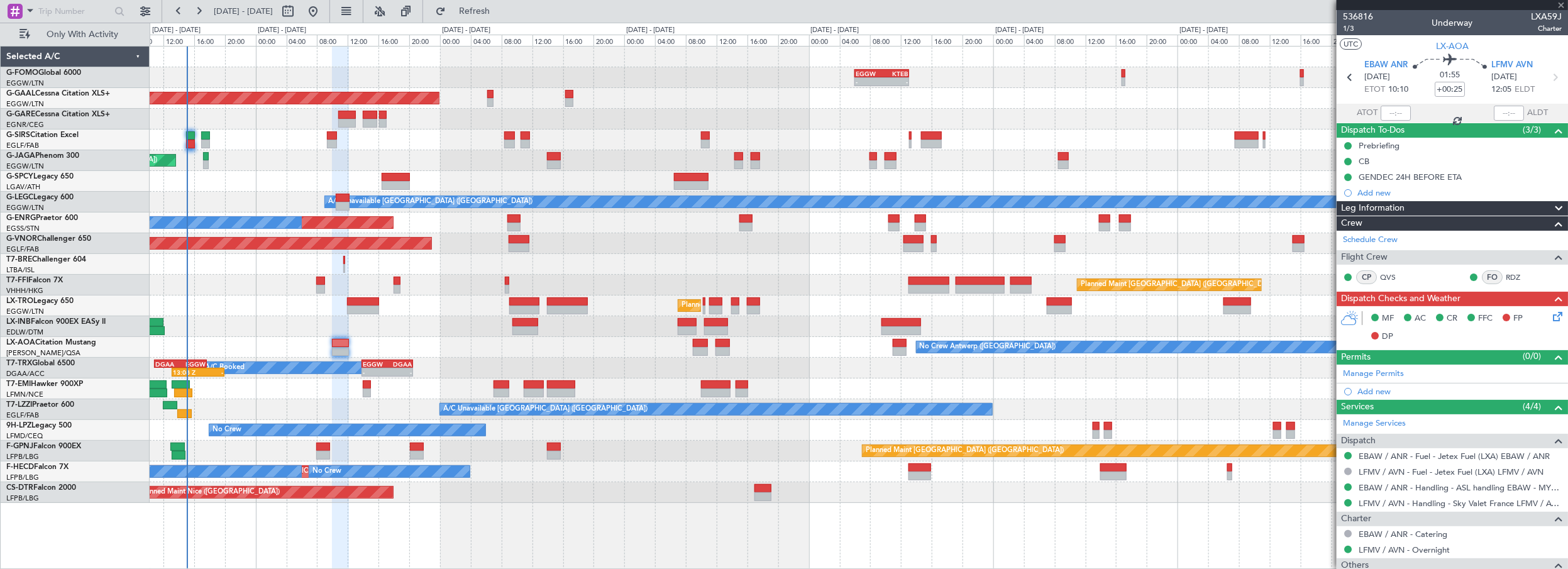
type input "-00:05"
type input "0"
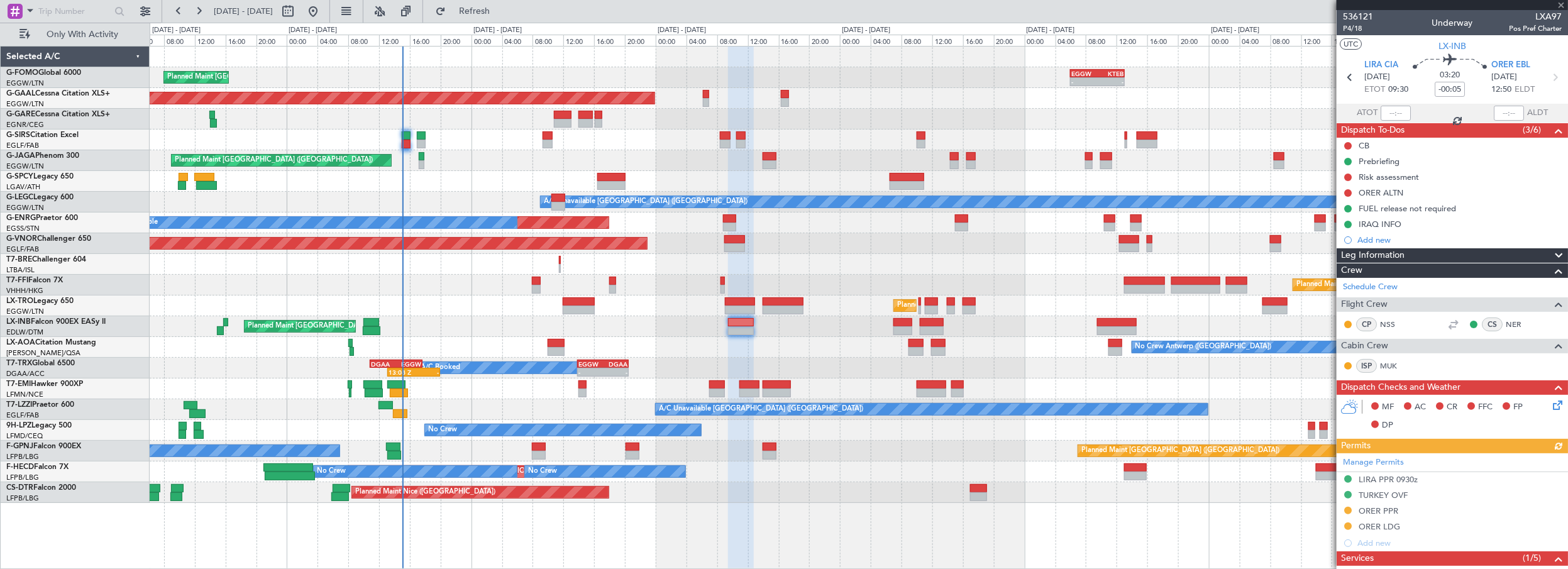
click at [818, 319] on div "Planned Maint [GEOGRAPHIC_DATA] ([GEOGRAPHIC_DATA])" at bounding box center [859, 326] width 1418 height 21
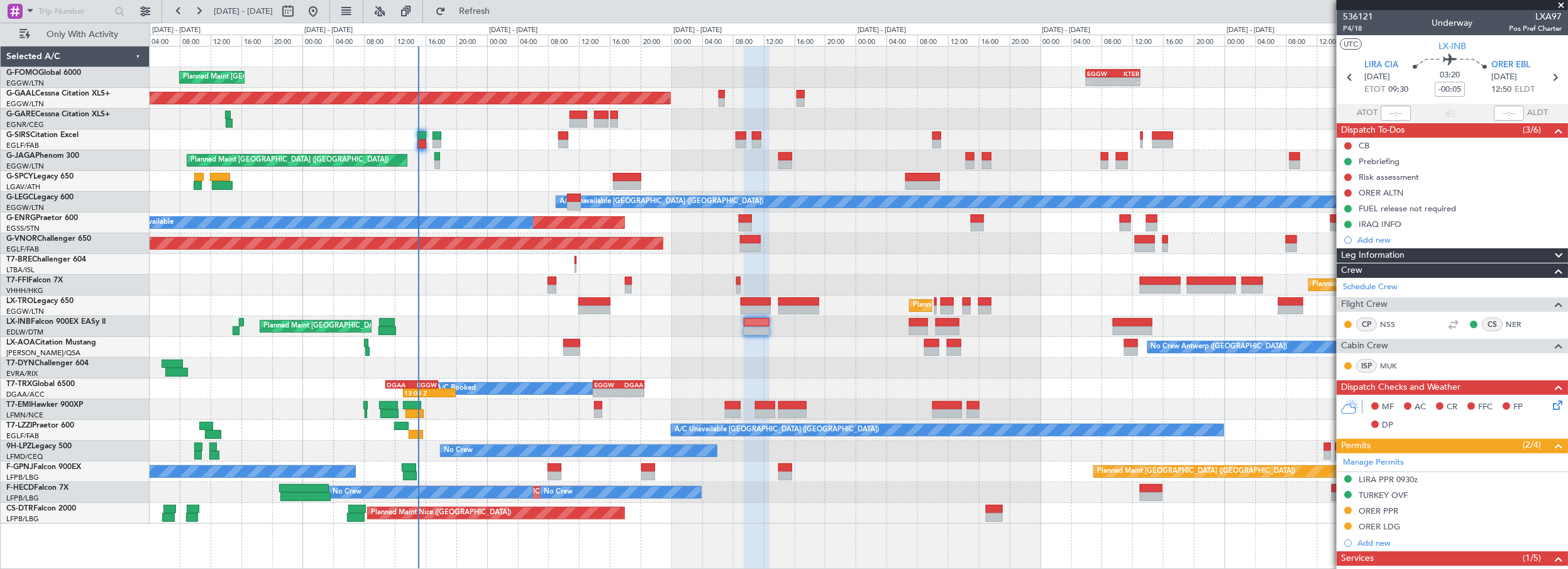
click at [654, 327] on div "Planned Maint [GEOGRAPHIC_DATA] ([GEOGRAPHIC_DATA])" at bounding box center [859, 326] width 1418 height 21
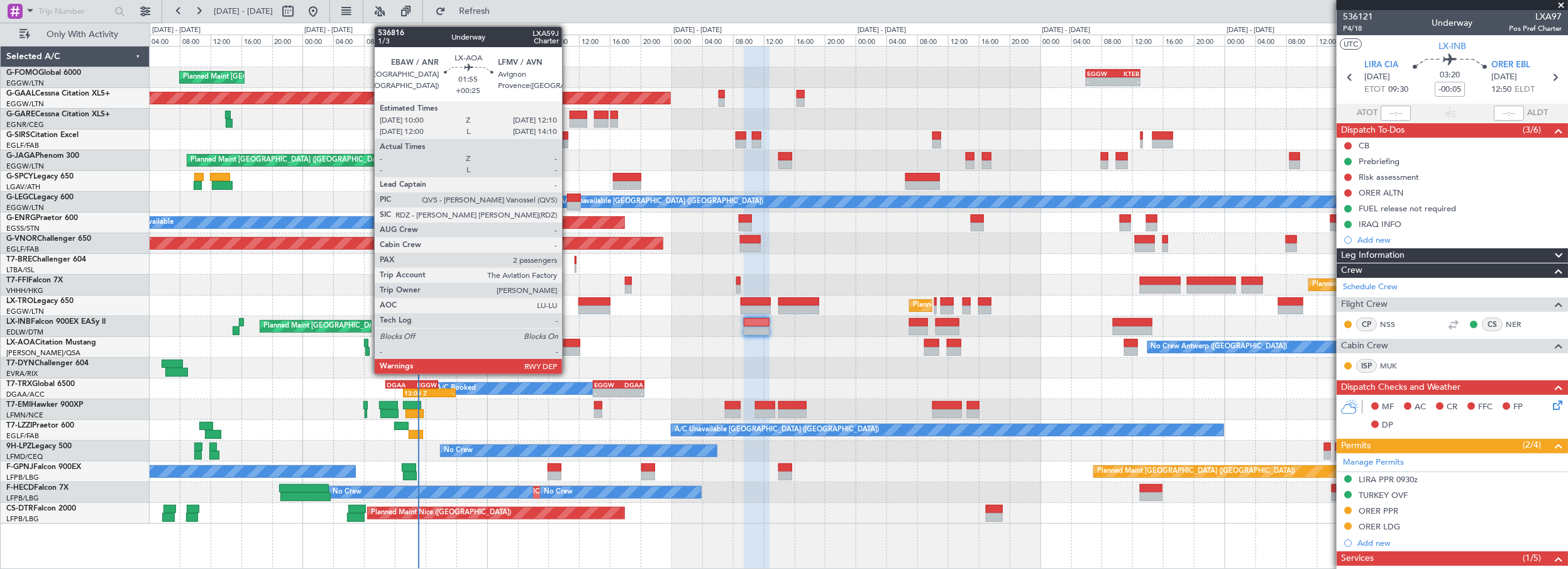
click at [569, 341] on div at bounding box center [572, 343] width 17 height 9
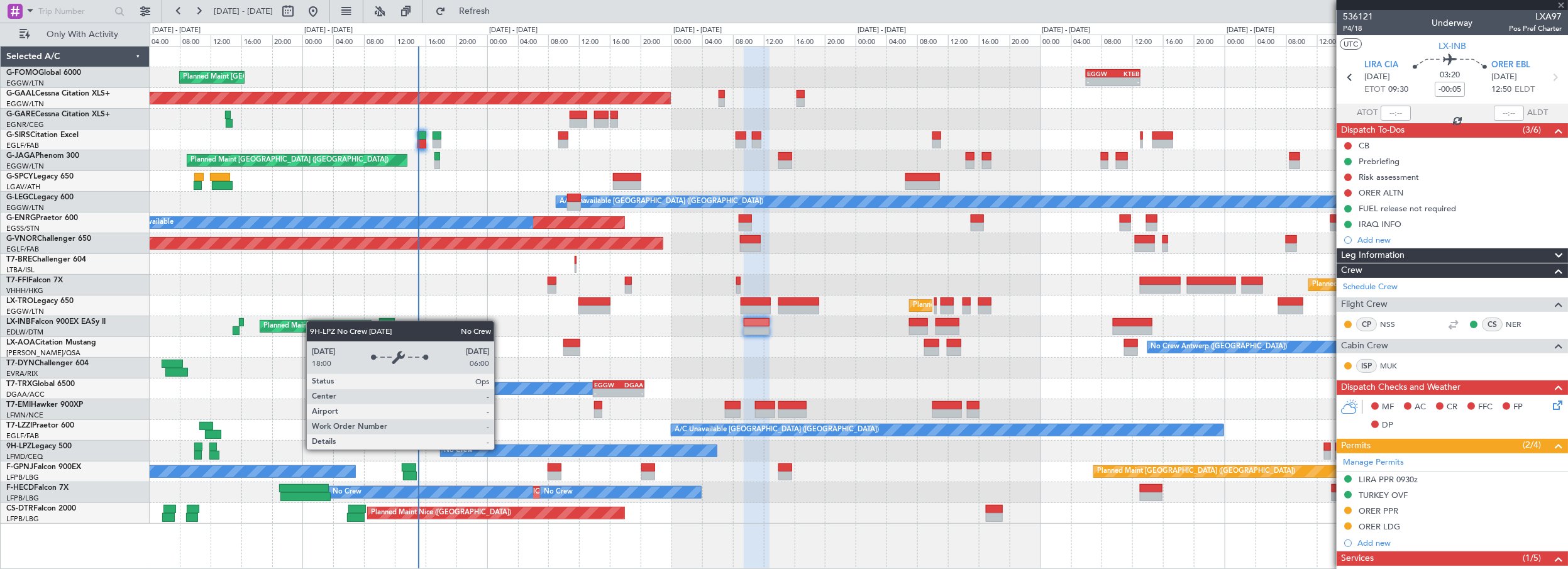
type input "+00:25"
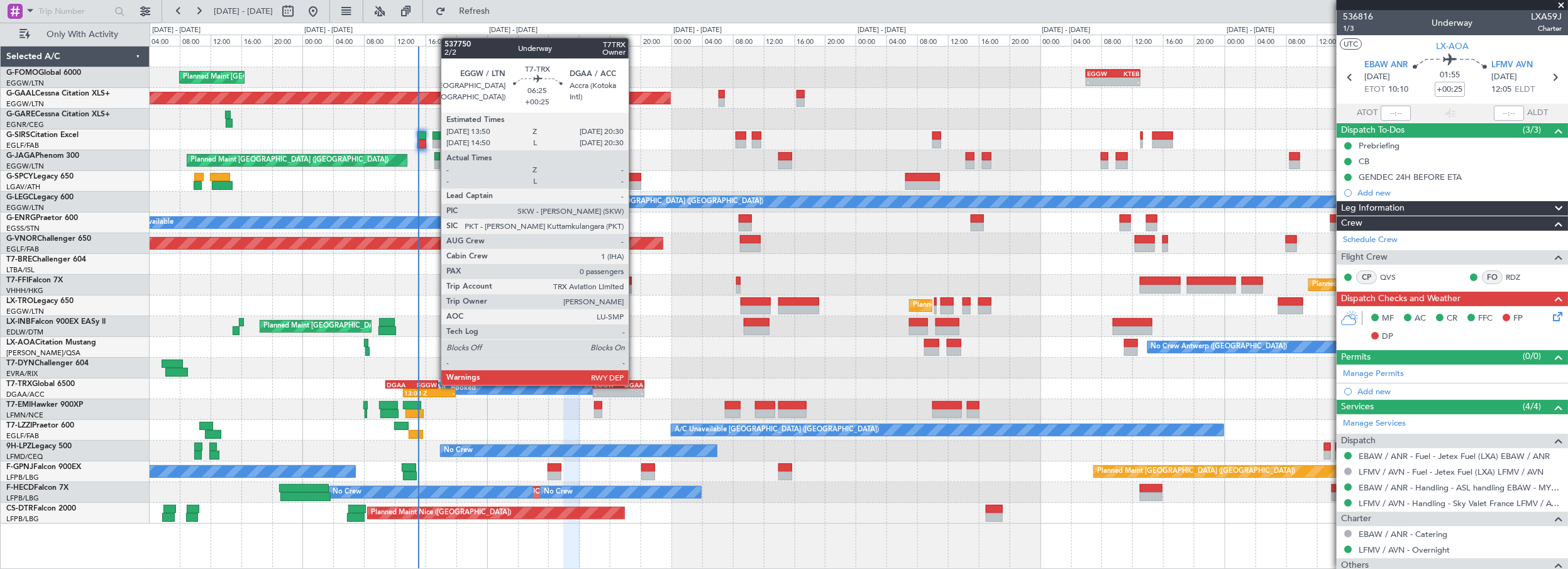
click at [635, 384] on div "DGAA" at bounding box center [630, 385] width 25 height 8
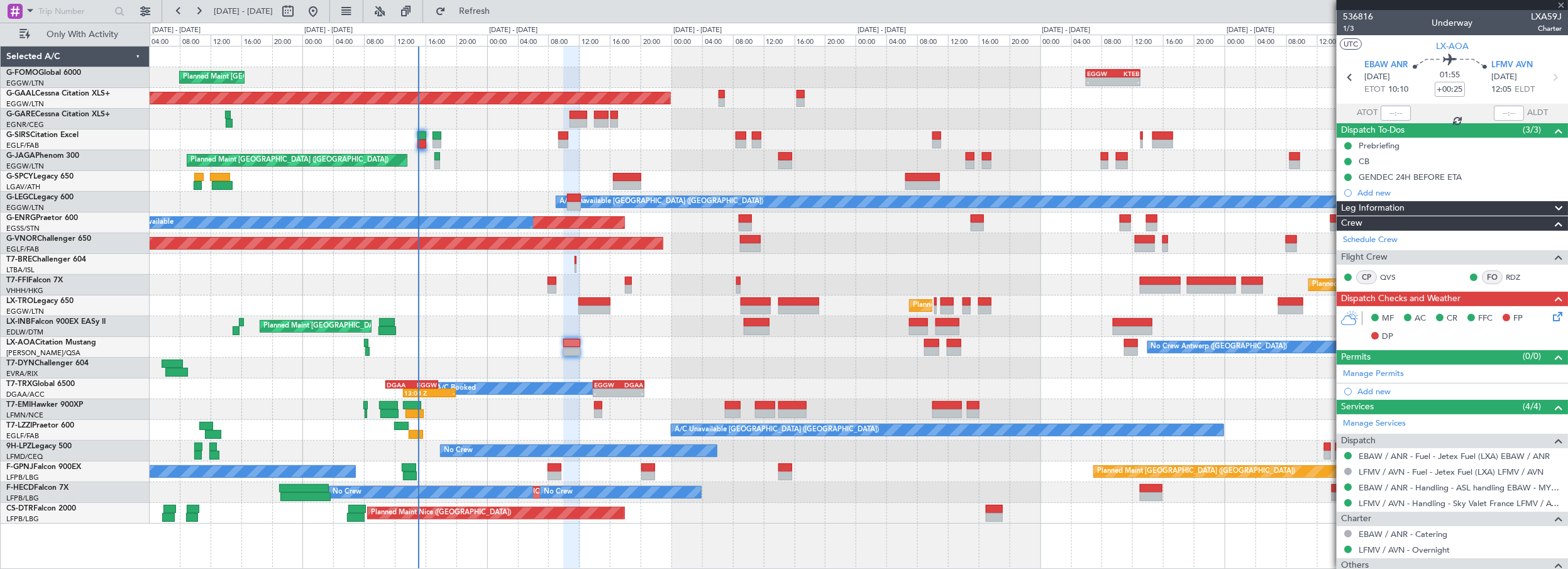
type input "0"
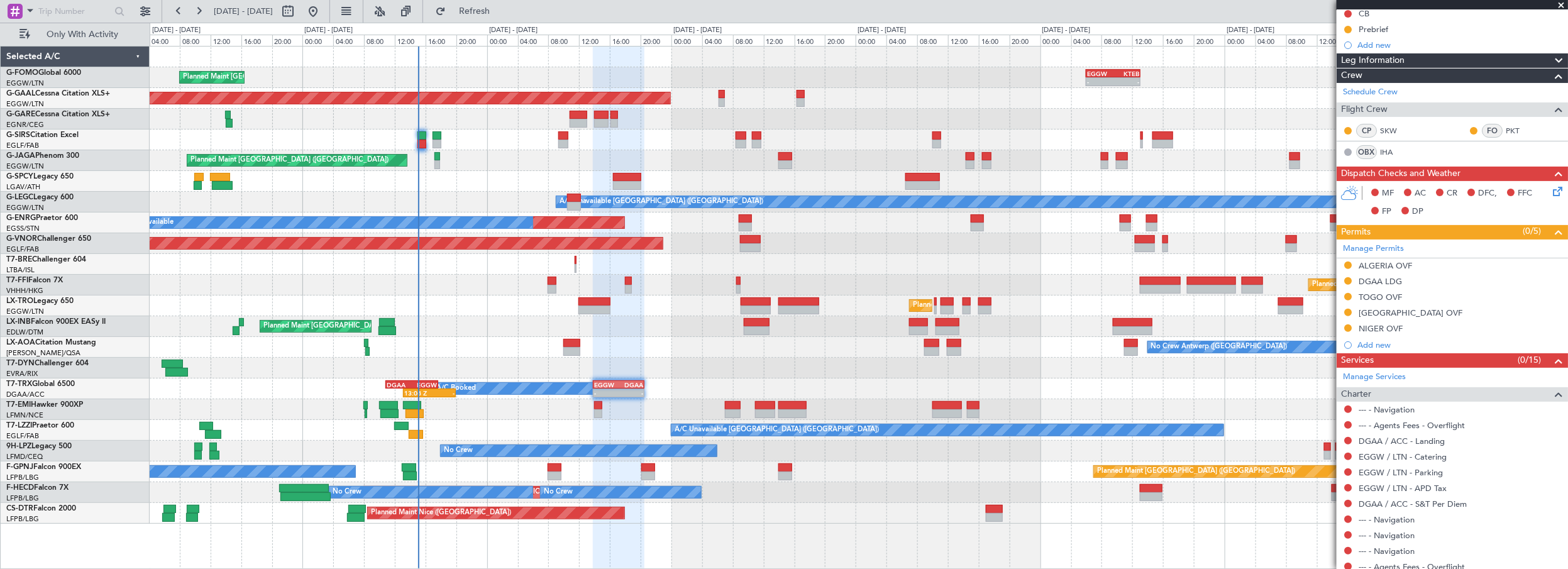
scroll to position [233, 0]
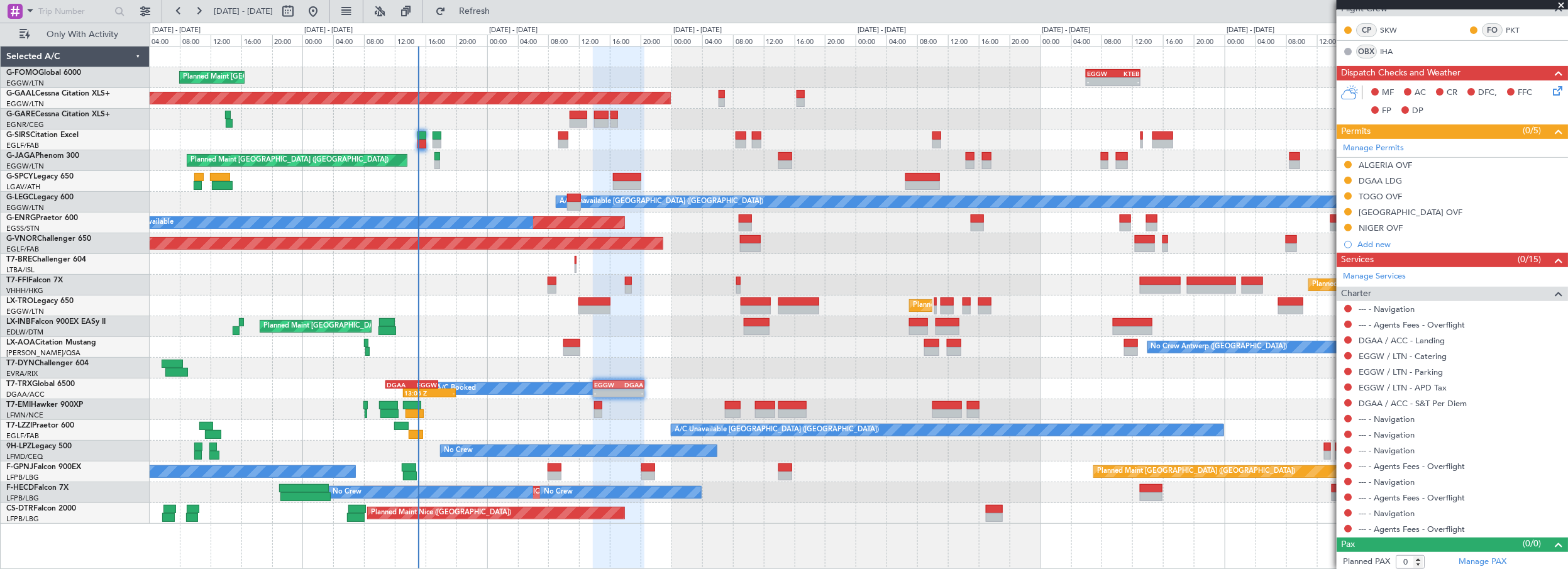
click at [504, 416] on div "Planned Maint [GEOGRAPHIC_DATA]" at bounding box center [859, 409] width 1418 height 21
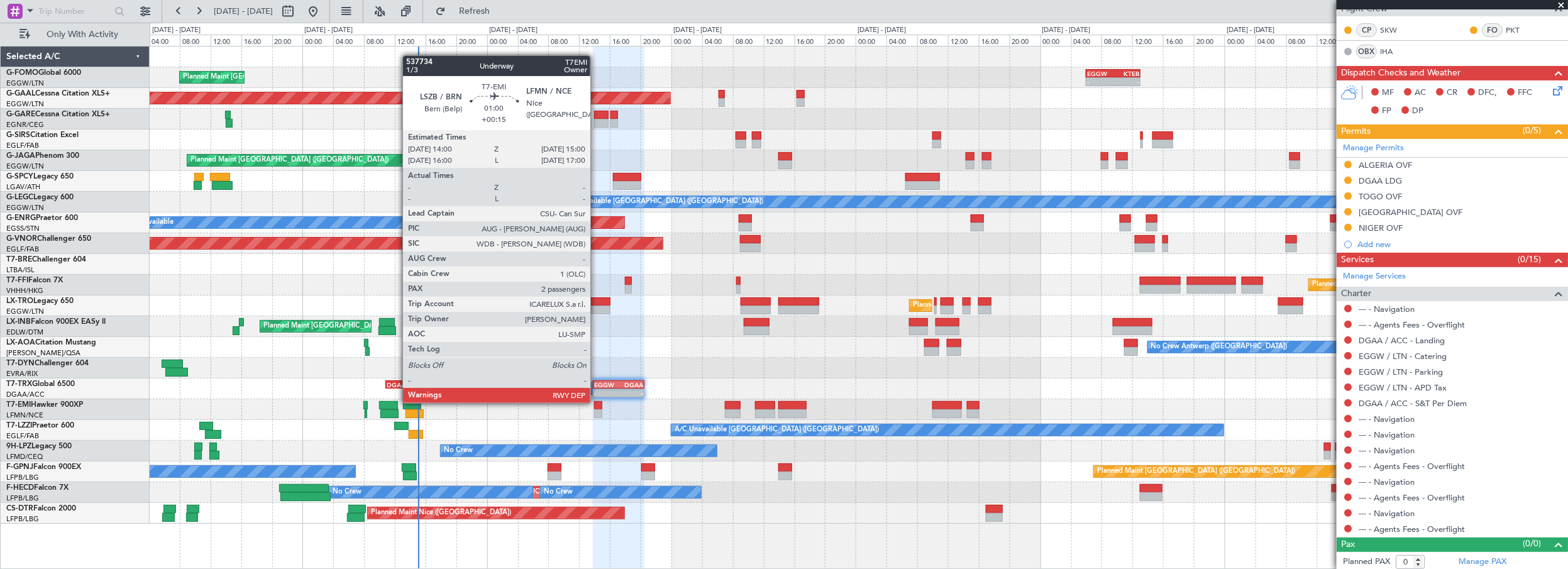
click at [597, 402] on div at bounding box center [598, 406] width 8 height 9
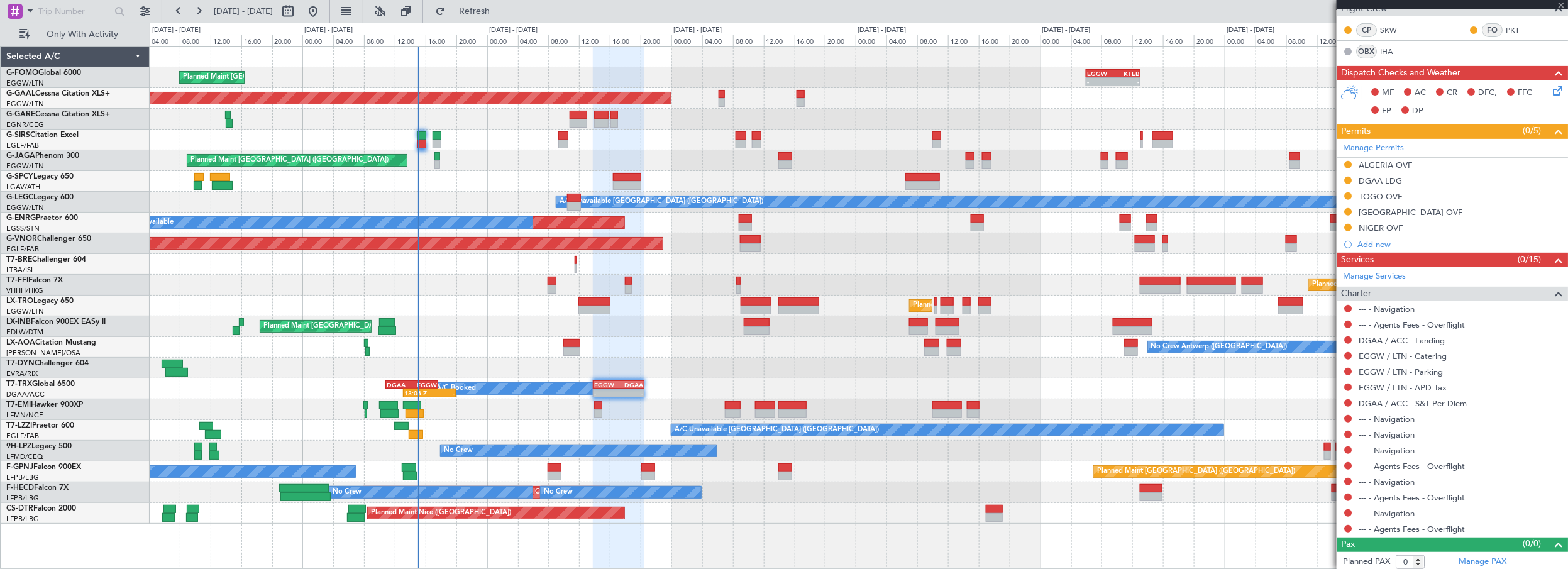
type input "+00:15"
type input "2"
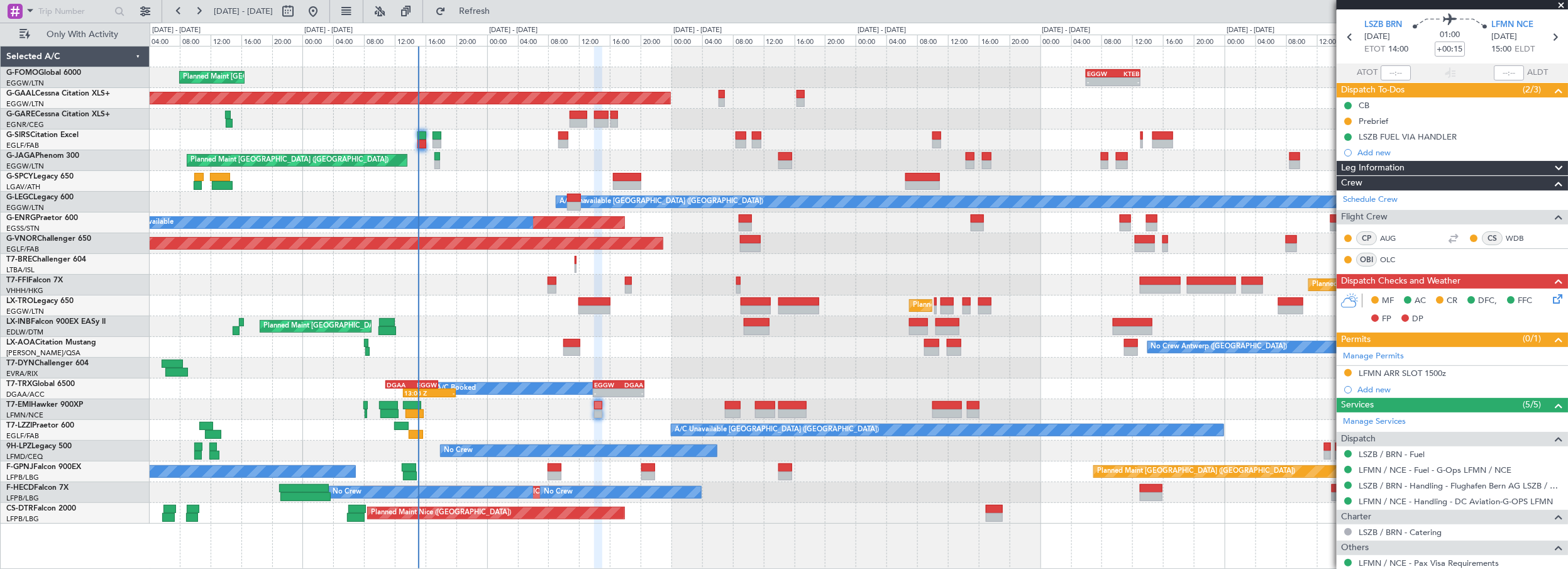
scroll to position [0, 0]
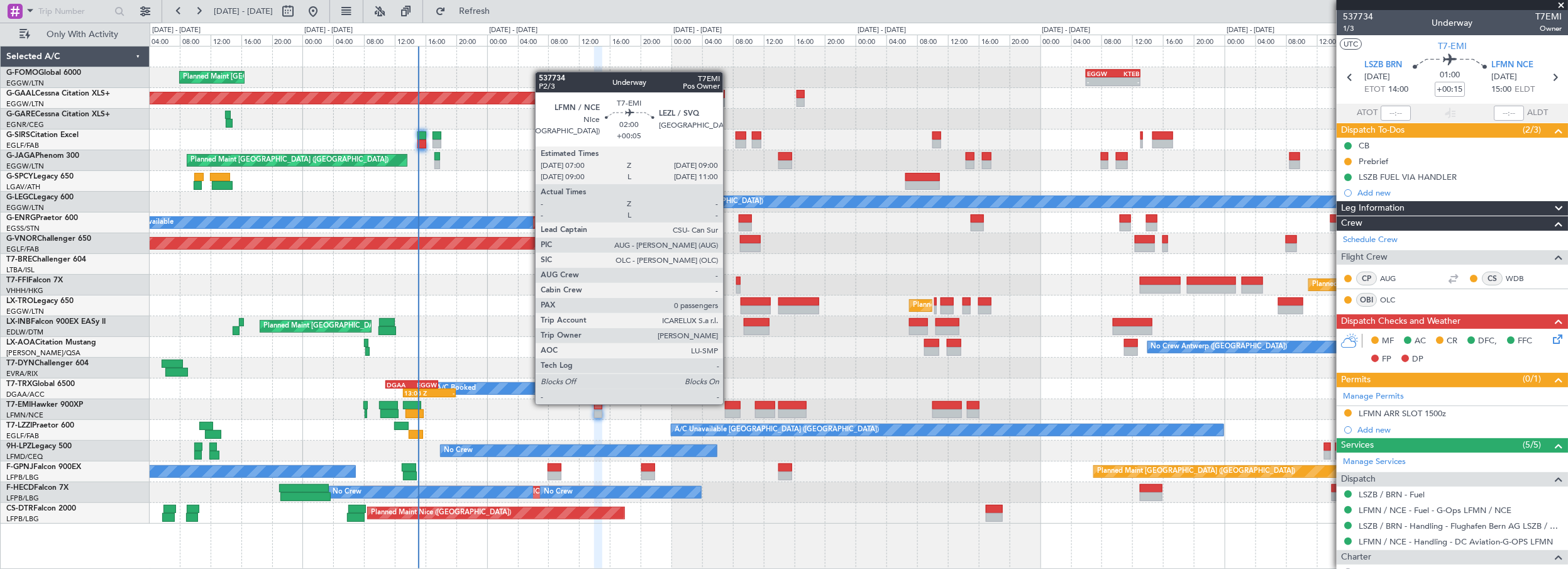
click at [729, 404] on div at bounding box center [733, 406] width 16 height 9
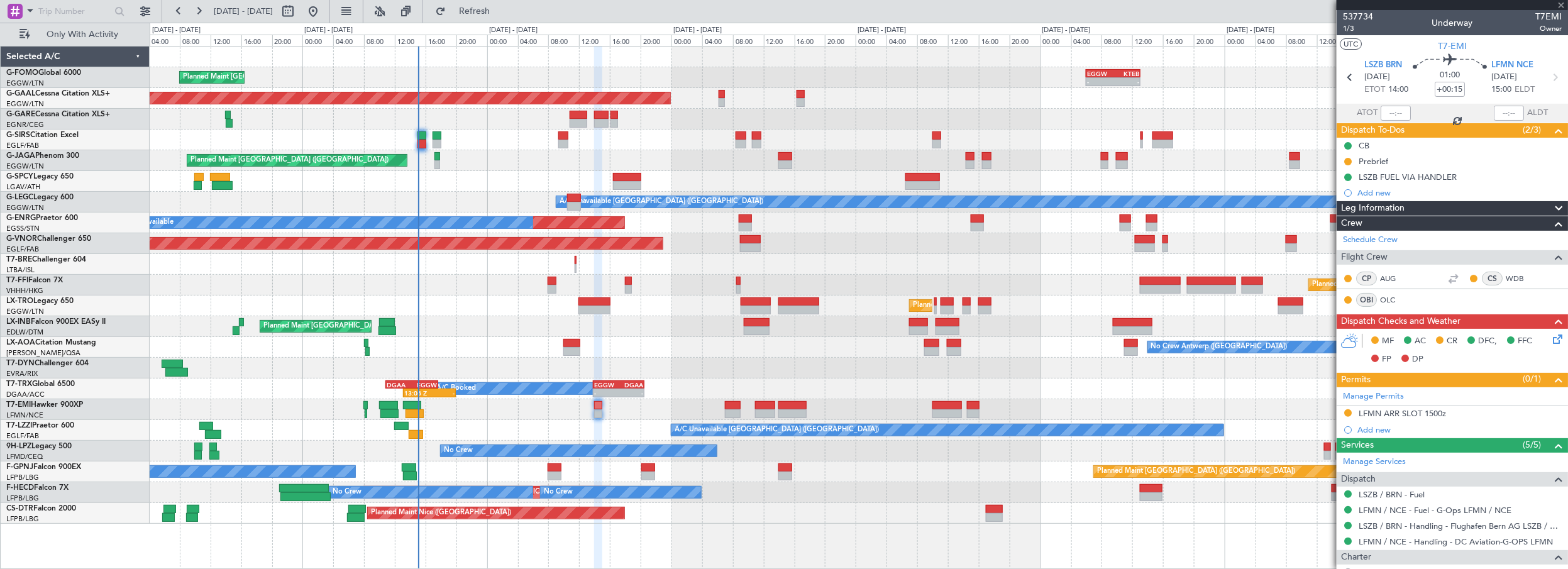
type input "+00:05"
type input "0"
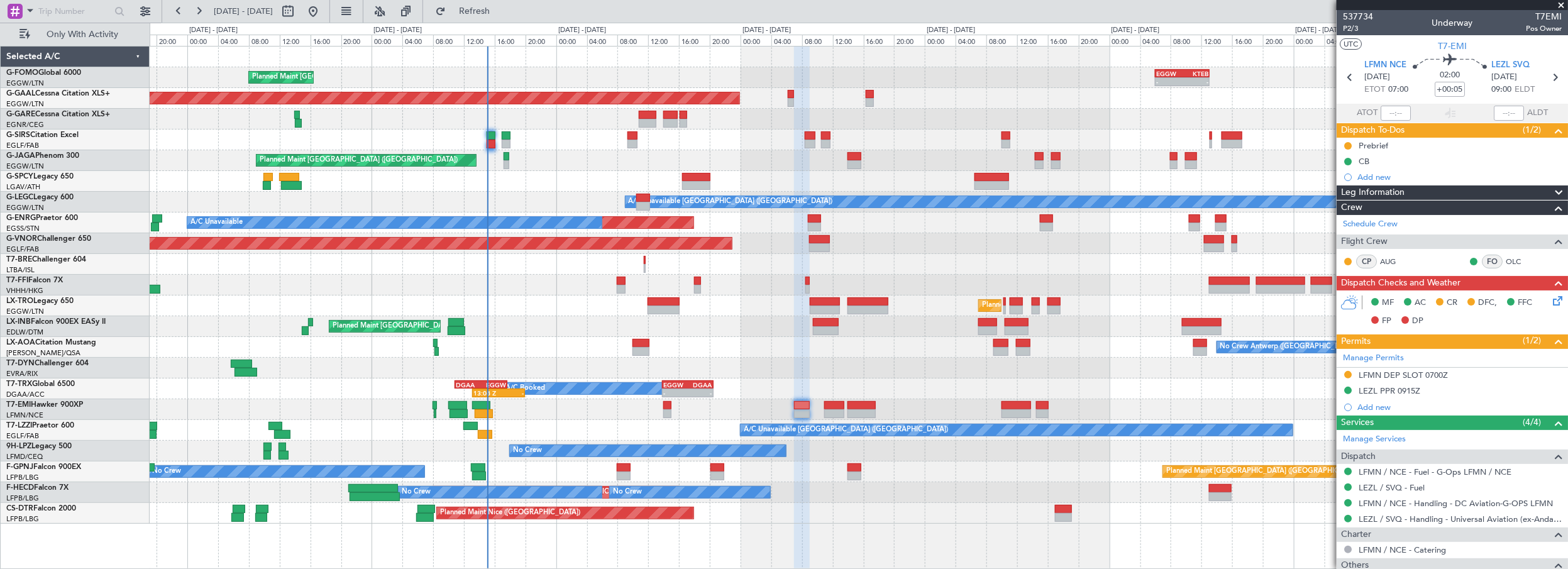
click at [572, 419] on div "Planned Maint [GEOGRAPHIC_DATA] ([GEOGRAPHIC_DATA]) - - EGGW 06:00 Z KTEB 13:05…" at bounding box center [859, 285] width 1418 height 477
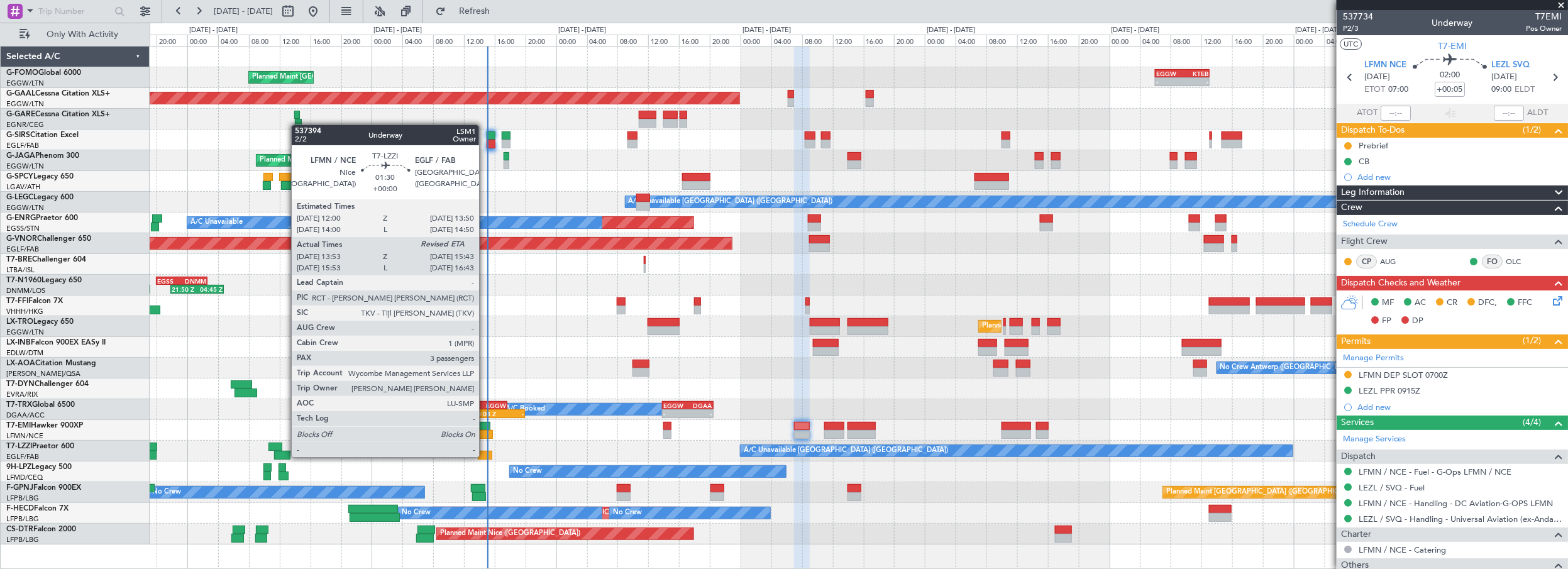
click at [485, 455] on div at bounding box center [485, 455] width 15 height 9
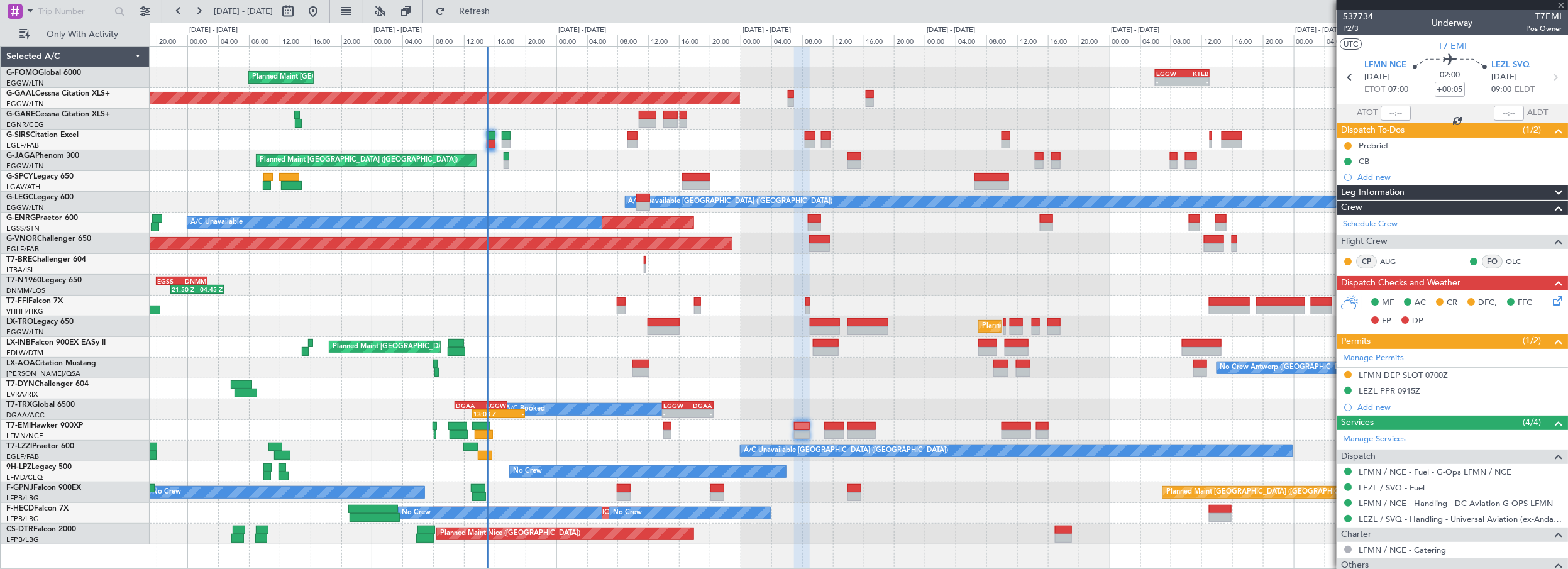
type input "14:08"
type input "3"
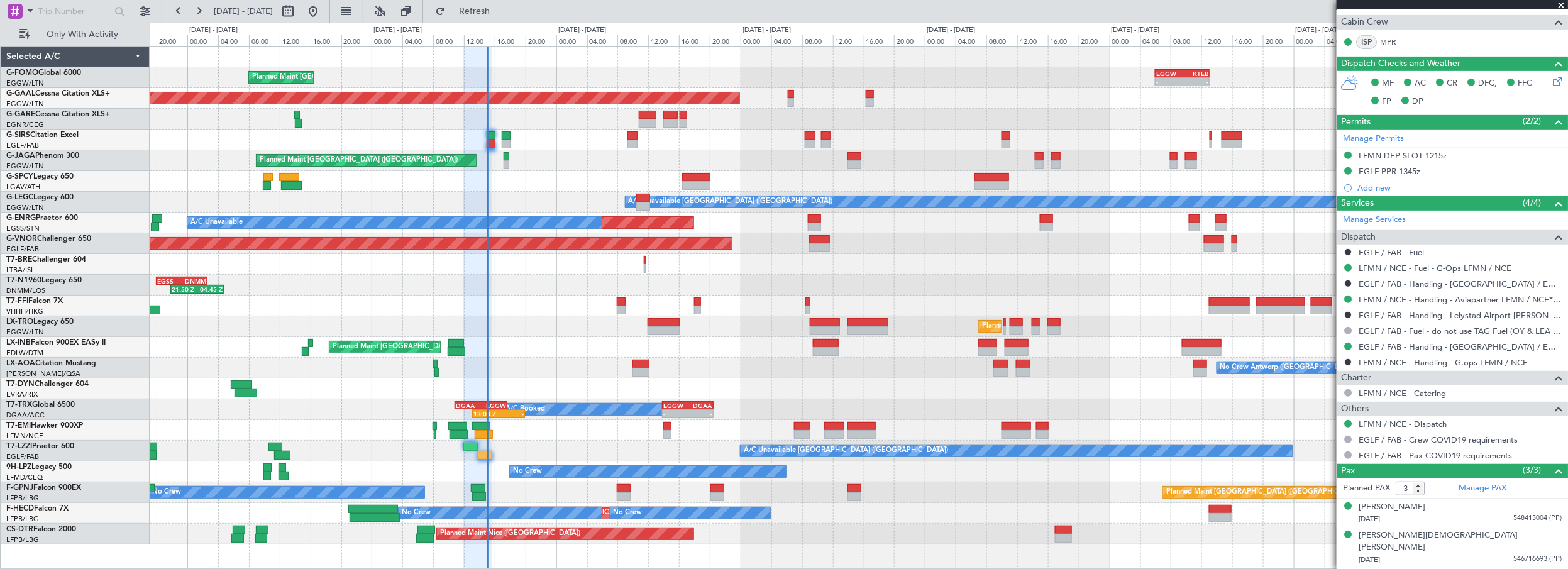
scroll to position [319, 0]
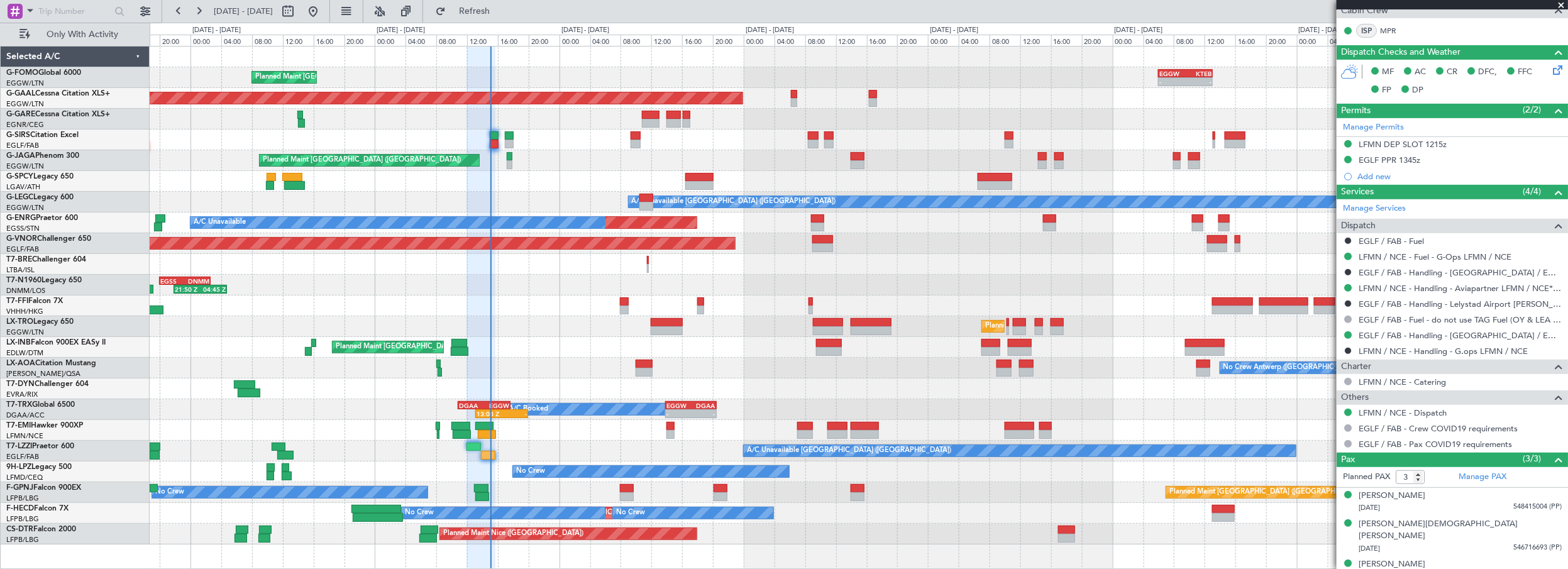
click at [717, 444] on div "A/C Unavailable [GEOGRAPHIC_DATA] ([GEOGRAPHIC_DATA]) A/C Unavailable [GEOGRAPH…" at bounding box center [859, 450] width 1418 height 21
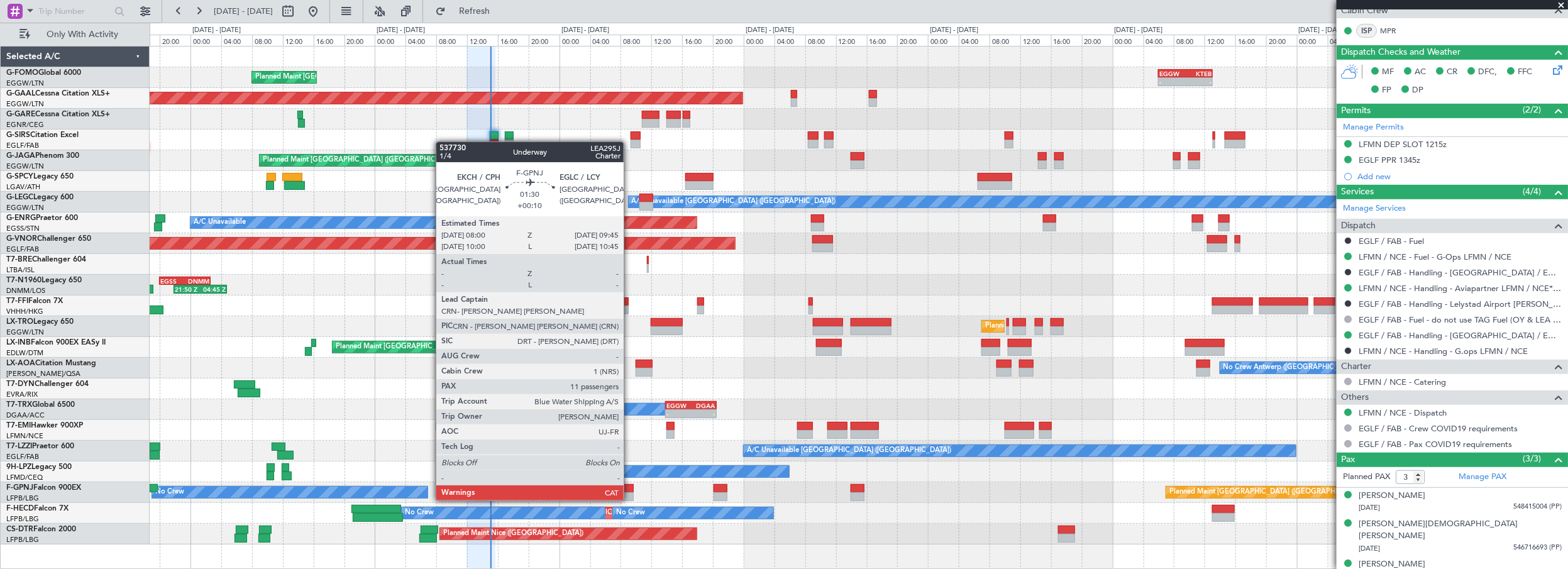
click at [630, 488] on div at bounding box center [627, 488] width 14 height 9
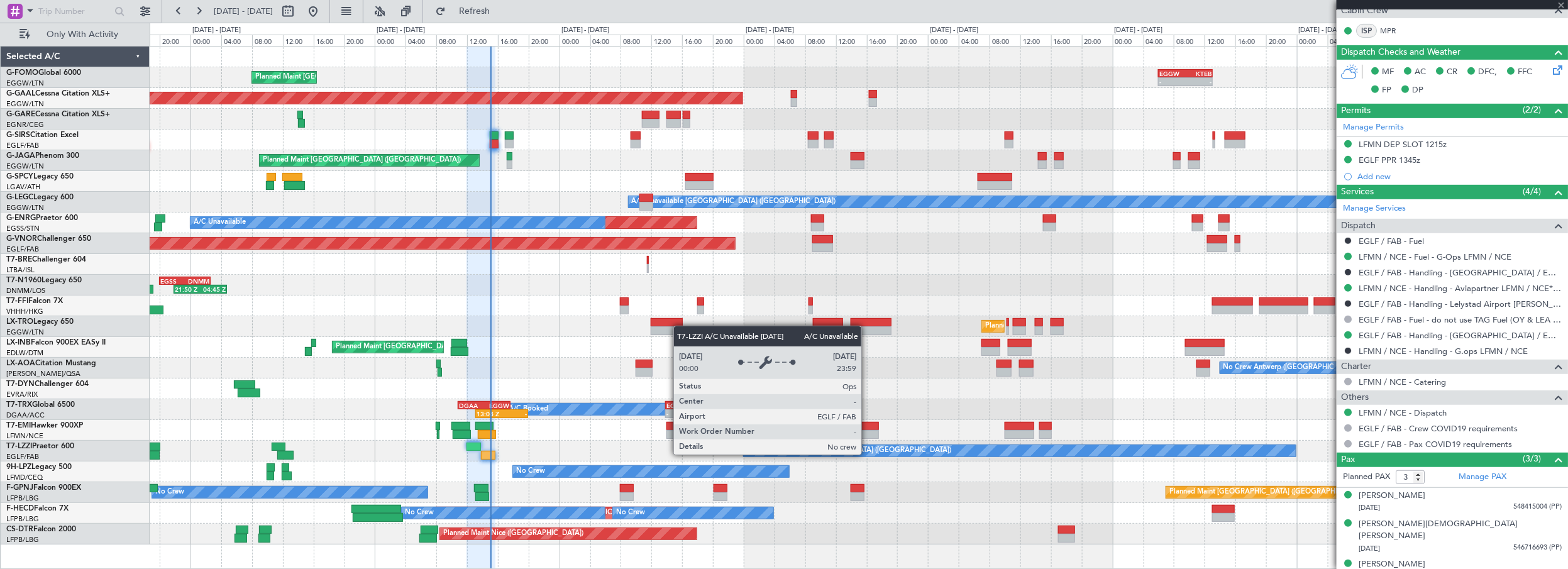
type input "+00:10"
type input "11"
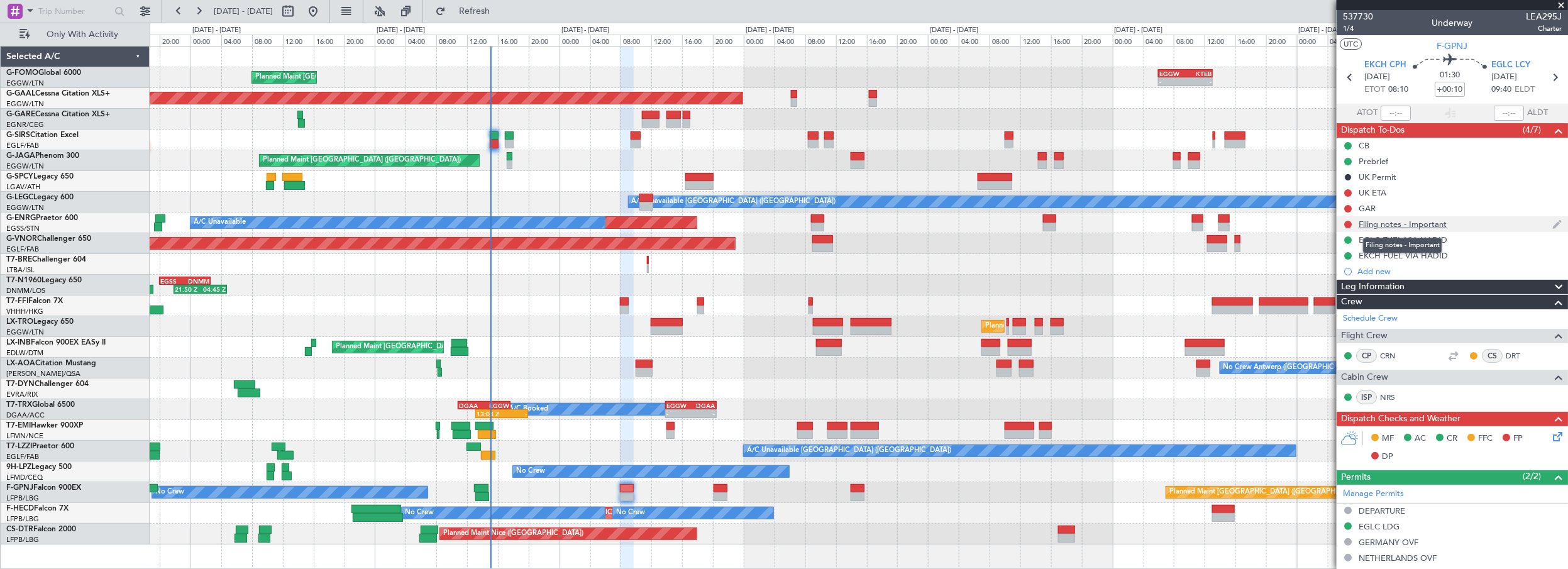
click at [1389, 221] on div "Filing notes - Important" at bounding box center [1402, 224] width 88 height 11
click at [1393, 225] on div "Filing notes - Important" at bounding box center [1402, 224] width 88 height 11
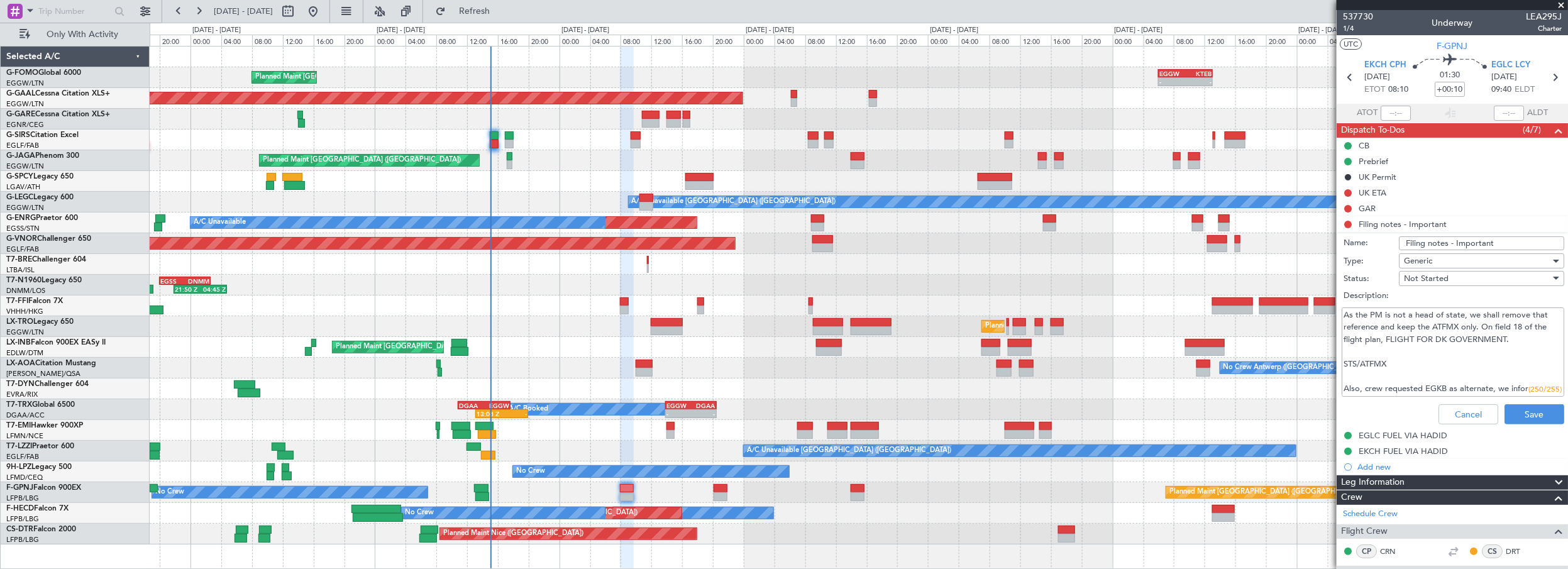
click at [1452, 358] on textarea "As the PM is not a head of state, we shall remove that reference and keep the A…" at bounding box center [1453, 352] width 223 height 90
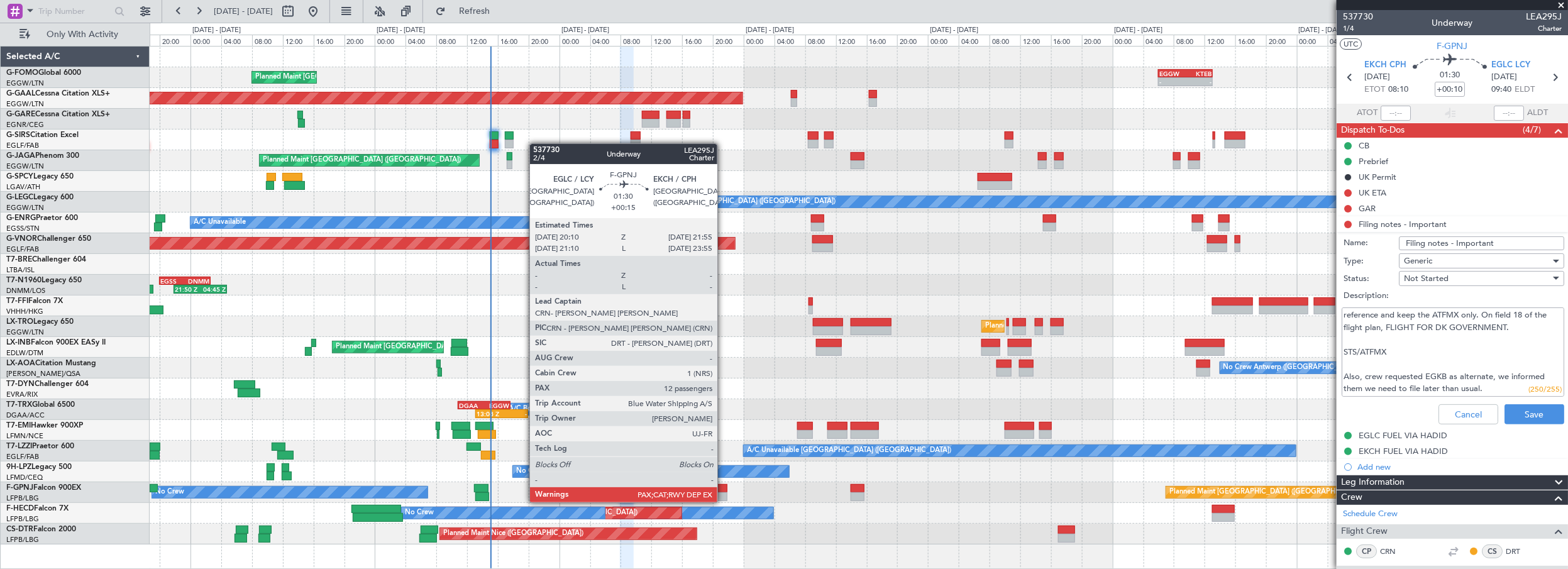
click at [724, 490] on div at bounding box center [721, 488] width 14 height 9
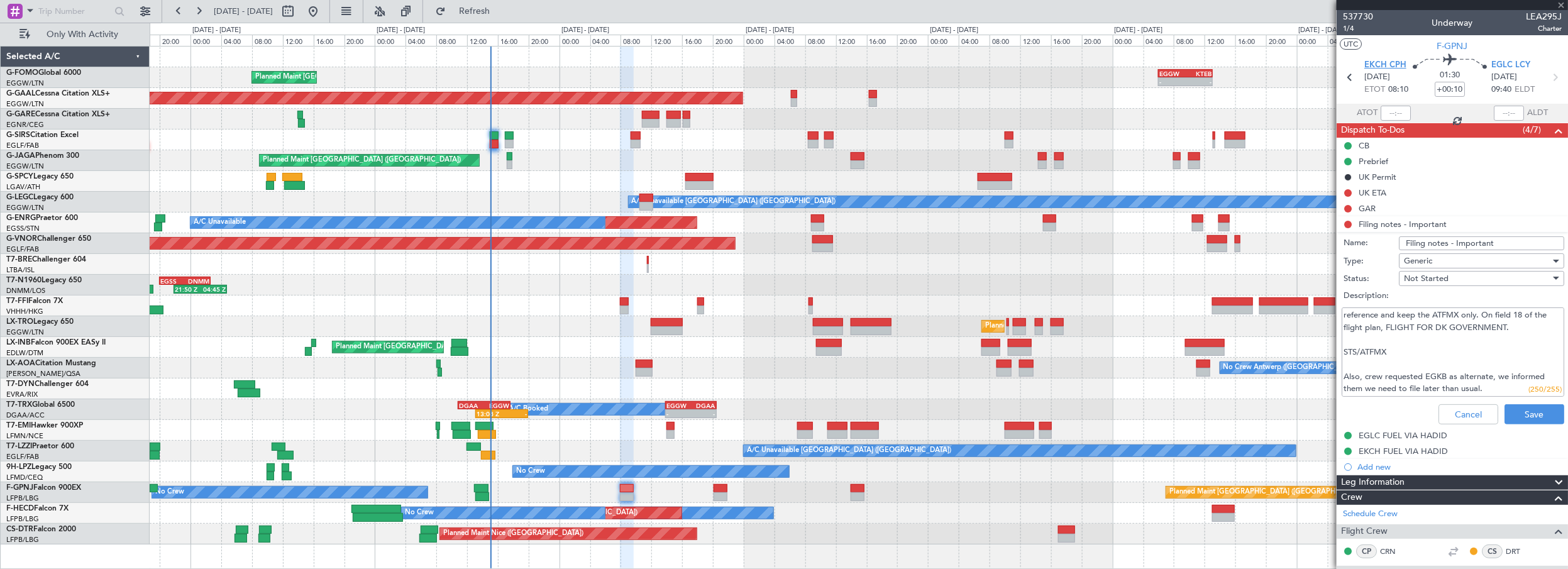
type input "+00:15"
type input "12"
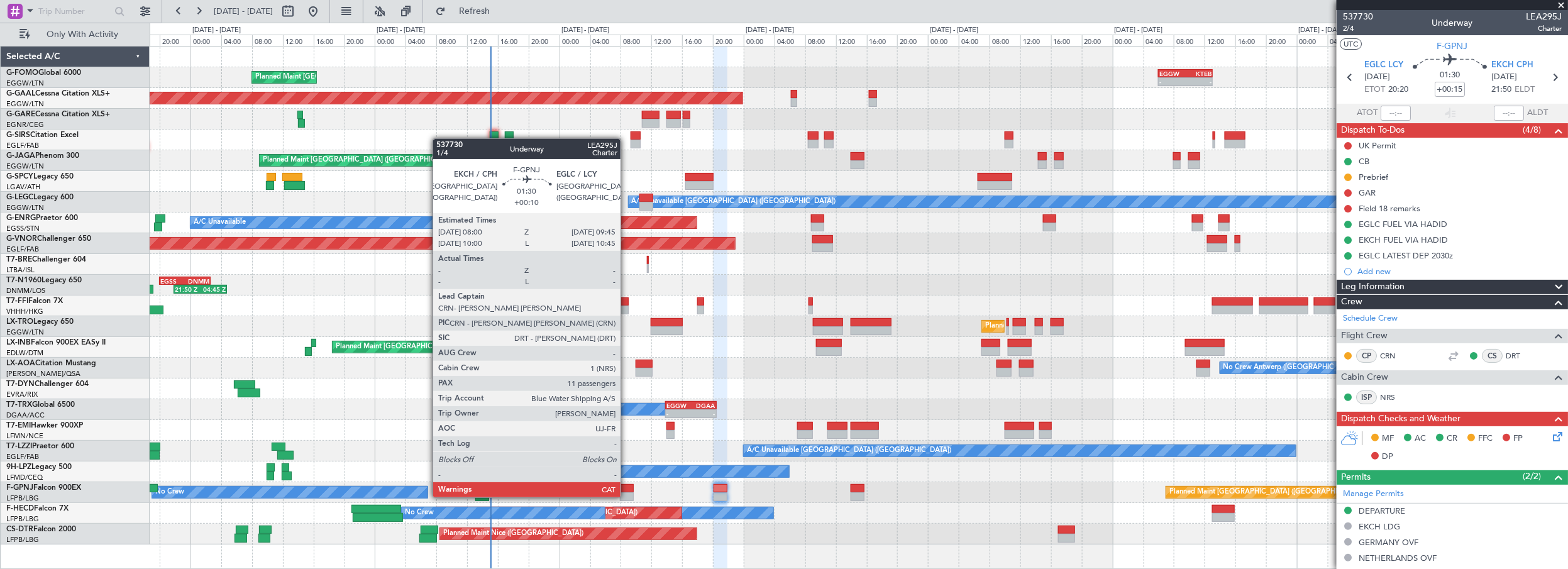
click at [627, 484] on div at bounding box center [627, 488] width 14 height 9
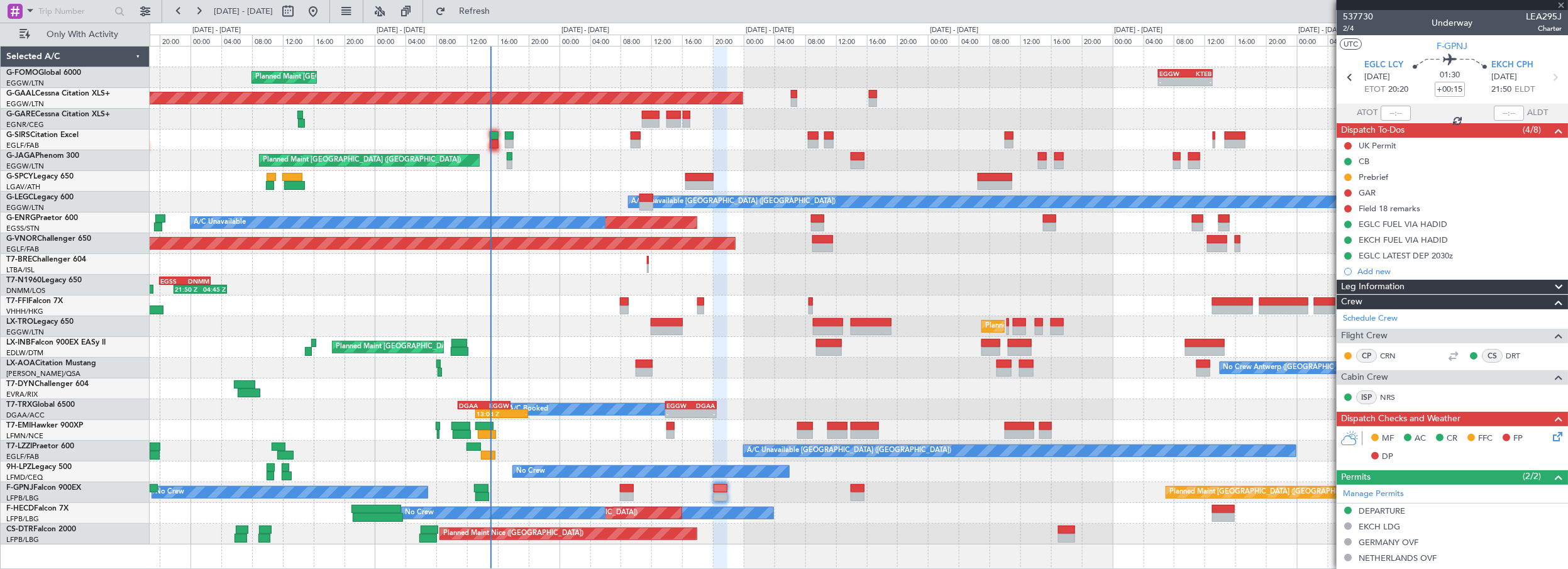
type input "+00:10"
type input "11"
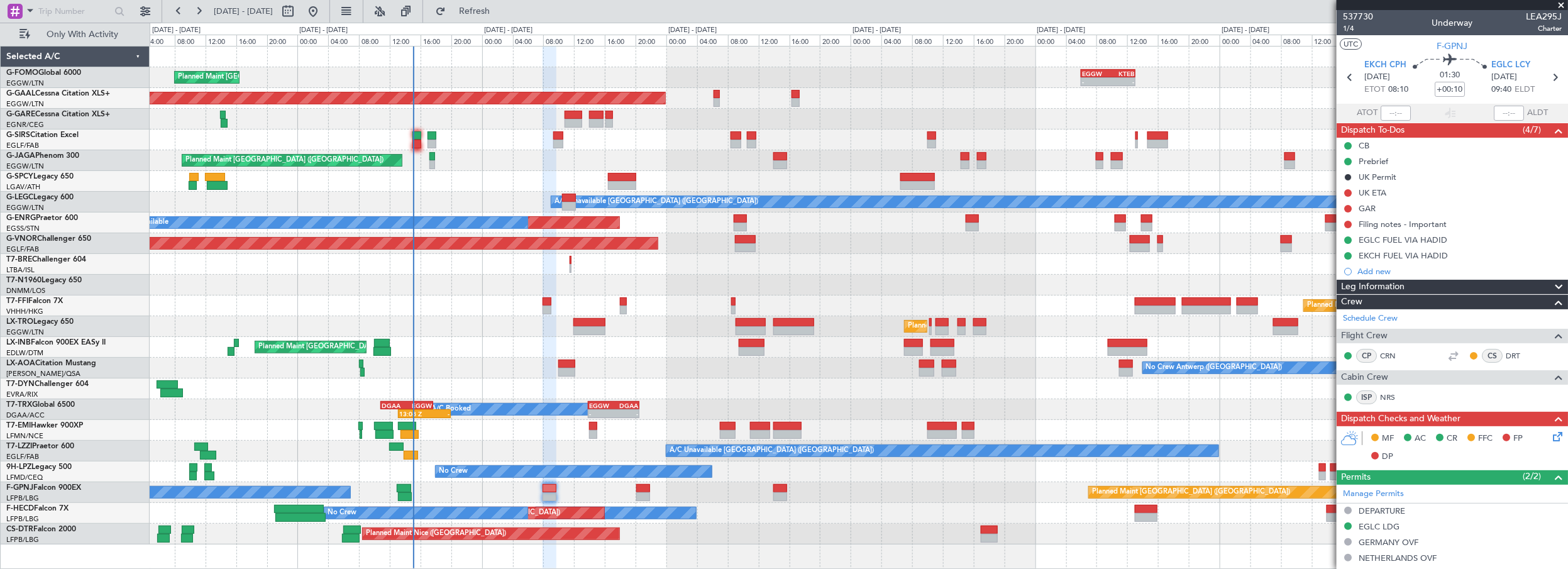
click at [575, 486] on div "Planned Maint [GEOGRAPHIC_DATA] ([GEOGRAPHIC_DATA]) No Crew No Crew" at bounding box center [859, 492] width 1418 height 21
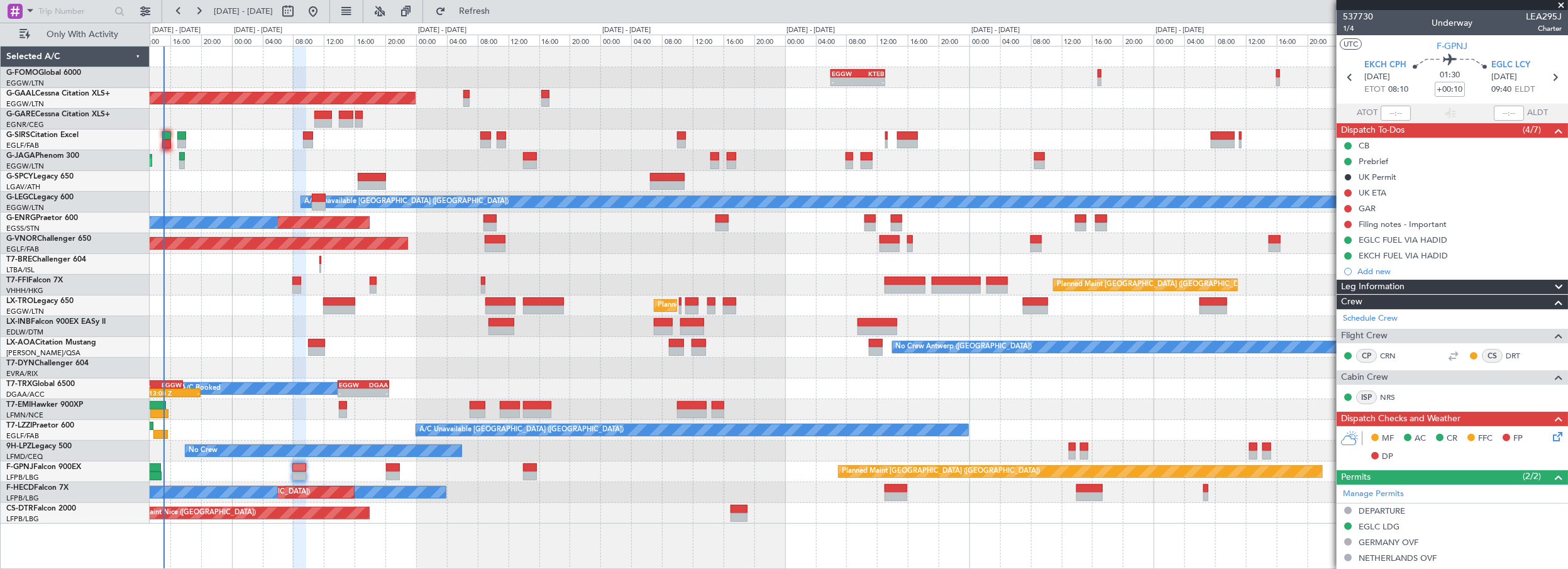
click at [679, 509] on div "- - EGGW 06:00 Z KTEB 13:05 Z Planned Maint [GEOGRAPHIC_DATA] ([GEOGRAPHIC_DATA…" at bounding box center [859, 285] width 1418 height 477
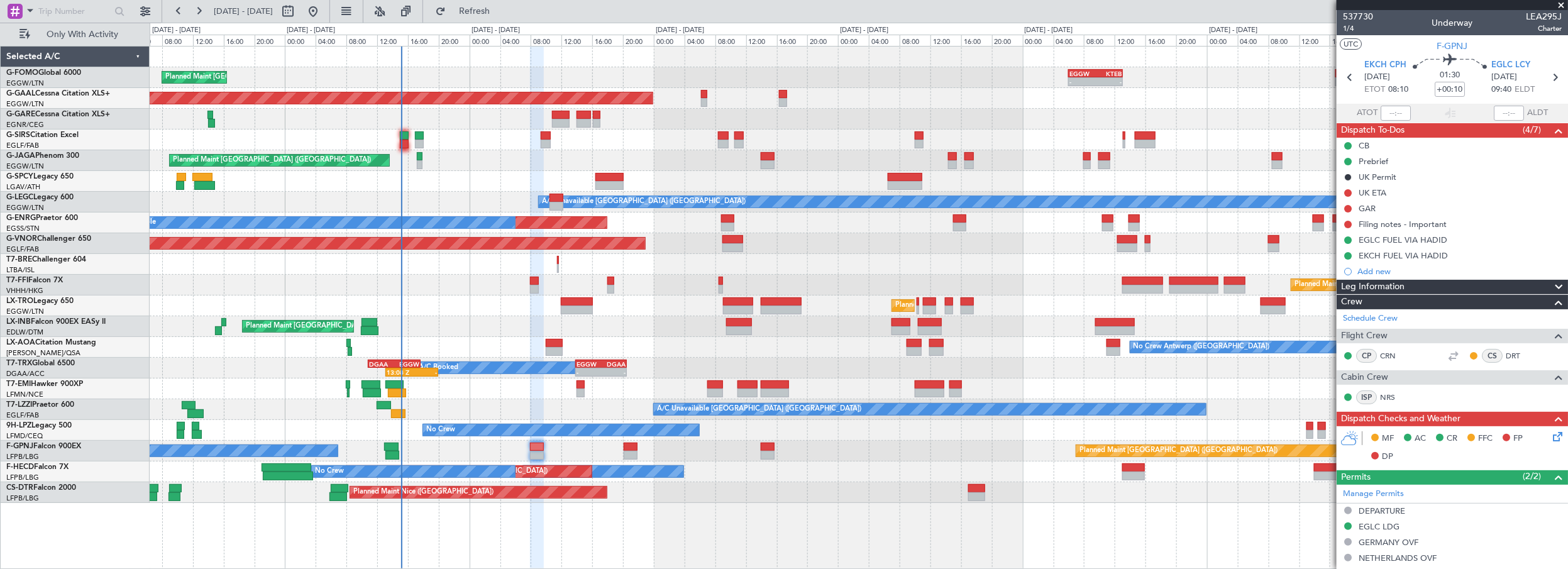
click at [784, 485] on div "Planned Maint Nice ([GEOGRAPHIC_DATA]) Planned Maint Sofia AOG Maint Sofia" at bounding box center [859, 492] width 1418 height 21
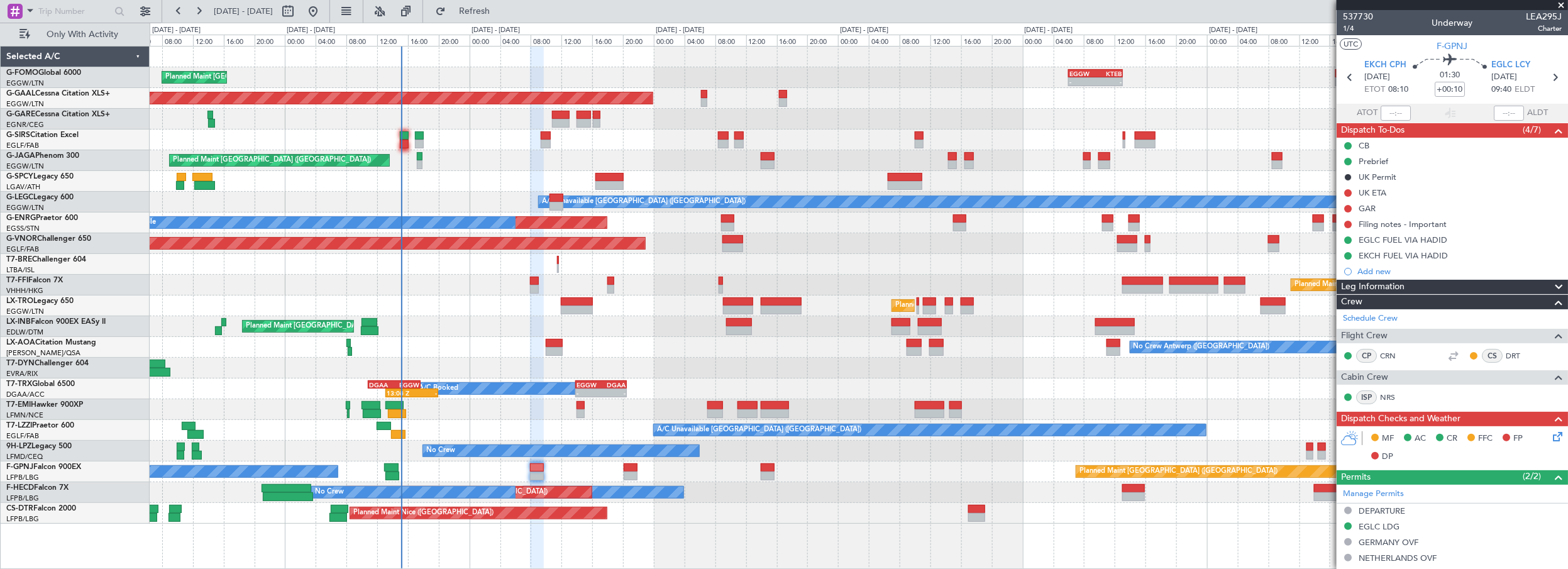
click at [713, 511] on div "Planned Maint Nice ([GEOGRAPHIC_DATA]) Planned Maint Sofia AOG Maint Sofia" at bounding box center [859, 513] width 1418 height 21
click at [731, 529] on div "- - EGGW 06:00 Z KTEB 13:05 Z Planned Maint [GEOGRAPHIC_DATA] ([GEOGRAPHIC_DATA…" at bounding box center [859, 308] width 1419 height 524
click at [523, 410] on div "Planned Maint [GEOGRAPHIC_DATA]" at bounding box center [859, 409] width 1418 height 21
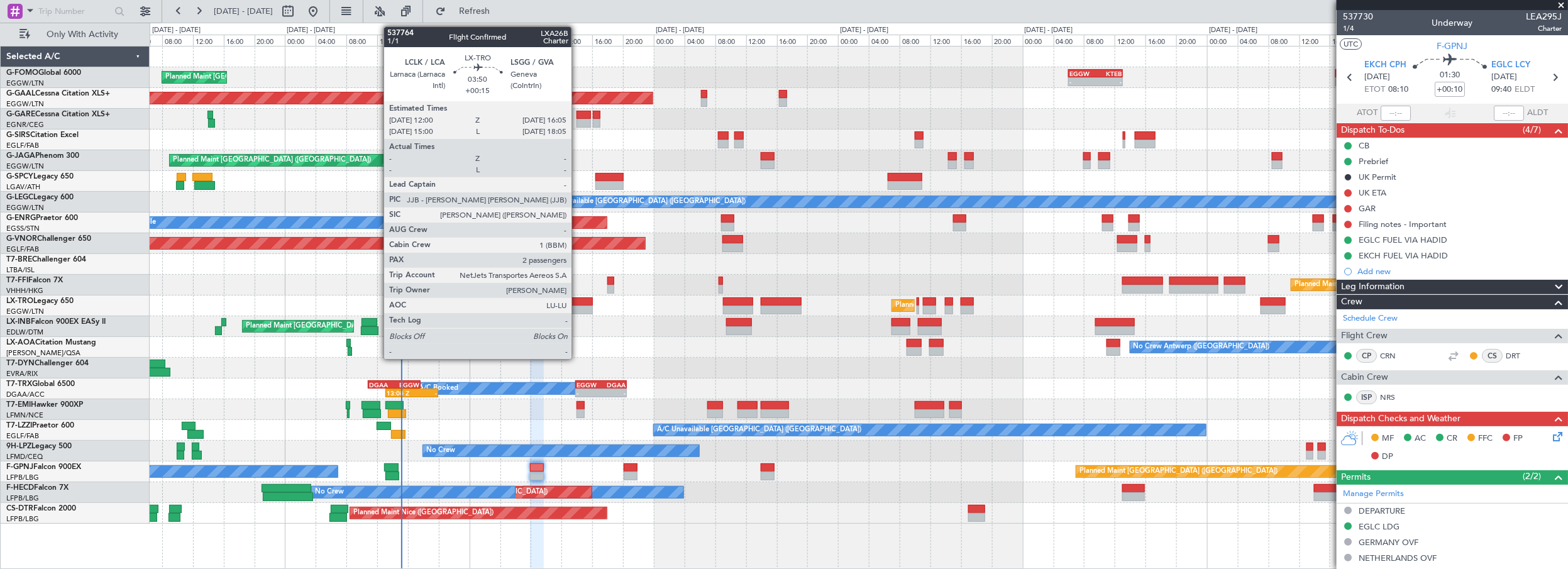
click at [578, 301] on div at bounding box center [577, 302] width 32 height 9
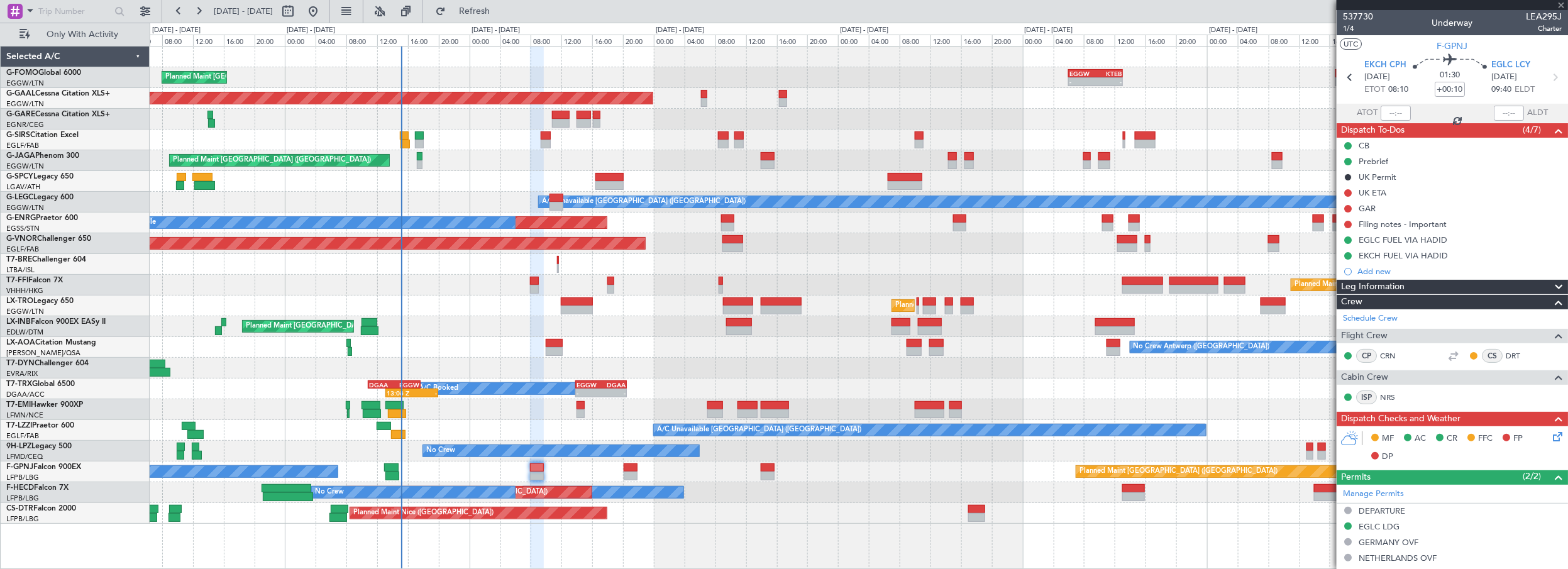
type input "+00:15"
type input "2"
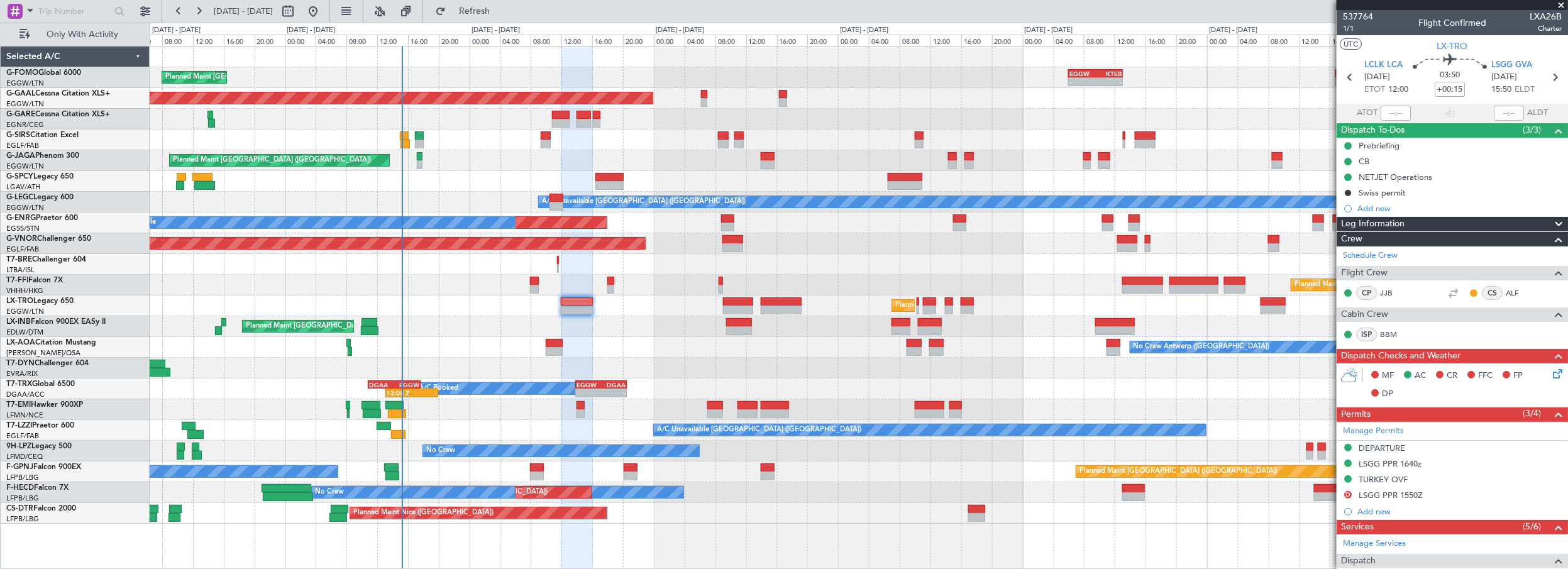
click at [1561, 3] on span at bounding box center [1562, 6] width 13 height 11
